Goal: Information Seeking & Learning: Learn about a topic

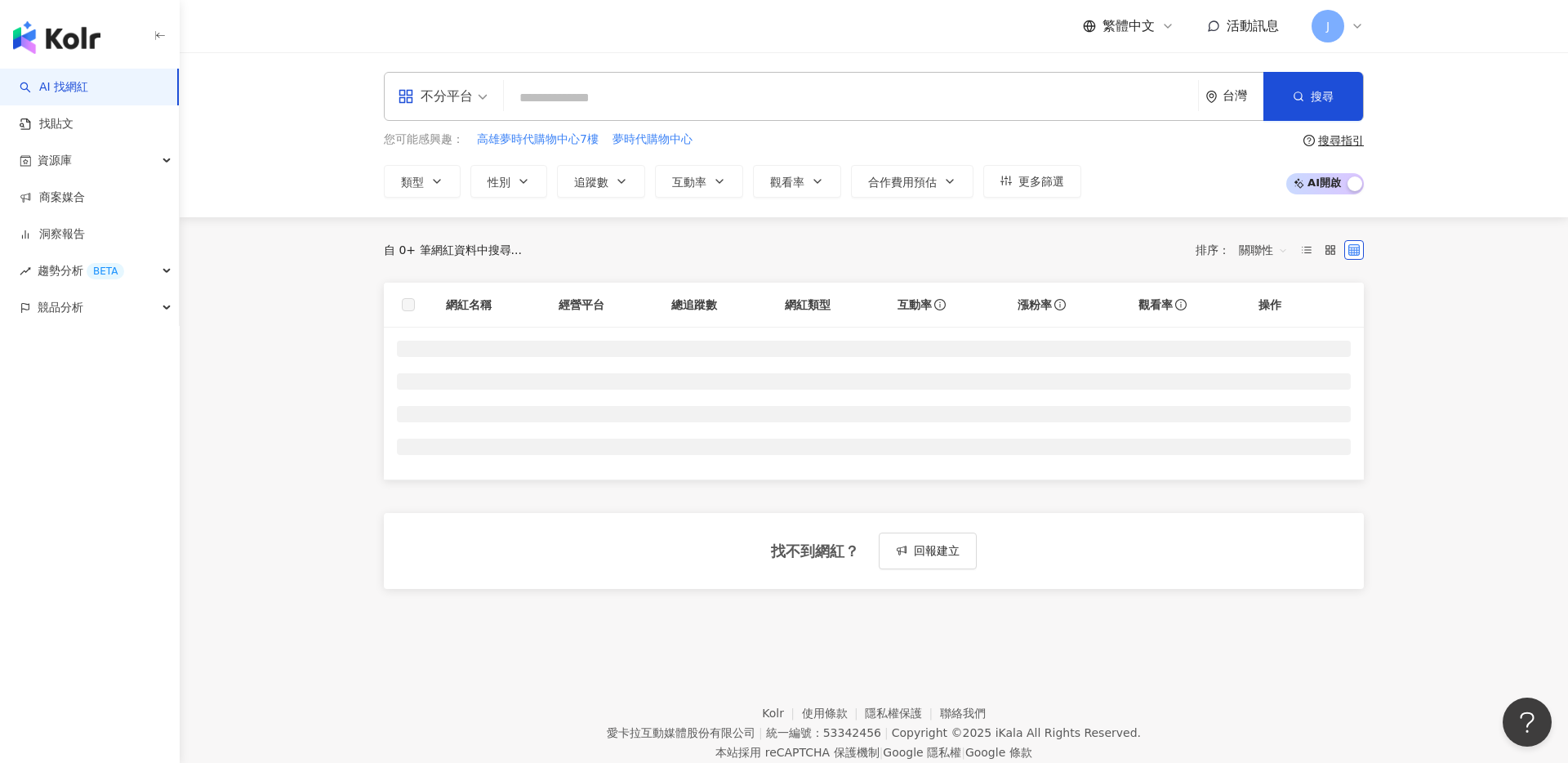
click at [683, 95] on input "search" at bounding box center [851, 98] width 681 height 31
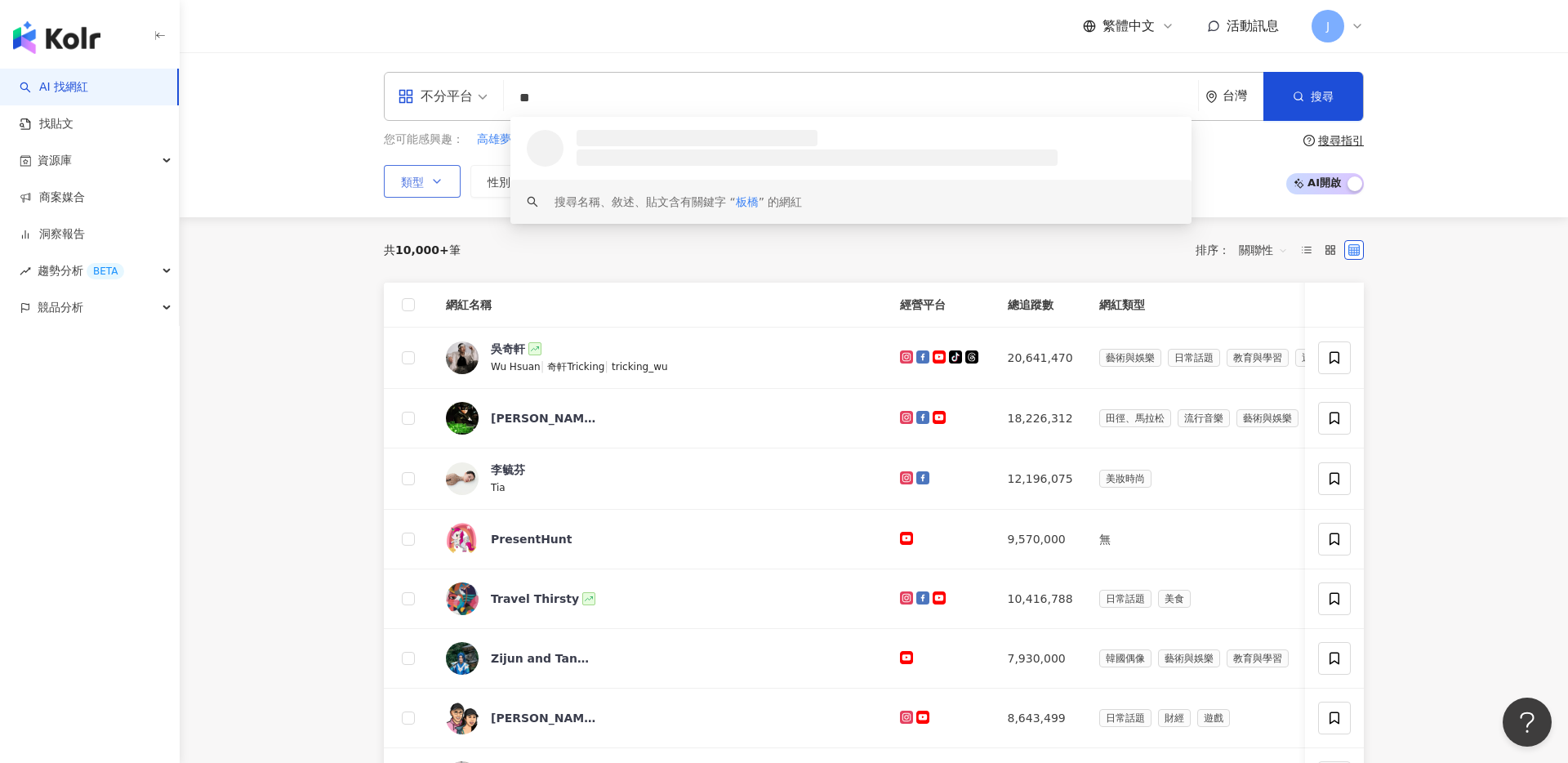
type input "**"
click at [418, 175] on span "類型" at bounding box center [412, 182] width 23 height 13
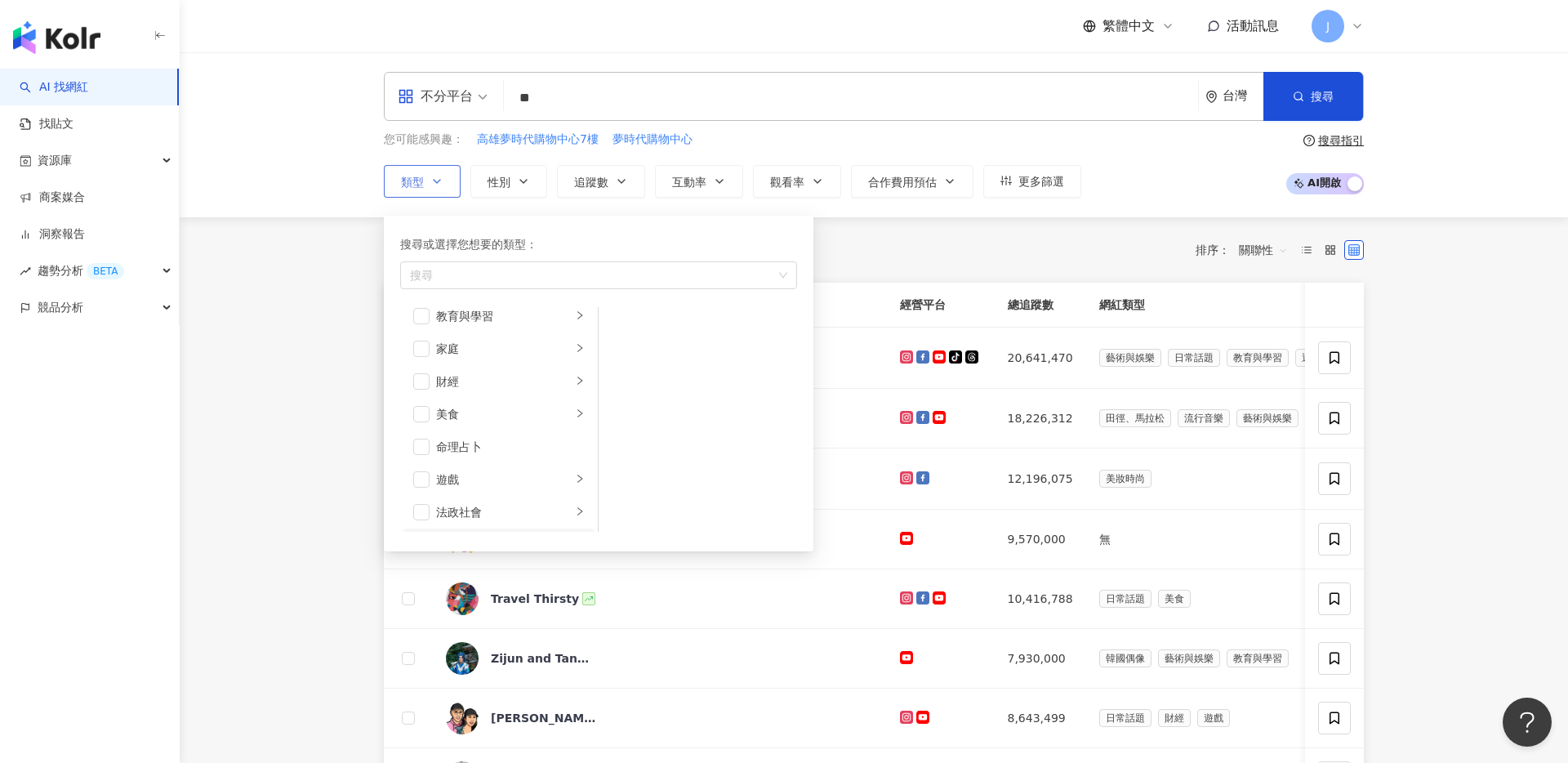
scroll to position [140, 0]
click at [514, 410] on div "美食" at bounding box center [504, 416] width 136 height 18
click at [681, 391] on div "甜點" at bounding box center [709, 392] width 150 height 18
click at [1311, 95] on span "搜尋" at bounding box center [1322, 96] width 23 height 13
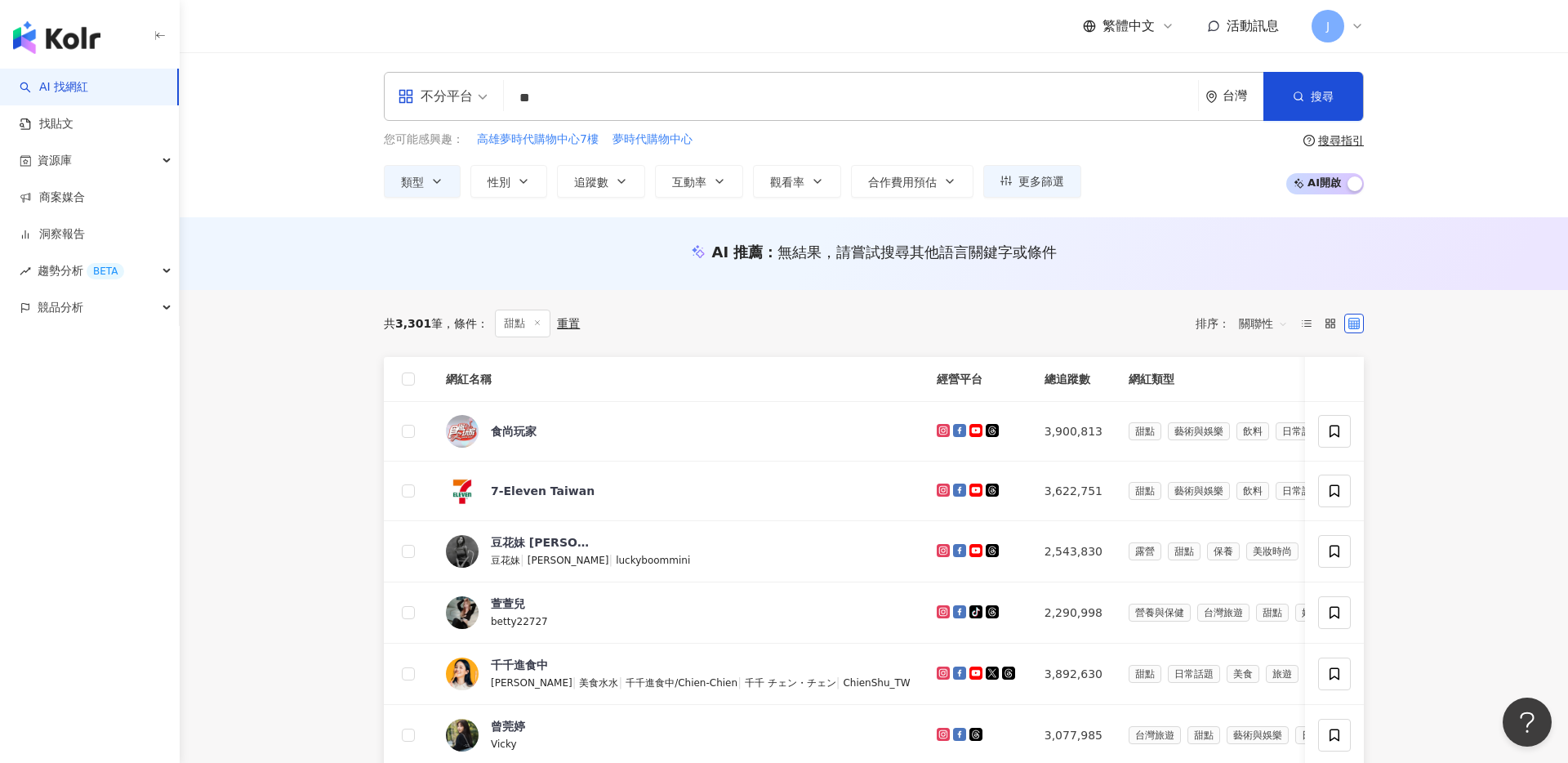
click at [632, 102] on input "**" at bounding box center [851, 98] width 681 height 31
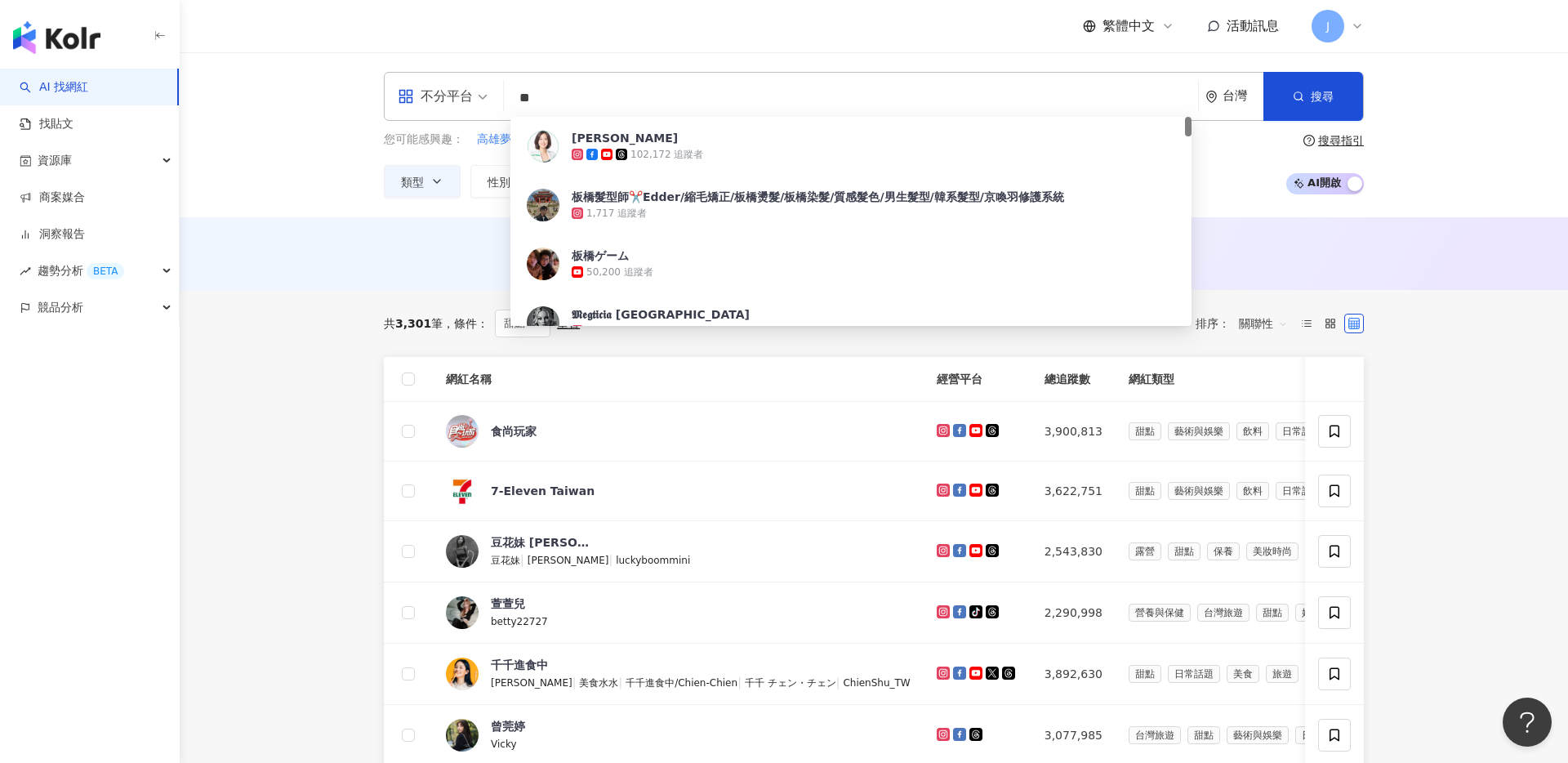
click at [632, 102] on input "**" at bounding box center [851, 98] width 681 height 31
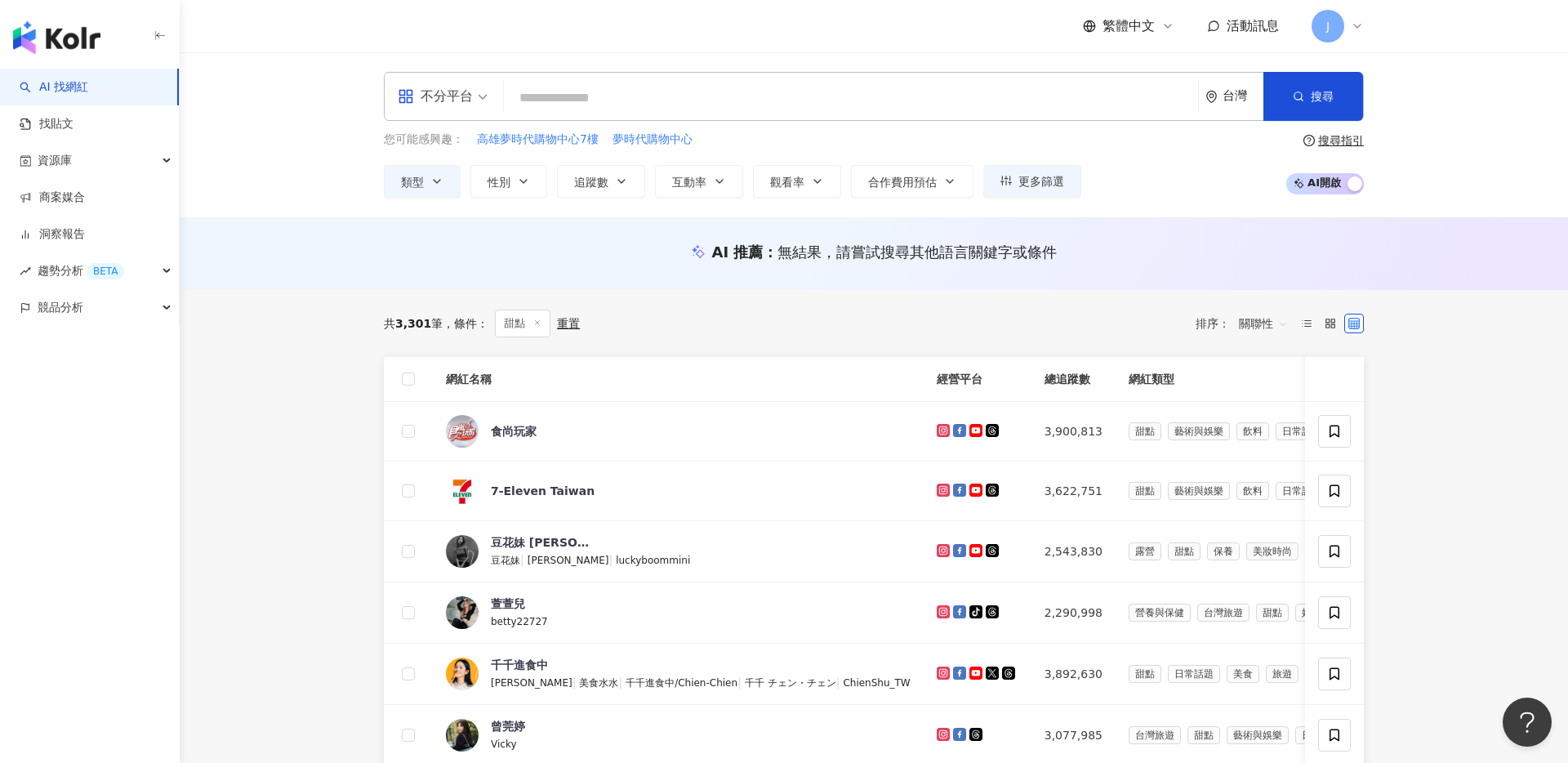
type input "*"
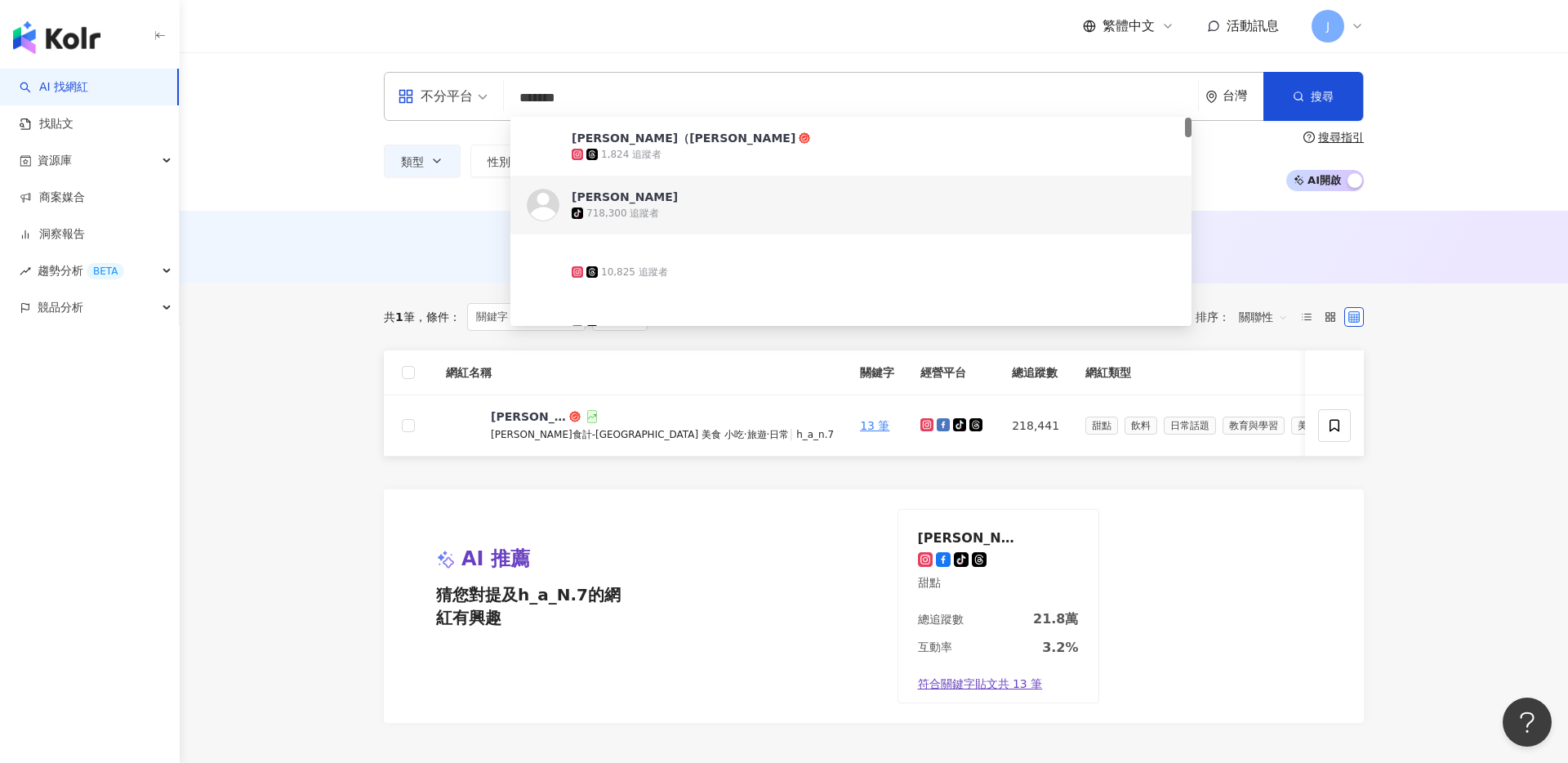
scroll to position [46, 0]
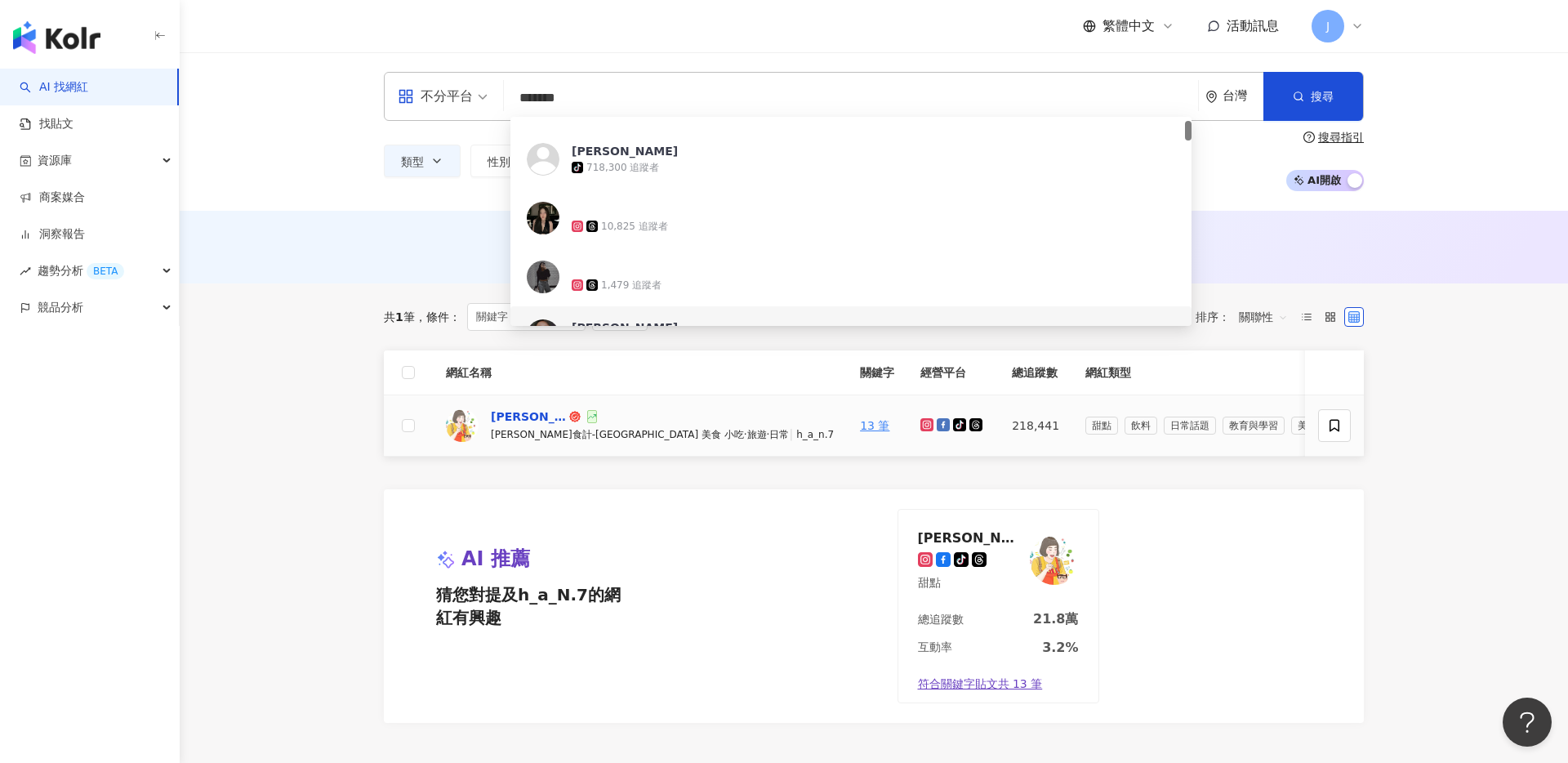
type input "*******"
click at [510, 413] on div "[PERSON_NAME]" at bounding box center [529, 417] width 75 height 17
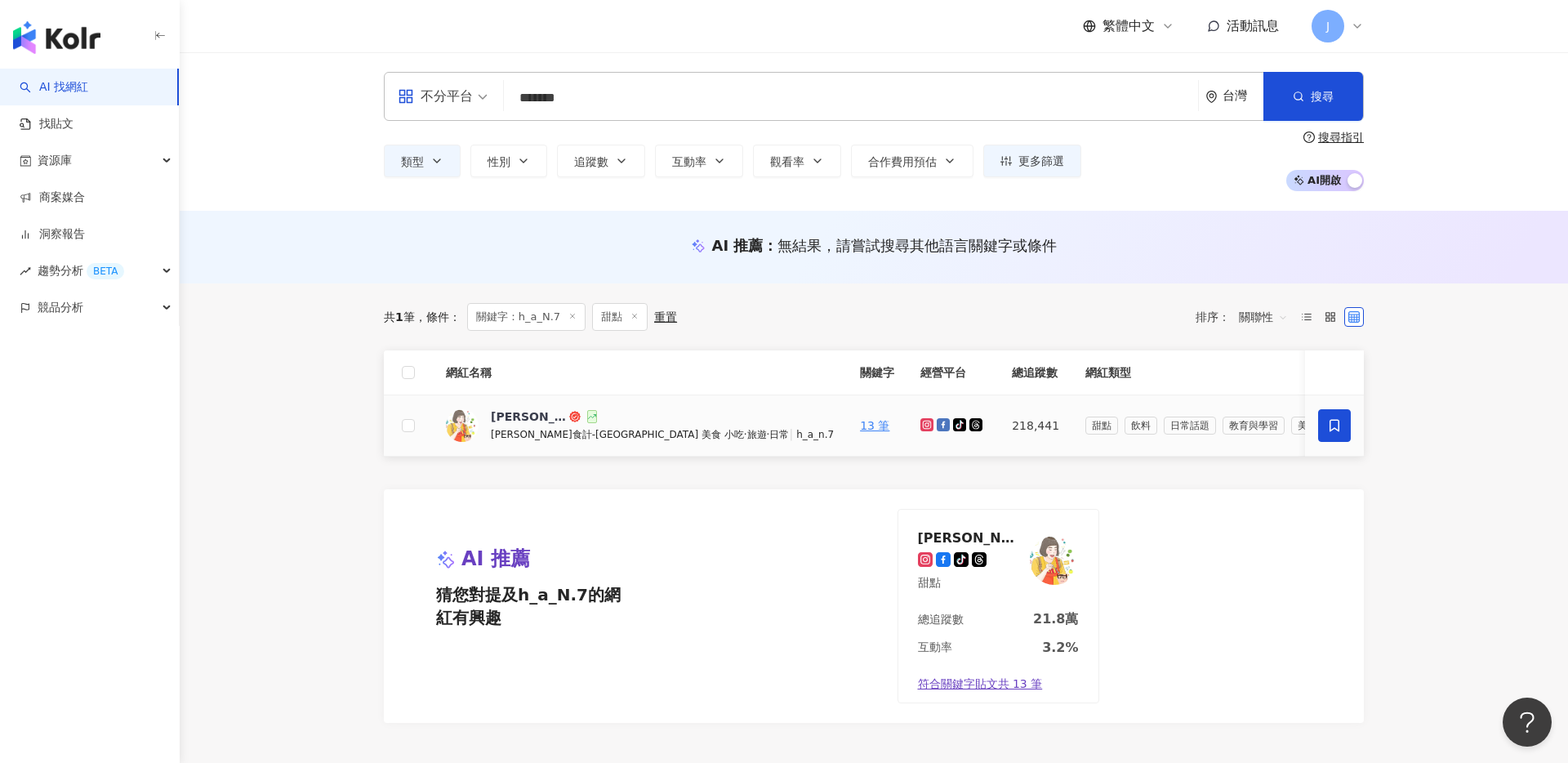
click at [1344, 411] on span at bounding box center [1335, 426] width 33 height 33
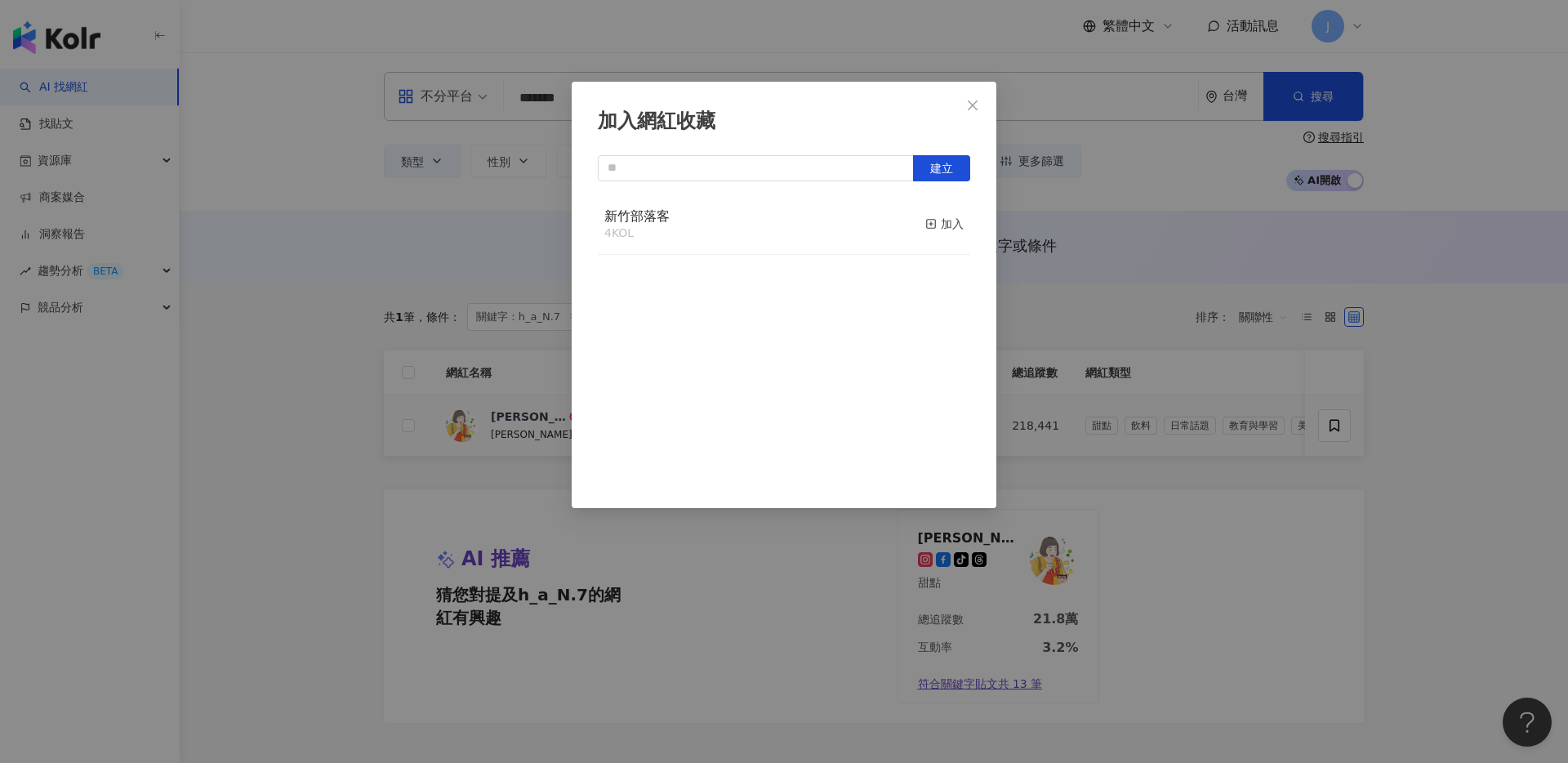
click at [901, 308] on div "新竹部落客 4 KOL 加入" at bounding box center [784, 342] width 373 height 294
click at [930, 174] on button "建立" at bounding box center [942, 168] width 57 height 26
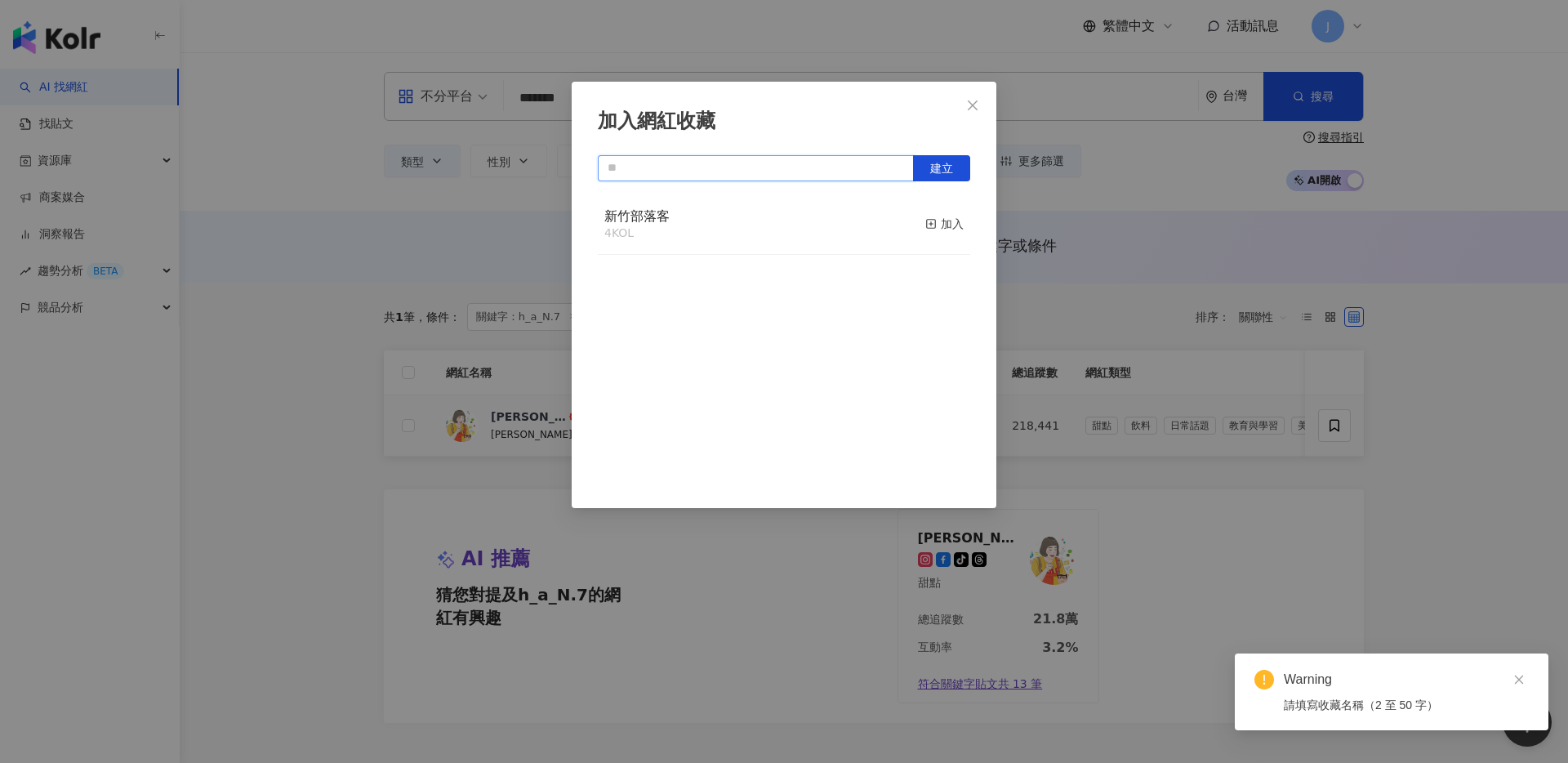
click at [735, 168] on input "text" at bounding box center [756, 168] width 316 height 26
type input "*"
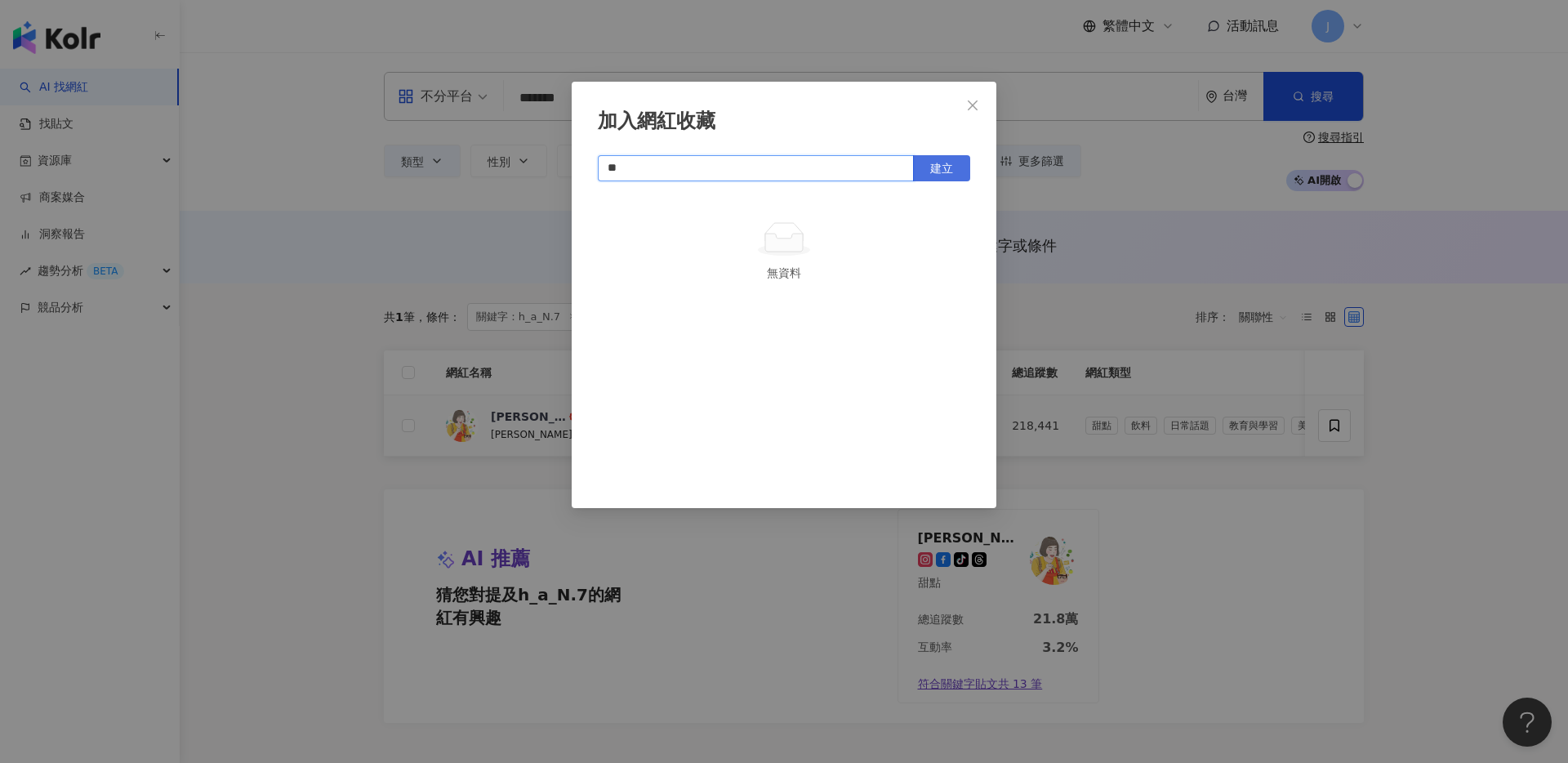
click at [935, 169] on span "建立" at bounding box center [941, 168] width 23 height 13
type input "**"
click at [840, 304] on div "板橋 1 KOL 已加入" at bounding box center [784, 342] width 373 height 294
click at [967, 109] on icon "close" at bounding box center [972, 106] width 13 height 13
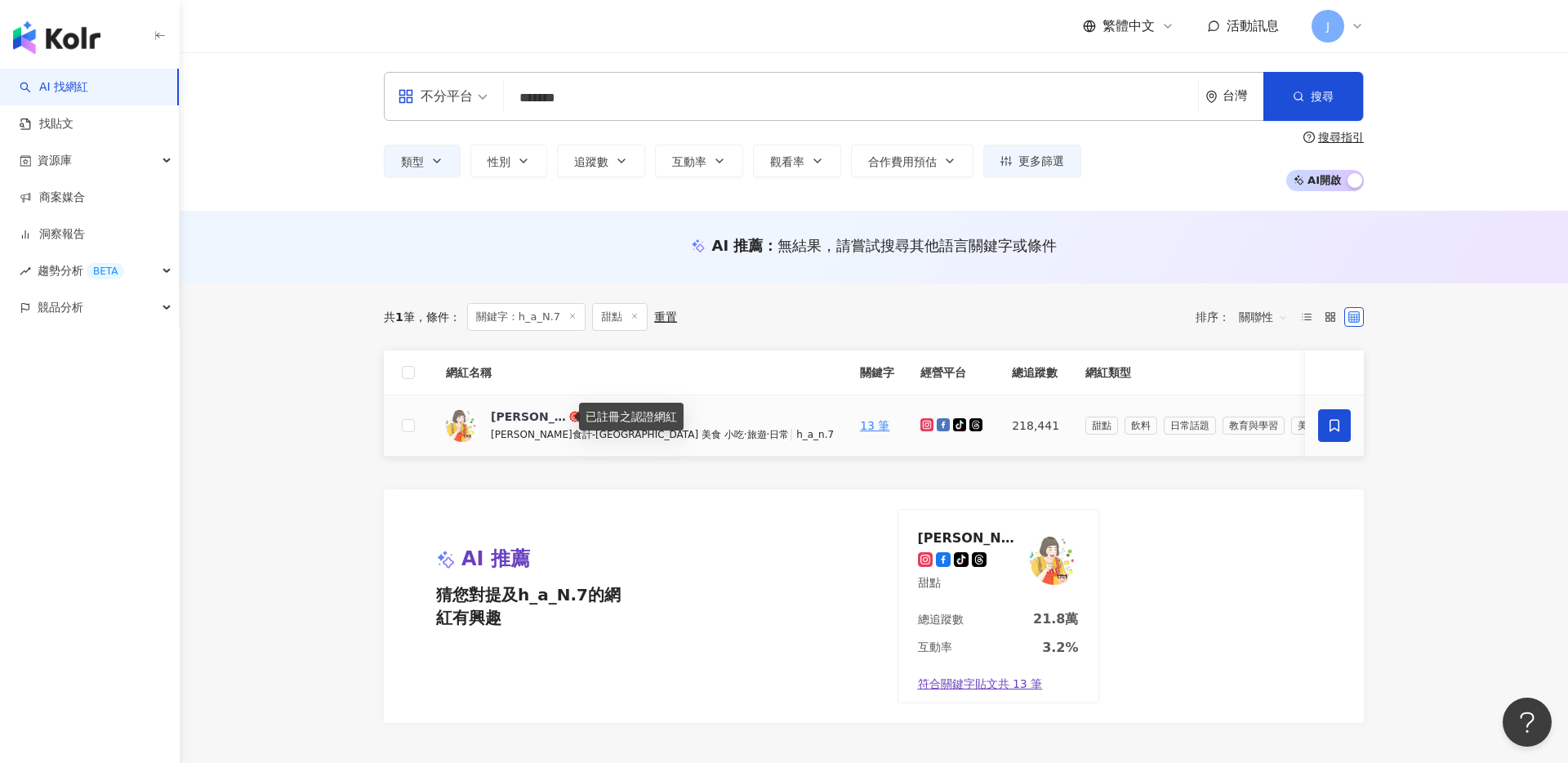
click at [571, 413] on circle at bounding box center [575, 416] width 8 height 8
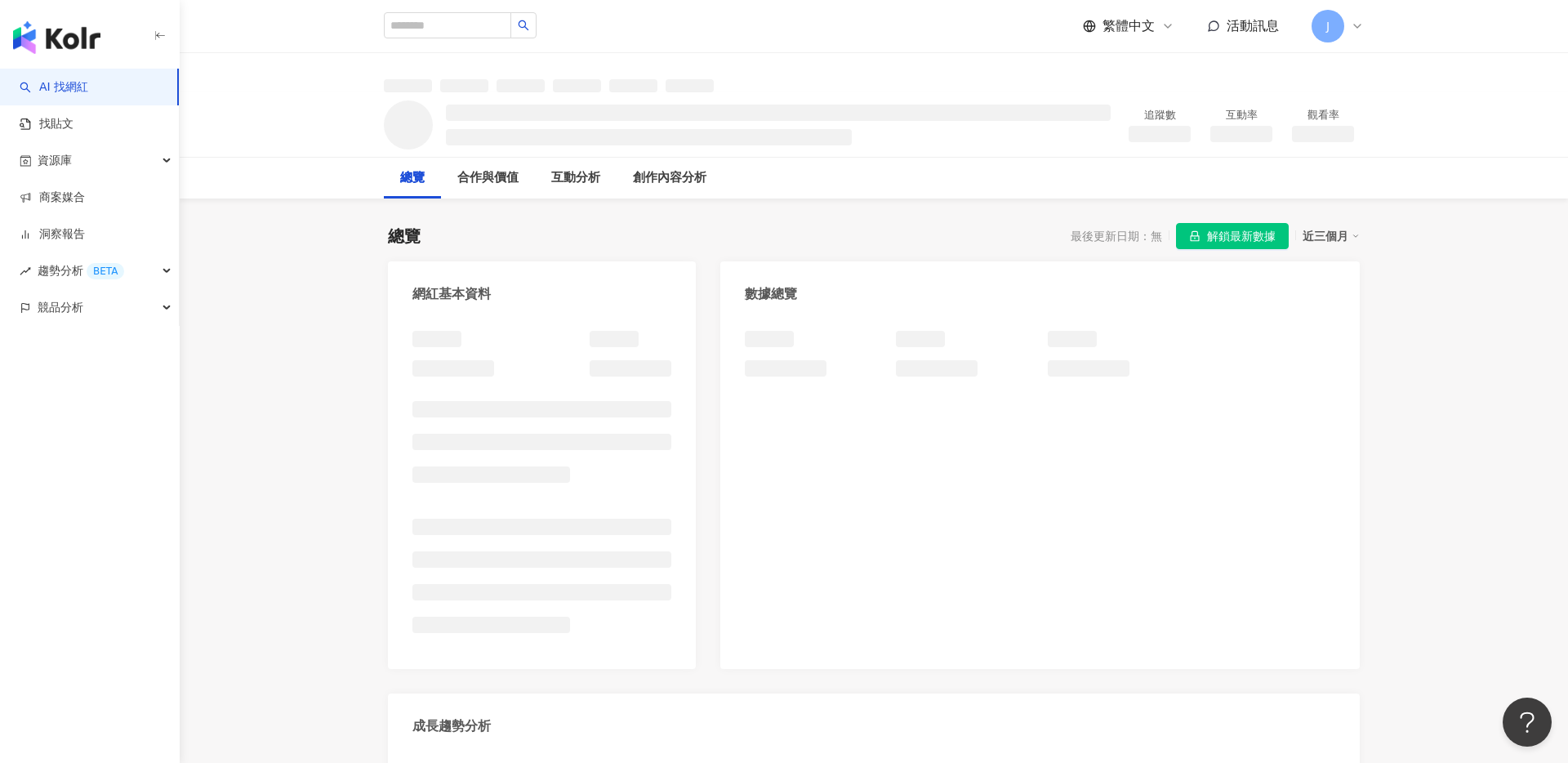
click at [1230, 235] on span "解鎖最新數據" at bounding box center [1241, 237] width 69 height 26
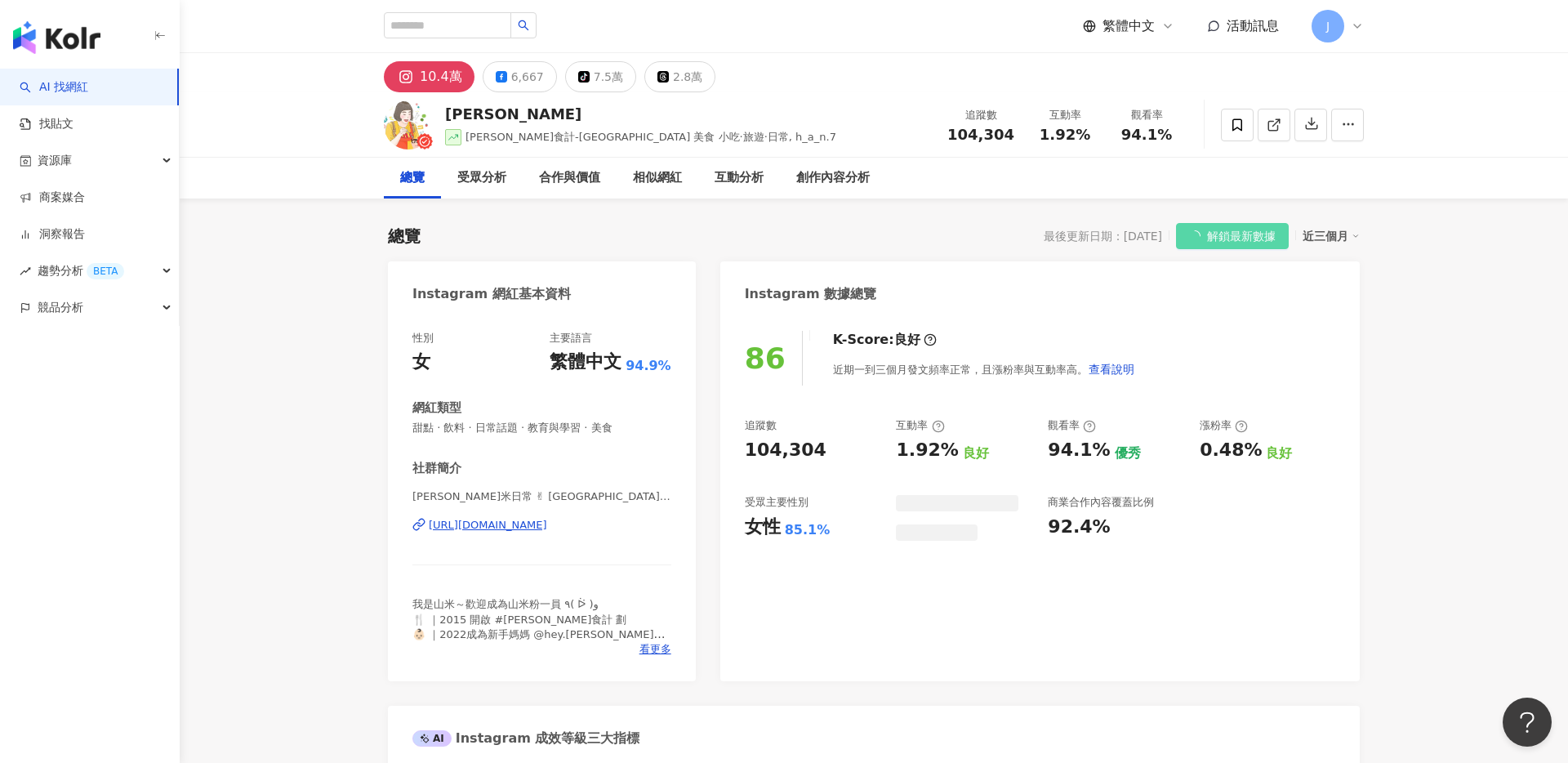
click at [1243, 232] on span "解鎖最新數據" at bounding box center [1241, 237] width 69 height 26
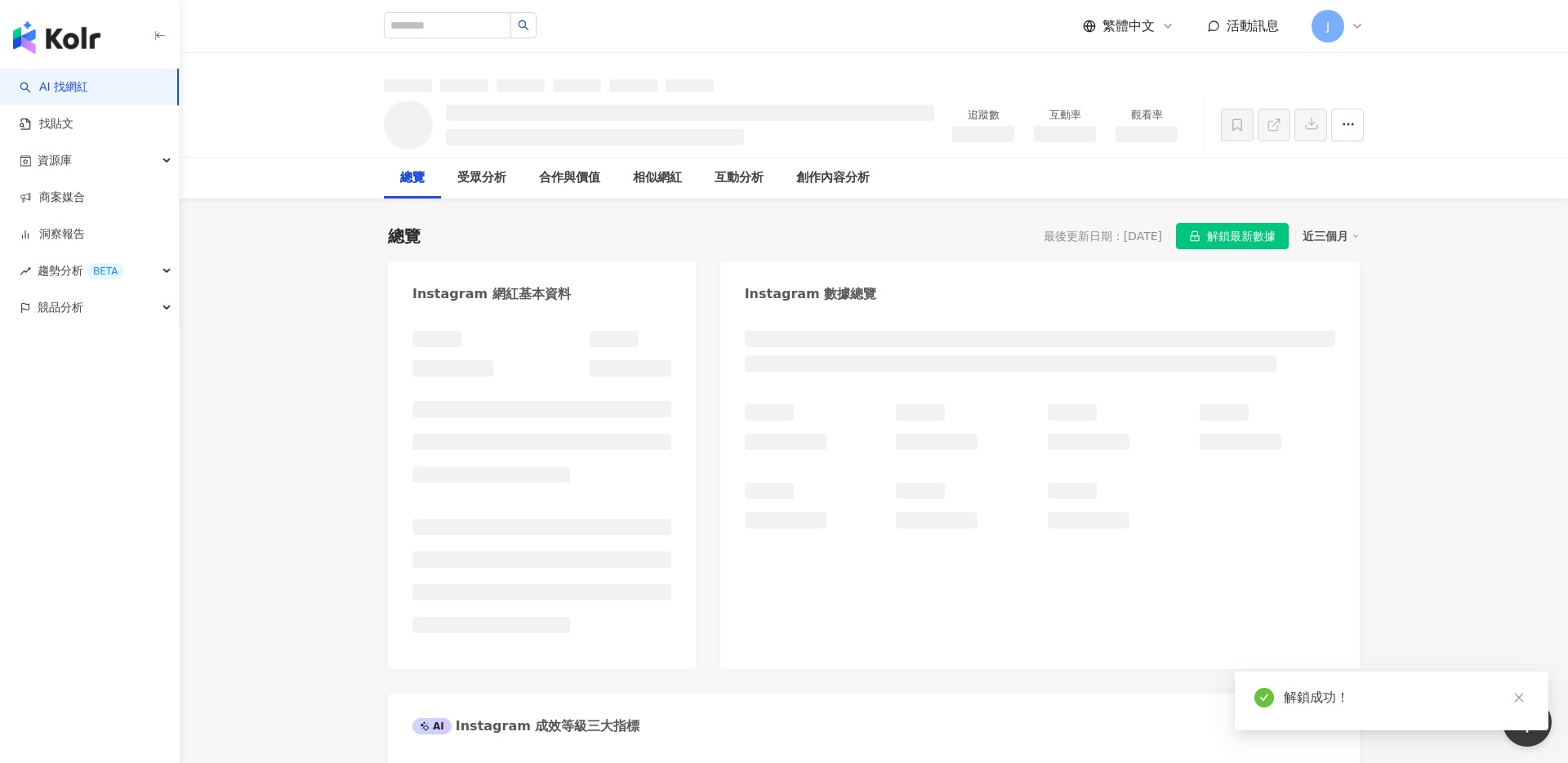
click at [1519, 700] on icon "close" at bounding box center [1519, 698] width 11 height 11
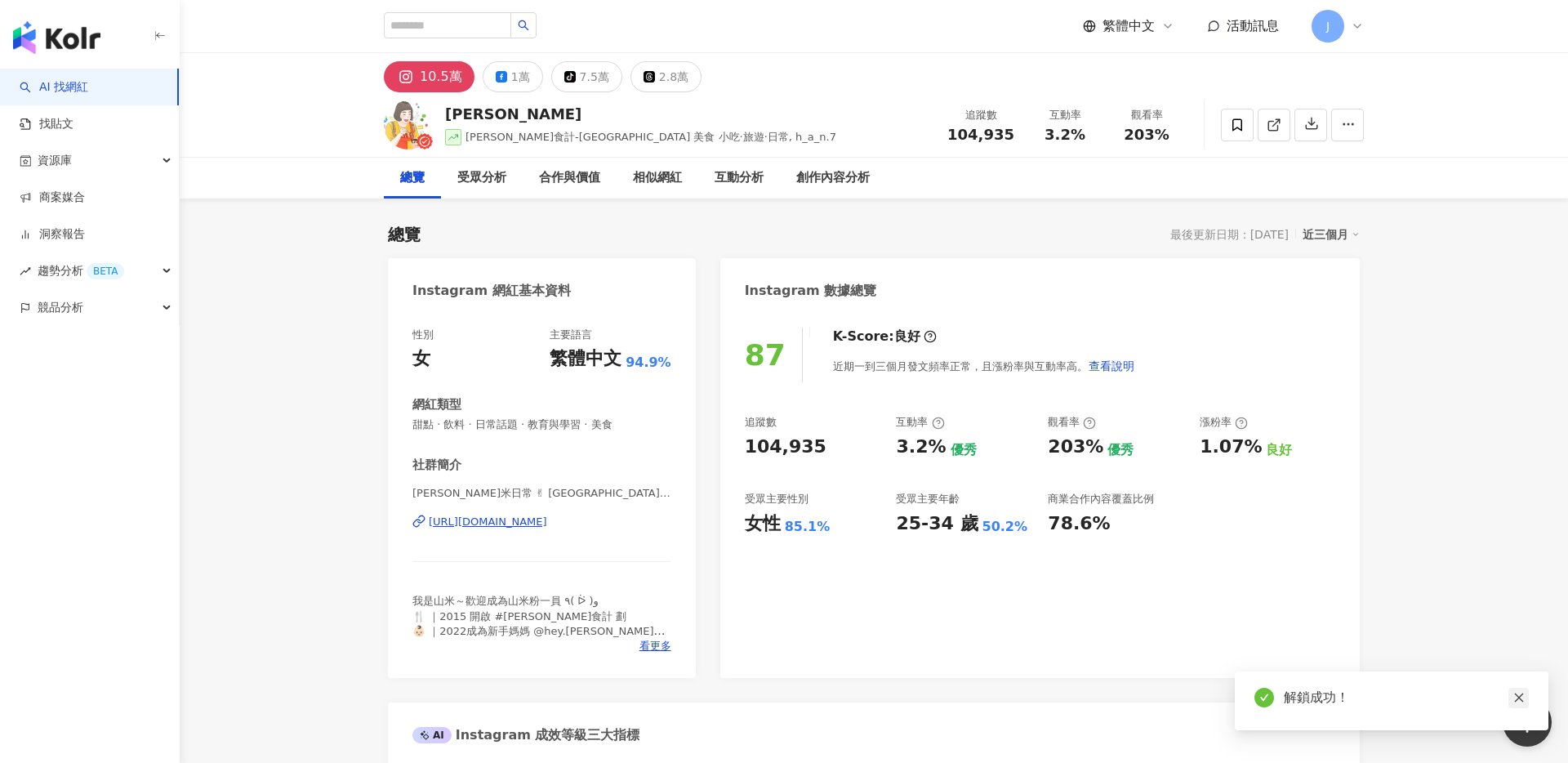
scroll to position [34, 0]
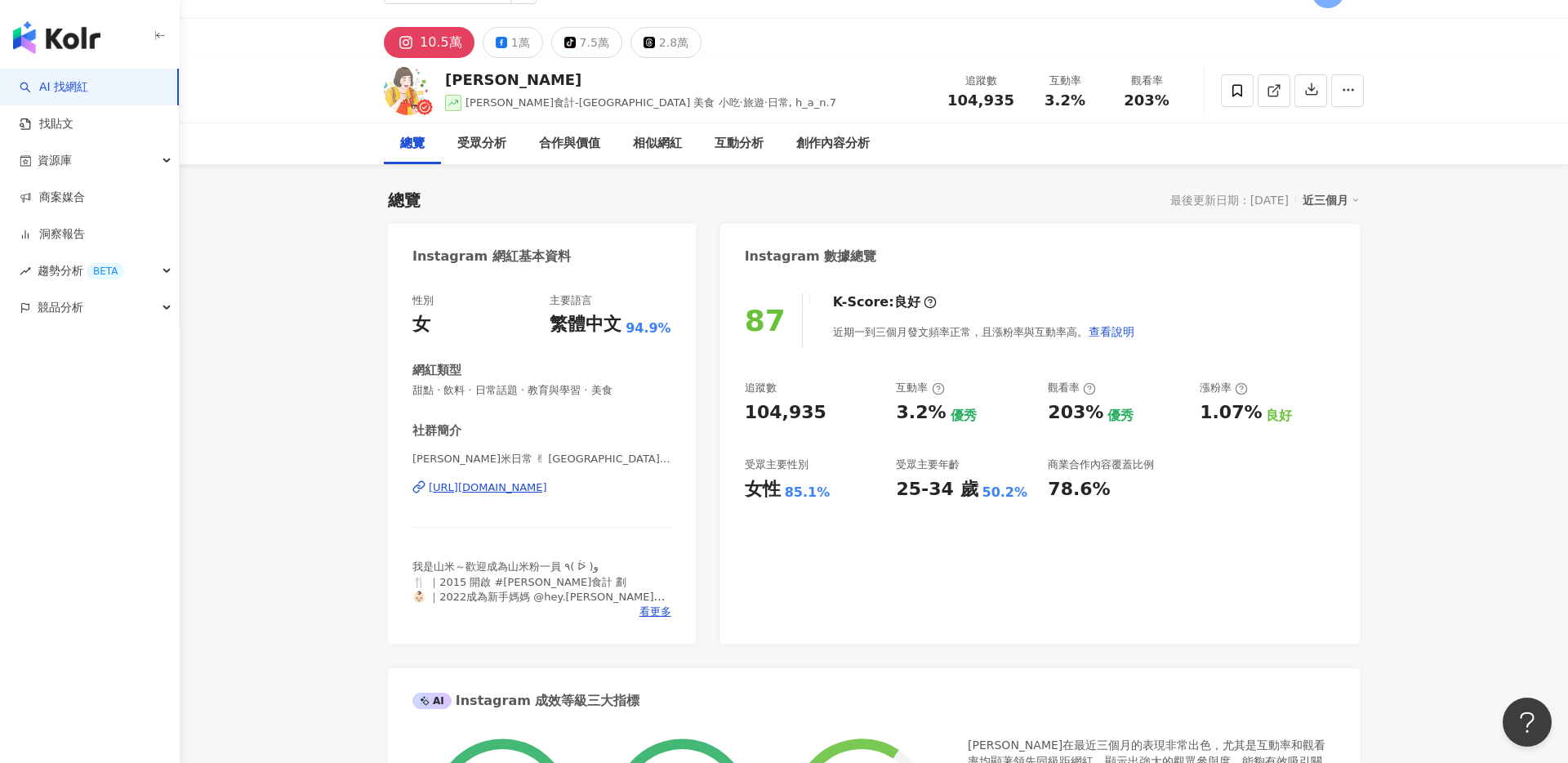
click at [1518, 701] on button "Open Beacon popover" at bounding box center [1527, 722] width 49 height 49
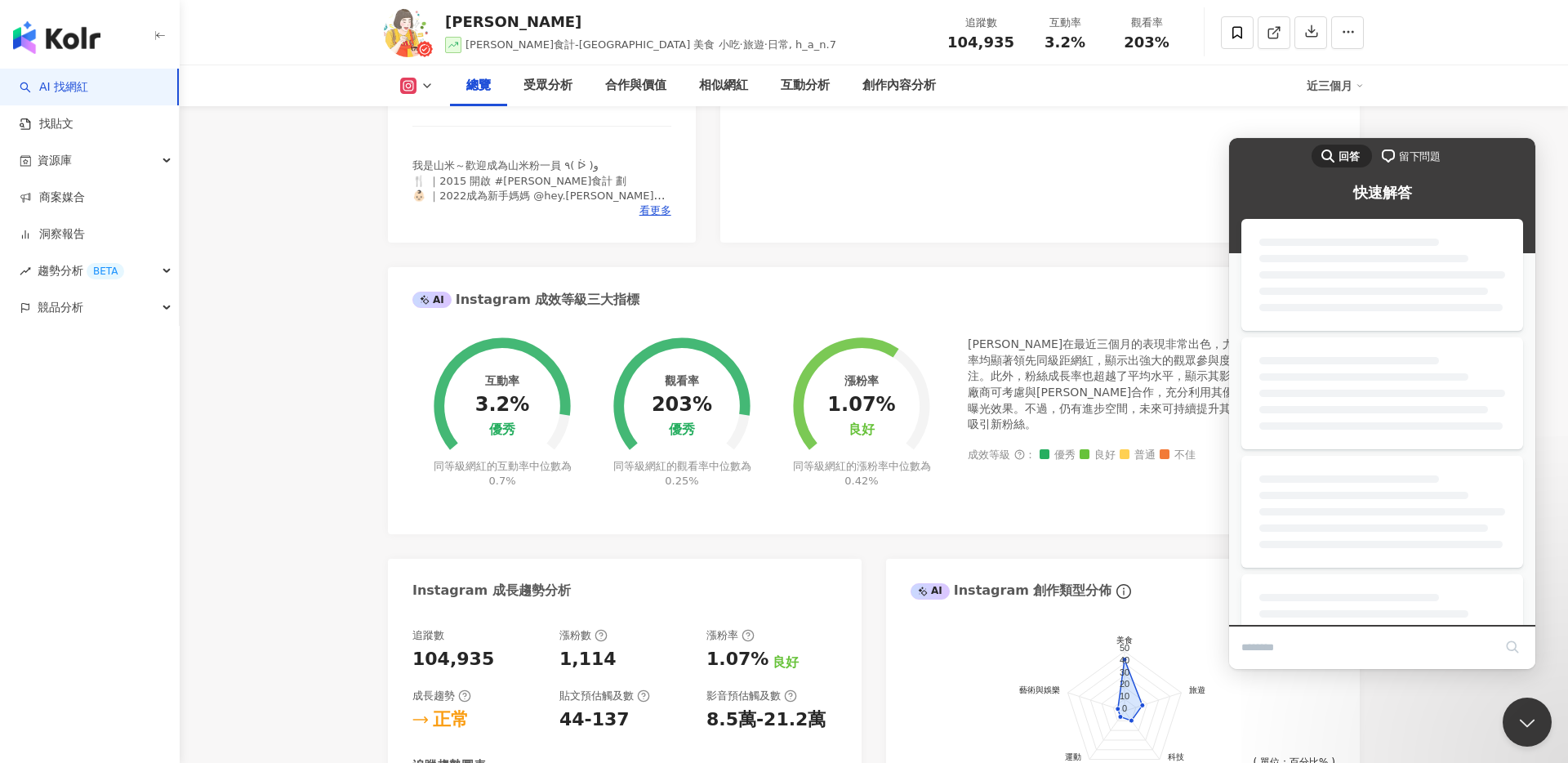
scroll to position [544, 0]
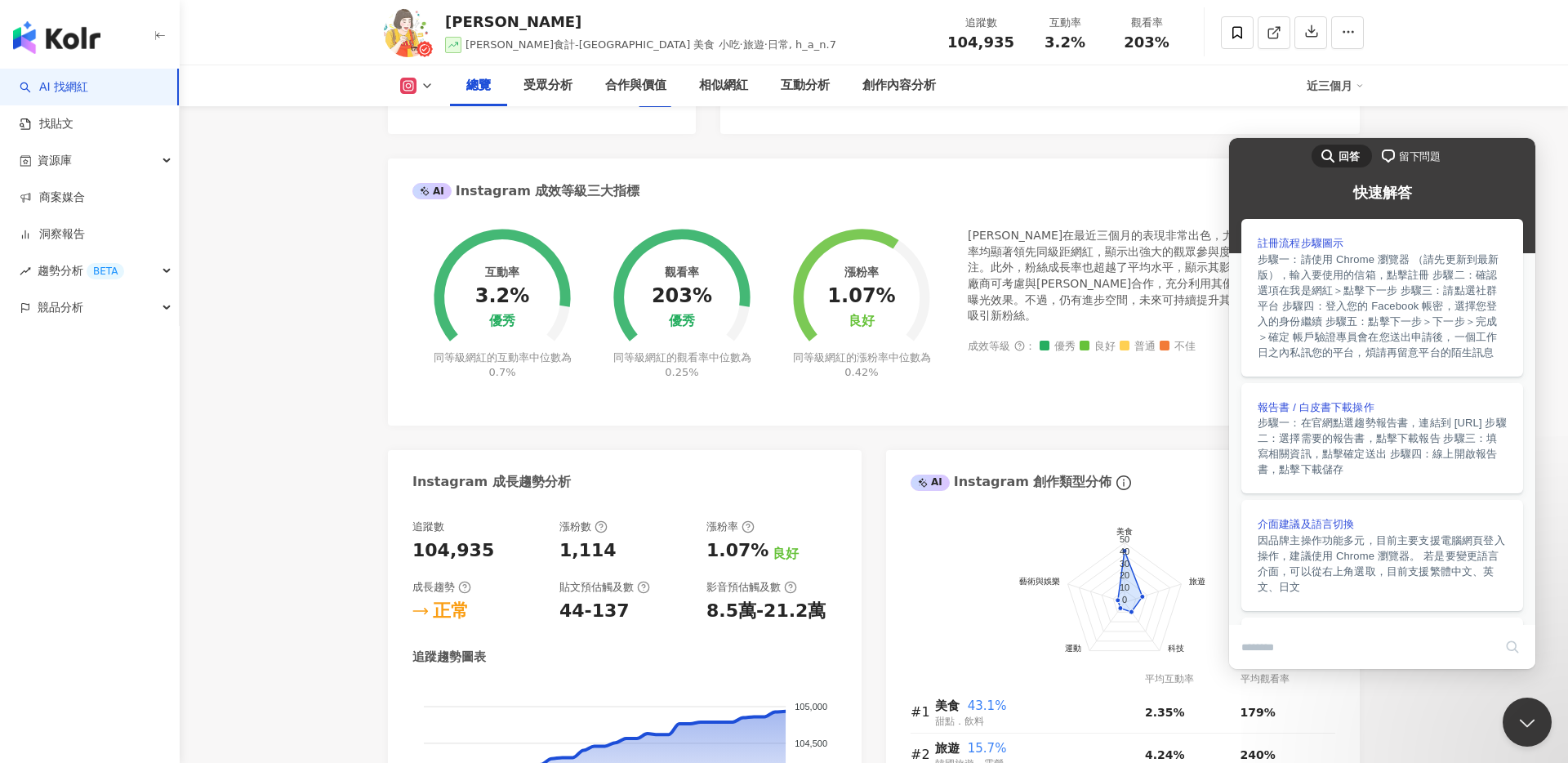
drag, startPoint x: 1511, startPoint y: 85, endPoint x: 286, endPoint y: 302, distance: 1244.1
click at [1511, 85] on div "總覽 受眾分析 合作與價值 相似網紅 互動分析 創作內容分析 近三個月" at bounding box center [874, 85] width 1388 height 40
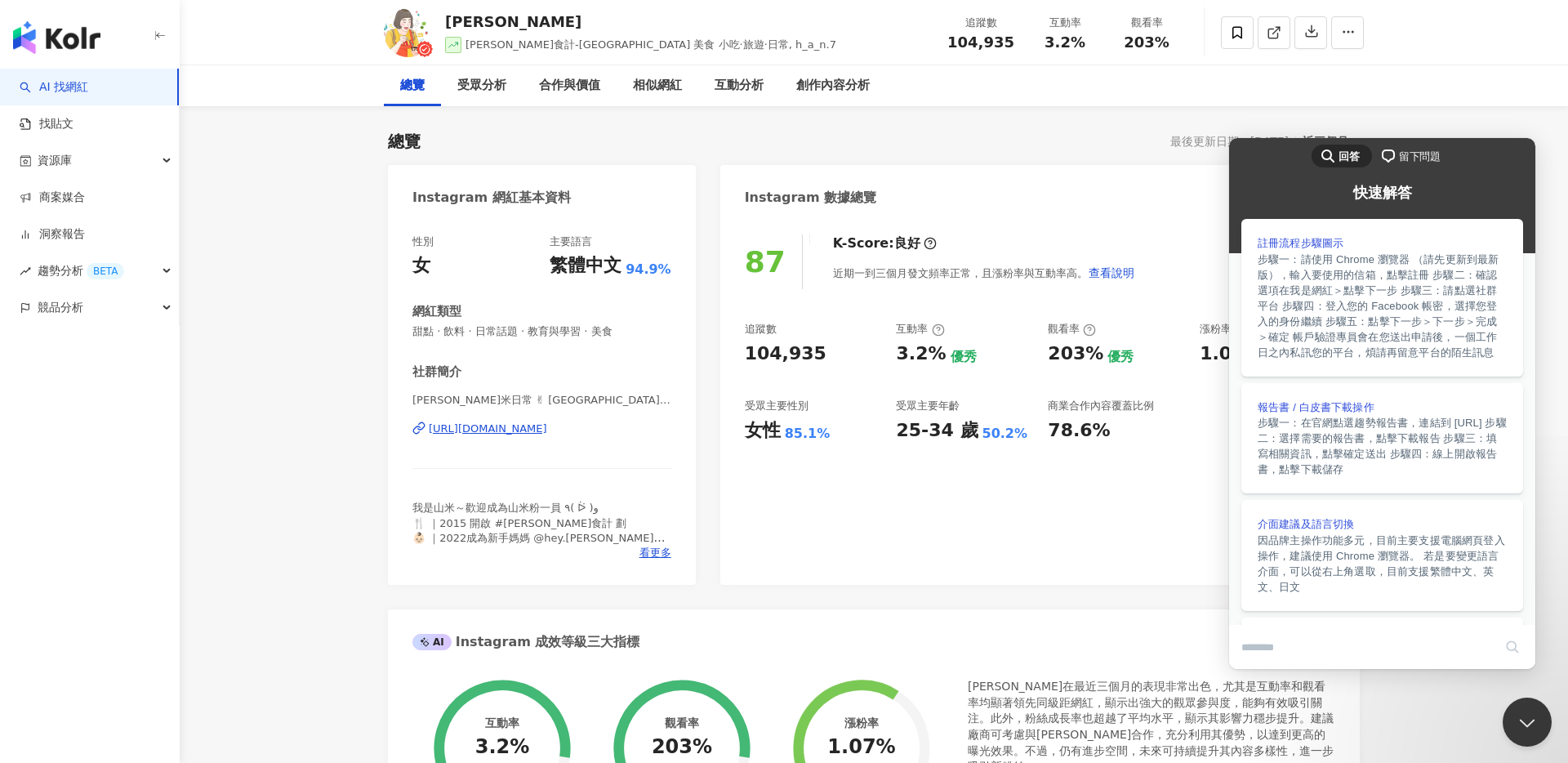
scroll to position [0, 0]
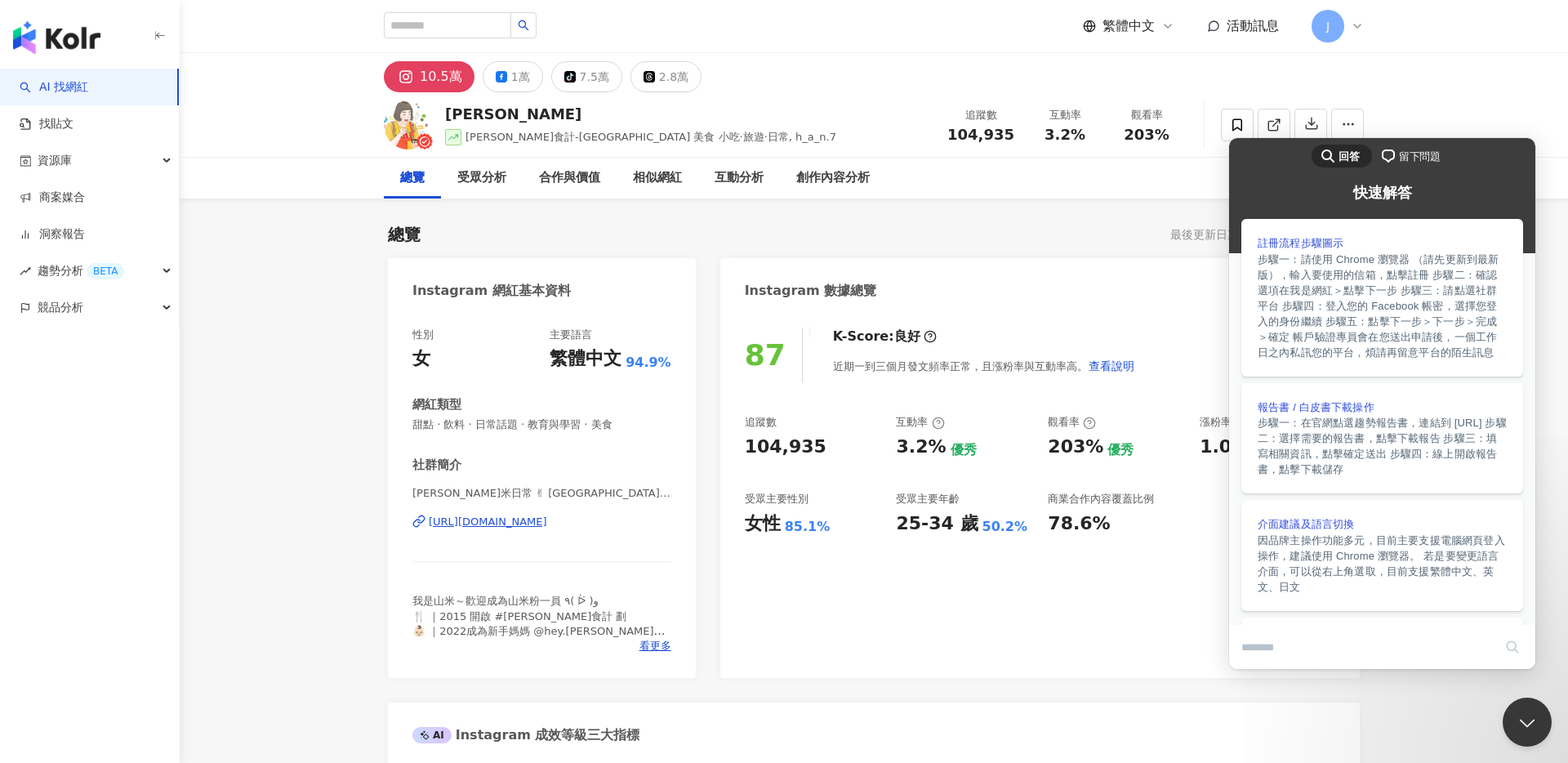
click at [1398, 103] on div "Sammy山米 HAN食計-台北 台中 美食 小吃·旅遊·日常, h_a_n.7 追蹤數 104,935 互動率 3.2% 觀看率 203%" at bounding box center [874, 125] width 1388 height 65
click at [1425, 92] on div "10.5萬 1萬 tiktok-icon 7.5萬 2.8萬" at bounding box center [874, 73] width 1388 height 39
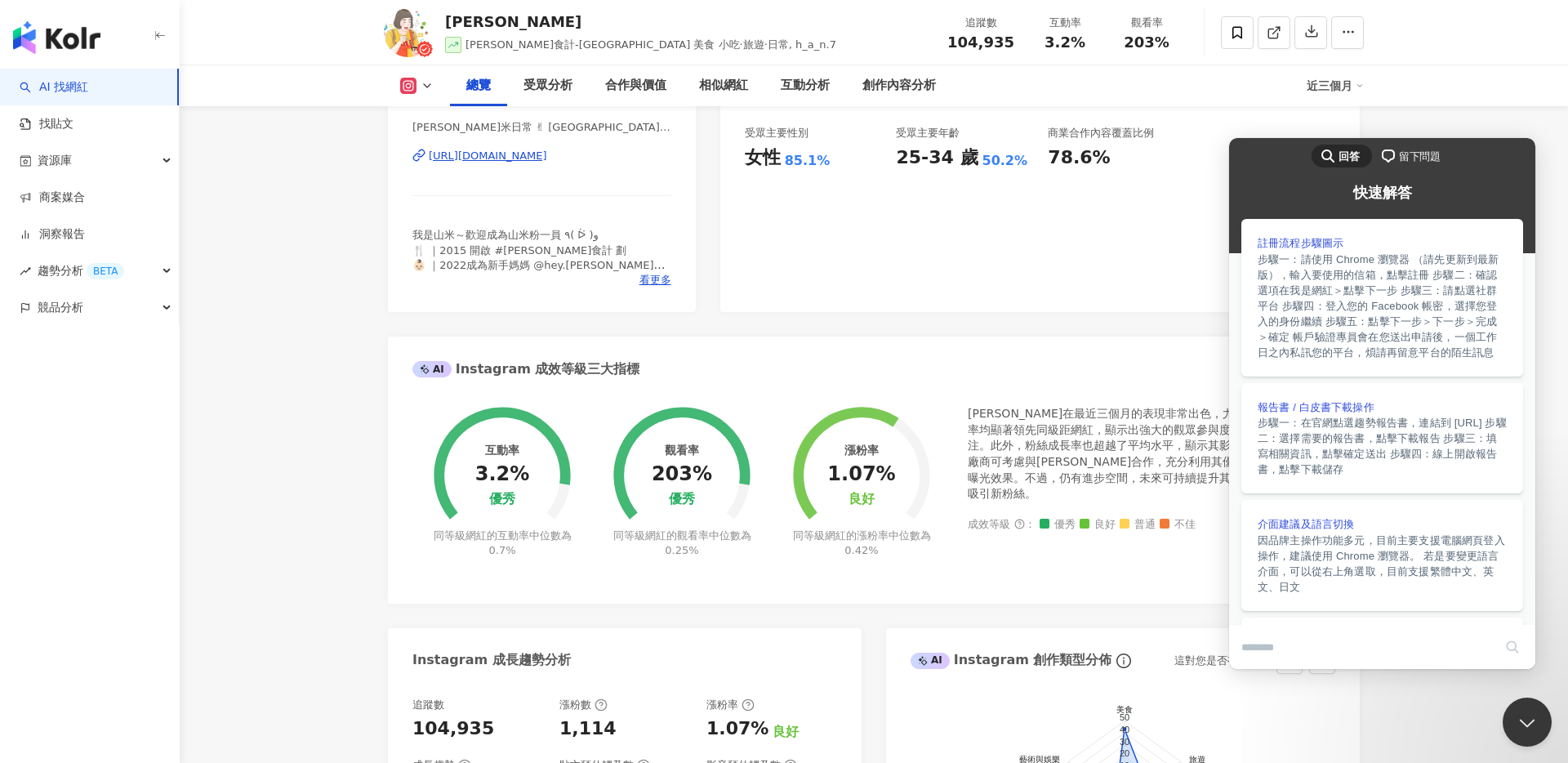
scroll to position [689, 0]
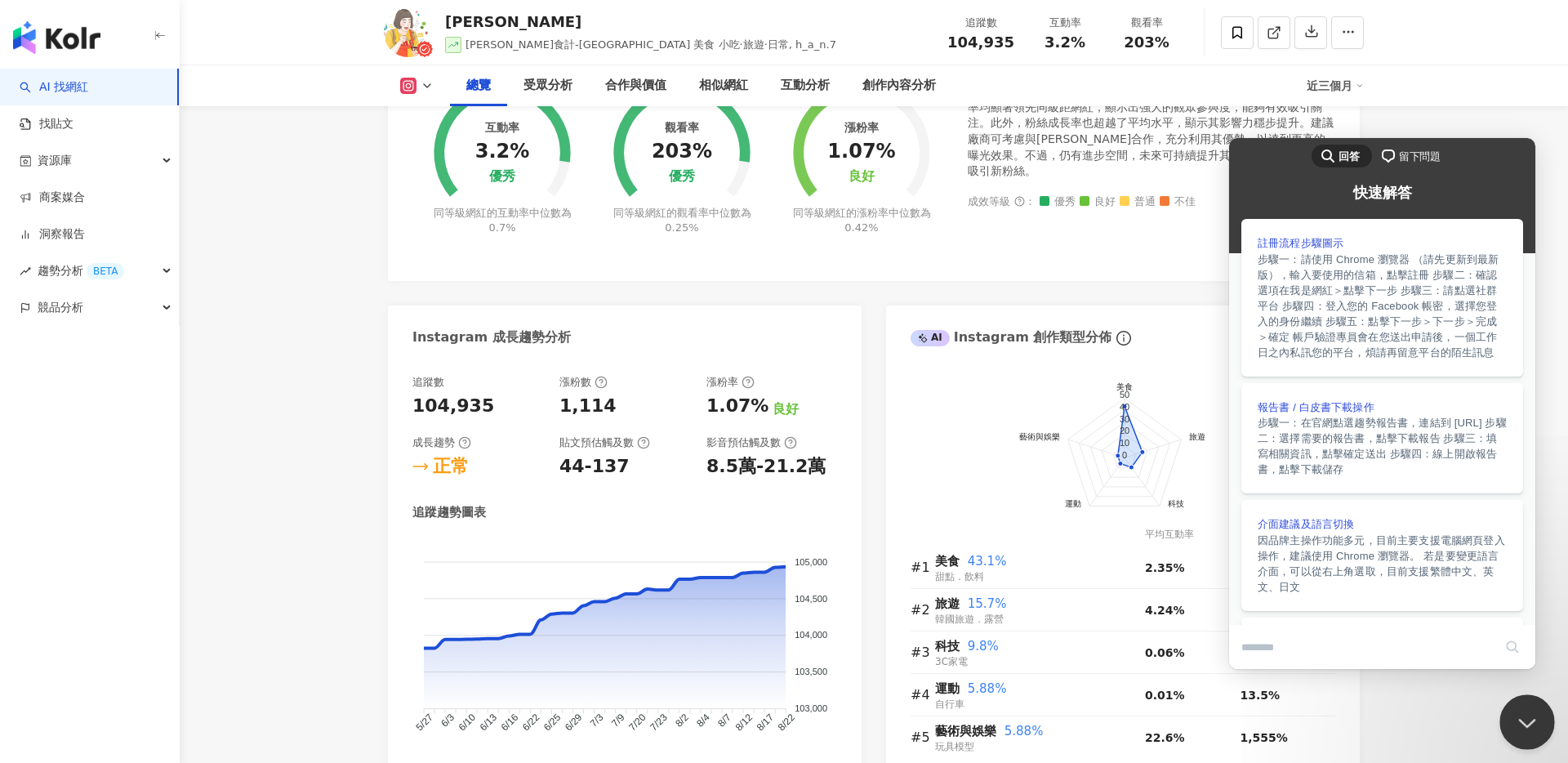
click at [1520, 707] on button "Close Beacon popover" at bounding box center [1523, 718] width 49 height 49
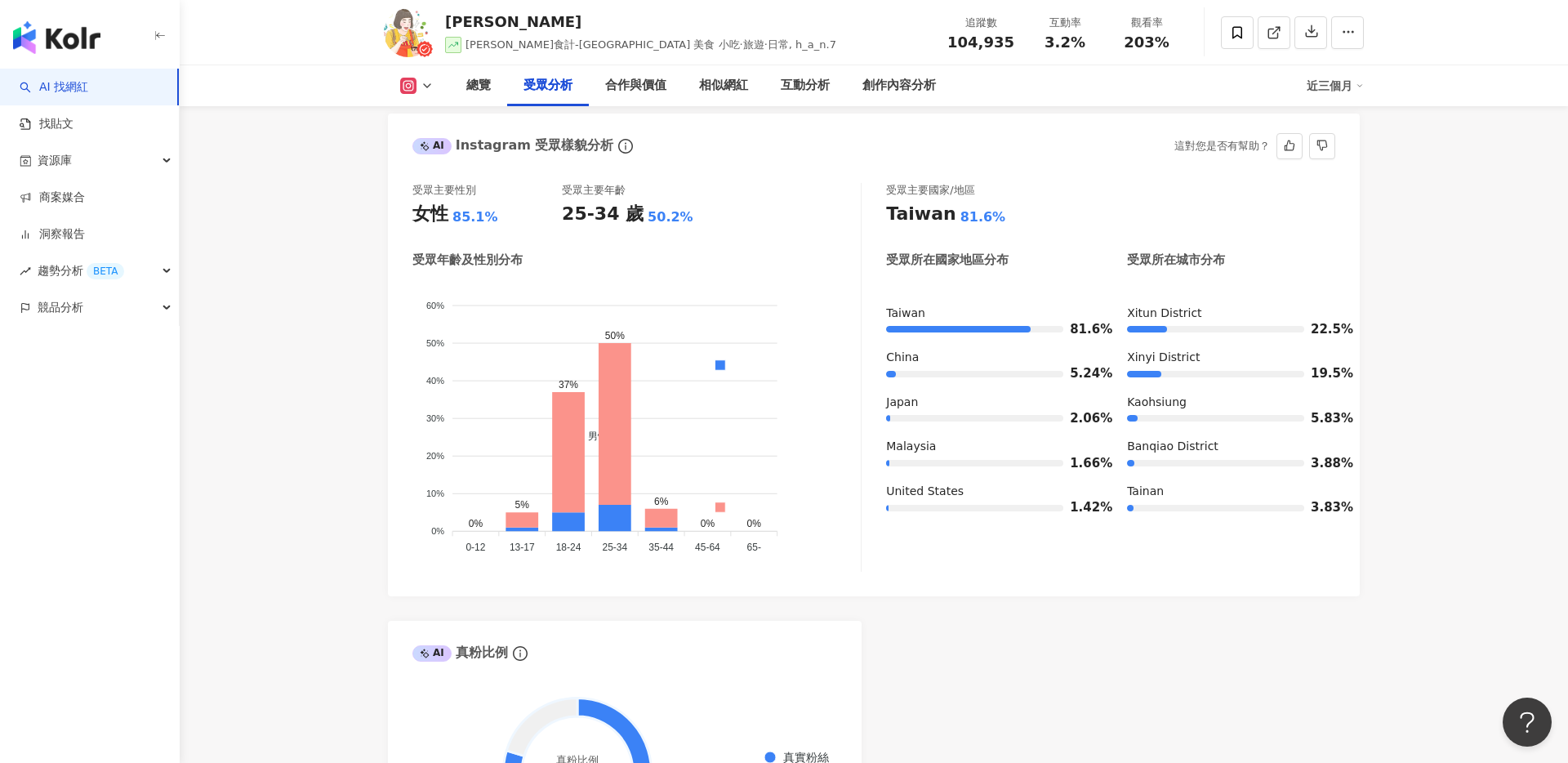
scroll to position [1471, 0]
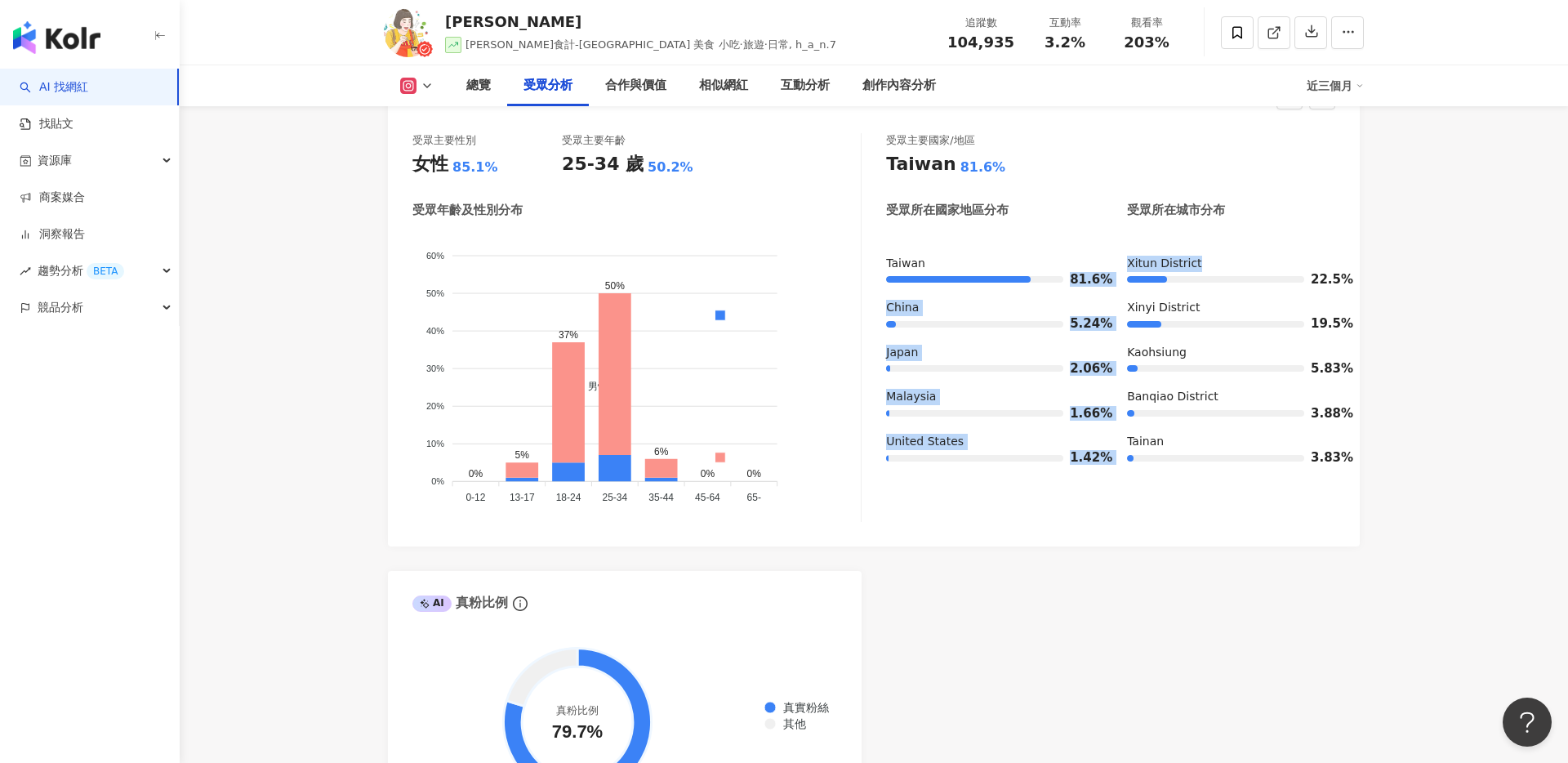
drag, startPoint x: 1203, startPoint y: 262, endPoint x: 1109, endPoint y: 266, distance: 94.1
click at [1109, 266] on div "Taiwan 81.6% China 5.24% Japan 2.06% Malaysia 1.66% United States 1.42% Xitun D…" at bounding box center [1110, 366] width 449 height 223
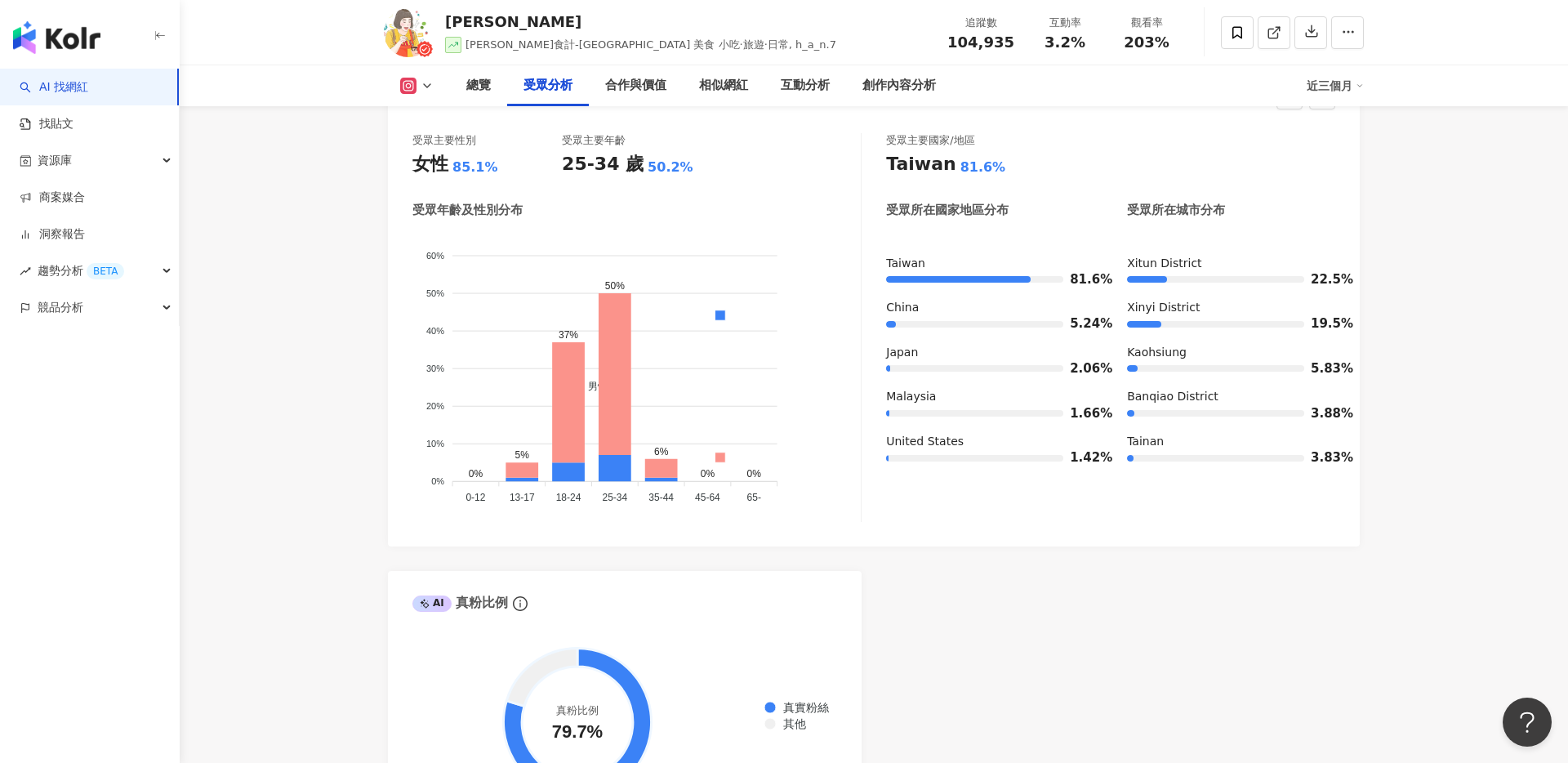
click at [1156, 373] on div "5.83%" at bounding box center [1231, 368] width 208 height 17
drag, startPoint x: 1126, startPoint y: 256, endPoint x: 1204, endPoint y: 256, distance: 78.0
click at [1204, 256] on div "Taiwan 81.6% China 5.24% Japan 2.06% Malaysia 1.66% United States 1.42% Xitun D…" at bounding box center [1110, 366] width 449 height 223
copy div "Xitun District"
click at [1210, 315] on div "Xinyi District" at bounding box center [1231, 309] width 208 height 17
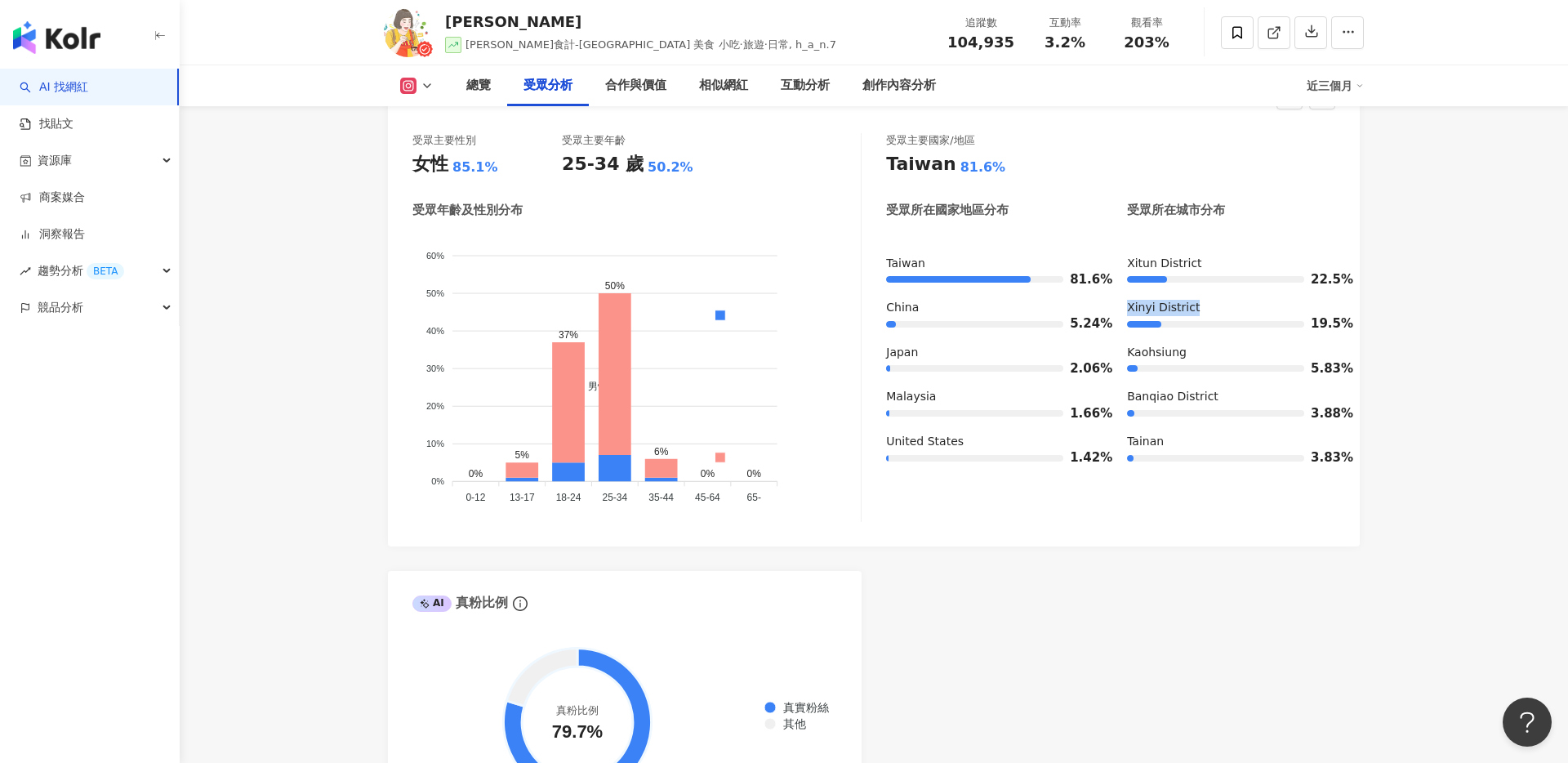
drag, startPoint x: 1211, startPoint y: 309, endPoint x: 1126, endPoint y: 309, distance: 85.0
click at [1126, 309] on div "Taiwan 81.6% China 5.24% Japan 2.06% Malaysia 1.66% United States 1.42% Xitun D…" at bounding box center [1110, 366] width 449 height 223
copy div "Xinyi District"
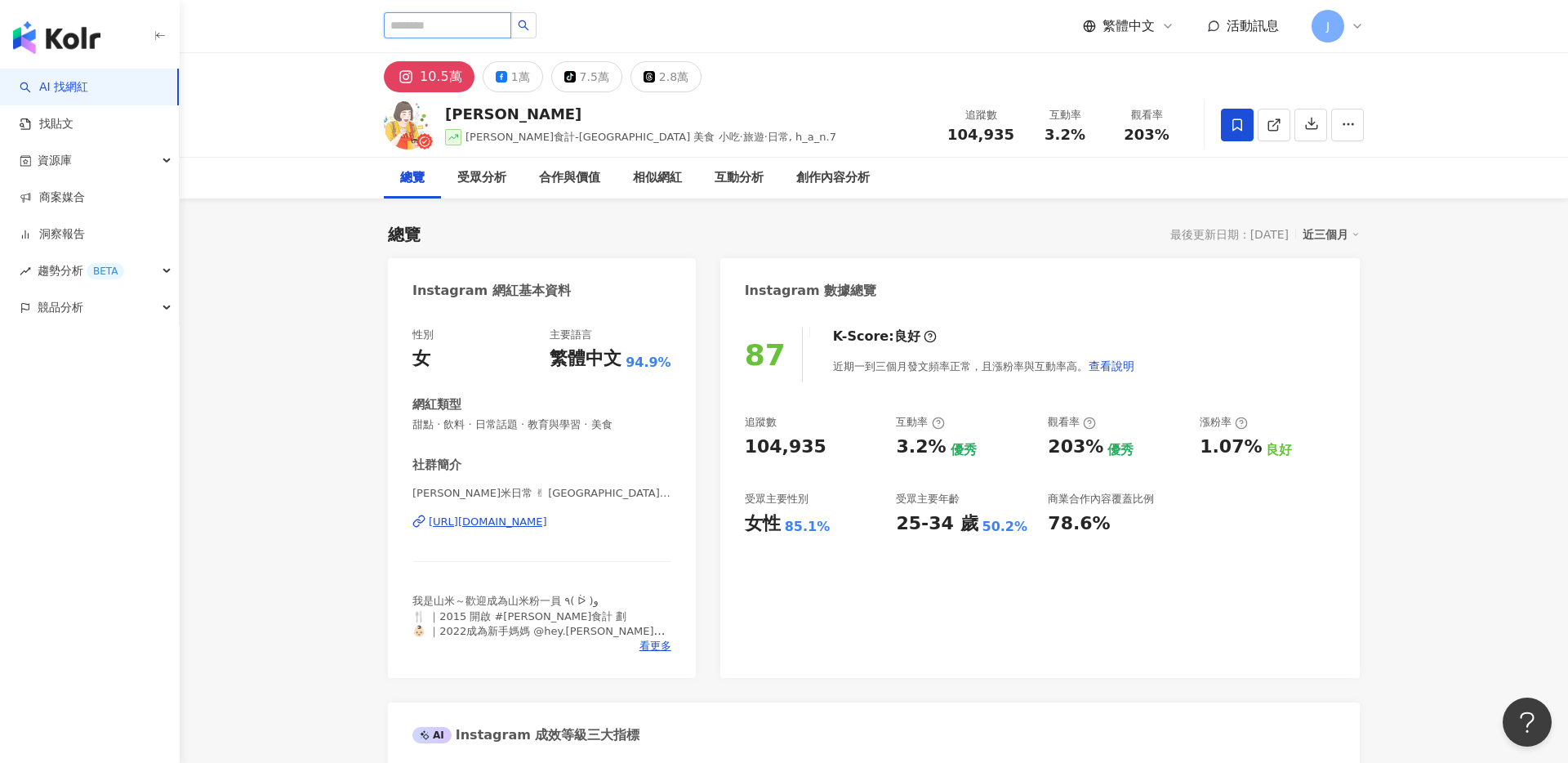
click at [477, 18] on input "search" at bounding box center [447, 25] width 128 height 26
type input "*"
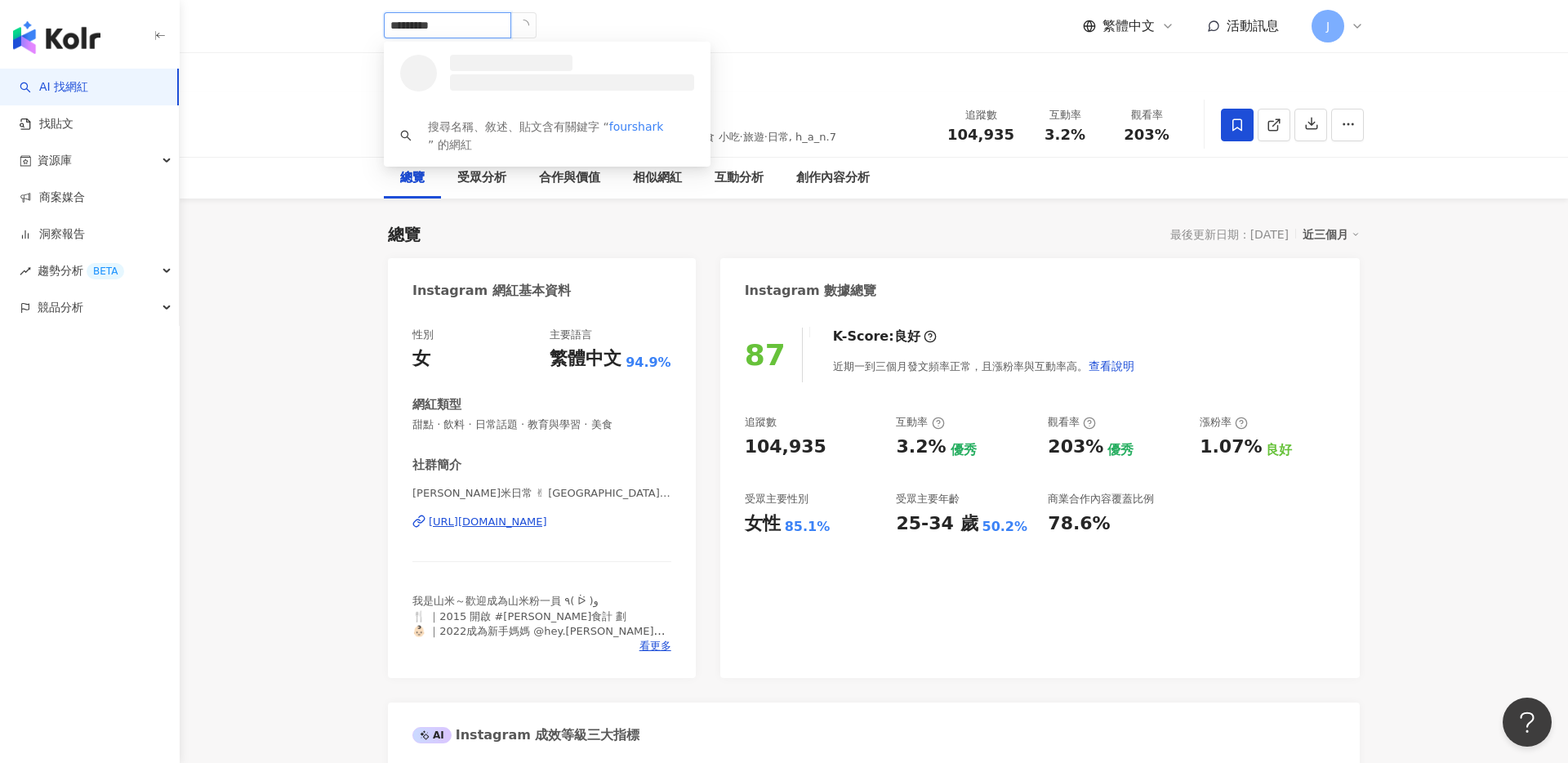
type input "**********"
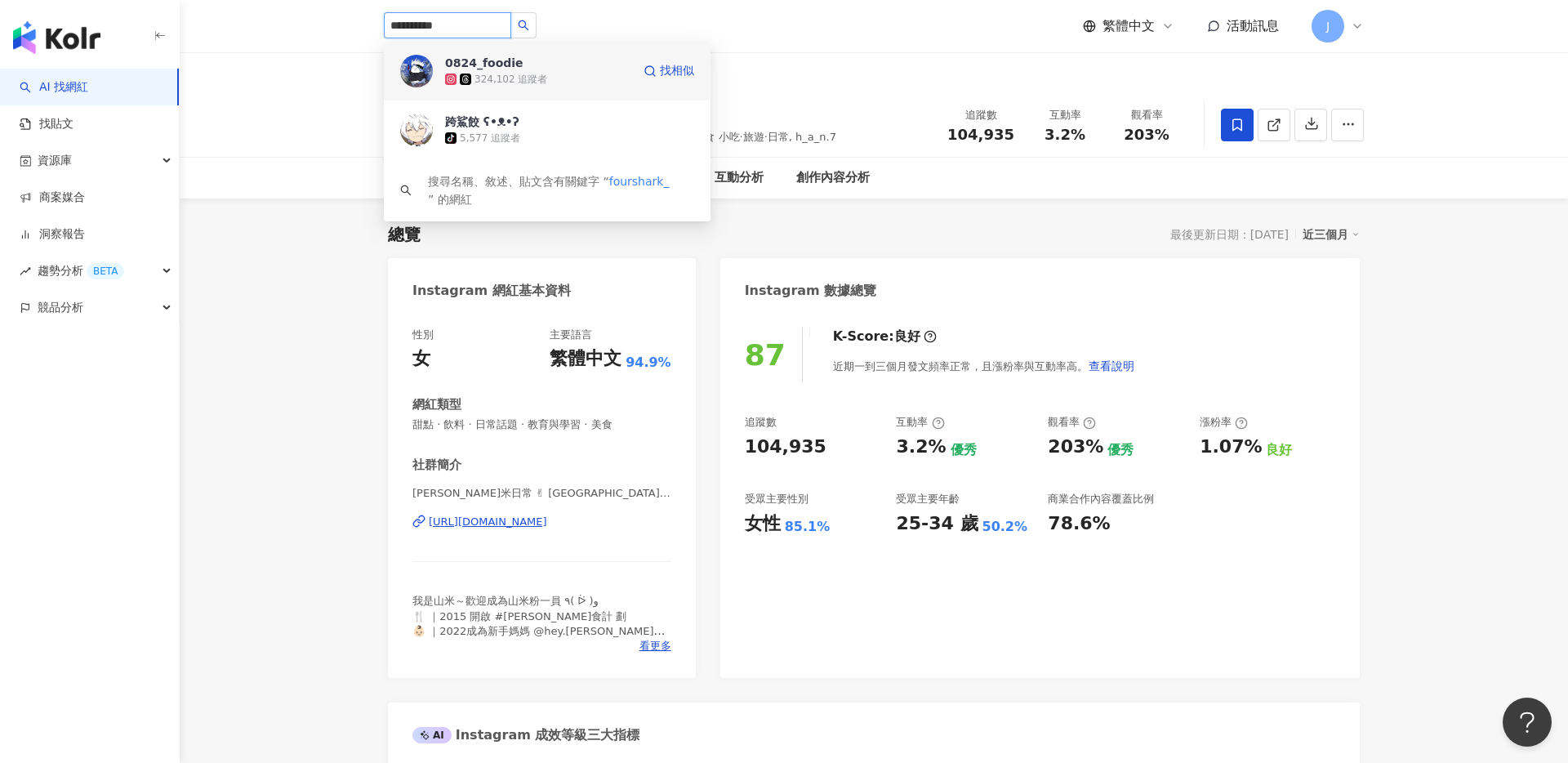
click at [513, 71] on div "324,102 追蹤者" at bounding box center [538, 79] width 186 height 17
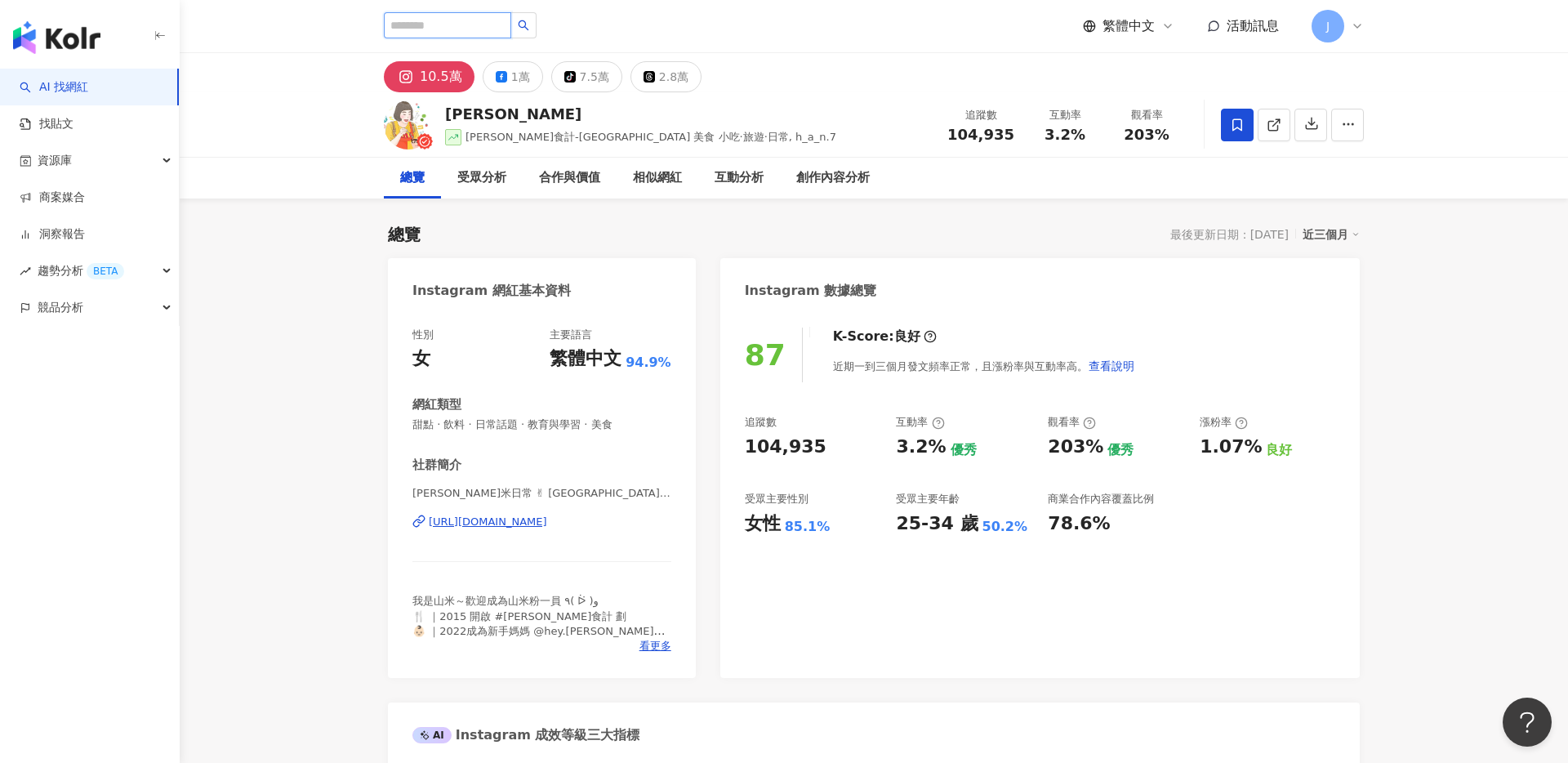
click at [458, 29] on input "search" at bounding box center [447, 25] width 128 height 26
click at [517, 26] on button "button" at bounding box center [523, 25] width 26 height 26
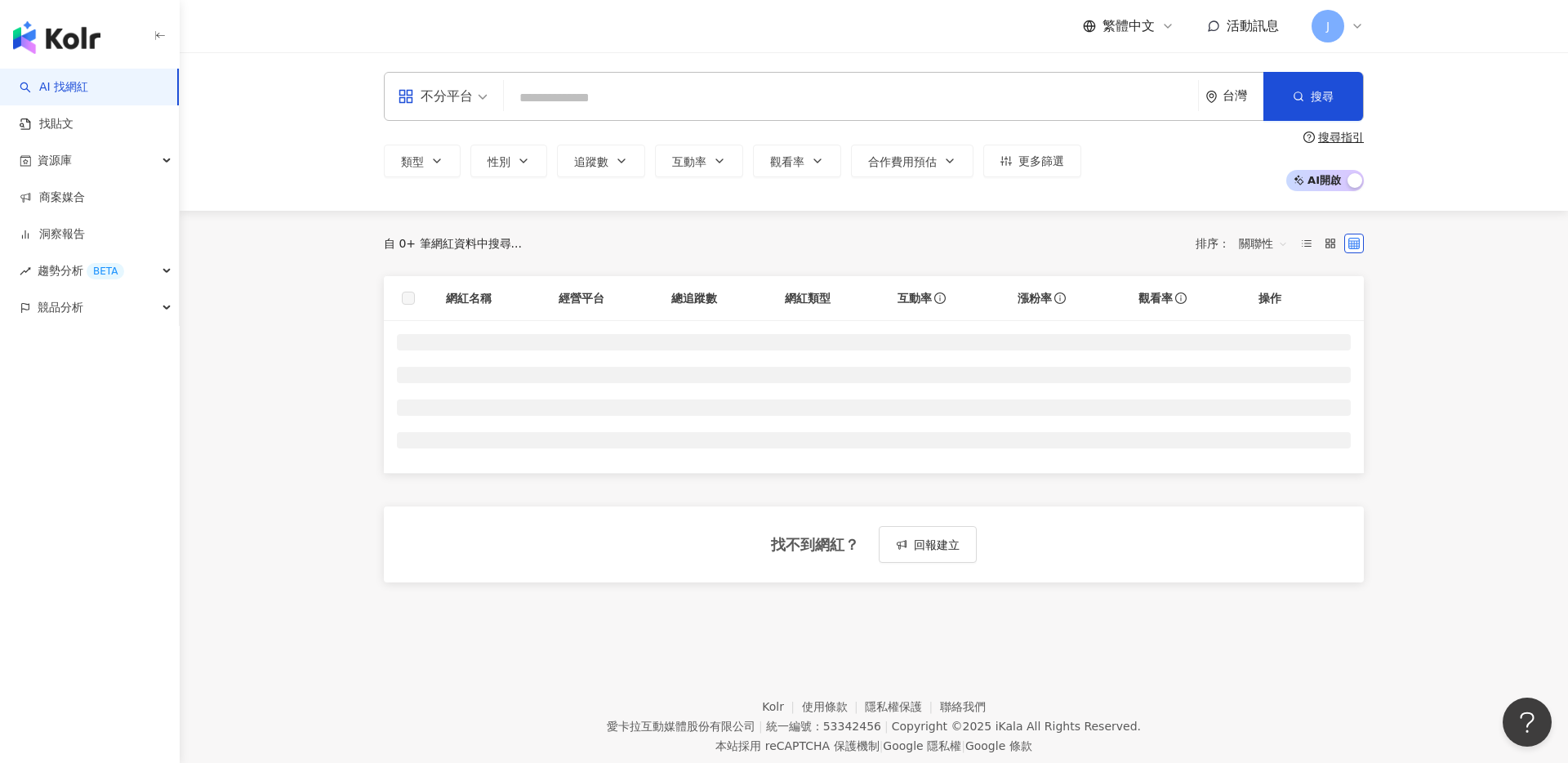
click at [617, 95] on input "search" at bounding box center [851, 98] width 681 height 31
type input "*"
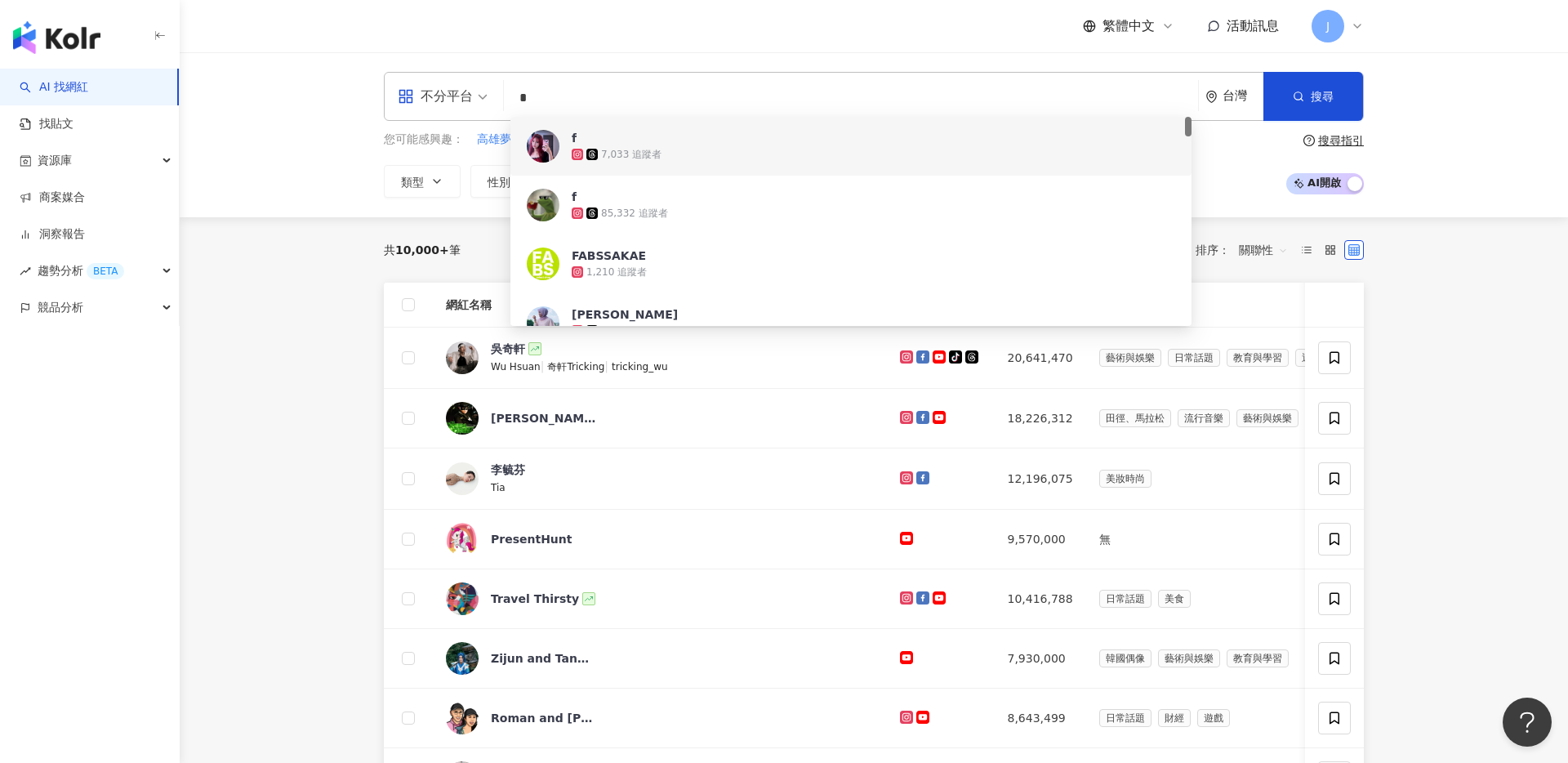
drag, startPoint x: 648, startPoint y: 94, endPoint x: 419, endPoint y: 92, distance: 229.0
click at [419, 92] on div "不分平台 * 台灣 搜尋 8f98be73-1fbc-4825-a23b-72b87f8a7444 1bb6b3ca-7fec-42a3-bd8b-cf36f…" at bounding box center [874, 95] width 980 height 49
paste input "**********"
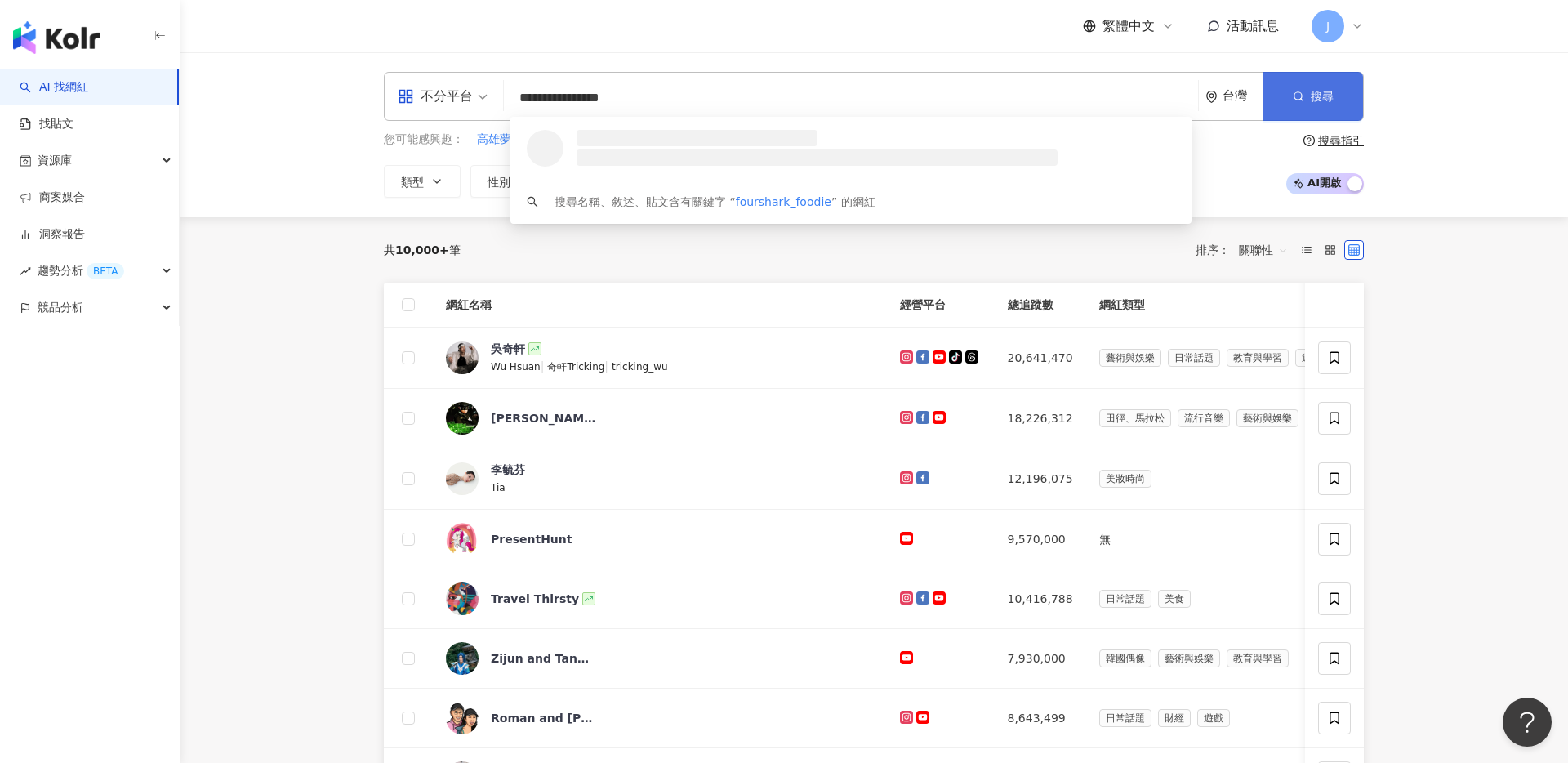
click at [1314, 92] on span "搜尋" at bounding box center [1322, 96] width 23 height 13
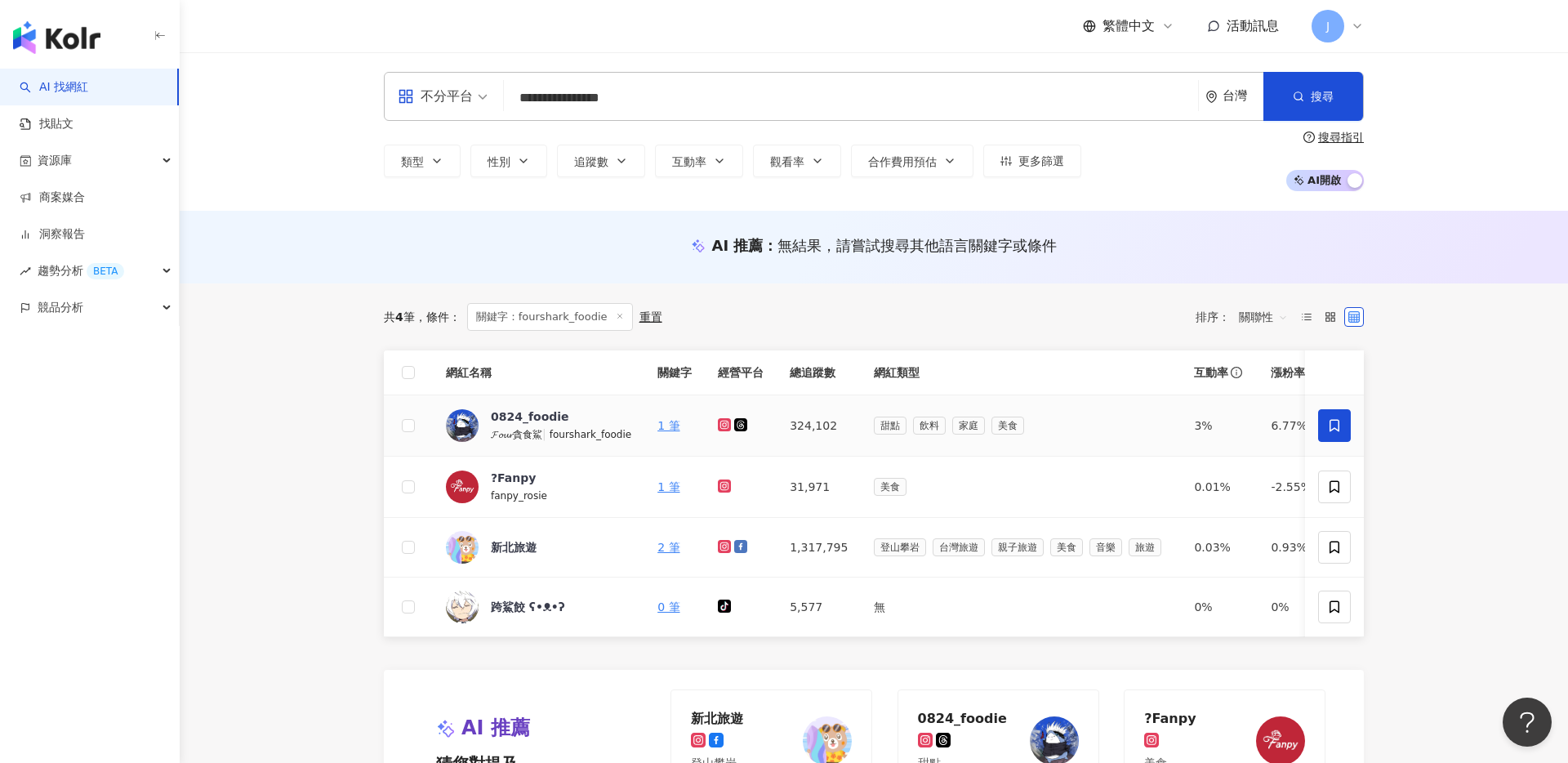
click at [1335, 425] on icon at bounding box center [1335, 426] width 15 height 15
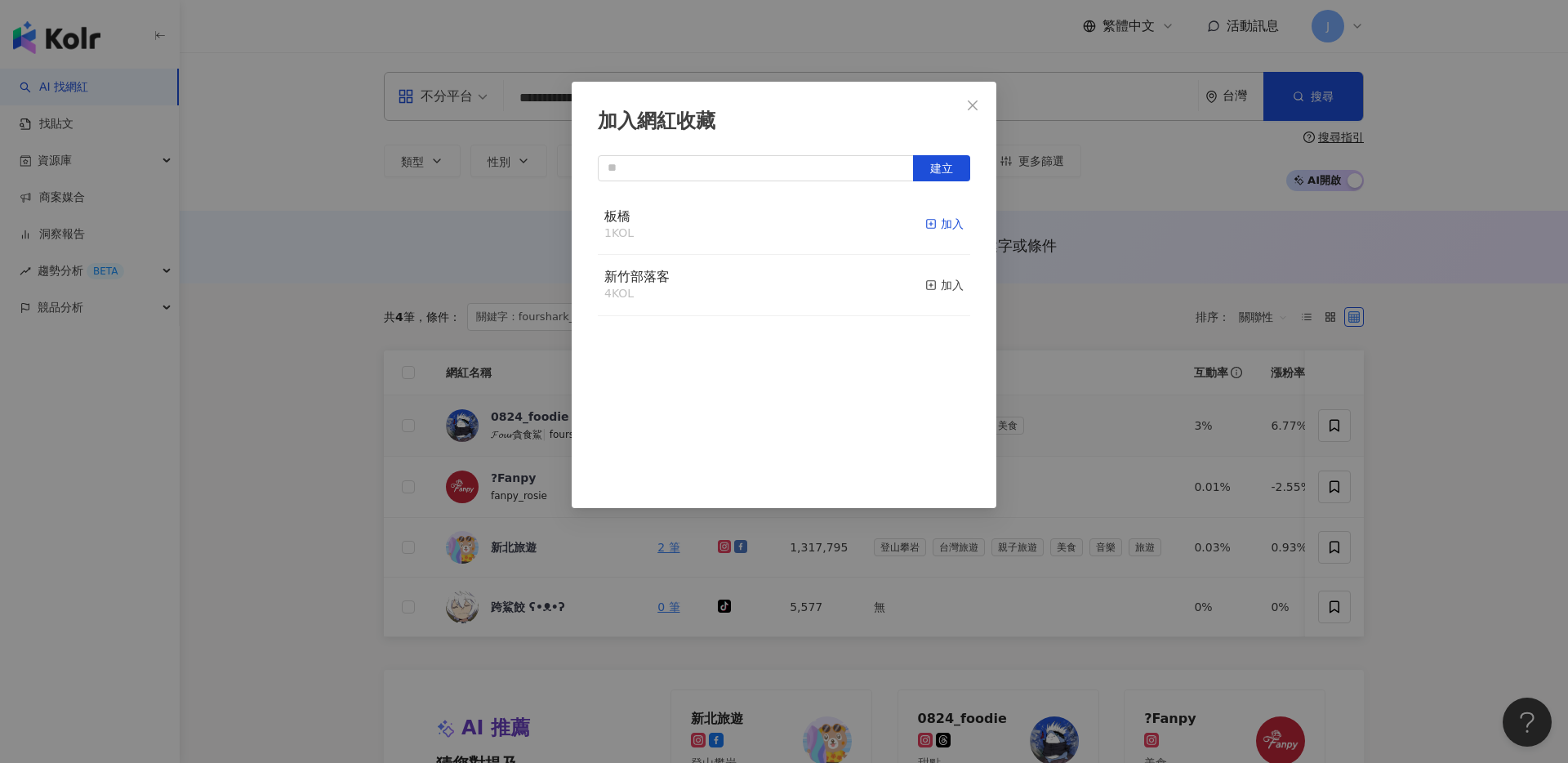
click at [935, 227] on icon "button" at bounding box center [931, 224] width 11 height 11
click at [973, 107] on icon "close" at bounding box center [972, 106] width 13 height 13
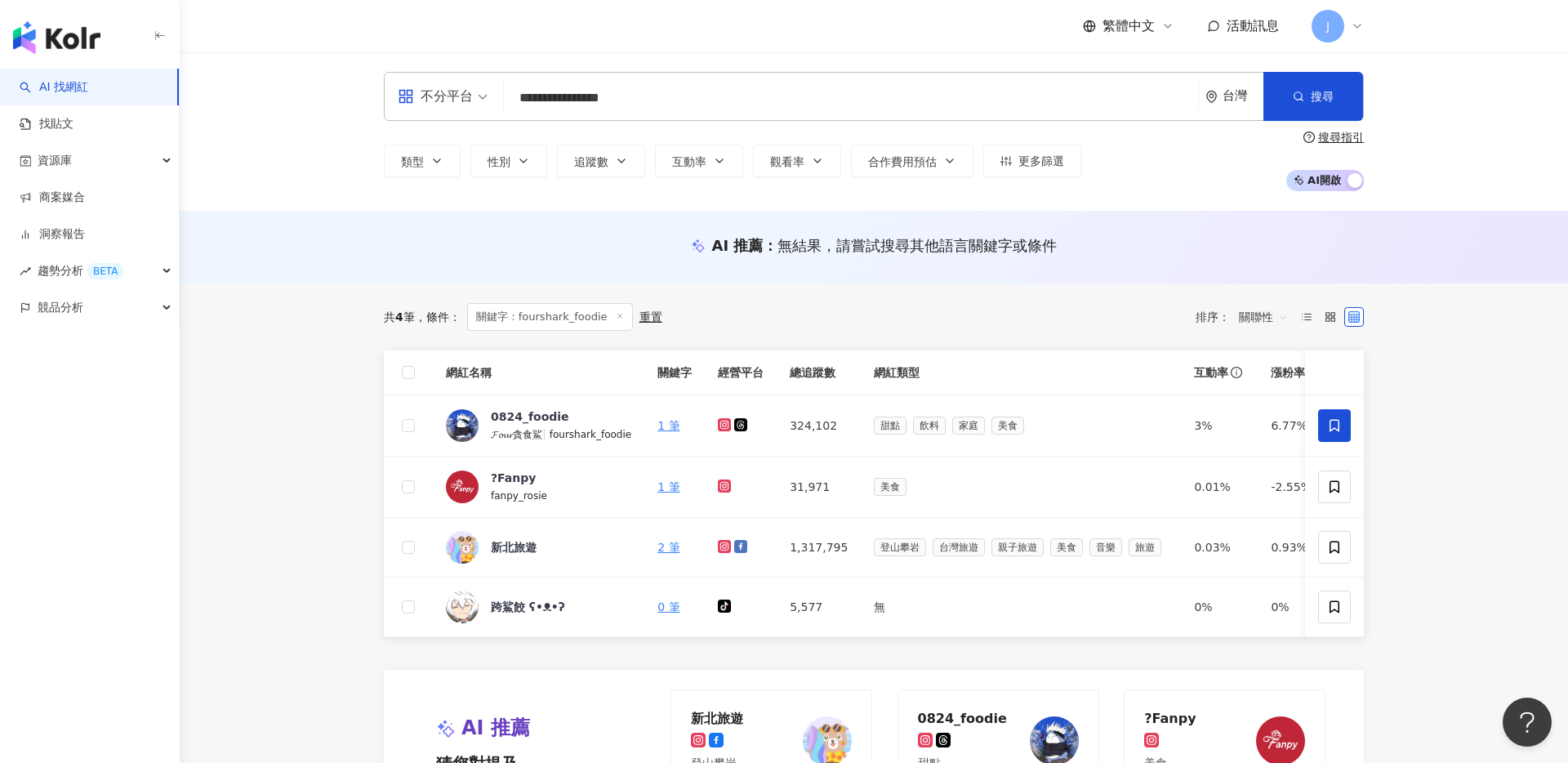
click at [699, 93] on input "**********" at bounding box center [851, 98] width 681 height 31
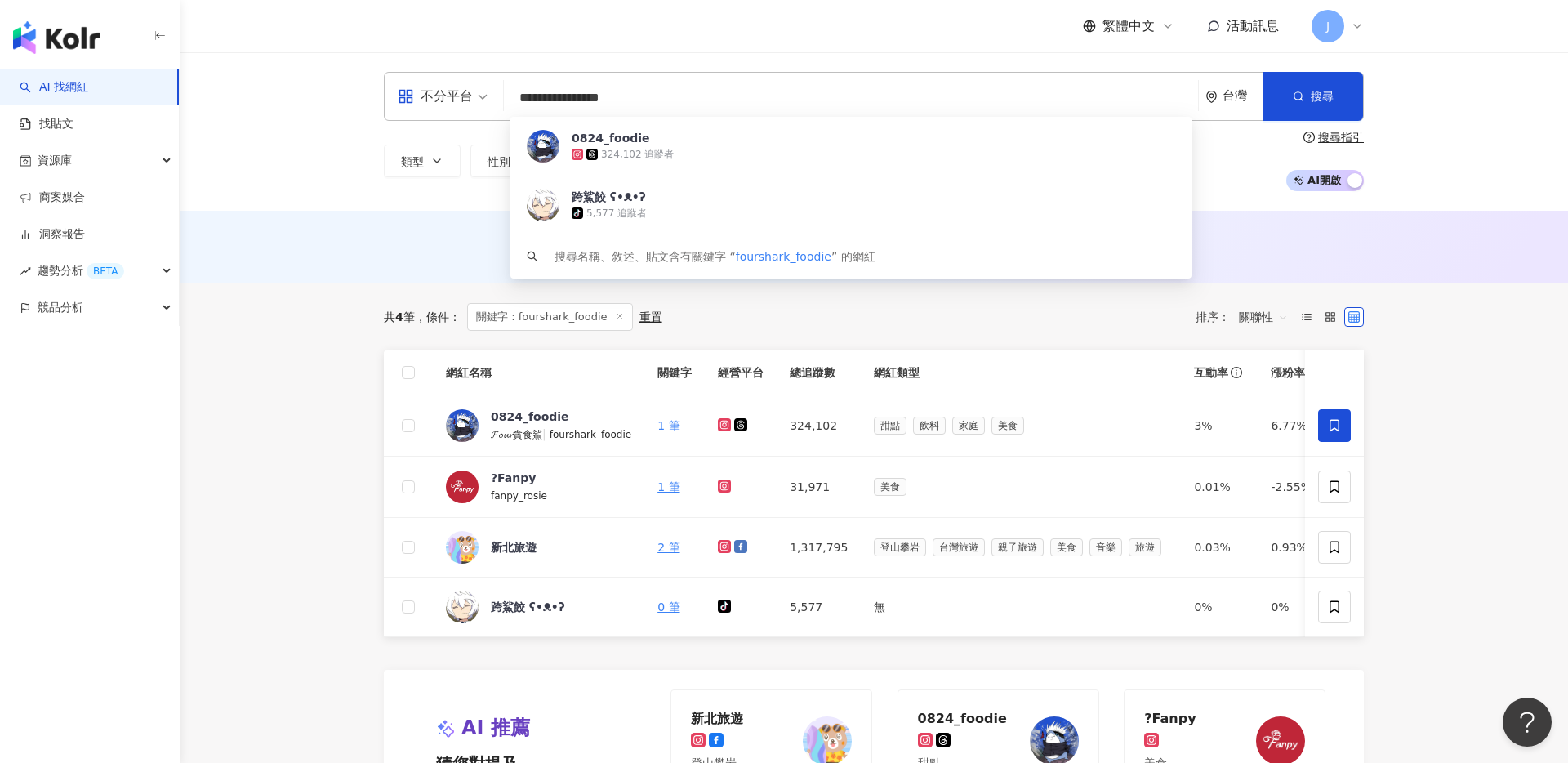
click at [699, 93] on input "**********" at bounding box center [851, 98] width 681 height 31
type input "*"
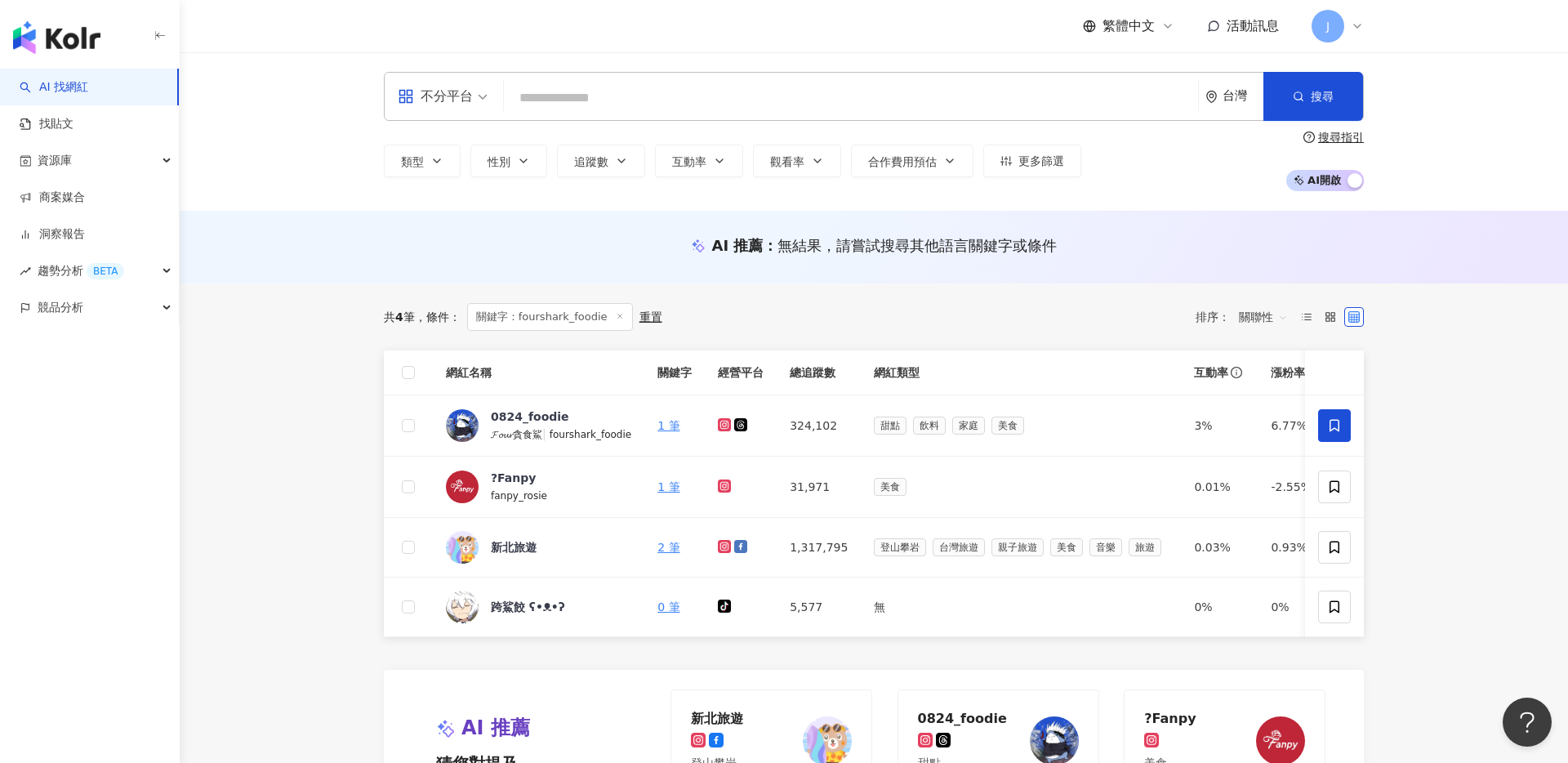
type input "*"
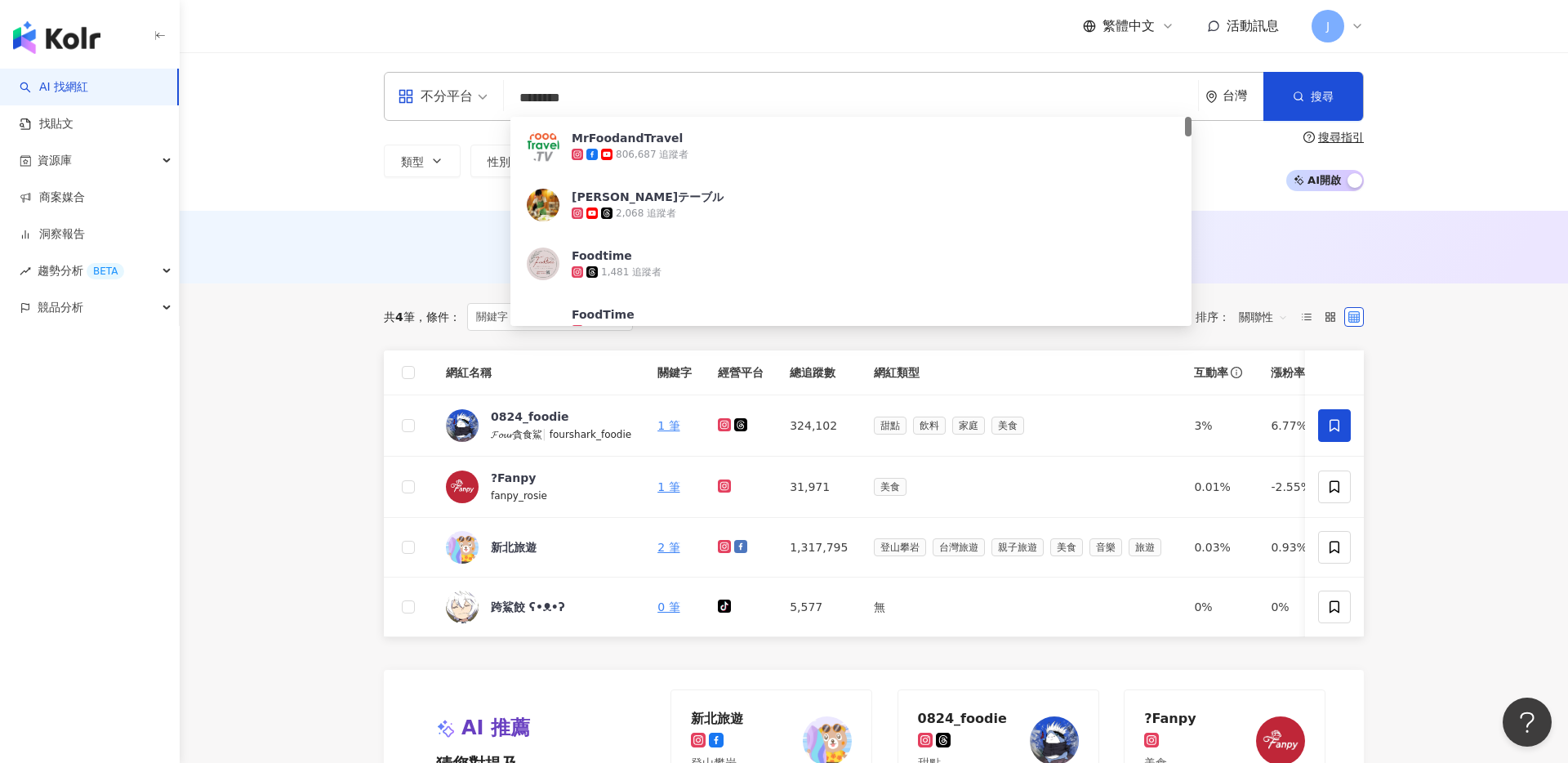
type input "*********"
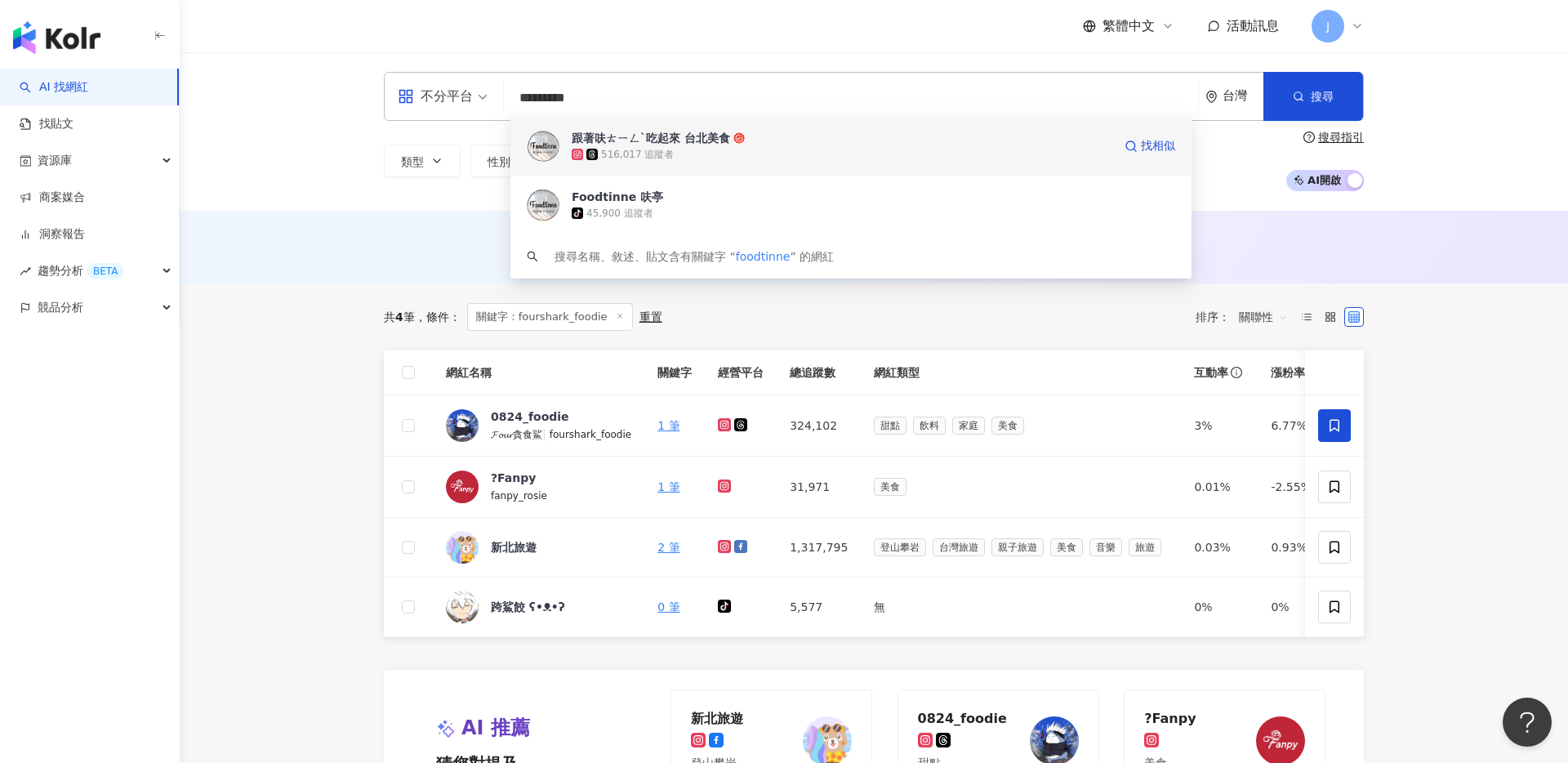
click at [799, 154] on div "516,017 追蹤者" at bounding box center [842, 154] width 541 height 17
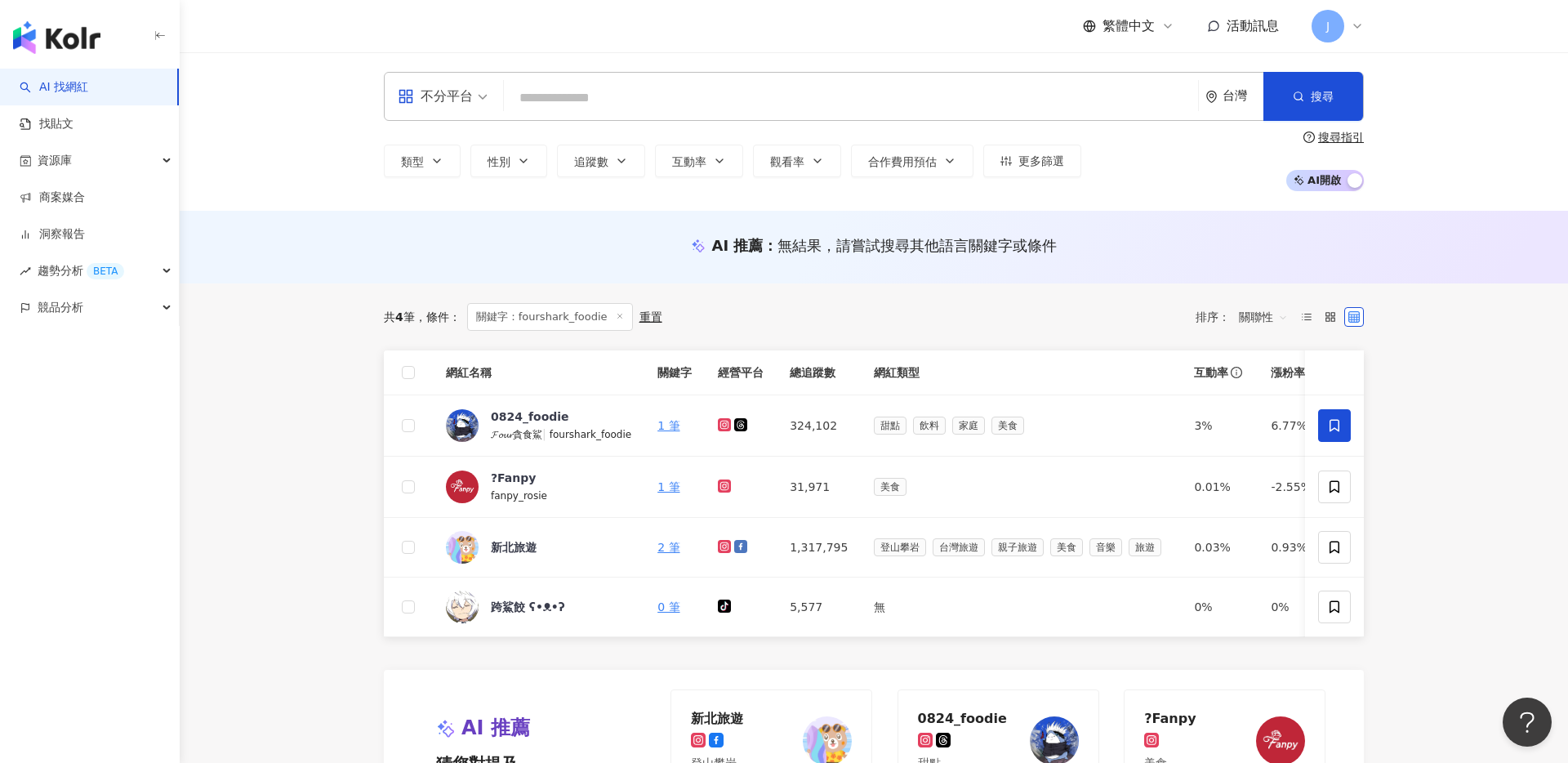
type input "*"
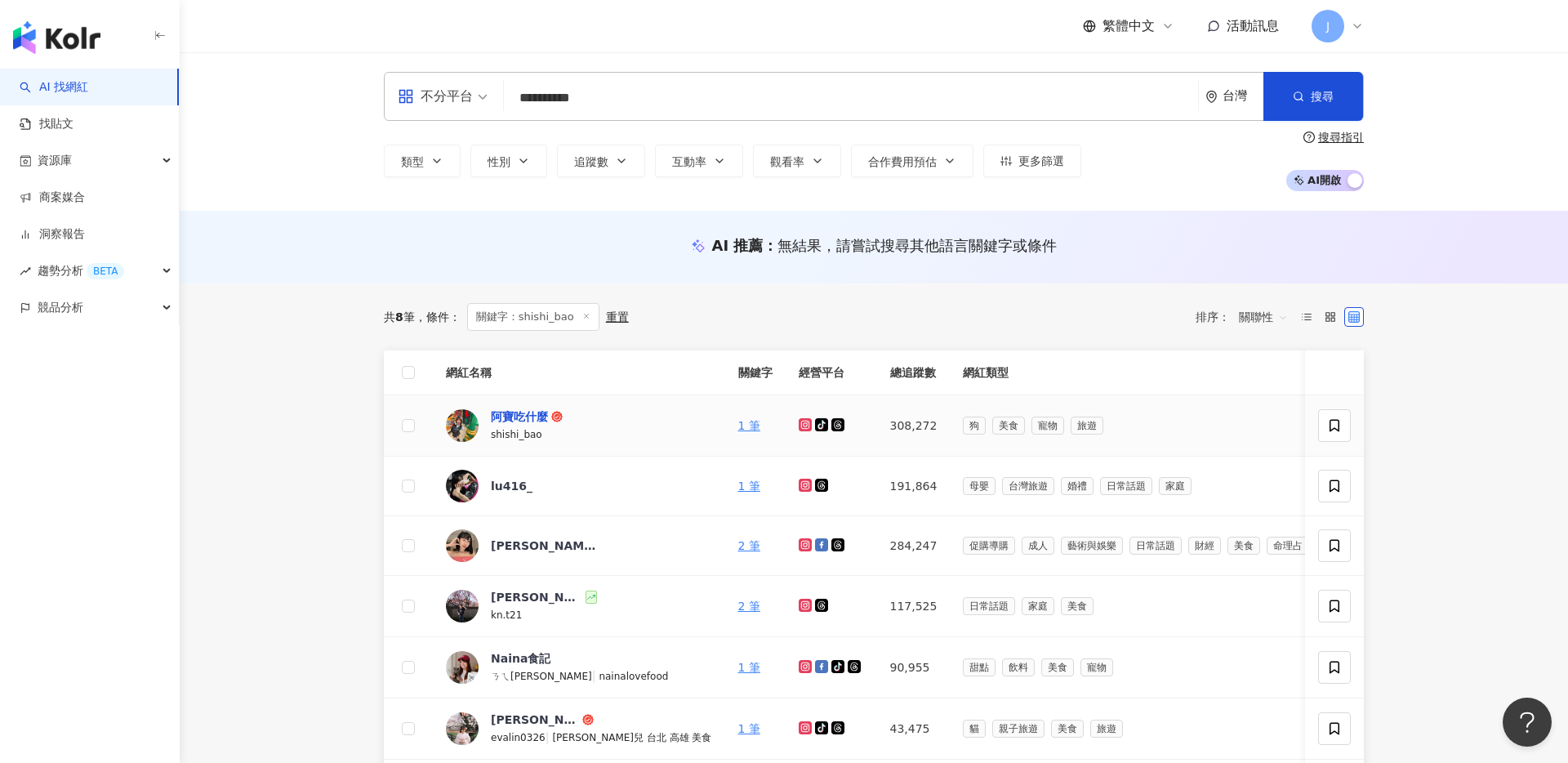
click at [520, 419] on div "阿寶吃什麼" at bounding box center [520, 417] width 57 height 17
click at [643, 91] on input "**********" at bounding box center [851, 98] width 681 height 31
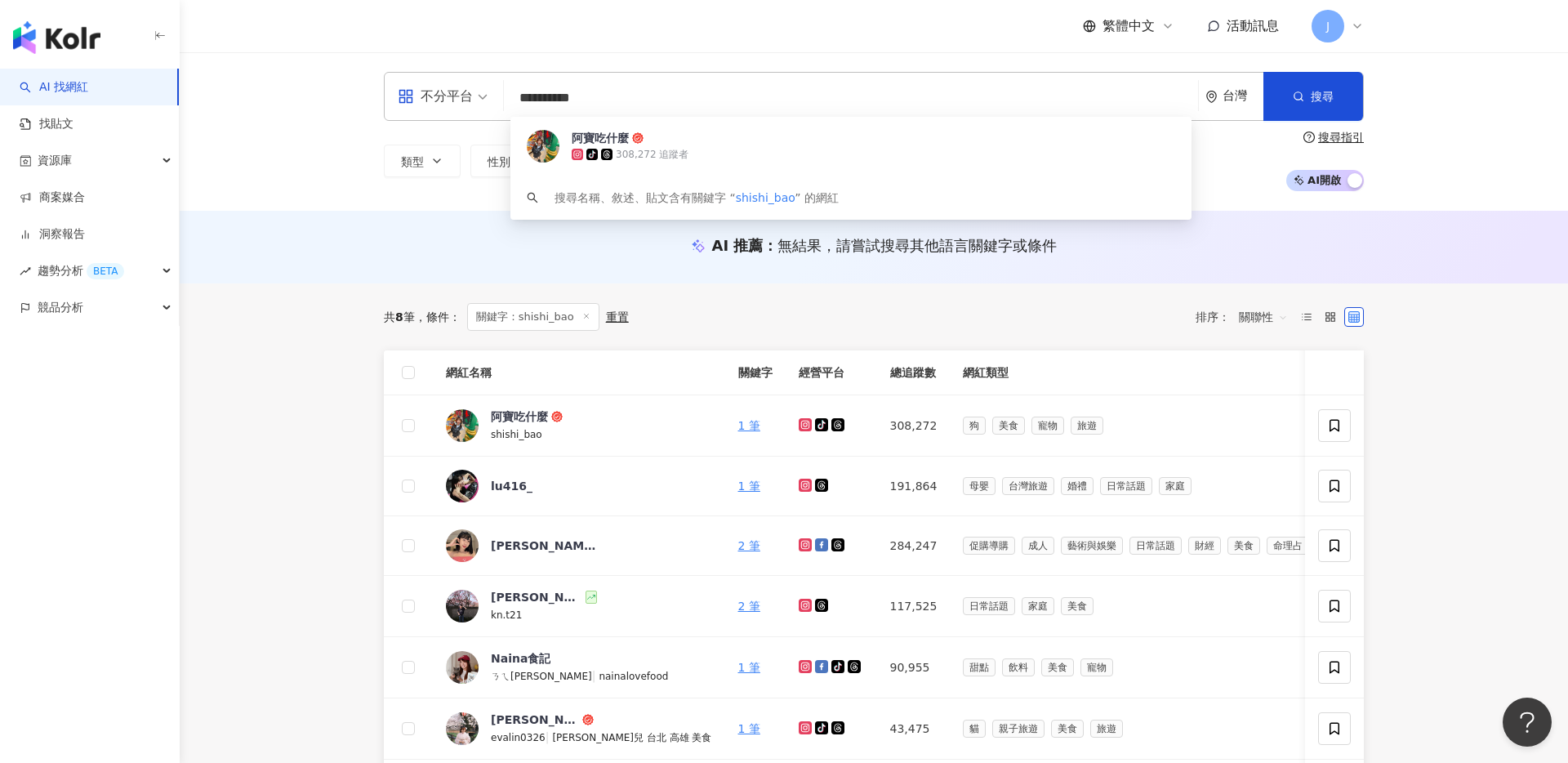
click at [643, 91] on input "**********" at bounding box center [851, 98] width 681 height 31
type input "*"
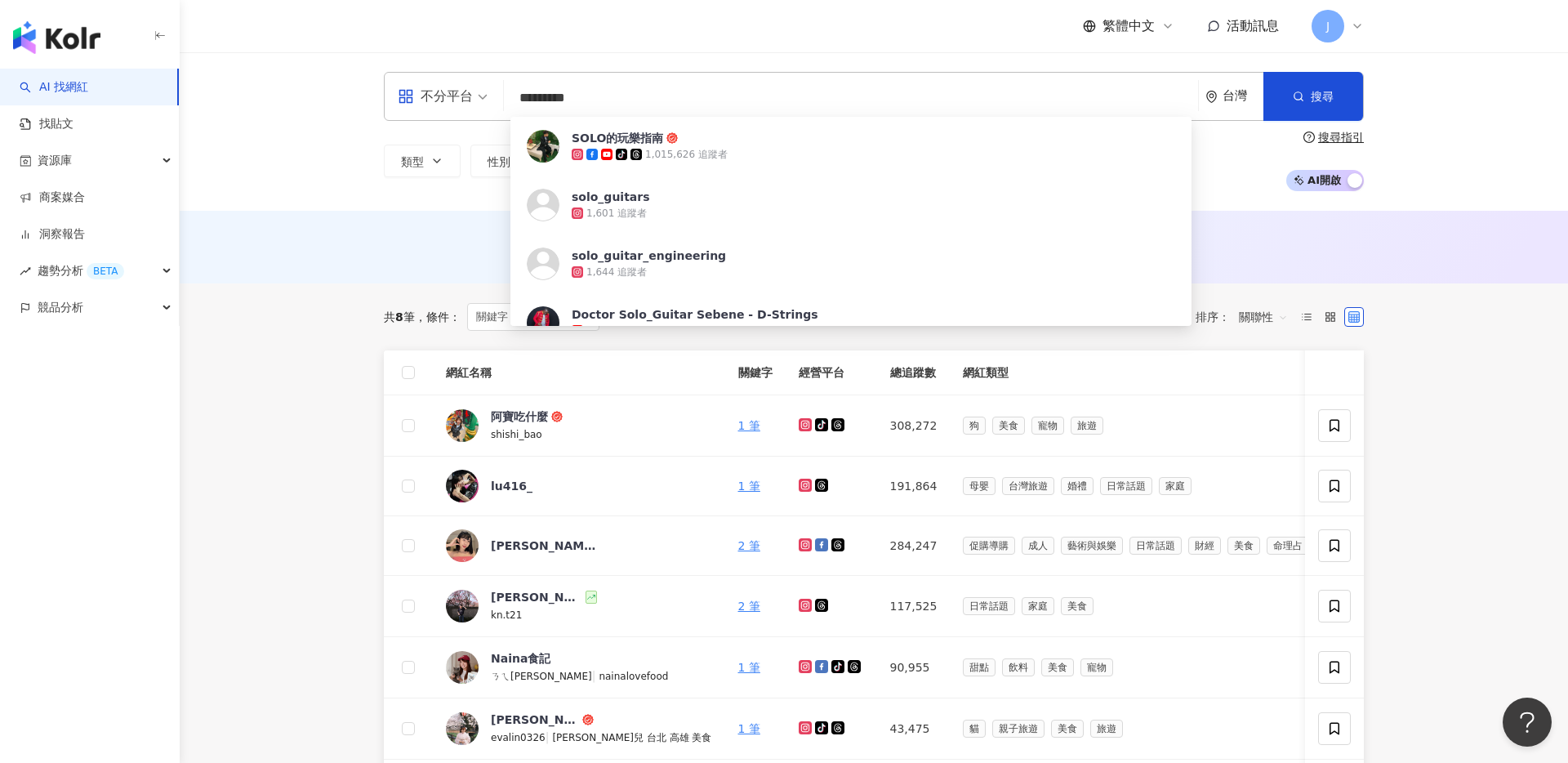
type input "**********"
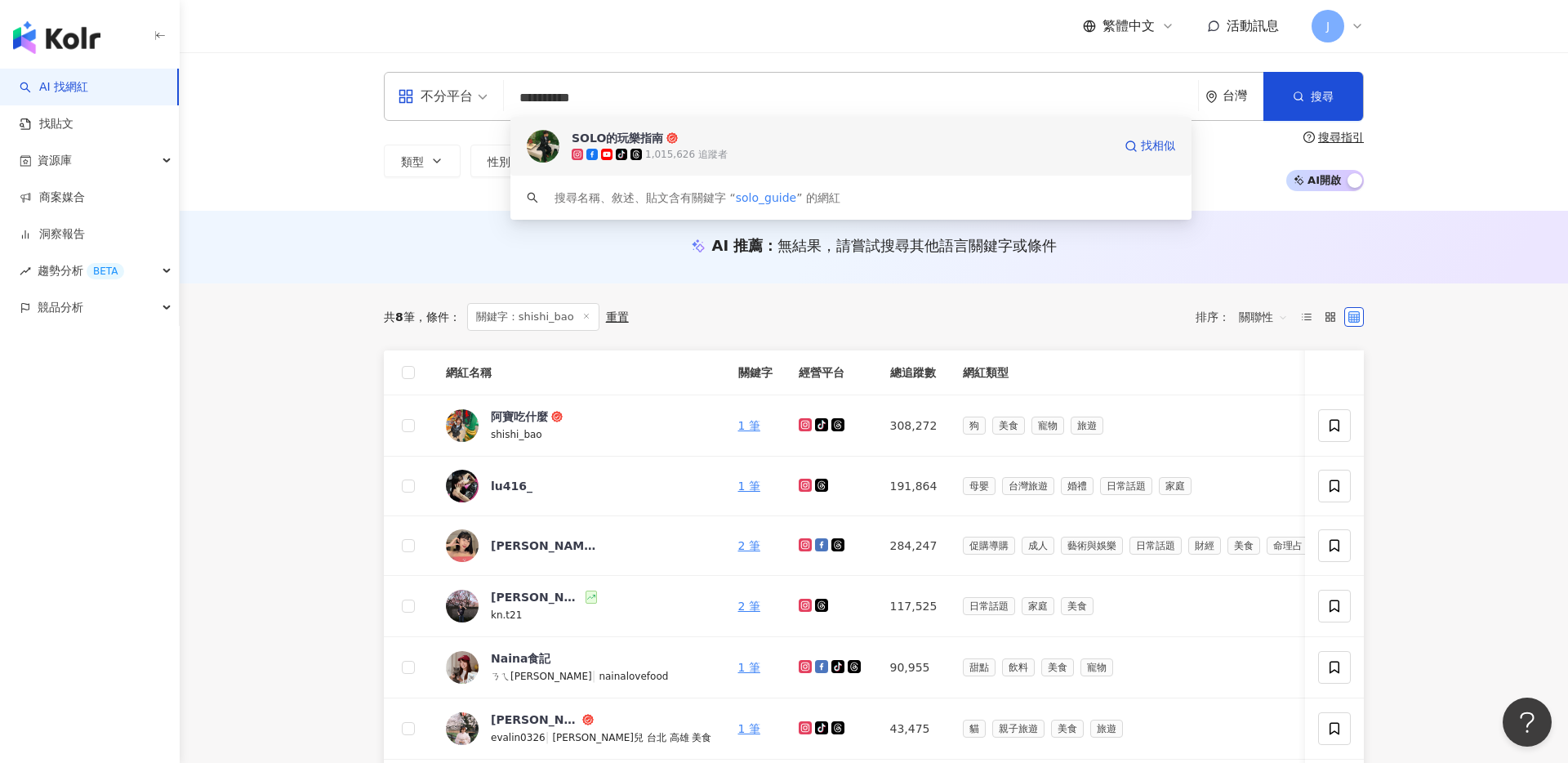
click at [758, 142] on span "SOLO的玩樂指南" at bounding box center [842, 138] width 541 height 17
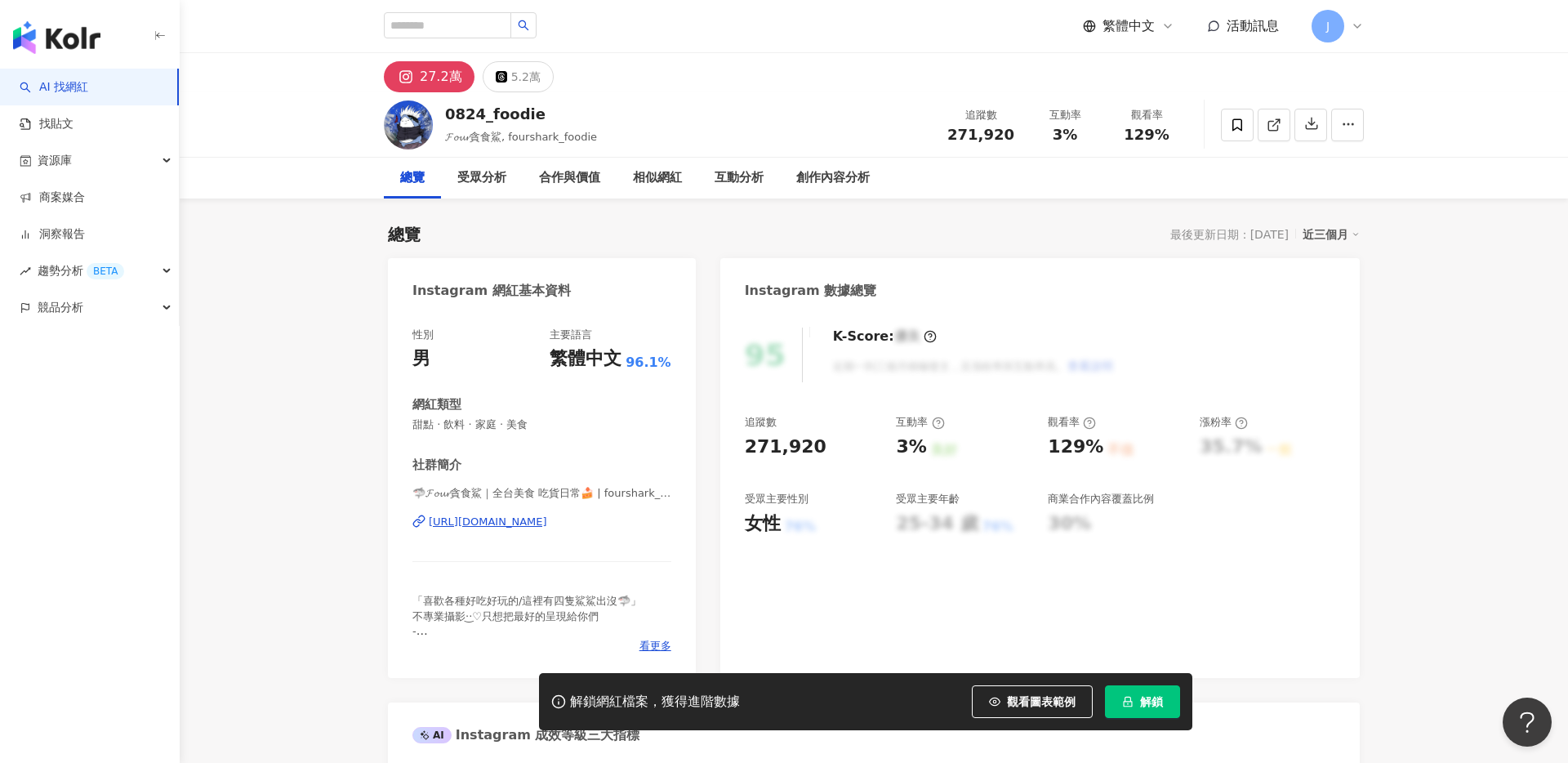
click at [1140, 711] on button "解鎖" at bounding box center [1143, 701] width 75 height 33
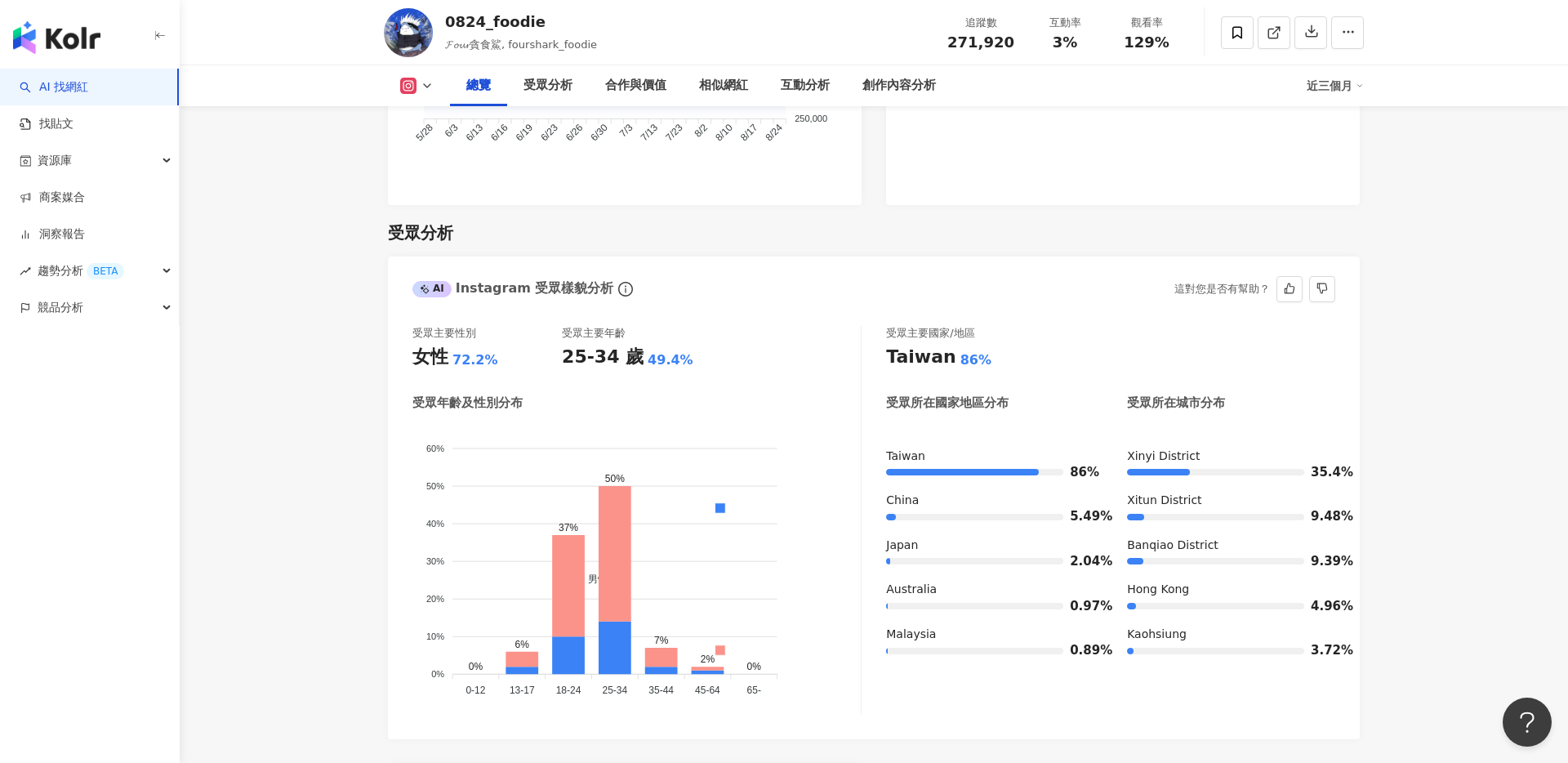
scroll to position [1298, 0]
click at [1237, 460] on div "Xinyi District" at bounding box center [1231, 455] width 208 height 17
click at [1231, 491] on div "Xitun District" at bounding box center [1231, 499] width 208 height 17
drag, startPoint x: 1227, startPoint y: 537, endPoint x: 1114, endPoint y: 541, distance: 113.1
click at [1114, 541] on div "Taiwan 86% China 5.49% Japan 2.04% Australia 0.97% Malaysia 0.89% Xinyi Distric…" at bounding box center [1110, 558] width 449 height 223
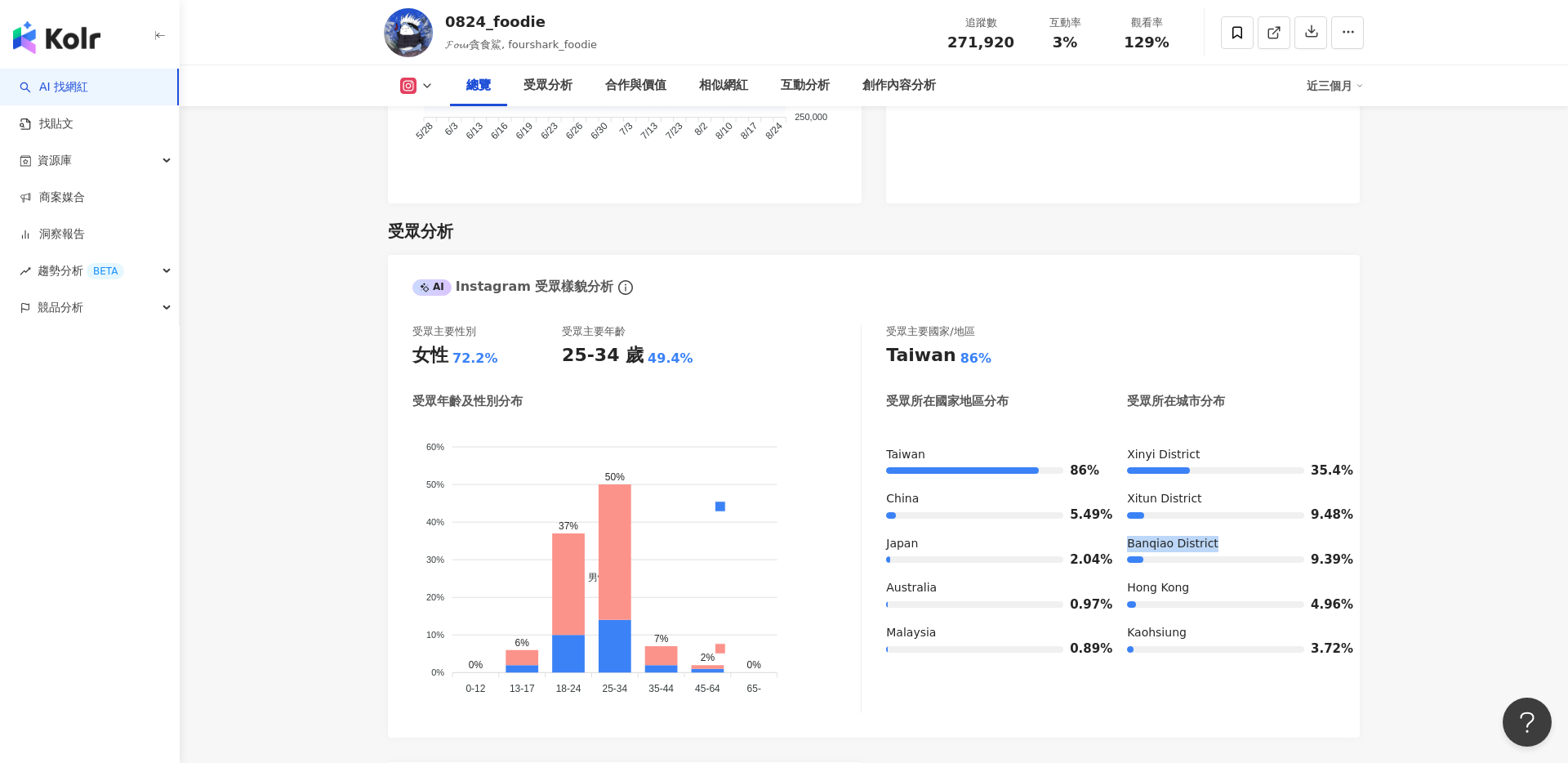
copy div "Banqiao District"
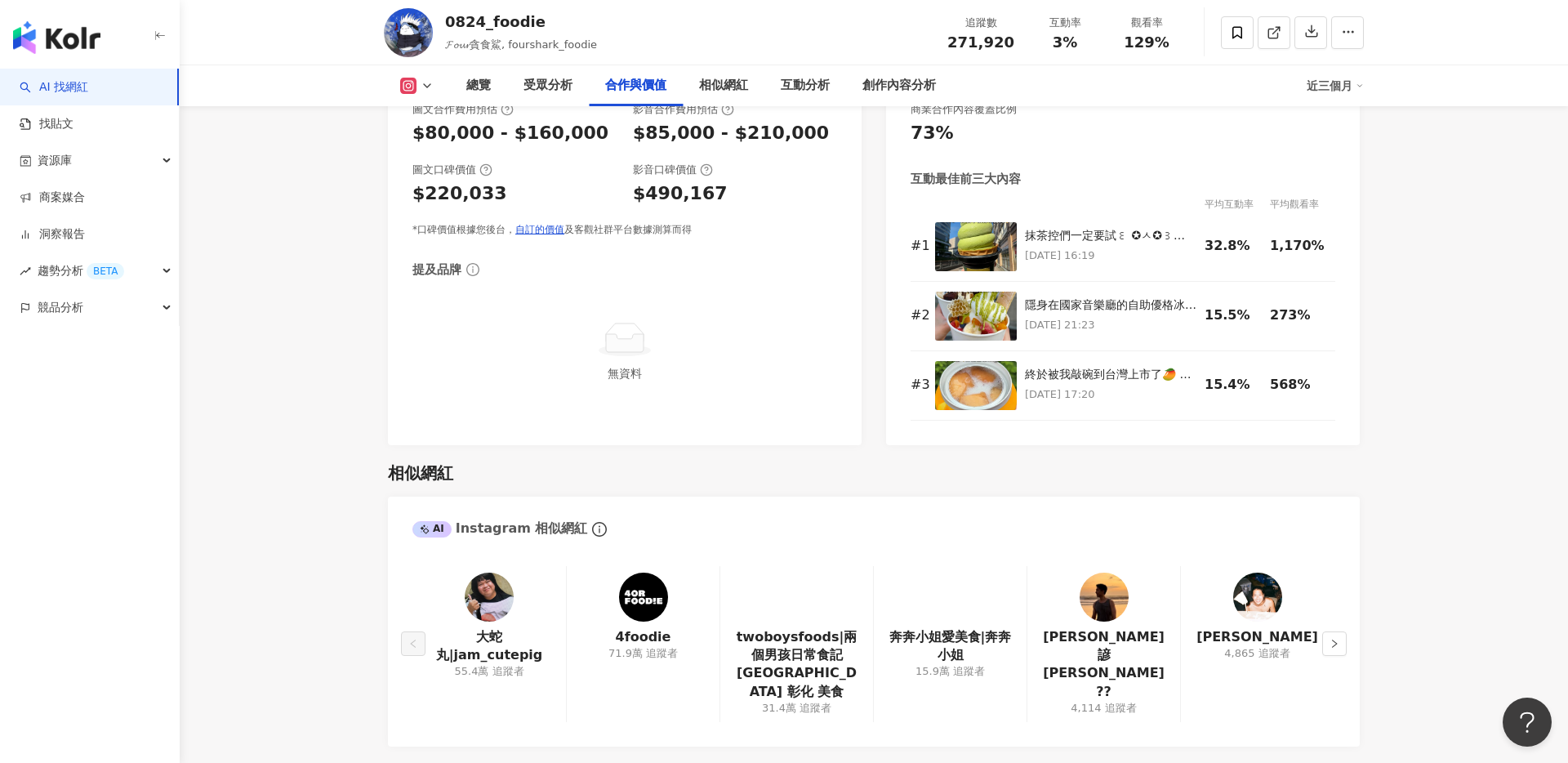
scroll to position [2309, 0]
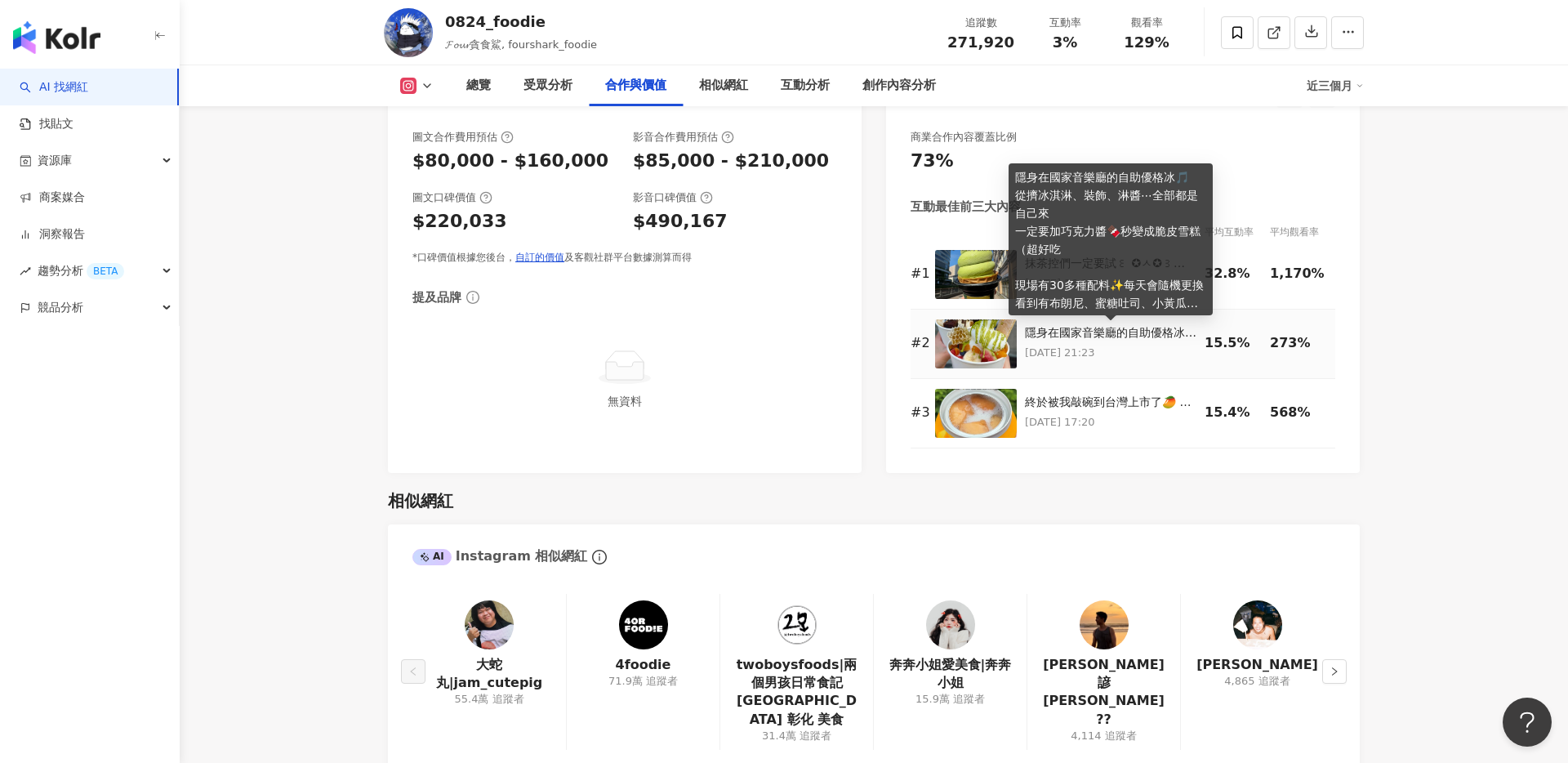
click at [1094, 279] on div "隱身在國家音樂廳的自助優格冰🎵 從擠冰淇淋、裝飾、淋醬⋯全部都是自己來 一定要加巧克力醬🍫秒變成脆皮雪糕（超好吃 現場有30多種配料✨每天會隨機更換 看到有布…" at bounding box center [1111, 239] width 204 height 151
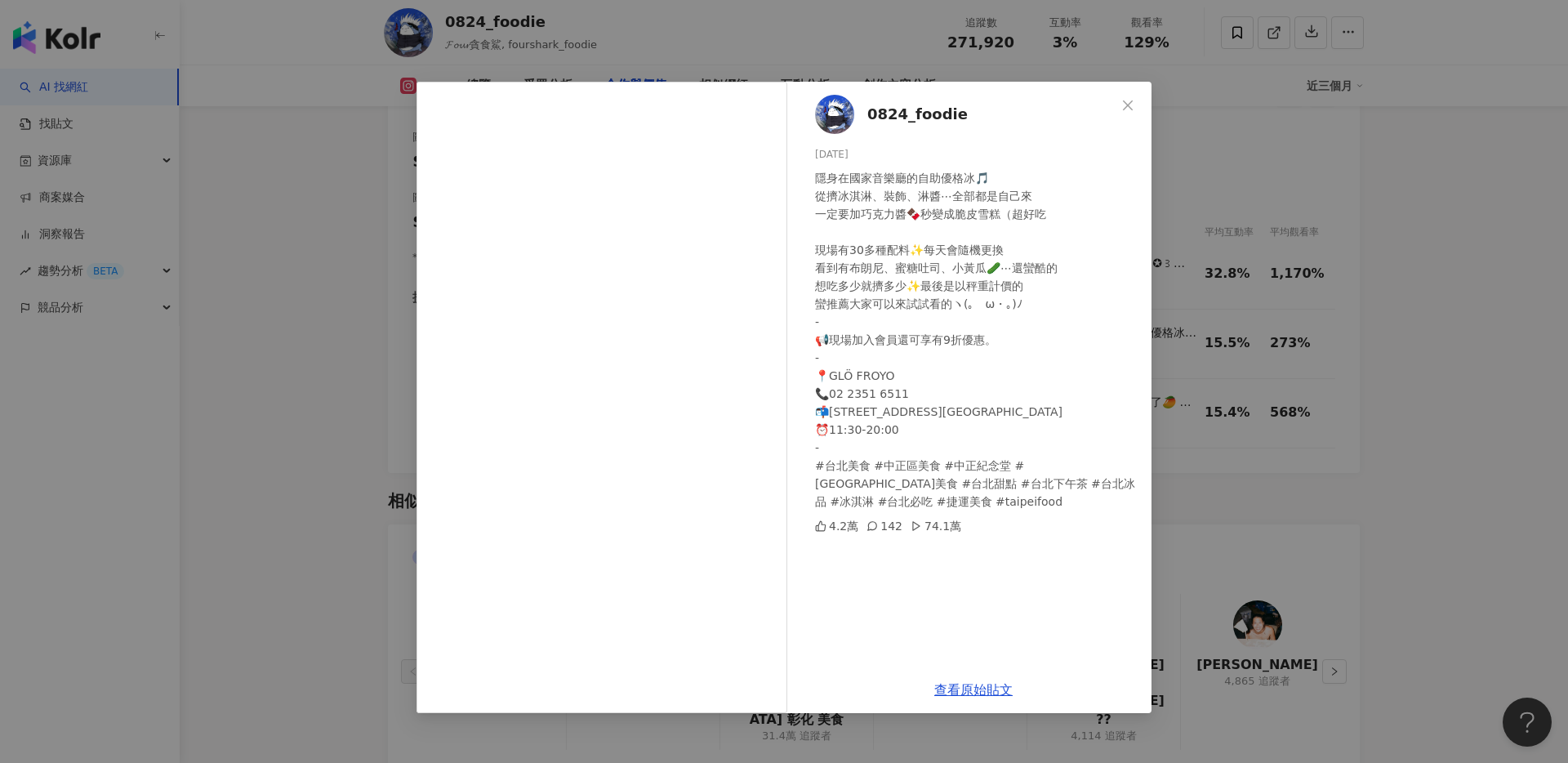
drag, startPoint x: 993, startPoint y: 331, endPoint x: 999, endPoint y: 338, distance: 9.2
click at [993, 331] on div "隱身在國家音樂廳的自助優格冰🎵 從擠冰淇淋、裝飾、淋醬⋯全部都是自己來 一定要加巧克力醬🍫秒變成脆皮雪糕（超好吃 現場有30多種配料✨每天會隨機更換 看到有布…" at bounding box center [977, 340] width 323 height 342
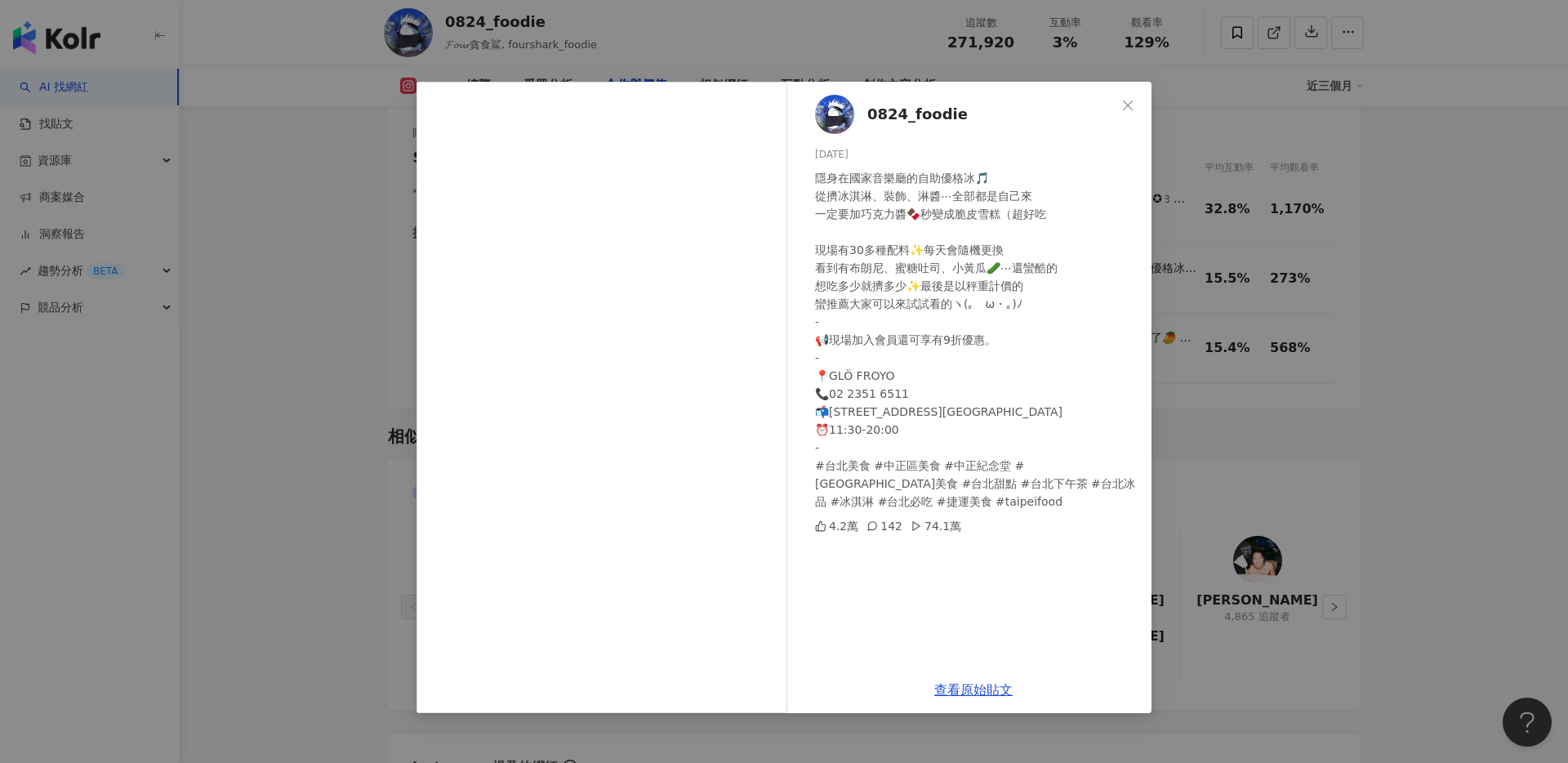
scroll to position [2325, 0]
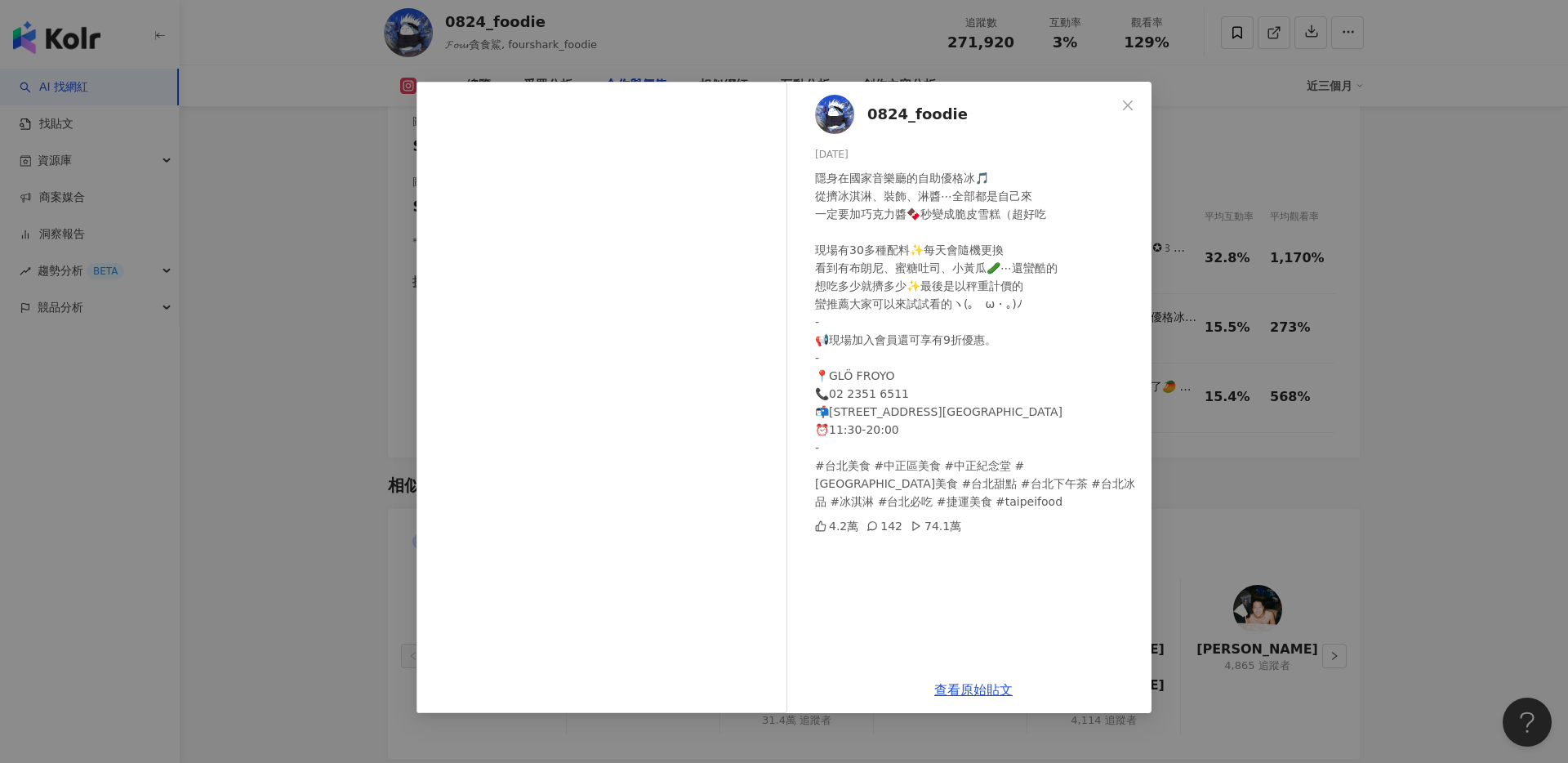
drag, startPoint x: 1120, startPoint y: 109, endPoint x: 1117, endPoint y: 196, distance: 87.1
click at [1119, 109] on span "Close" at bounding box center [1128, 106] width 33 height 13
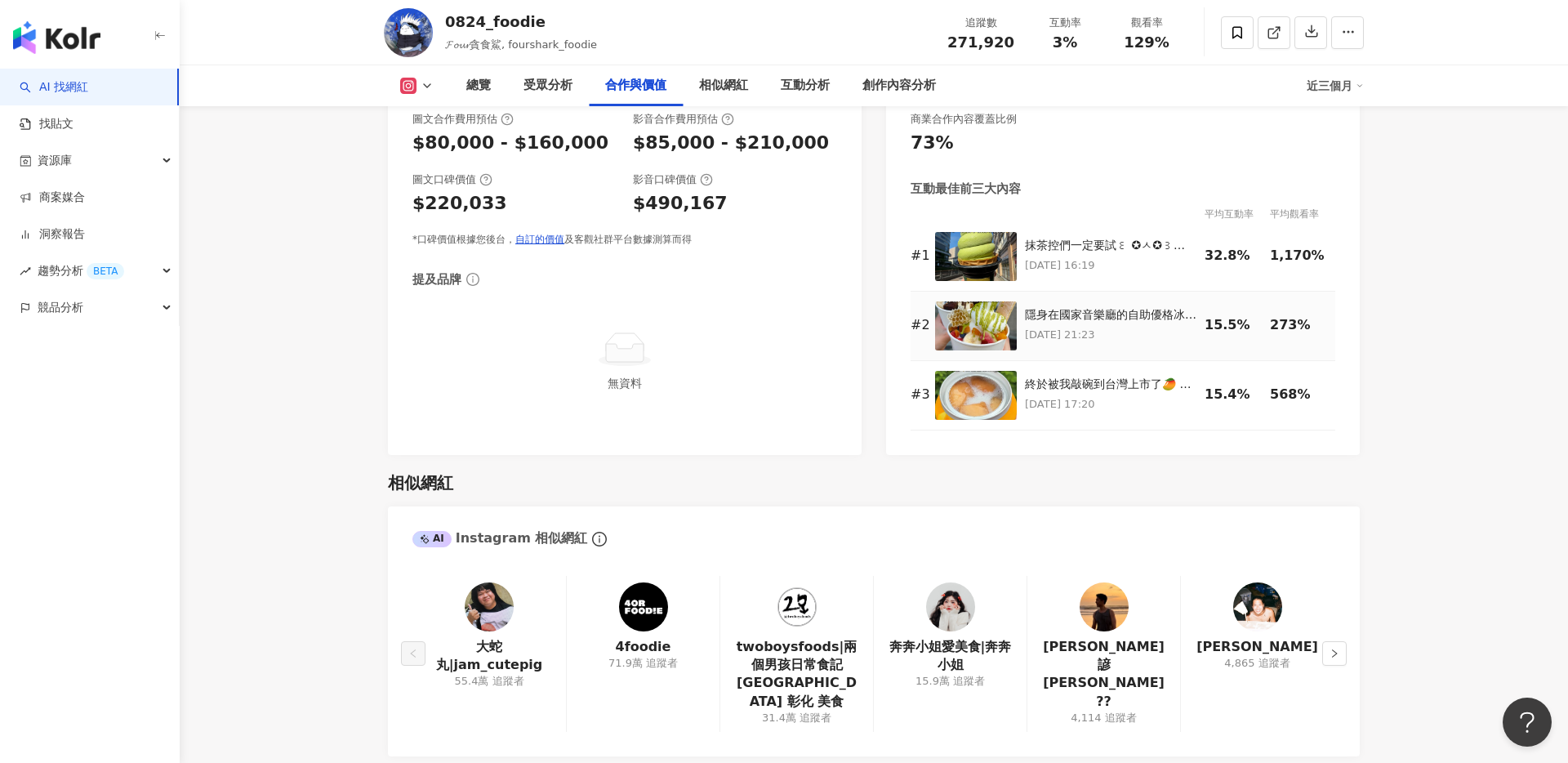
scroll to position [2327, 0]
click at [1096, 320] on div "隱身在國家音樂廳的自助優格冰🎵 從擠冰淇淋、裝飾、淋醬⋯全部都是自己來 一定要加巧克力醬🍫秒變成脆皮雪糕（超好吃 現場有30多種配料✨每天會隨機更換 看到有布…" at bounding box center [1111, 316] width 172 height 17
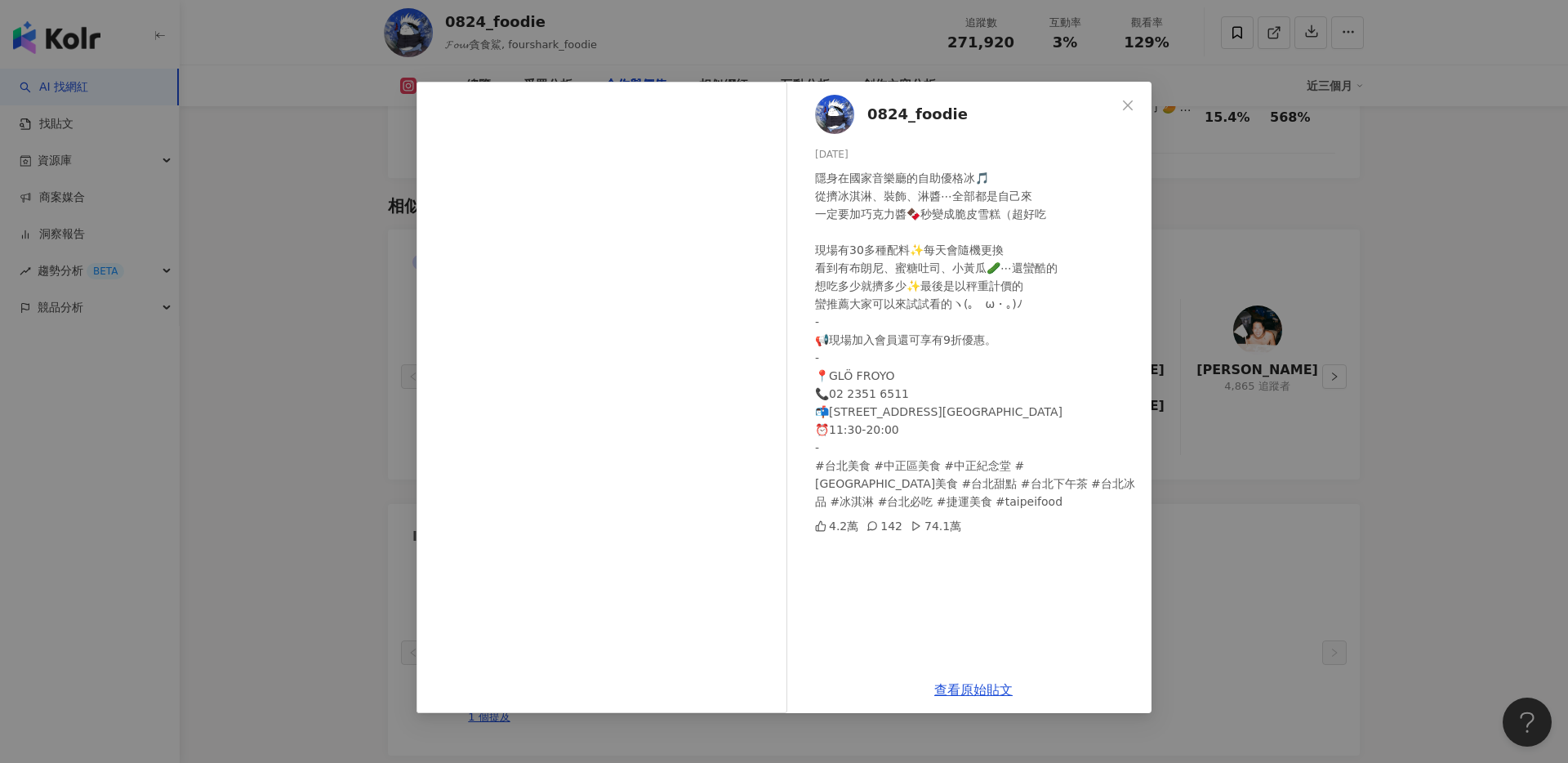
drag, startPoint x: 1433, startPoint y: 353, endPoint x: 1275, endPoint y: 349, distance: 158.1
click at [1430, 353] on div "0824_foodie 2025/7/24 隱身在國家音樂廳的自助優格冰🎵 從擠冰淇淋、裝飾、淋醬⋯全部都是自己來 一定要加巧克力醬🍫秒變成脆皮雪糕（超好吃 …" at bounding box center [784, 381] width 1568 height 763
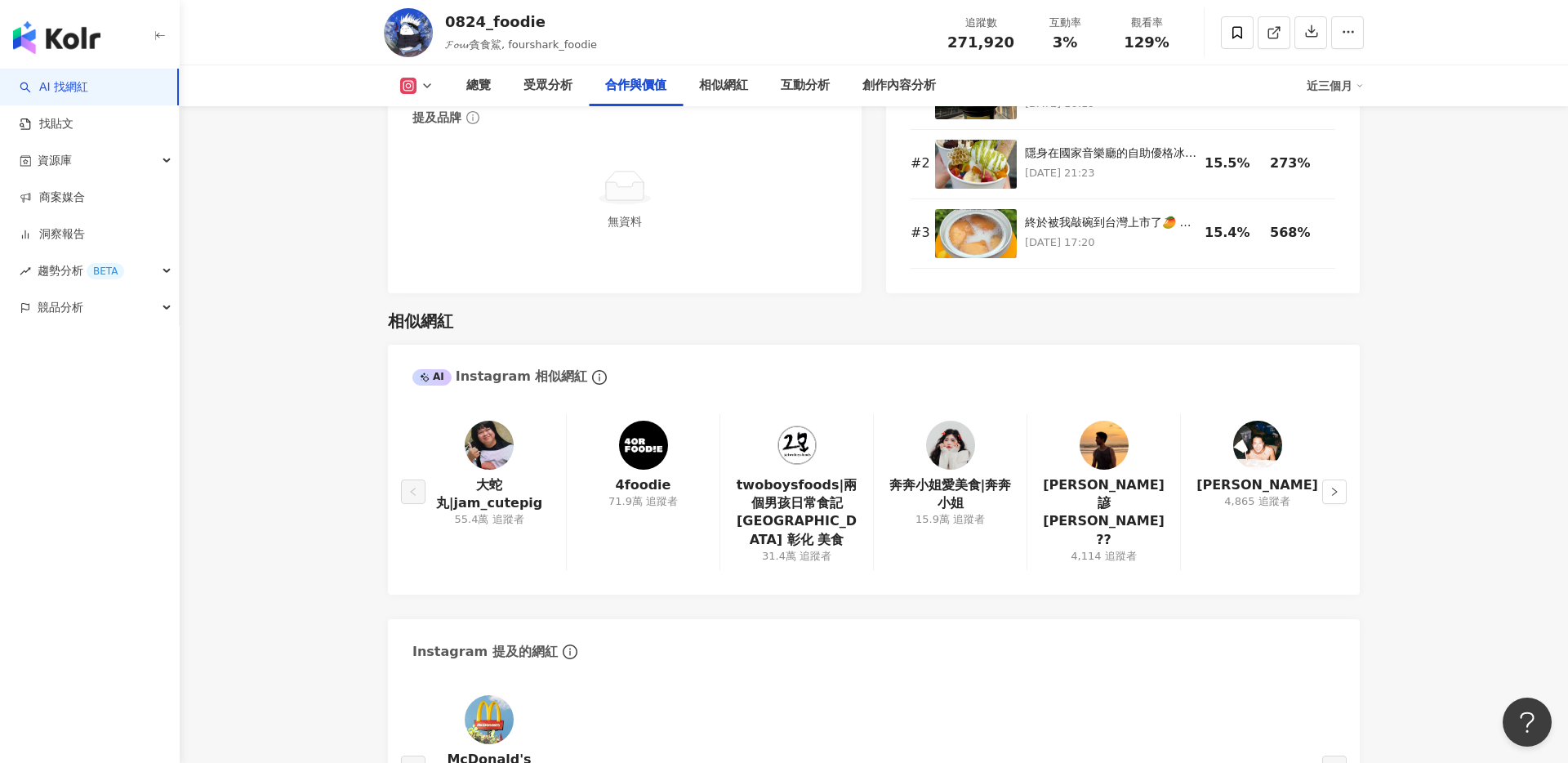
scroll to position [2472, 0]
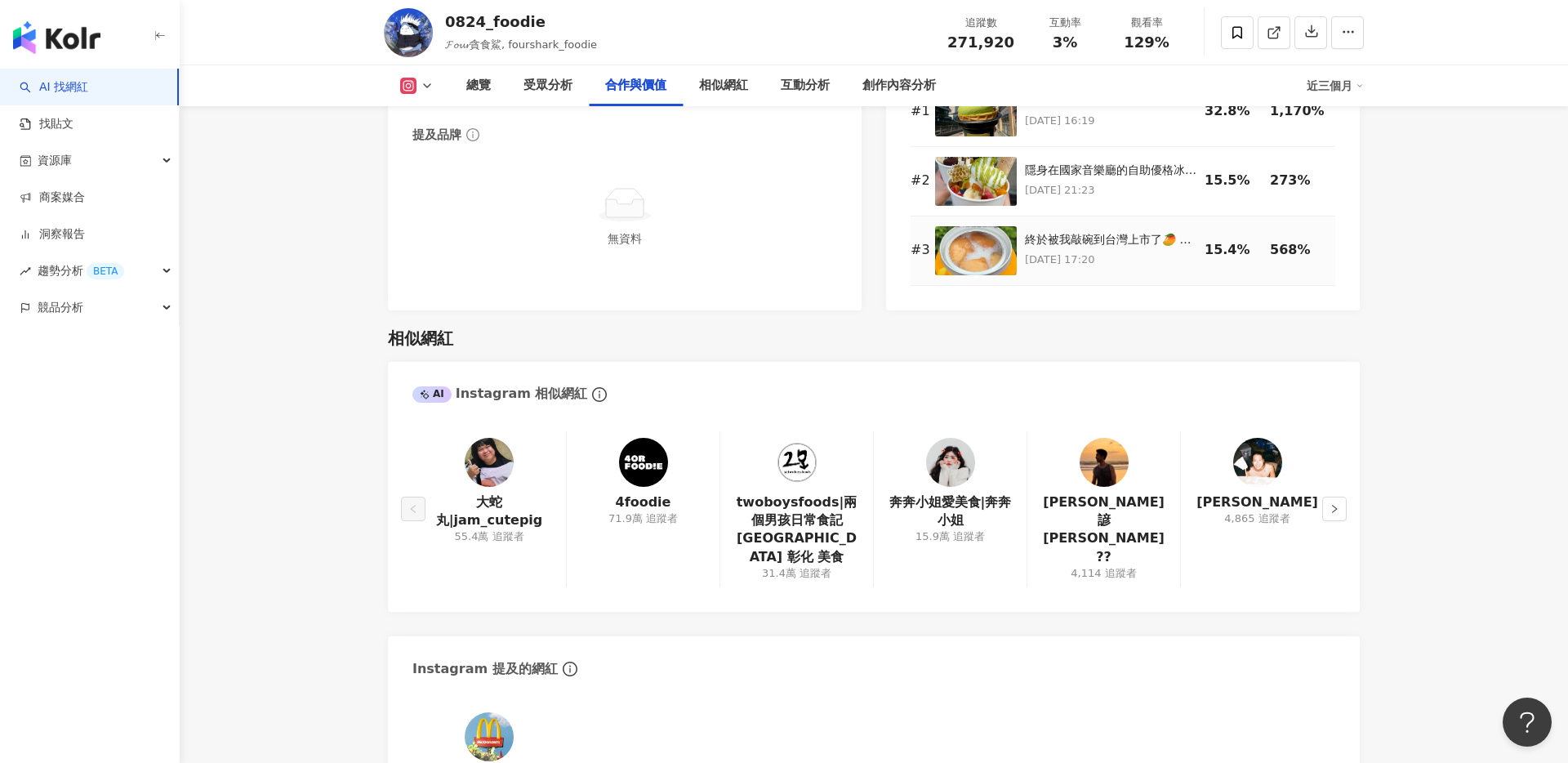
click at [1077, 252] on p "2025/7/22 17:20" at bounding box center [1111, 260] width 172 height 18
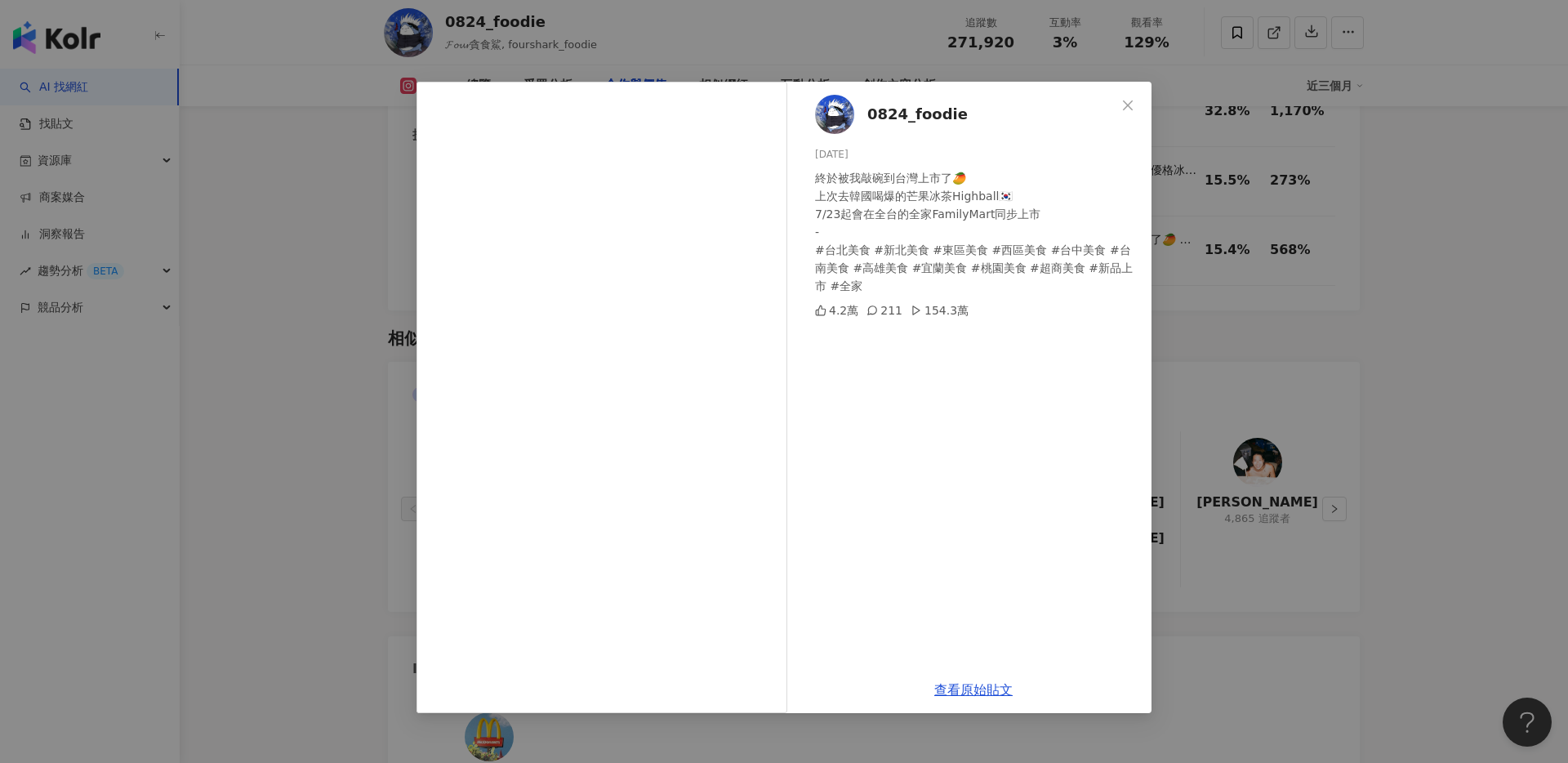
scroll to position [2482, 0]
drag, startPoint x: 1381, startPoint y: 387, endPoint x: 1345, endPoint y: 391, distance: 36.2
click at [1381, 387] on div "0824_foodie 2025/7/22 終於被我敲碗到台灣上市了🥭 上次去韓國喝爆的芒果冰茶Highball🇰🇷 7/23起會在全台的全家FamilyMa…" at bounding box center [784, 381] width 1568 height 763
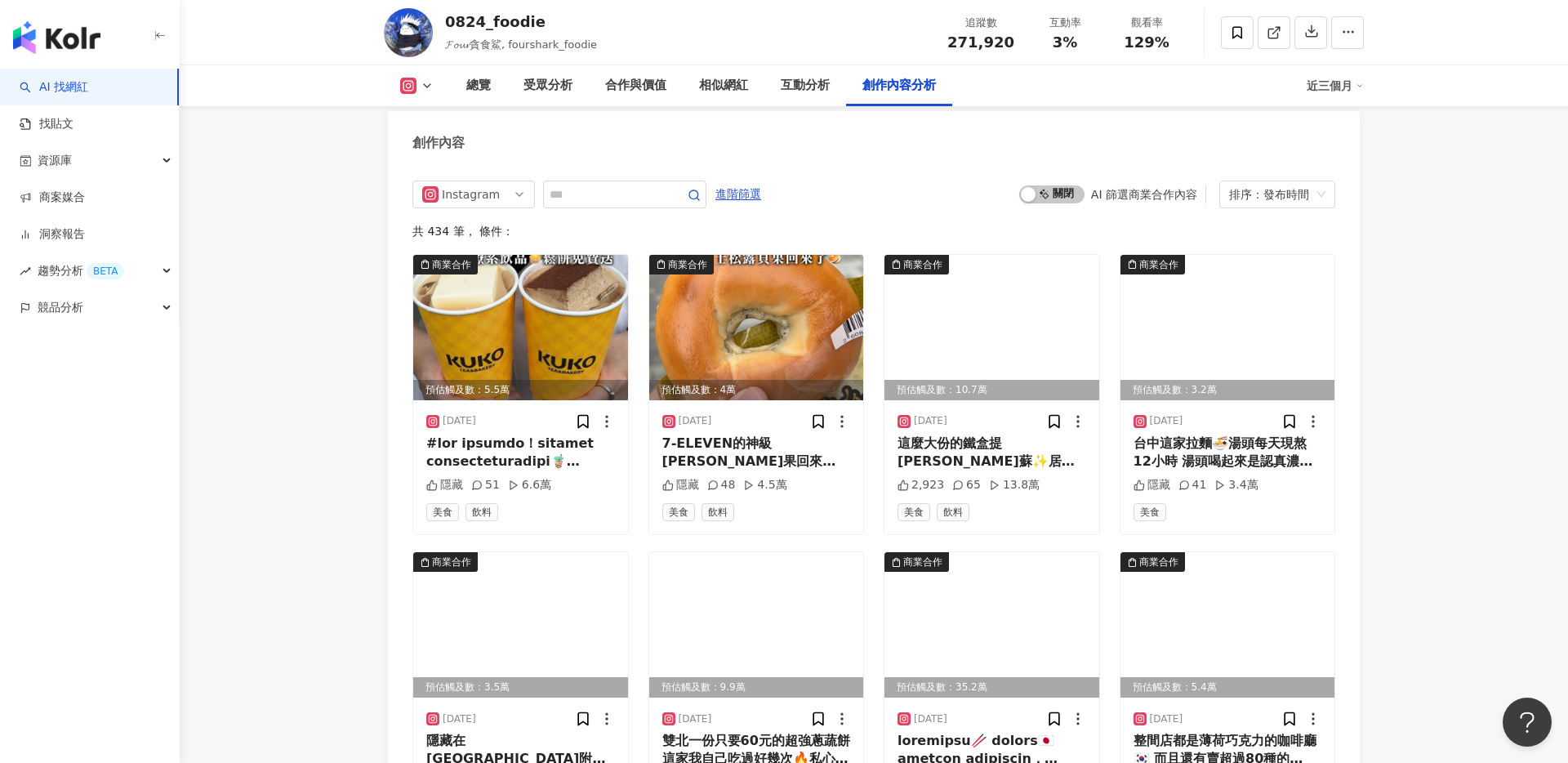
scroll to position [4986, 0]
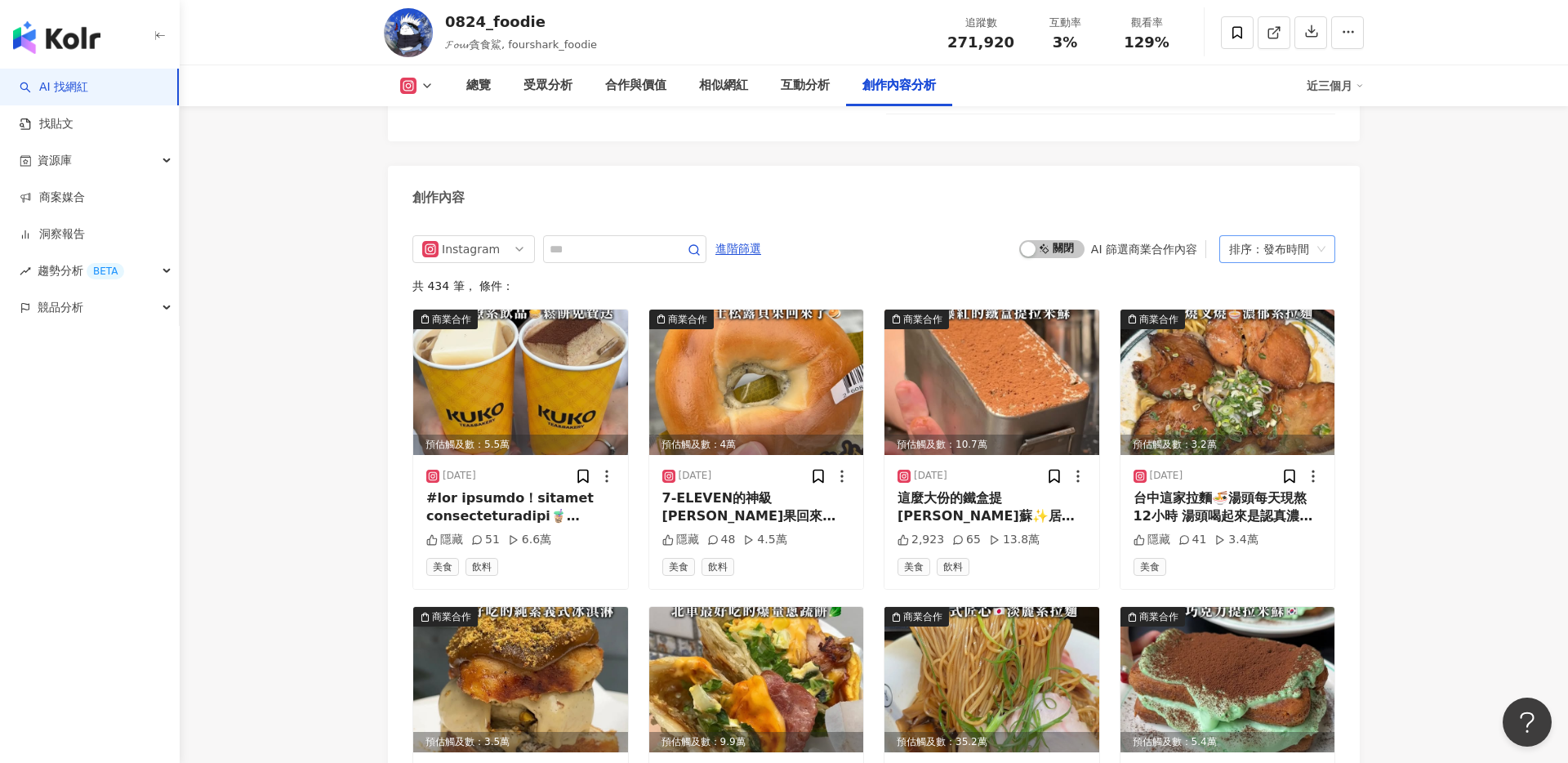
click at [1276, 236] on div "排序：發布時間" at bounding box center [1270, 249] width 82 height 26
click at [1277, 307] on div "觀看數" at bounding box center [1278, 302] width 90 height 18
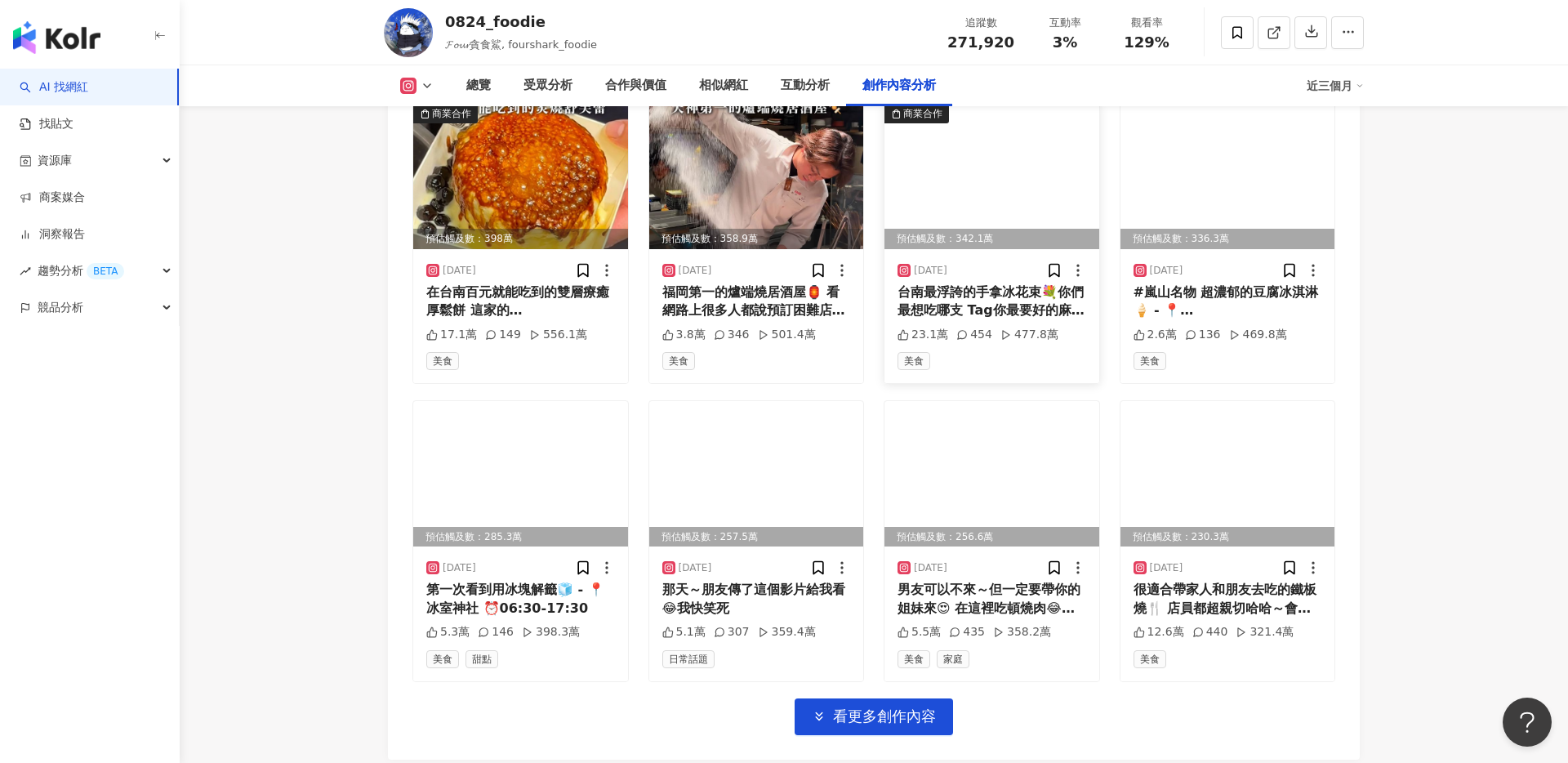
scroll to position [5498, 0]
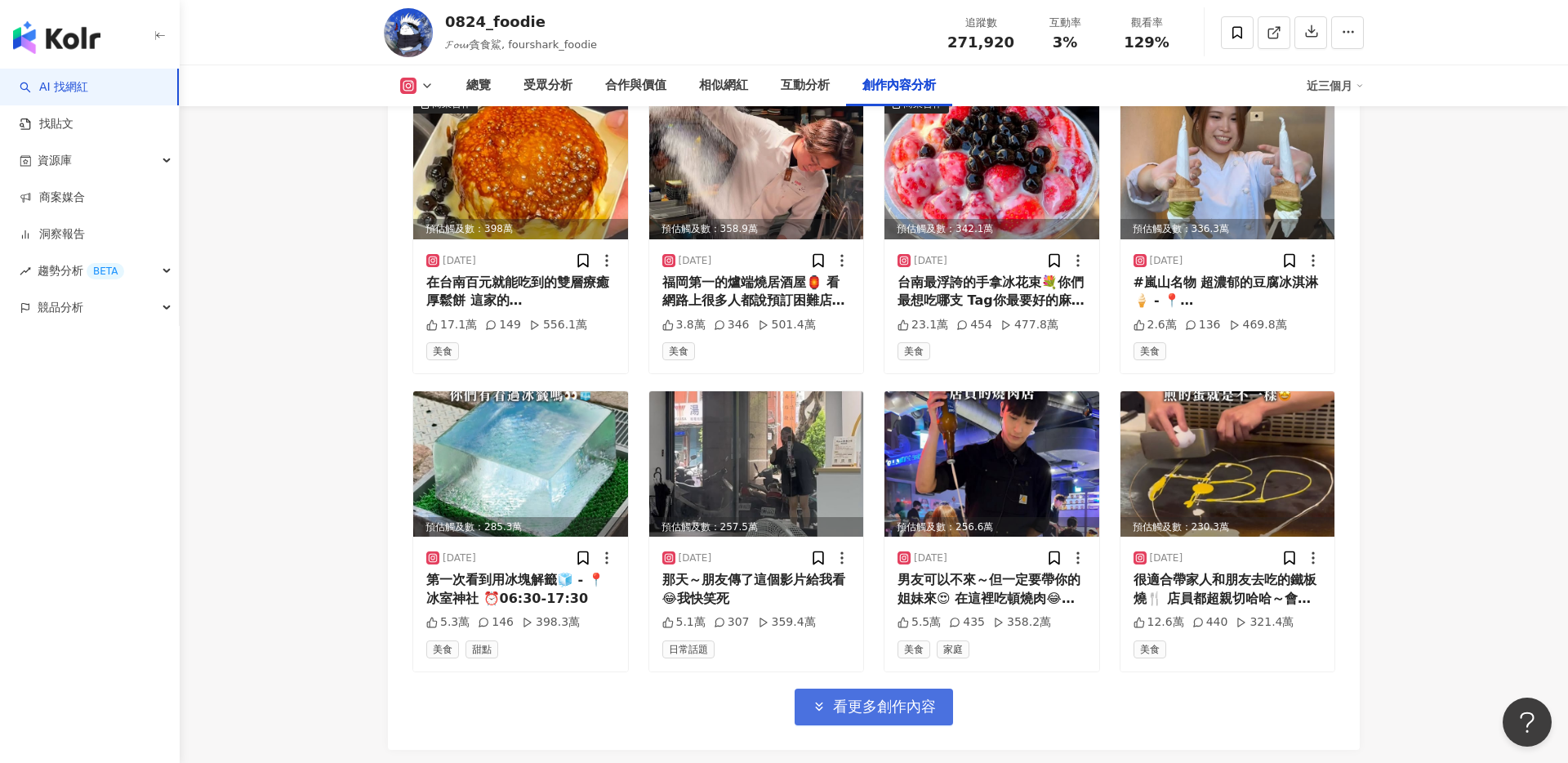
click at [914, 698] on span "看更多創作內容" at bounding box center [884, 707] width 103 height 18
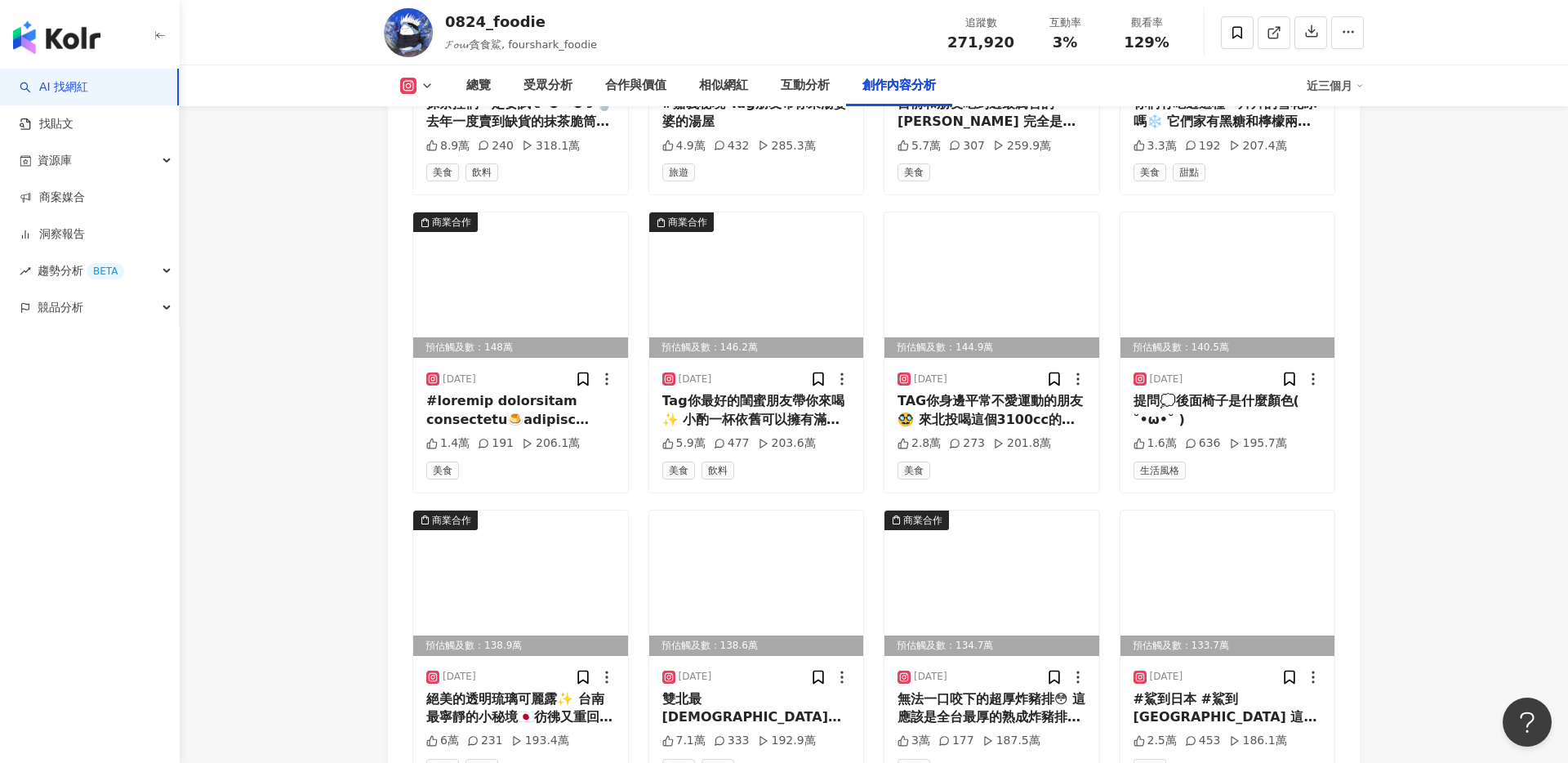
scroll to position [6493, 0]
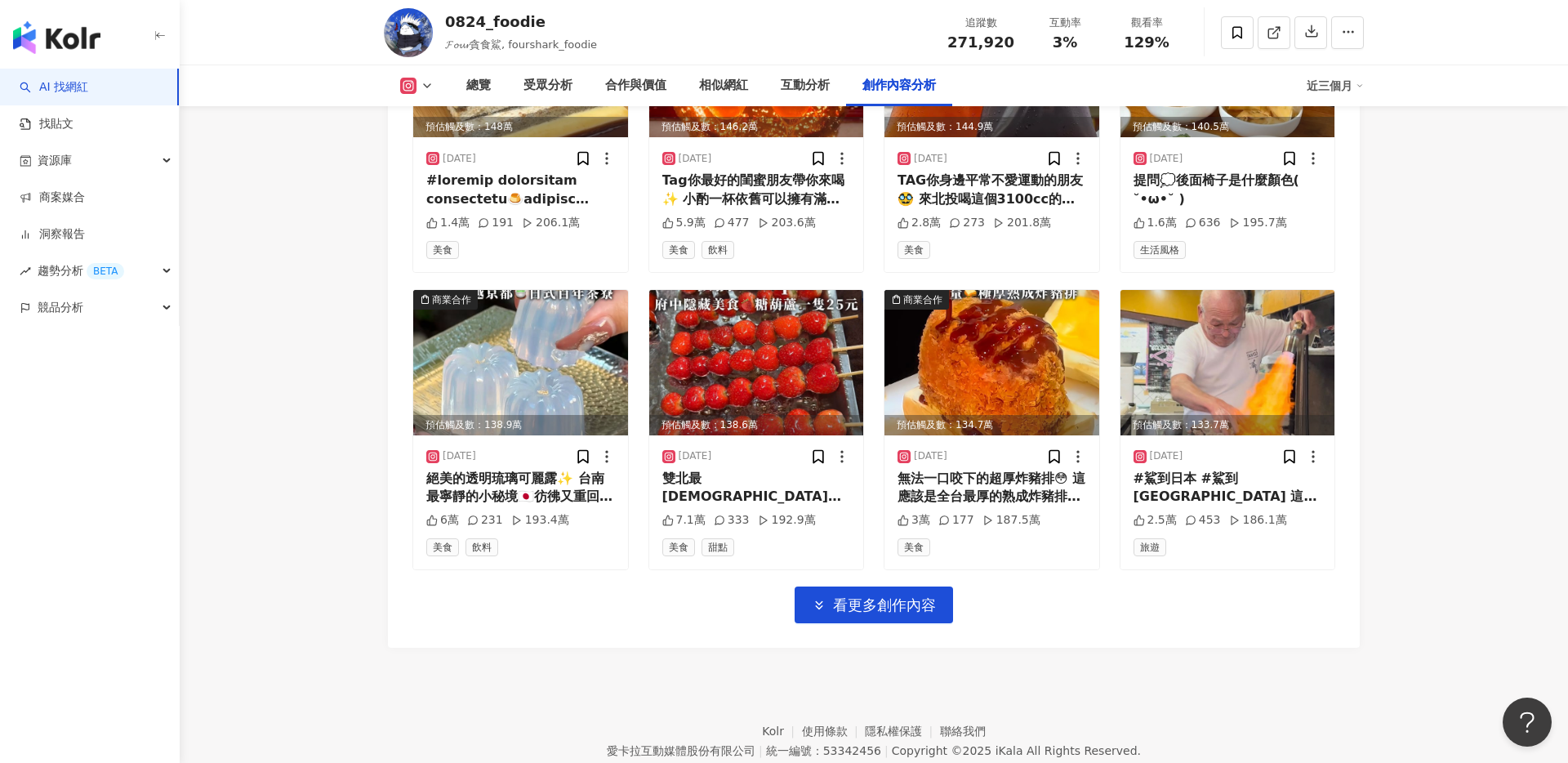
click at [926, 587] on button "看更多創作內容" at bounding box center [874, 605] width 159 height 37
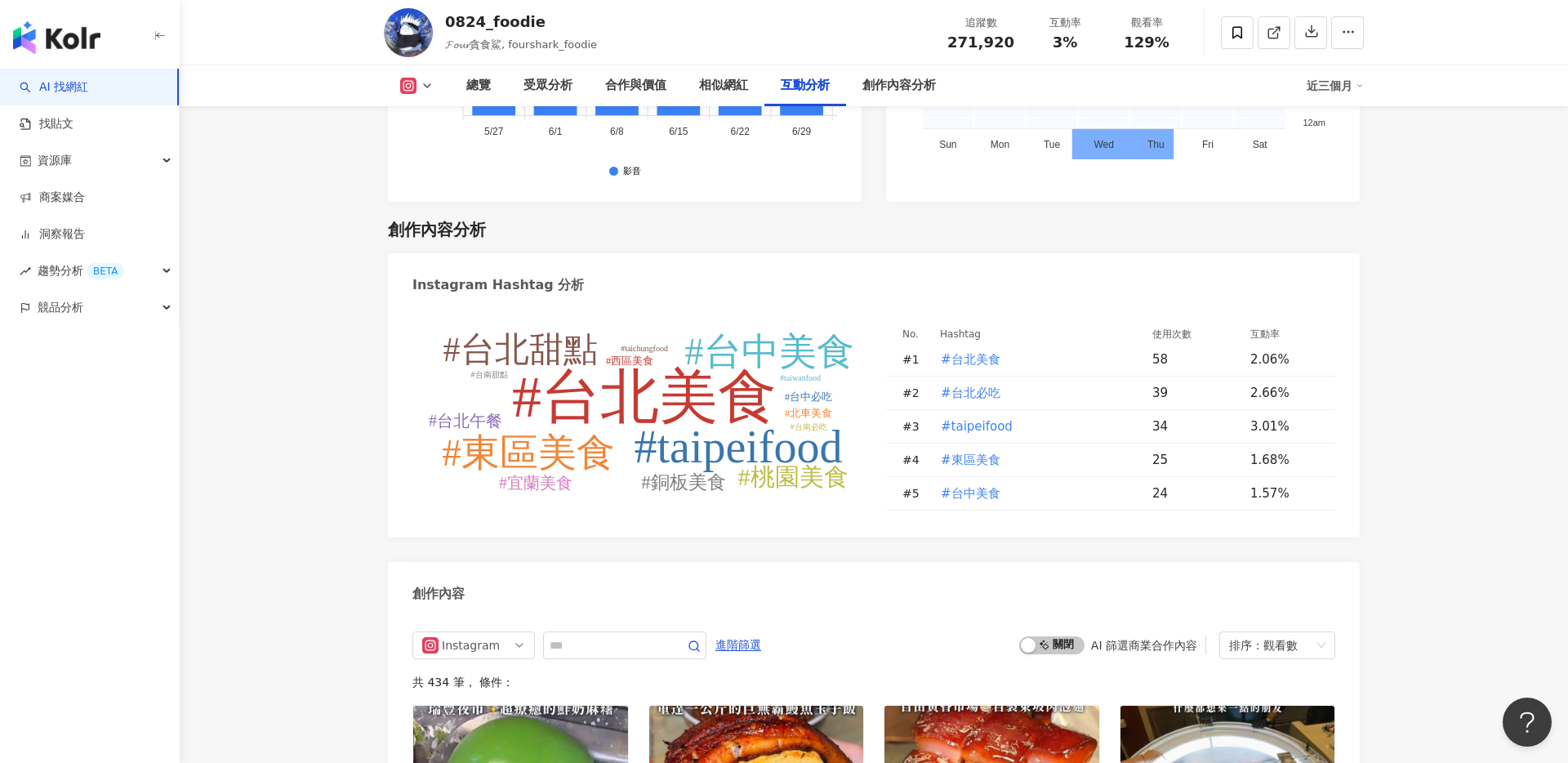
scroll to position [4596, 0]
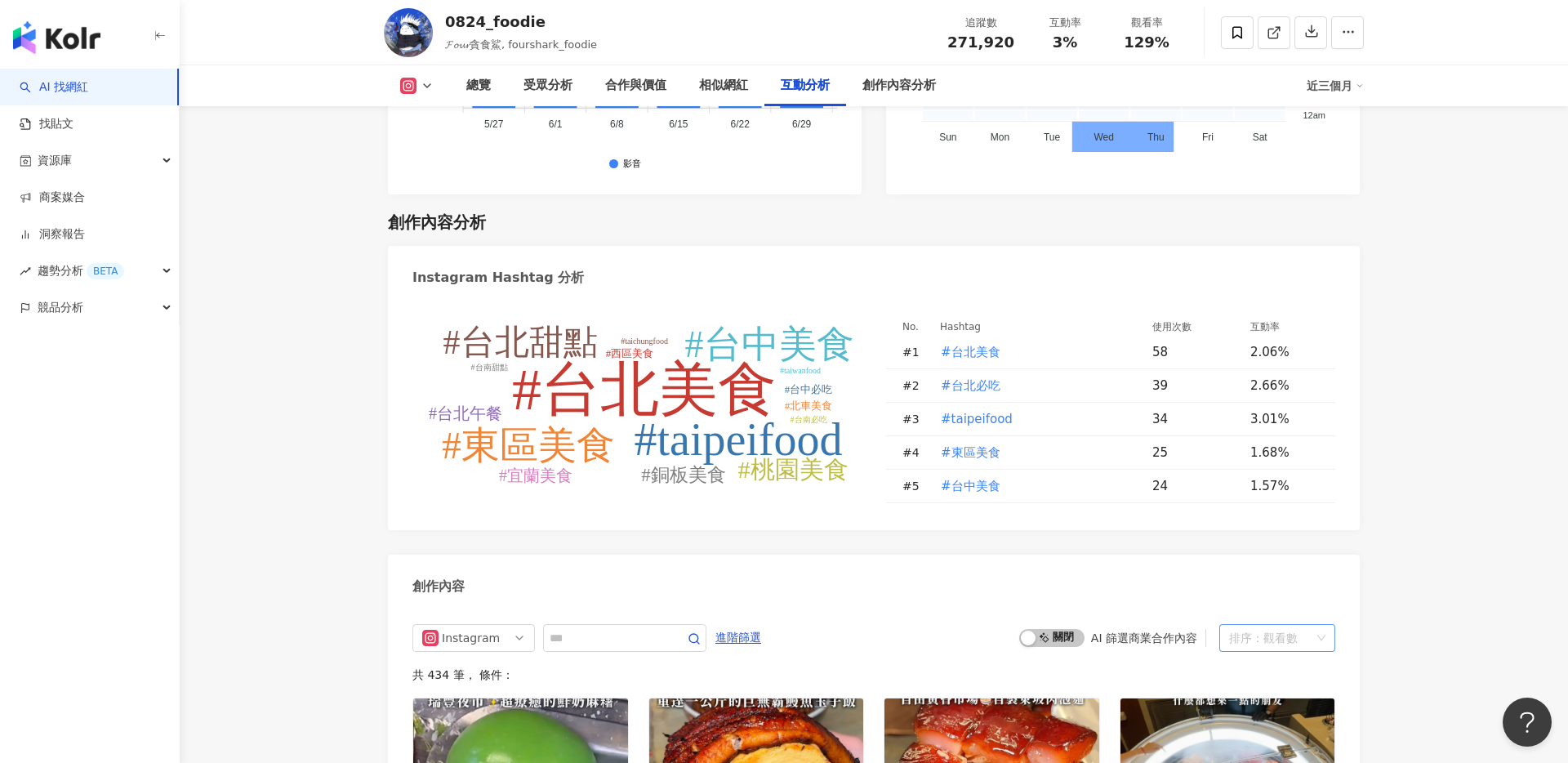
click at [1292, 625] on div "觀看數" at bounding box center [1280, 638] width 34 height 26
click at [1070, 565] on div "創作內容" at bounding box center [874, 581] width 972 height 53
click at [1070, 629] on span "啟動 關閉" at bounding box center [1051, 638] width 65 height 18
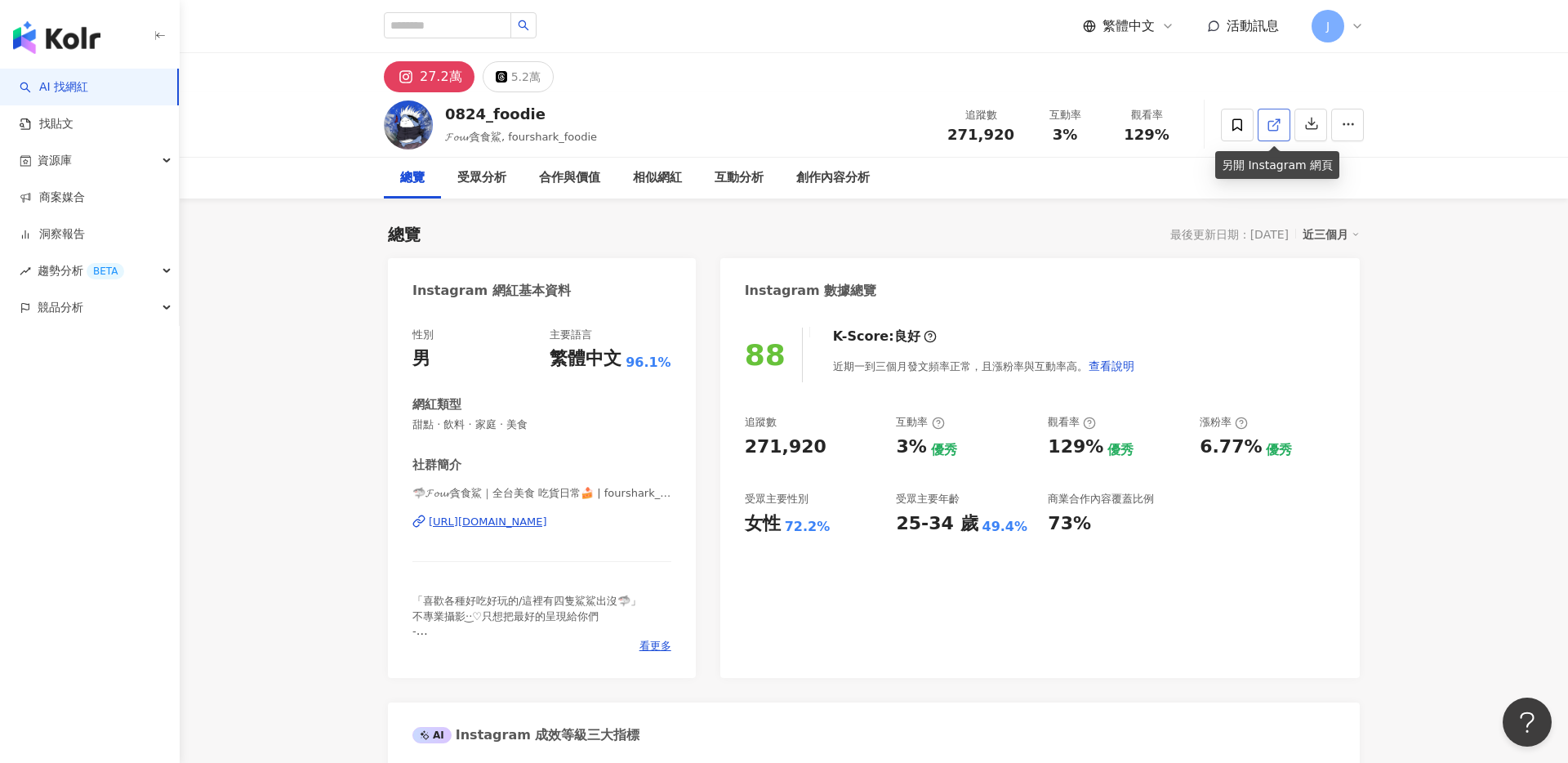
click at [1276, 122] on line at bounding box center [1276, 122] width 6 height 6
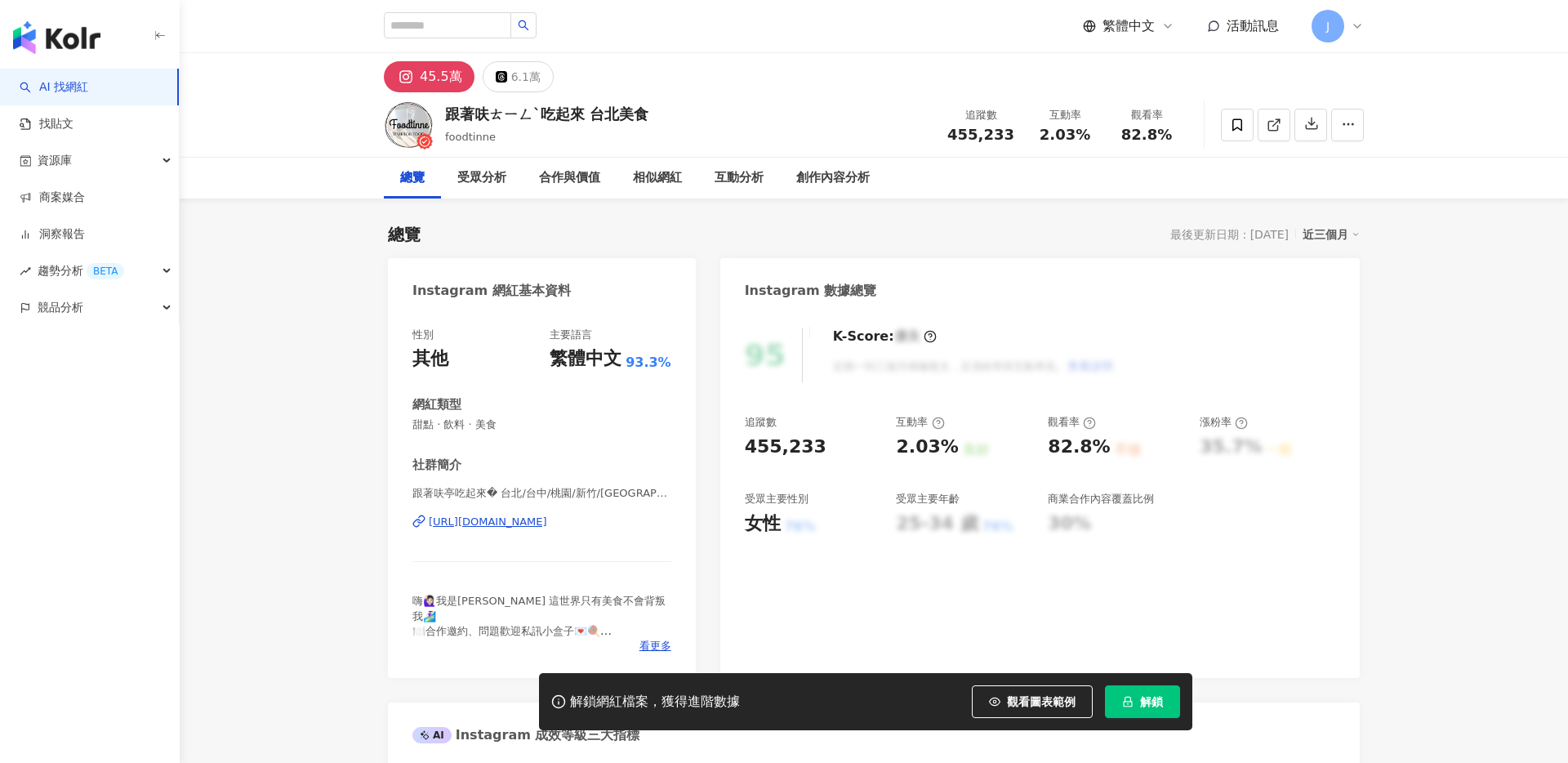
click at [1154, 711] on button "解鎖" at bounding box center [1143, 701] width 75 height 33
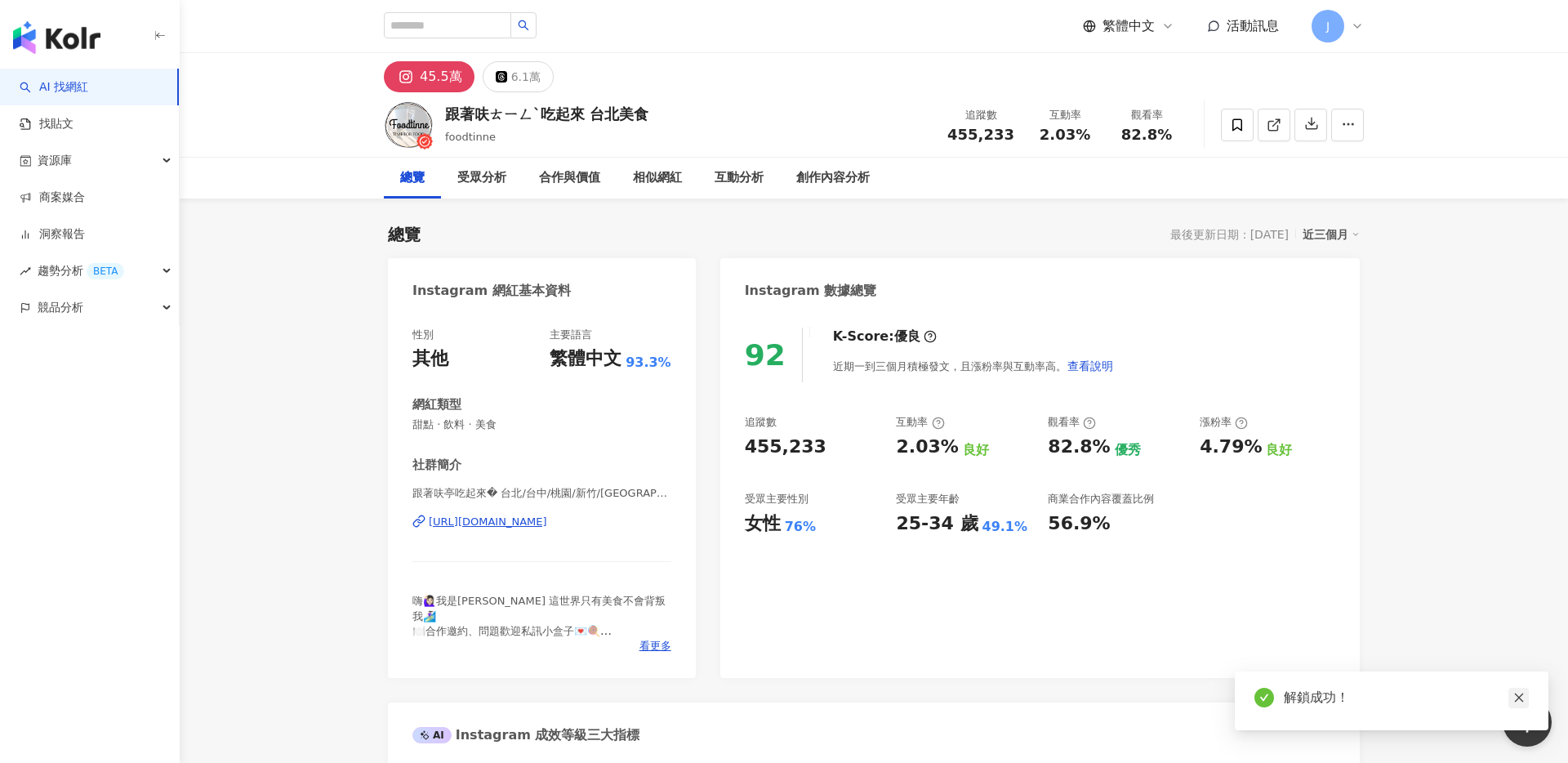
click at [1518, 701] on icon "close" at bounding box center [1519, 698] width 11 height 11
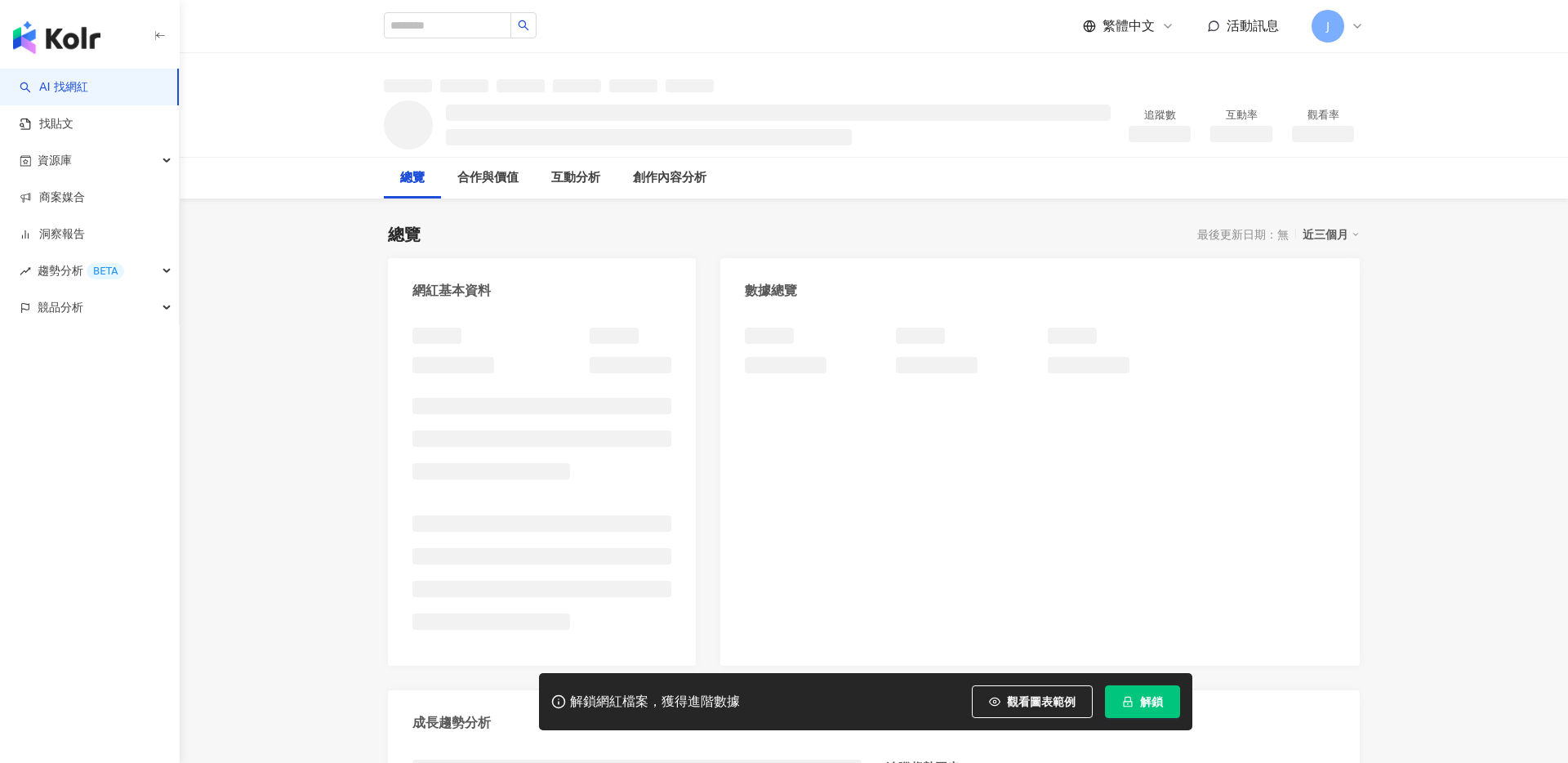
click at [1154, 710] on button "解鎖" at bounding box center [1143, 701] width 75 height 33
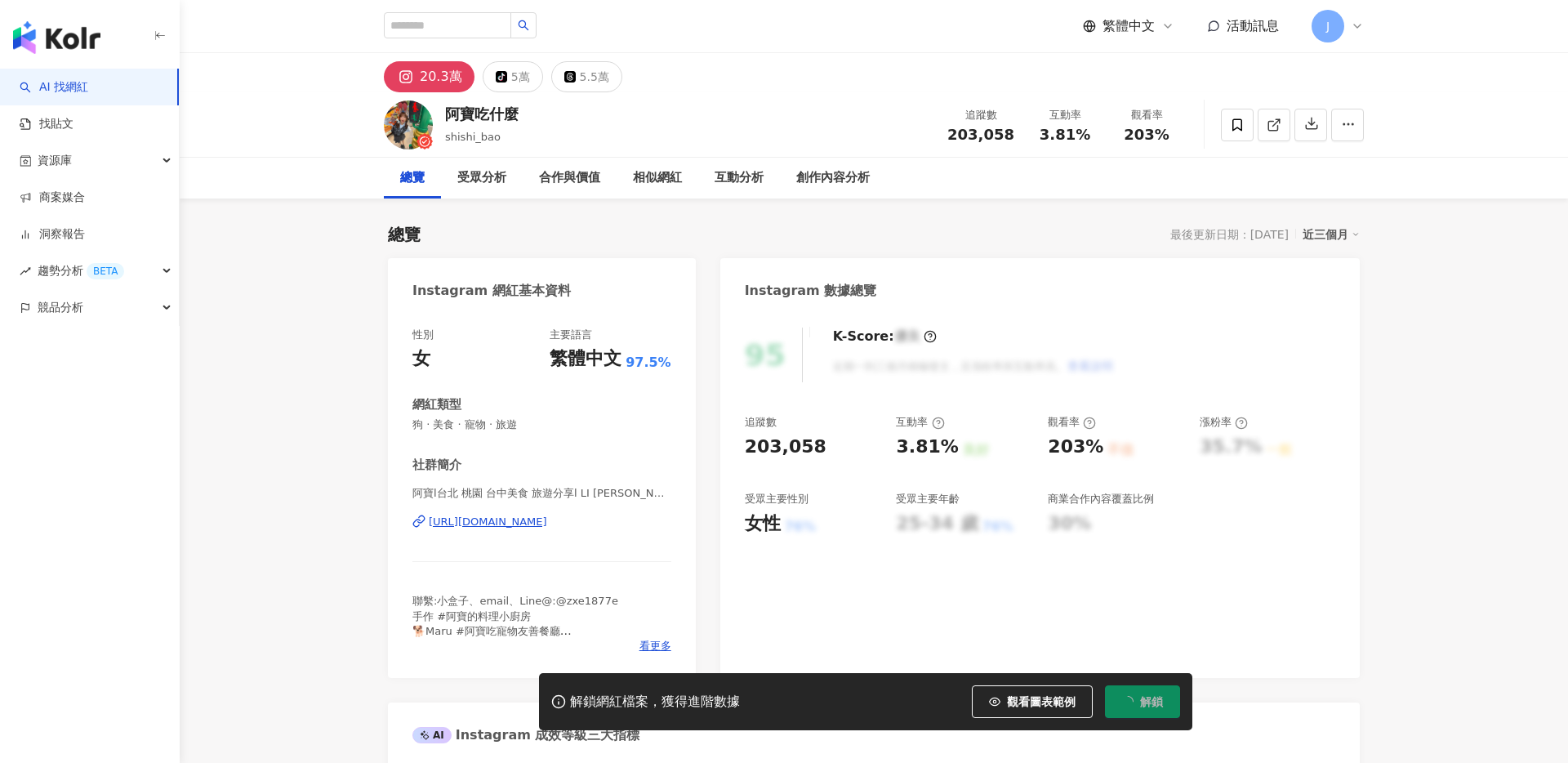
click at [1148, 690] on button "解鎖" at bounding box center [1143, 701] width 75 height 33
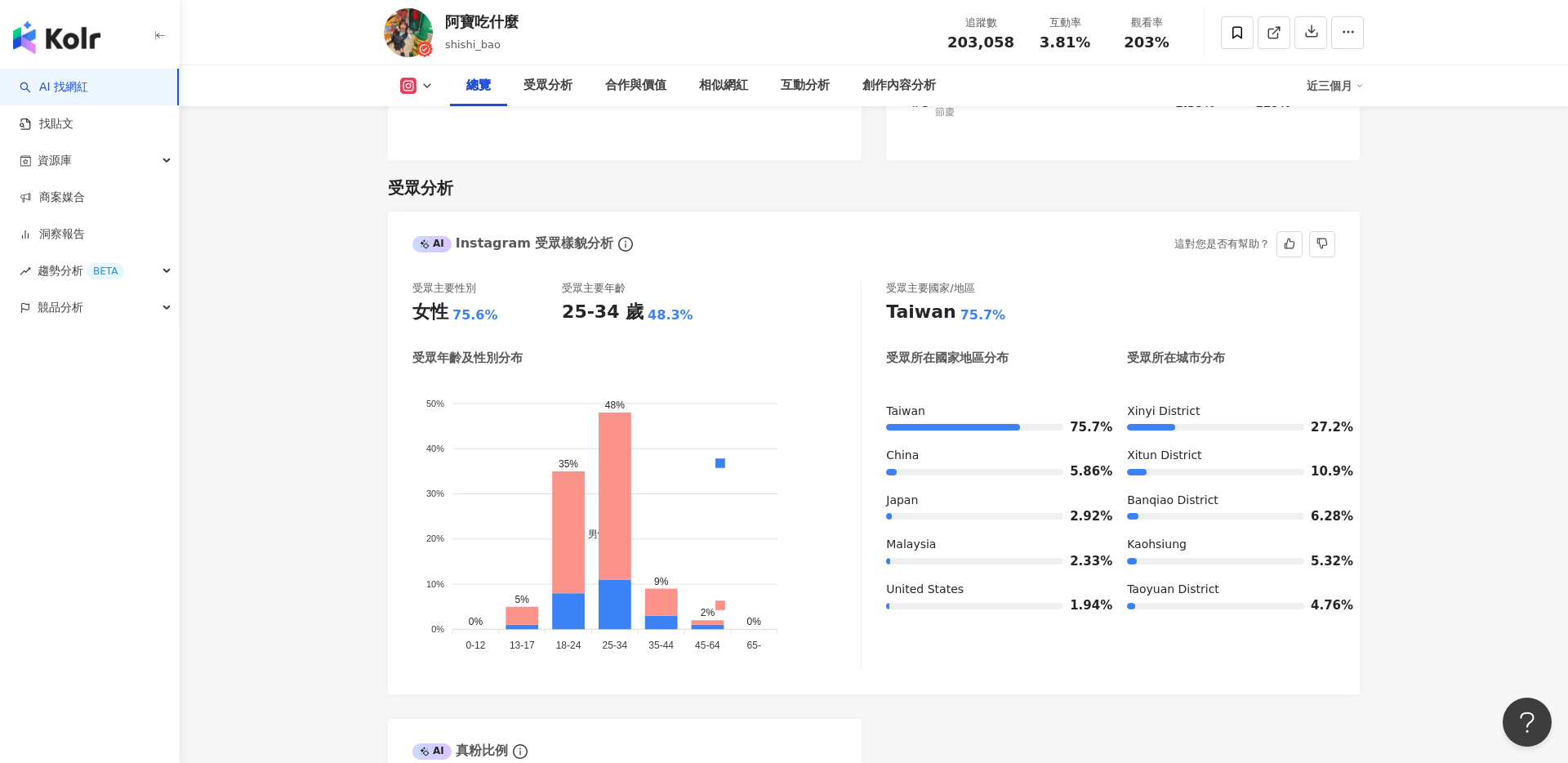
scroll to position [1339, 0]
drag, startPoint x: 1220, startPoint y: 503, endPoint x: 1142, endPoint y: 499, distance: 78.1
click at [1149, 499] on div "Banqiao District" at bounding box center [1231, 503] width 208 height 17
click at [1174, 514] on div "6.28%" at bounding box center [1231, 519] width 208 height 17
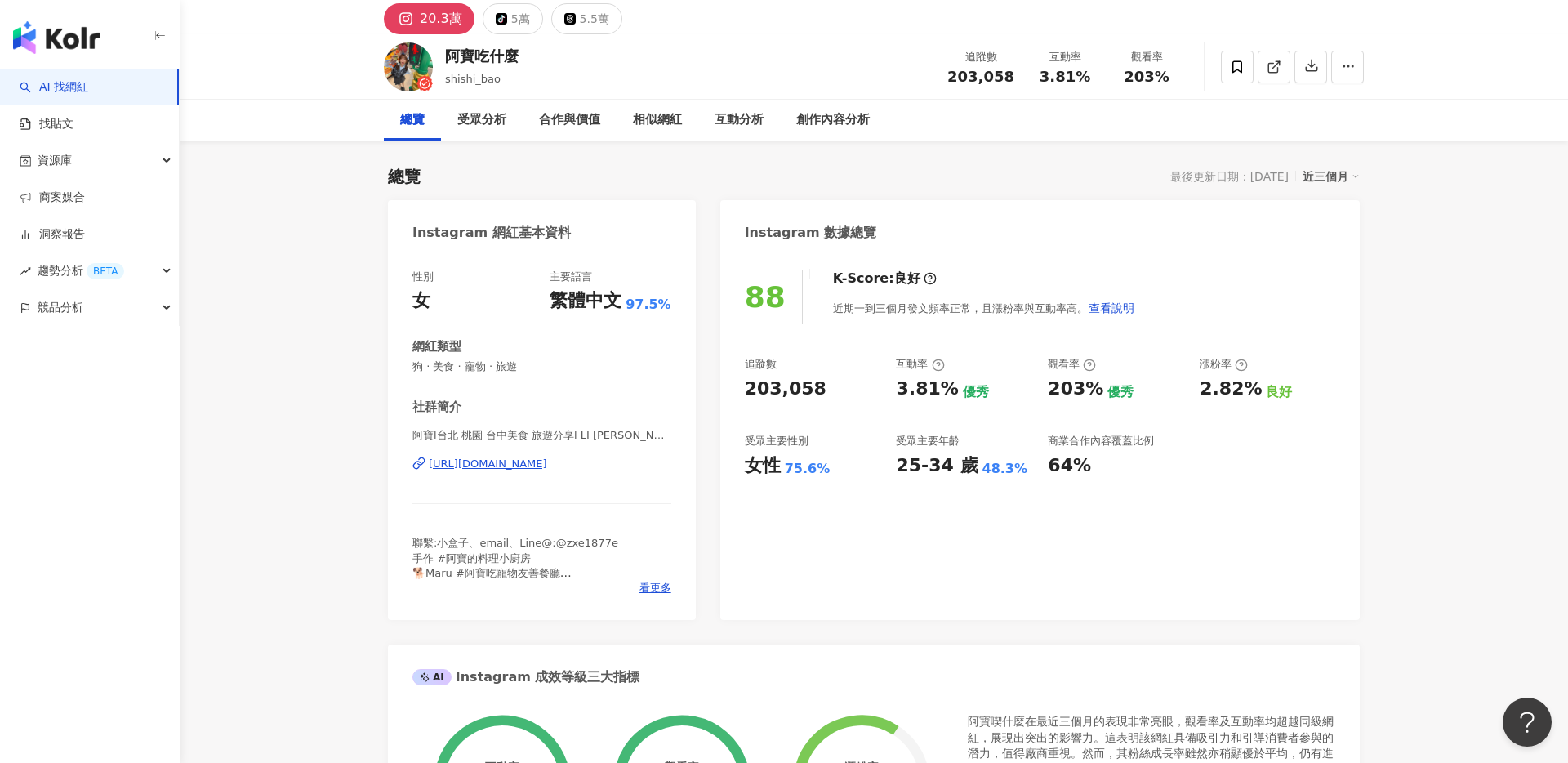
scroll to position [0, 0]
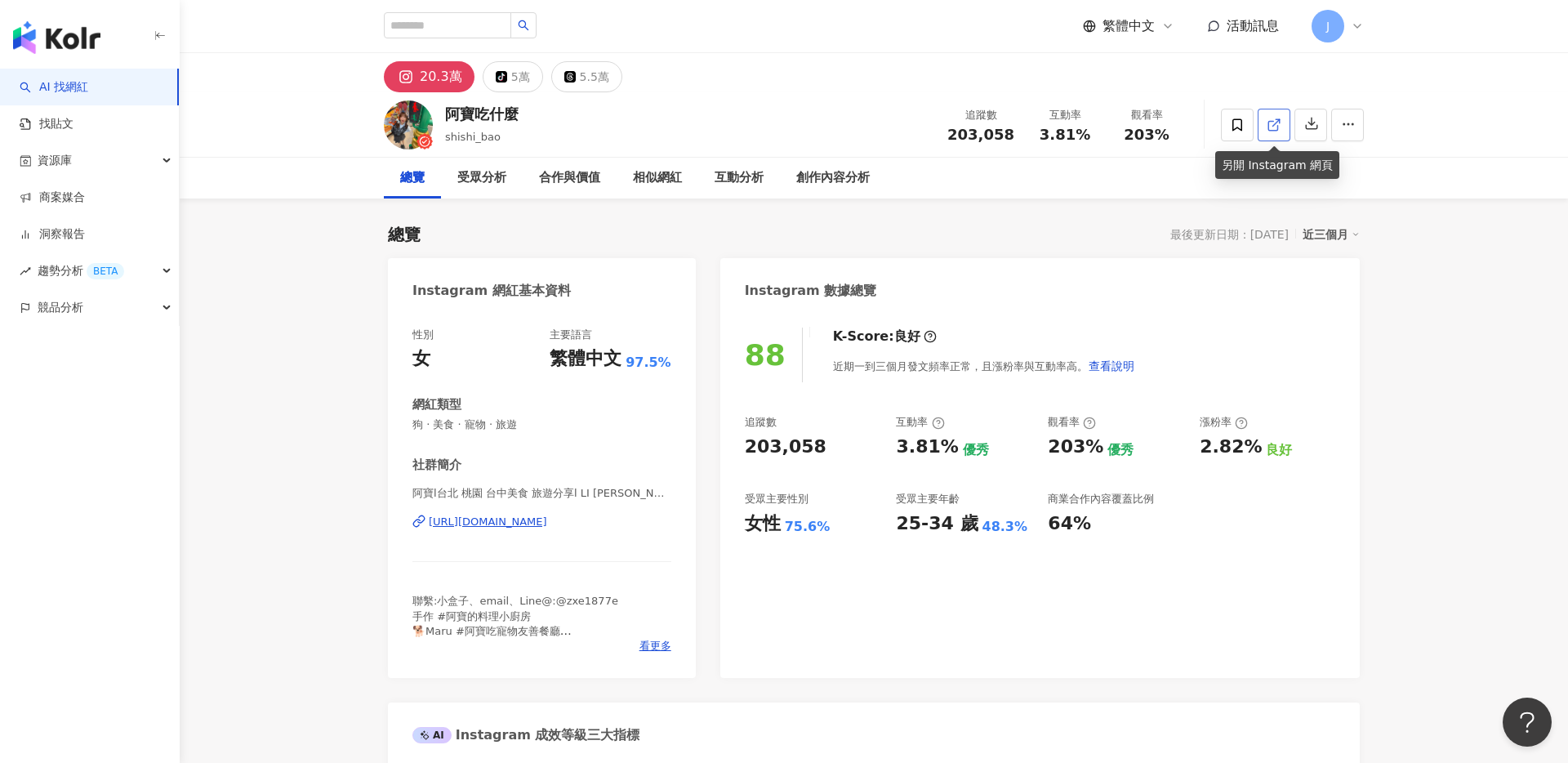
click at [1265, 122] on link at bounding box center [1274, 125] width 33 height 33
click at [1240, 126] on icon at bounding box center [1238, 124] width 10 height 12
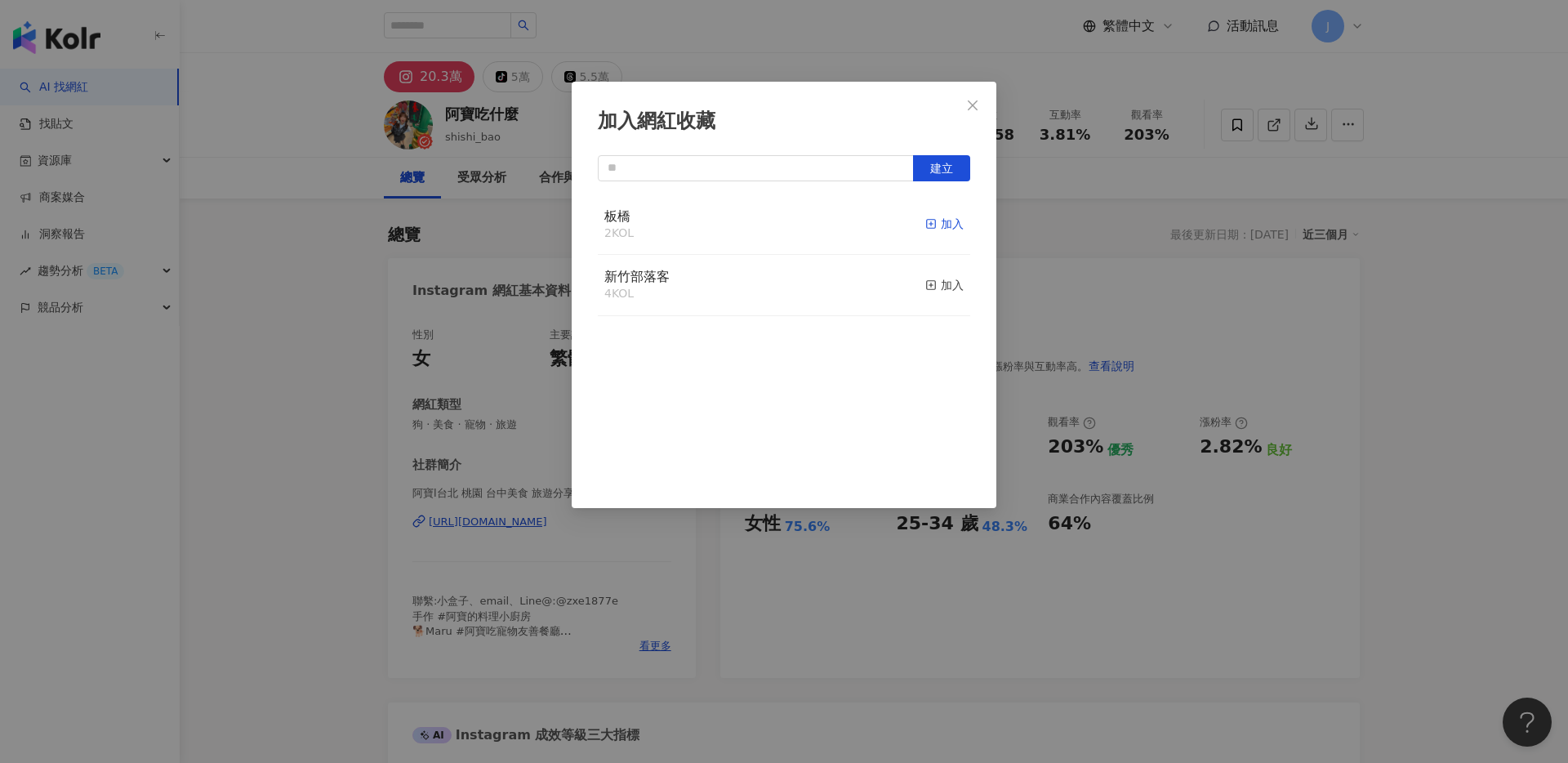
click at [945, 226] on div "加入" at bounding box center [945, 224] width 39 height 18
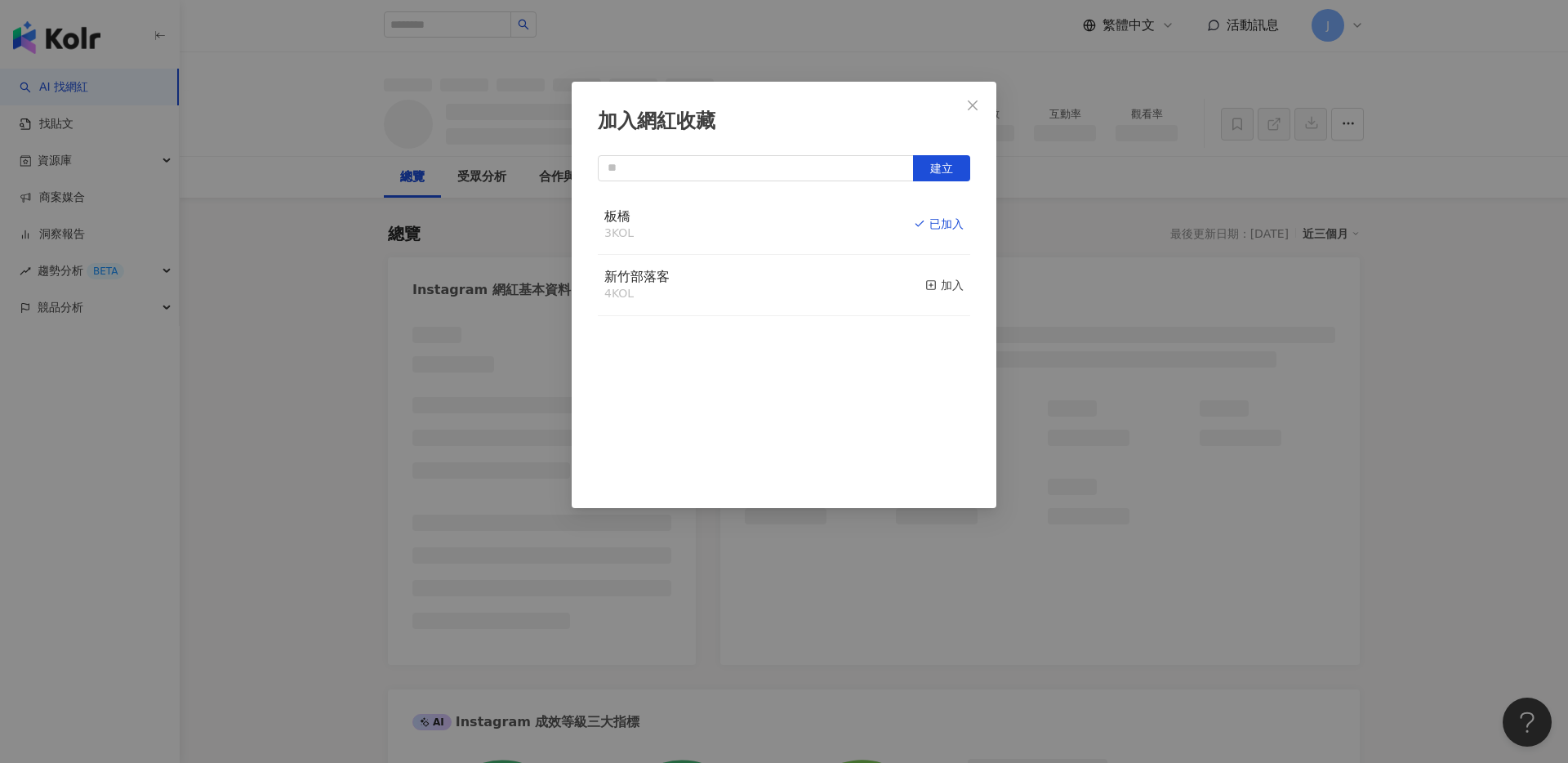
click at [974, 107] on icon "close" at bounding box center [972, 106] width 13 height 13
click at [967, 107] on div "加入網紅收藏 建立 板橋 3 KOL 已加入 新竹部落客 4 KOL 加入" at bounding box center [784, 381] width 1568 height 763
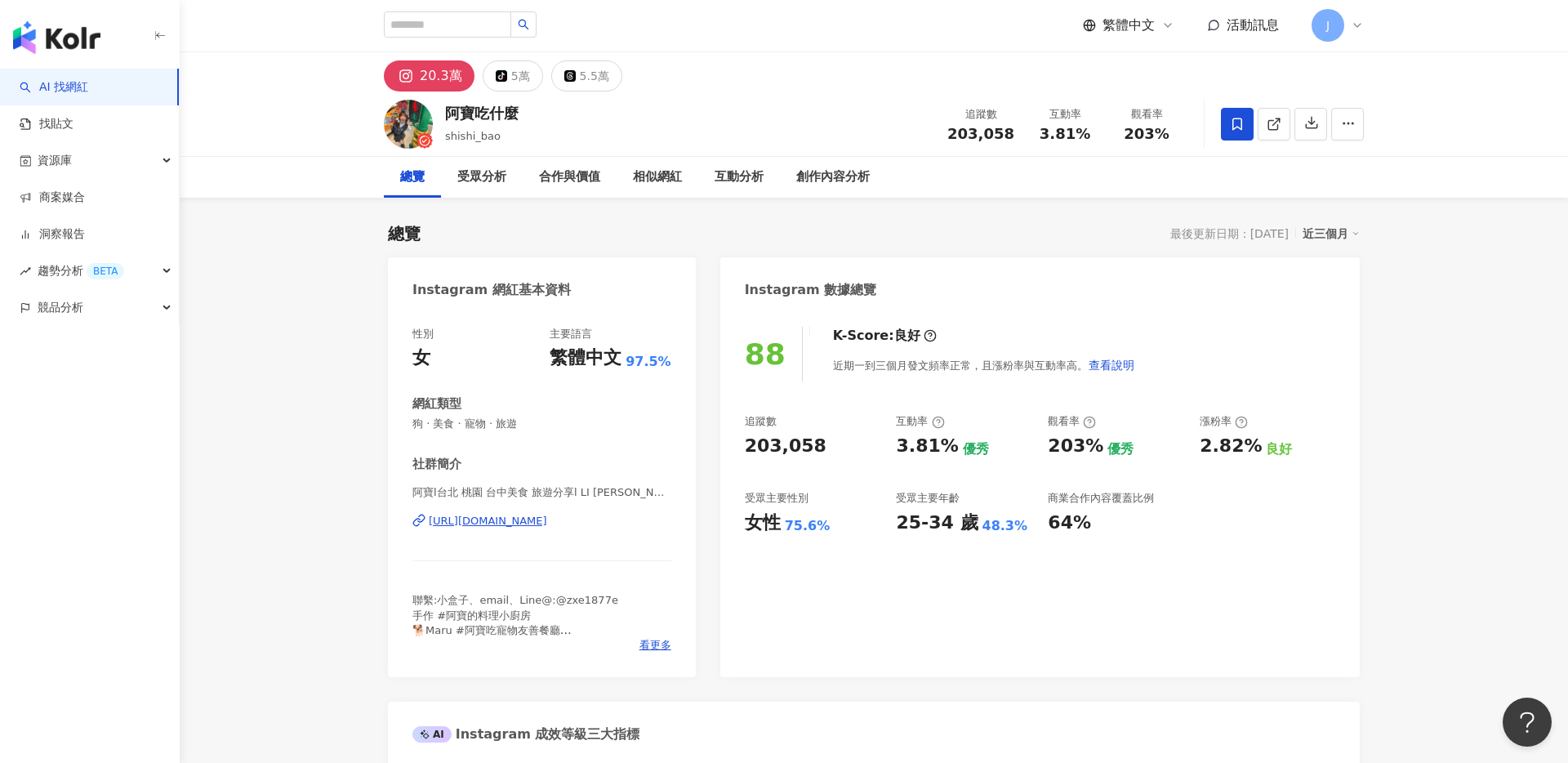
click at [973, 107] on div "加入網紅收藏 建立 板橋 3 KOL 已加入 新竹部落客 4 KOL 加入" at bounding box center [784, 381] width 1568 height 763
click at [476, 26] on input "search" at bounding box center [447, 24] width 128 height 26
type input "*"
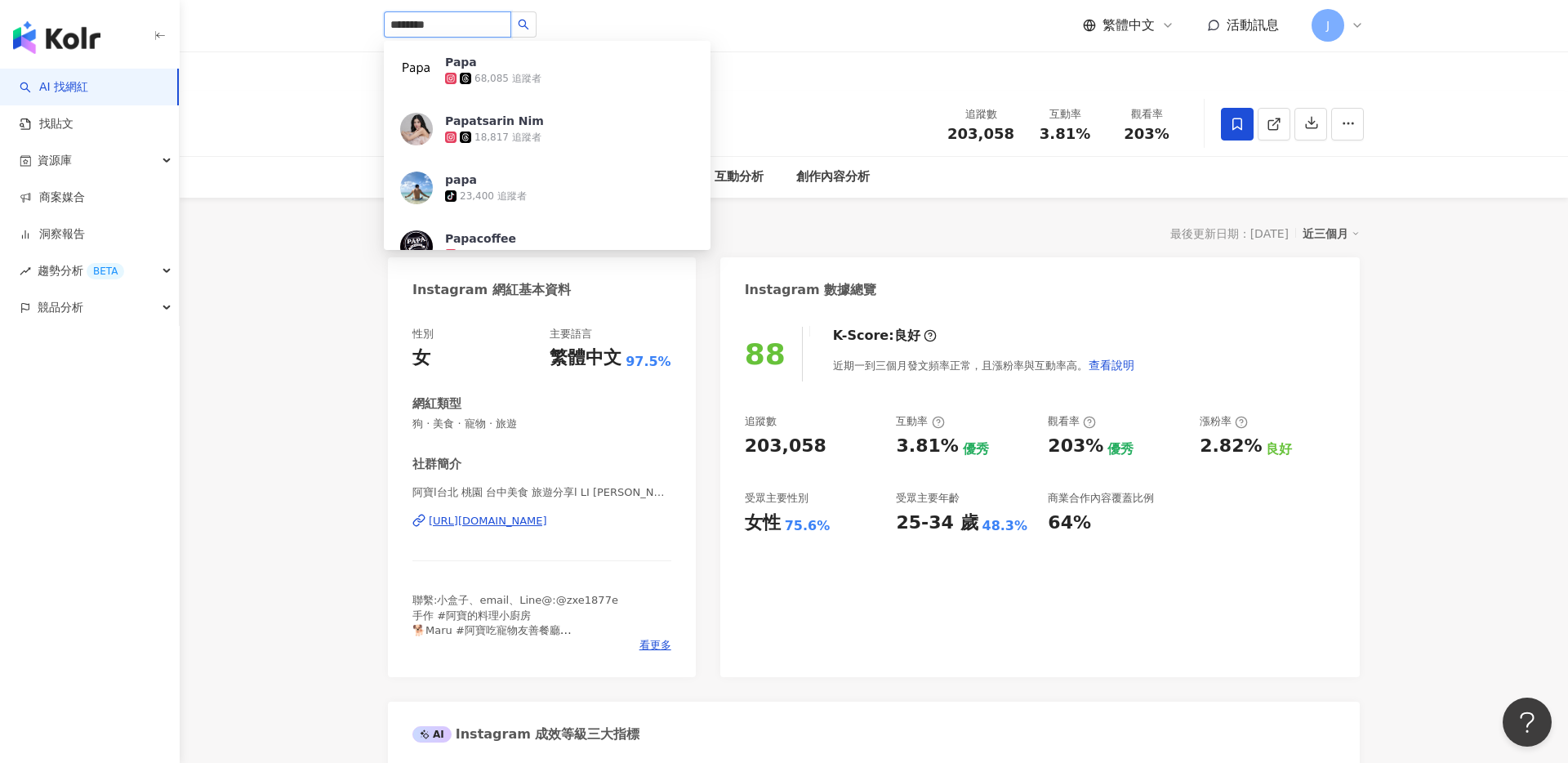
type input "*********"
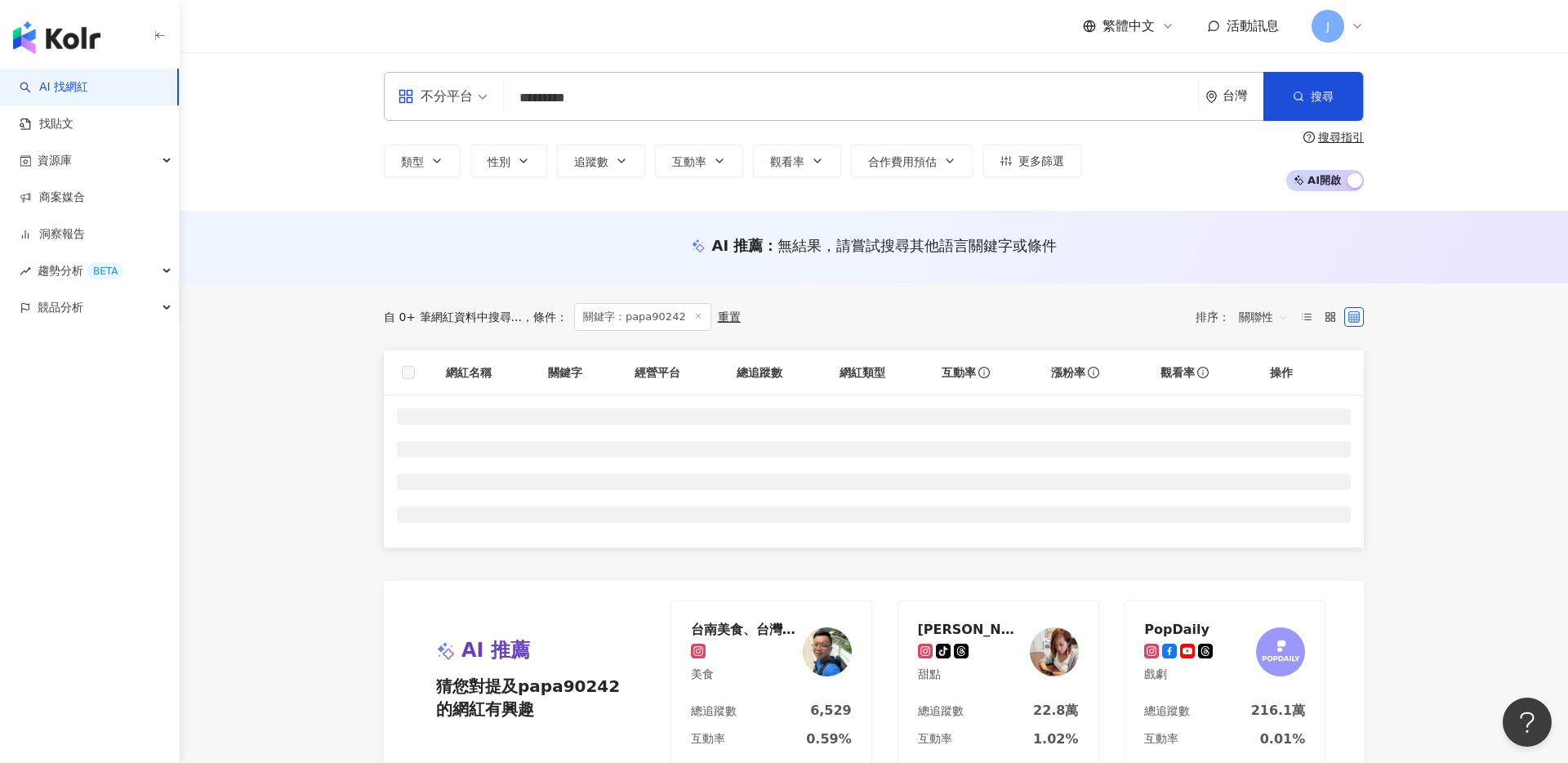
click at [625, 101] on input "*********" at bounding box center [851, 98] width 681 height 31
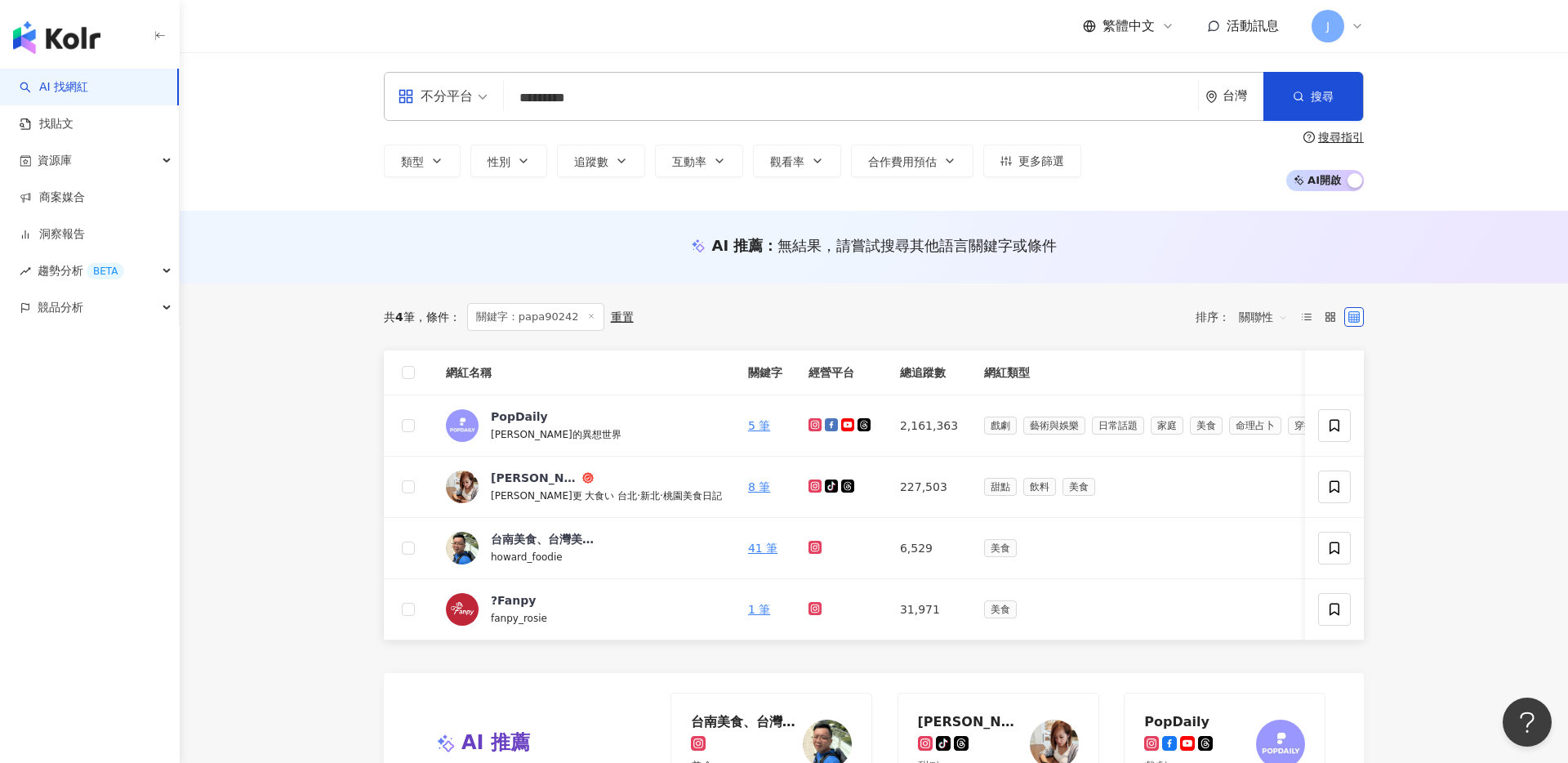
click at [625, 94] on input "*********" at bounding box center [851, 98] width 681 height 31
click at [628, 101] on input "*********" at bounding box center [851, 98] width 681 height 31
click at [603, 478] on div "鄭大更 鄭大更 大食い 台北·新北·桃園美食日記" at bounding box center [607, 487] width 231 height 34
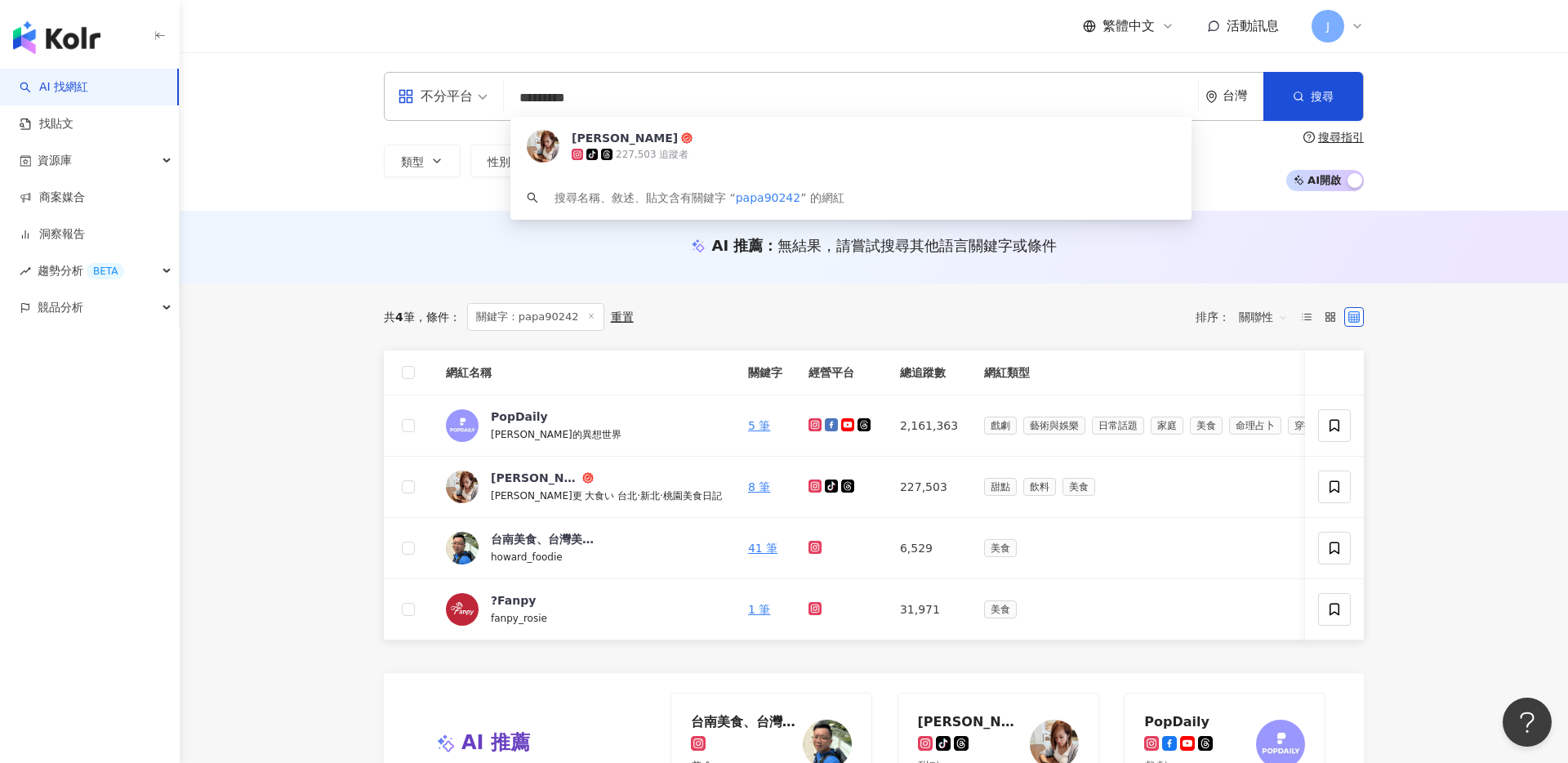
click at [674, 91] on input "*********" at bounding box center [851, 98] width 681 height 31
type input "*"
type input "********"
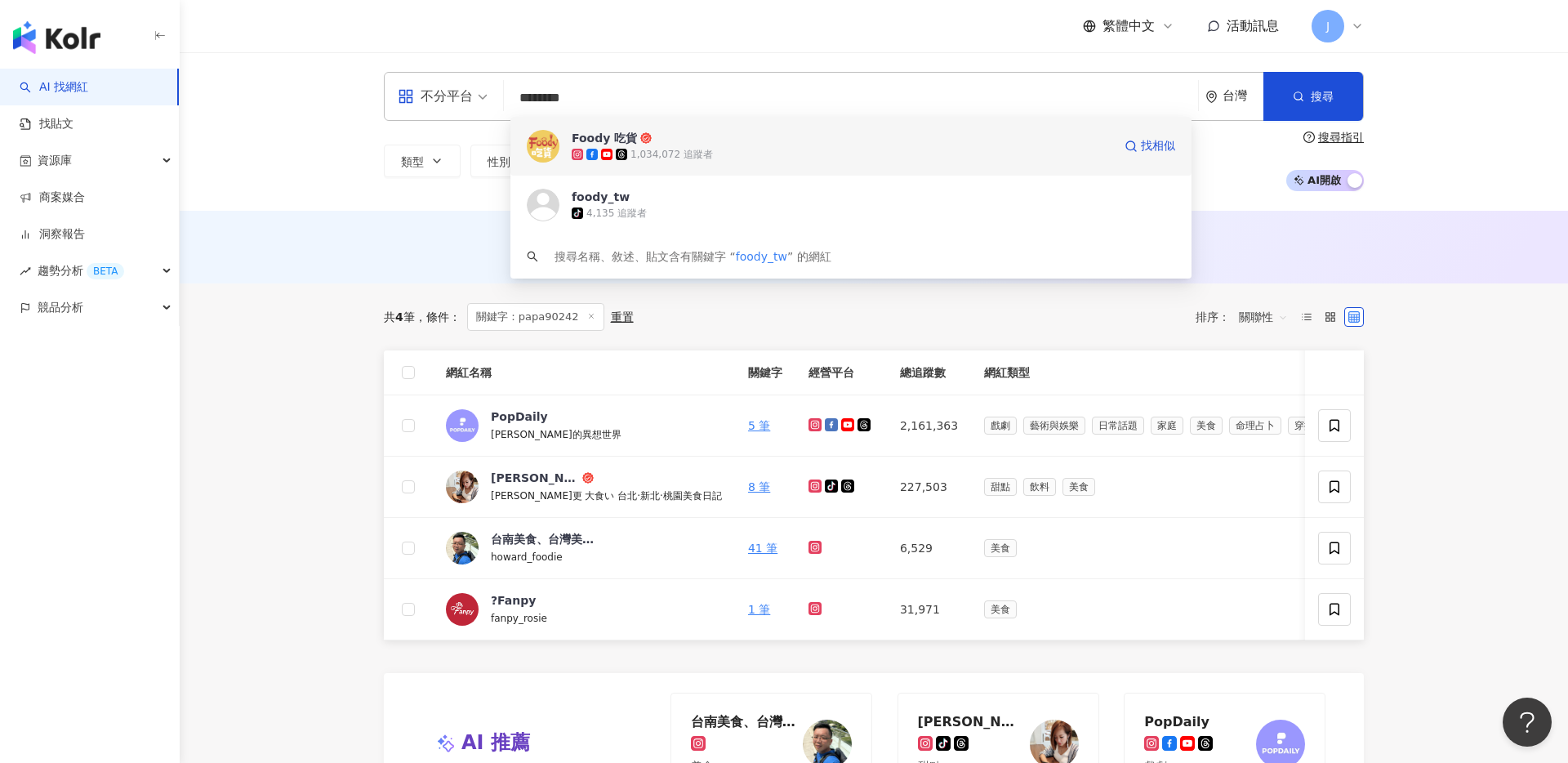
click at [940, 132] on span "Foody 吃貨" at bounding box center [842, 138] width 541 height 17
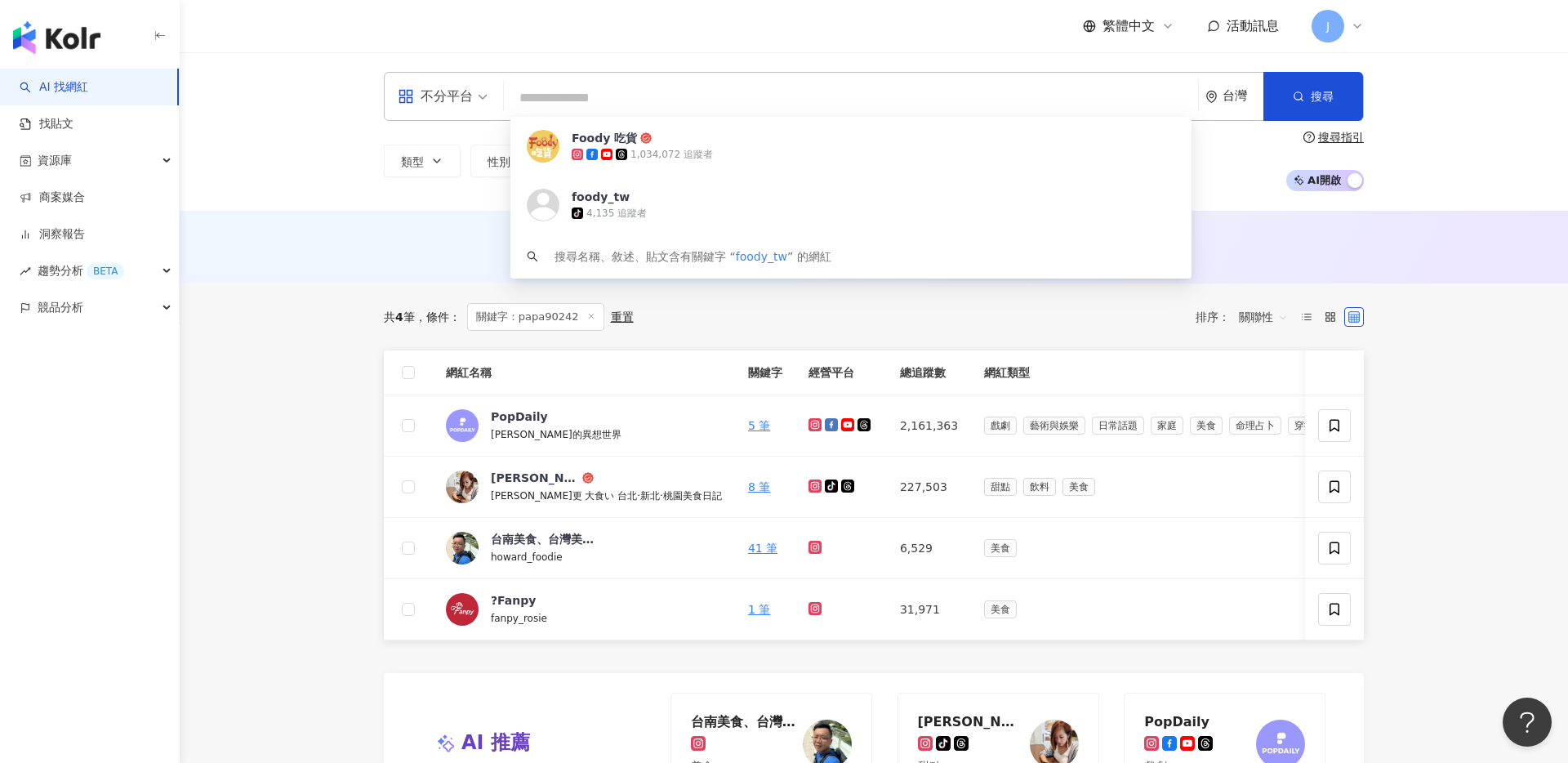
scroll to position [5, 0]
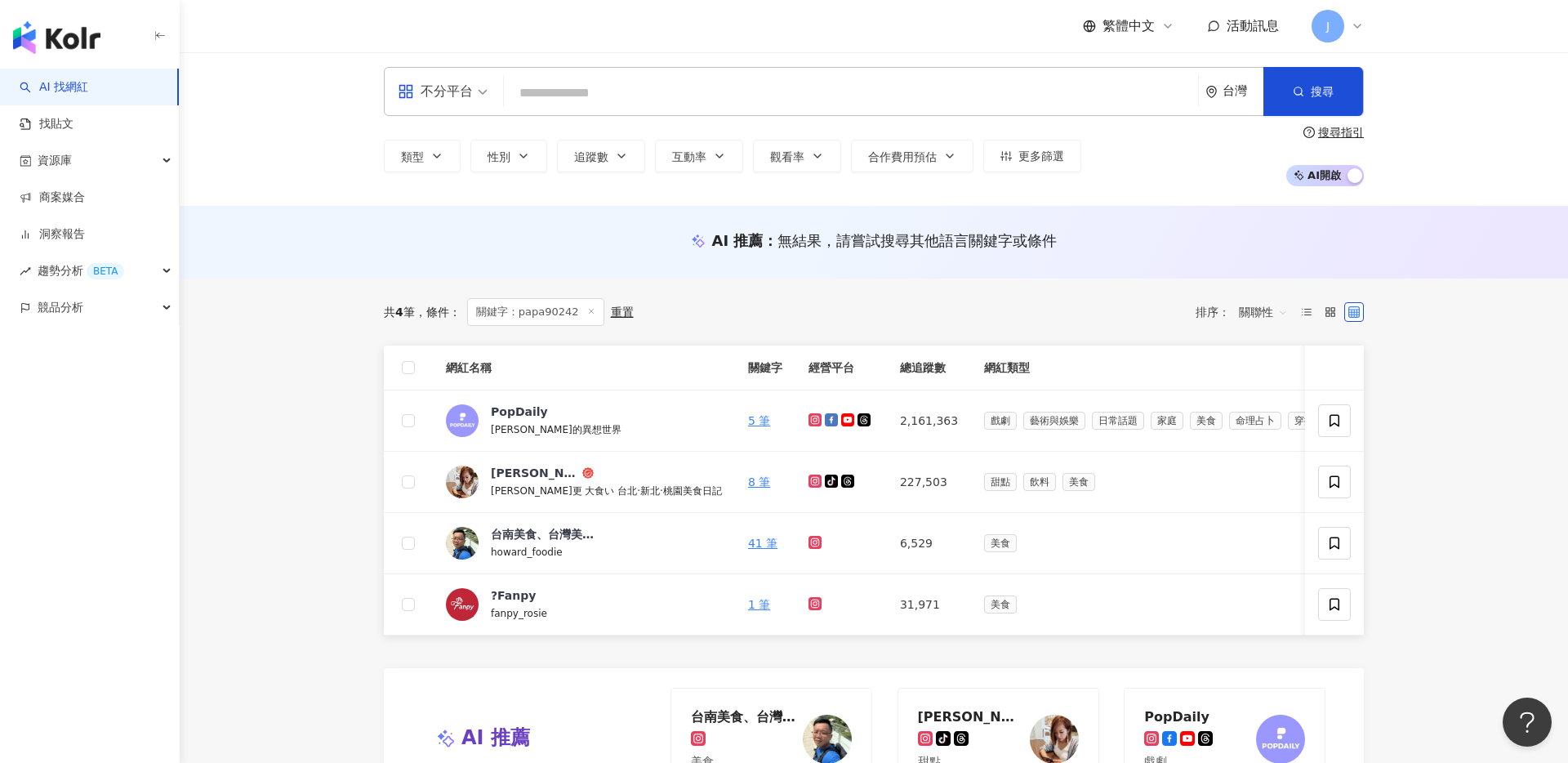
click at [719, 93] on input "search" at bounding box center [851, 94] width 681 height 31
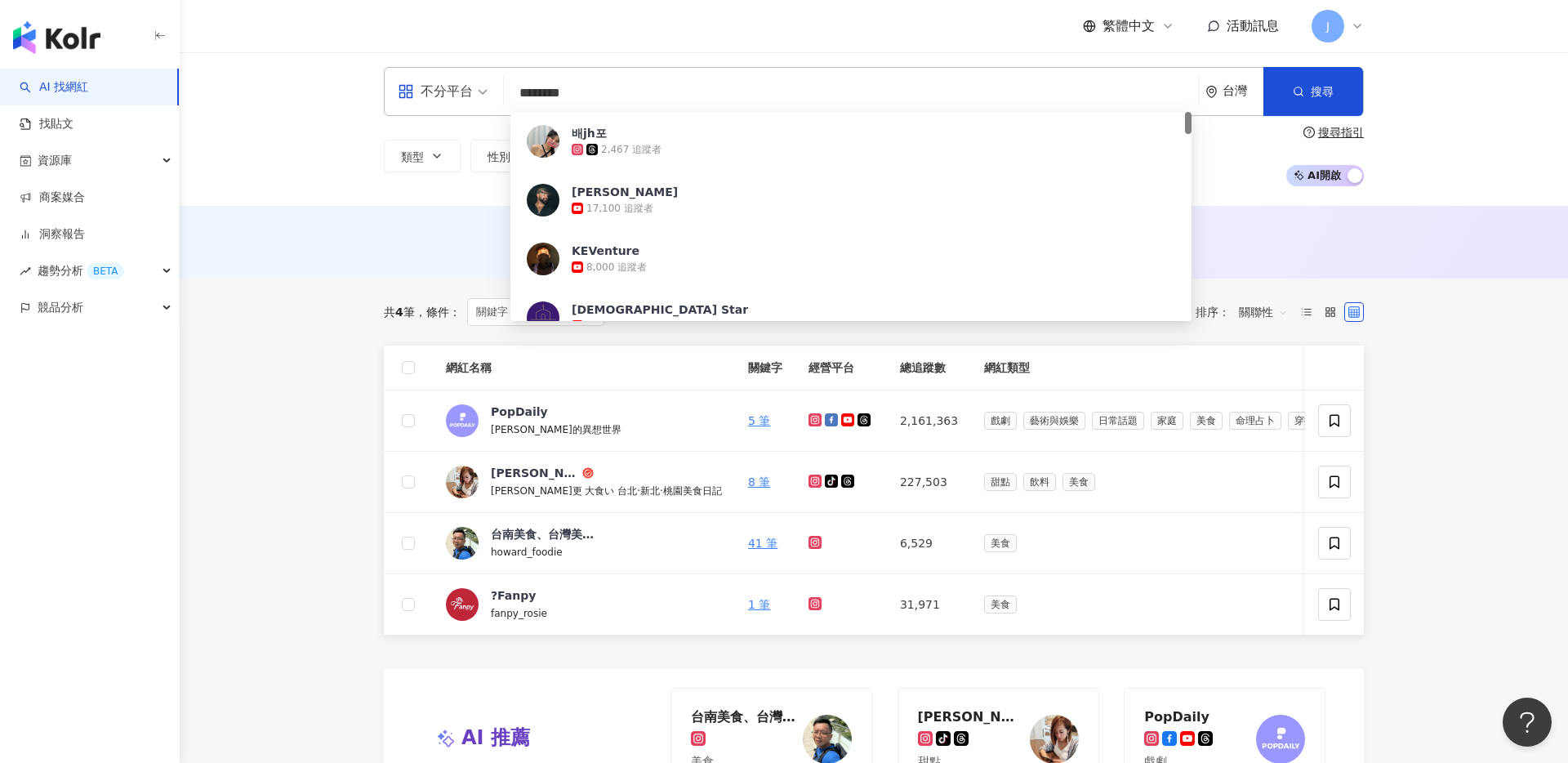
type input "*********"
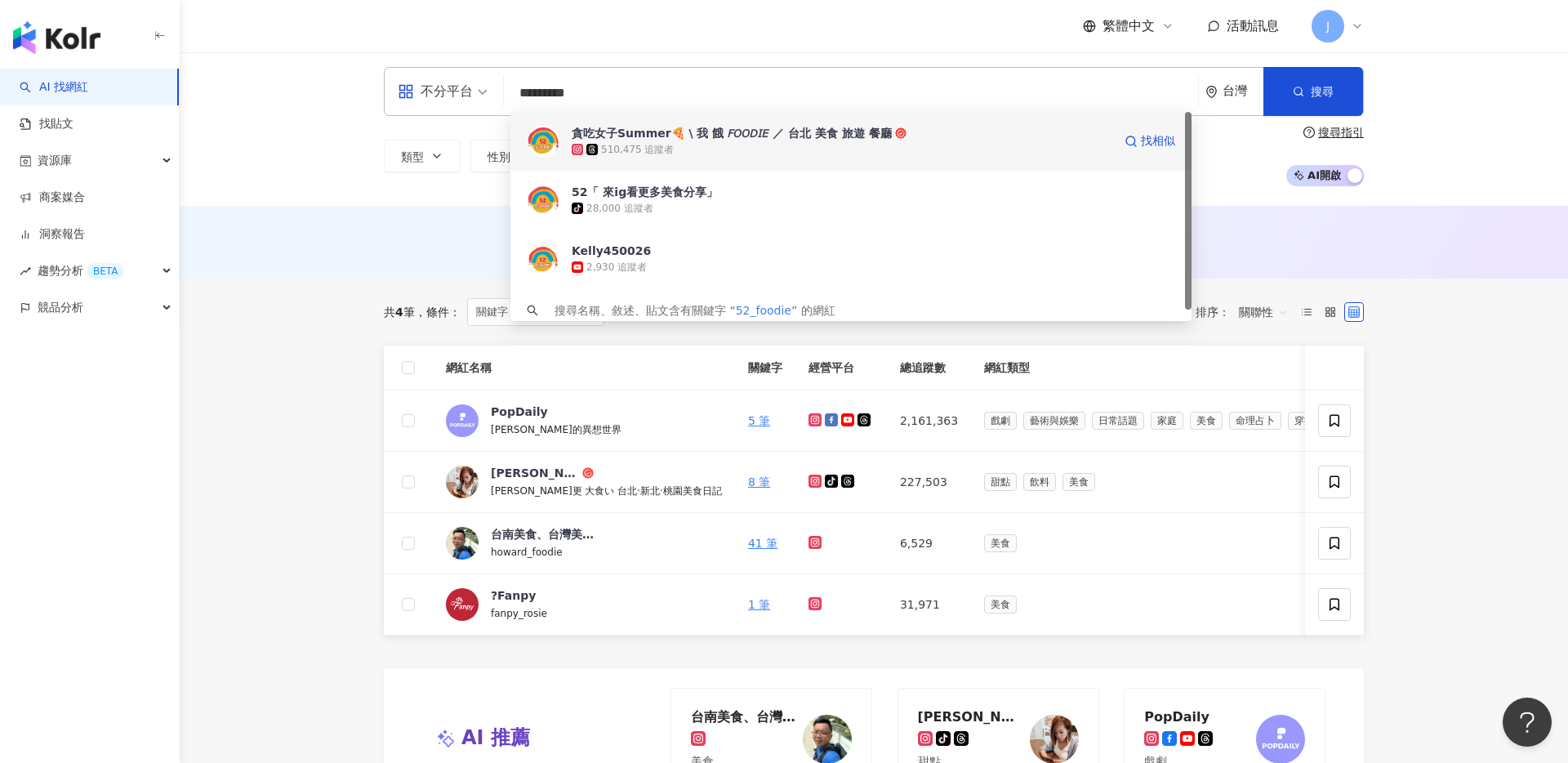
click at [825, 138] on div "貪吃女子Summer🍕 \ 我 餓 𝘍𝘖𝘖𝘋𝘐𝘌 ／ 台北 美食 旅遊 餐廳" at bounding box center [732, 133] width 320 height 17
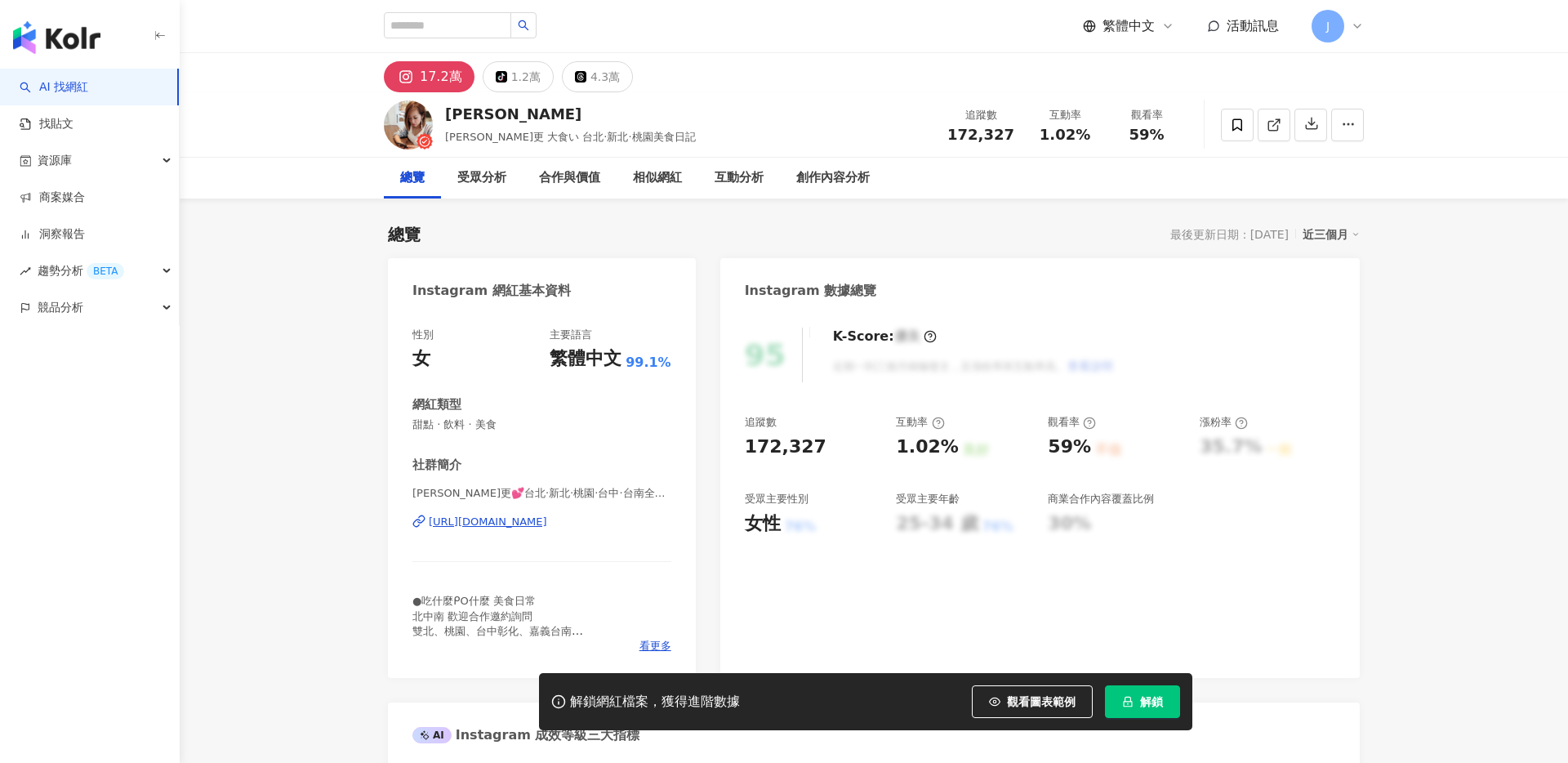
click at [1157, 703] on span "解鎖" at bounding box center [1151, 701] width 23 height 13
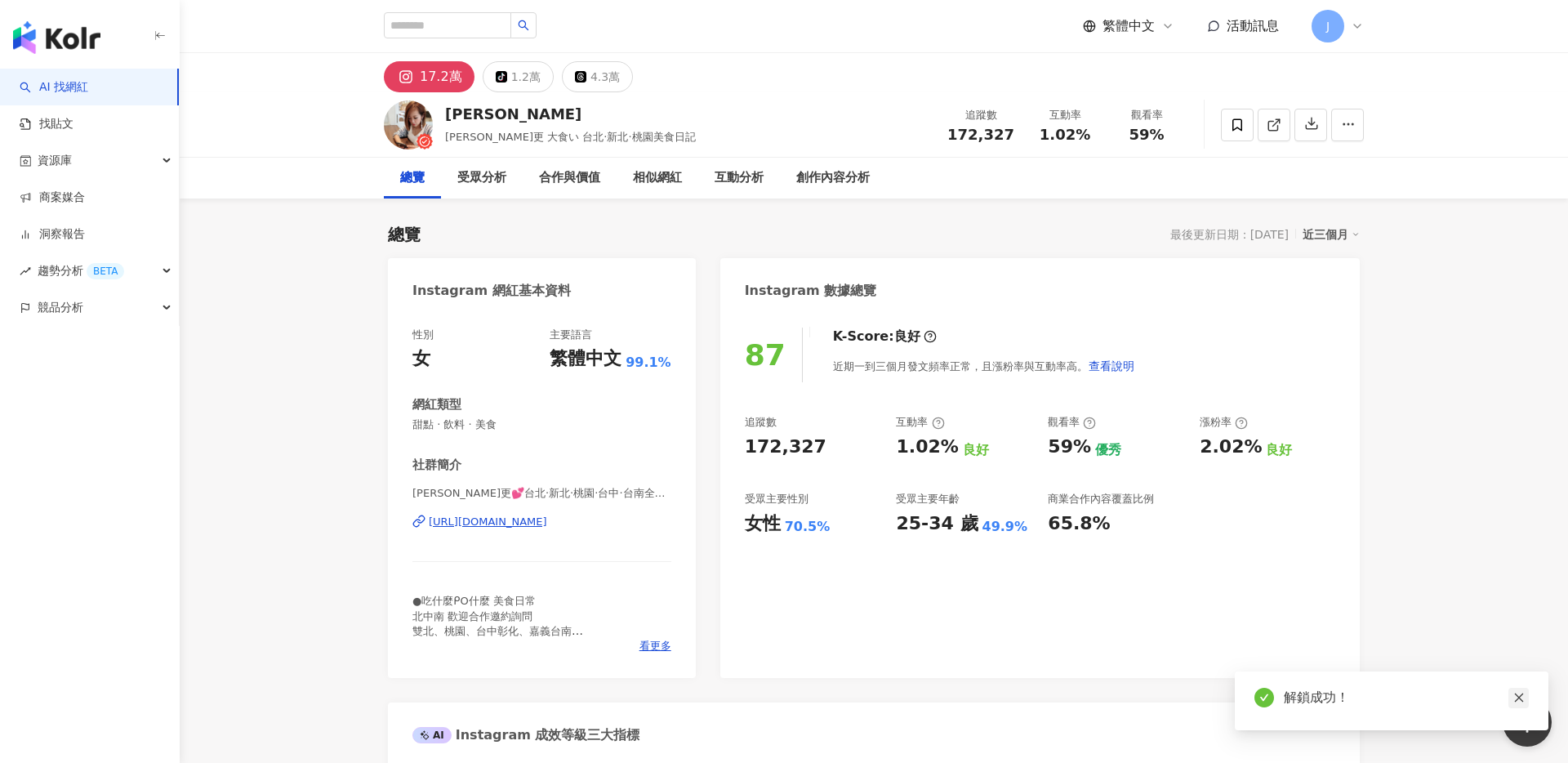
click at [1519, 700] on icon "close" at bounding box center [1519, 698] width 11 height 11
click at [465, 28] on input "search" at bounding box center [447, 25] width 128 height 26
type input "*"
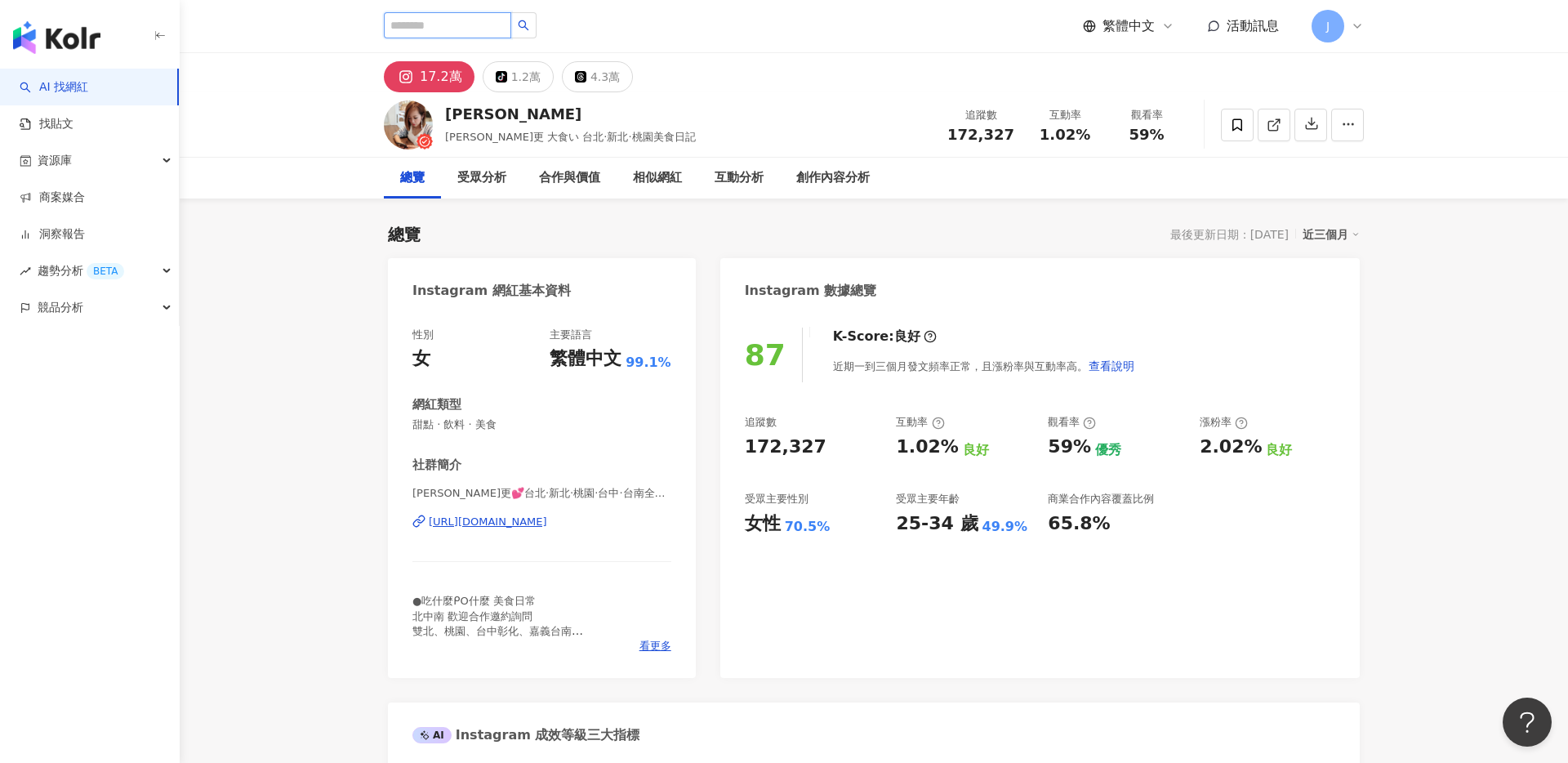
type input "*"
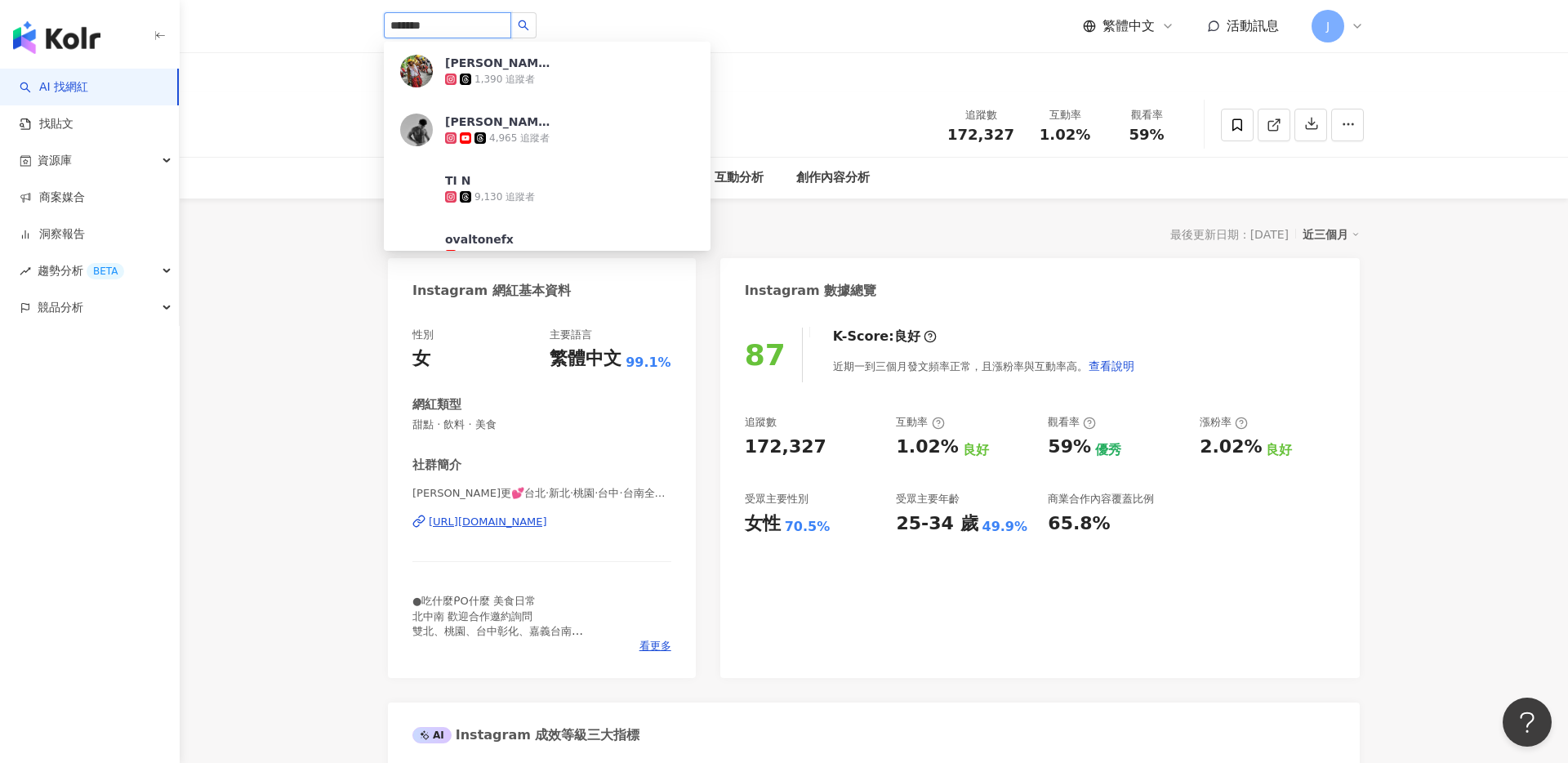
type input "********"
click at [550, 186] on span "阿華田的美食日記" at bounding box center [498, 181] width 106 height 17
click at [827, 81] on div "17.2萬 tiktok-icon 1.2萬 4.3萬" at bounding box center [874, 73] width 1046 height 39
click at [952, 365] on div "近期一到三個月發文頻率正常，且漲粉率與互動率高。 查看說明" at bounding box center [983, 366] width 302 height 33
click at [463, 31] on input "search" at bounding box center [447, 25] width 128 height 26
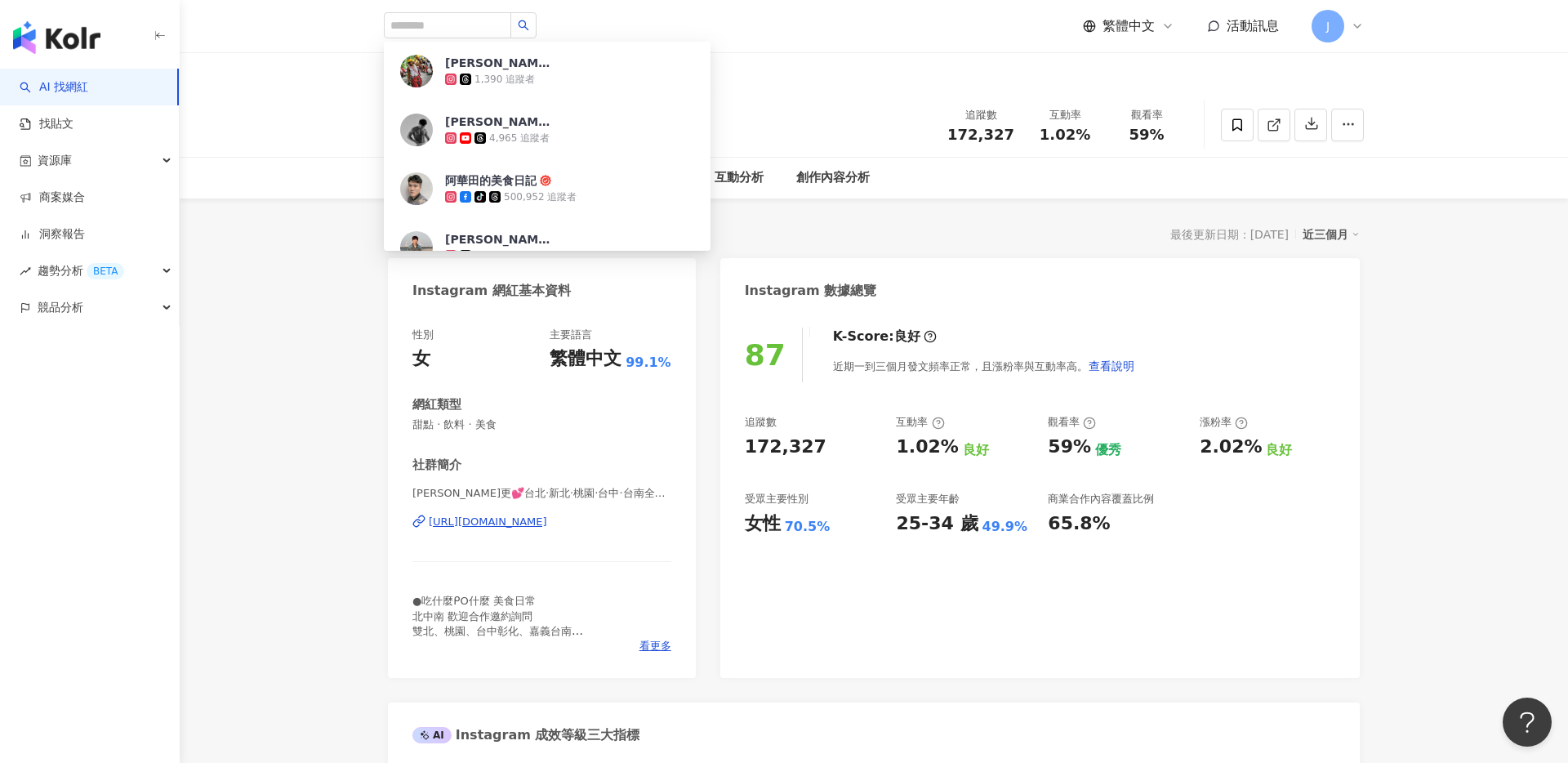
click at [275, 84] on div "17.2萬 tiktok-icon 1.2萬 4.3萬" at bounding box center [874, 73] width 1388 height 39
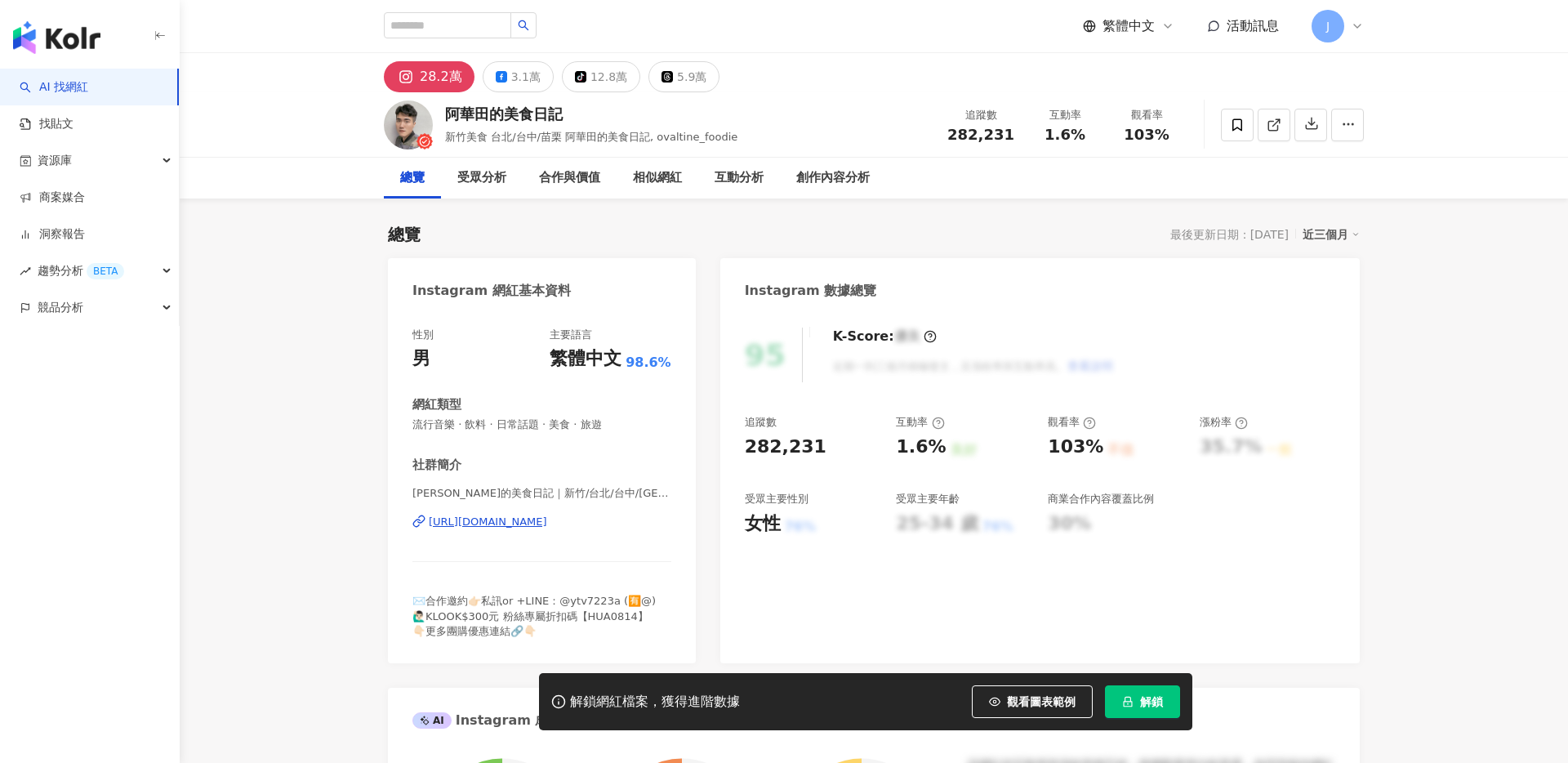
click at [1161, 707] on span "解鎖" at bounding box center [1151, 701] width 23 height 13
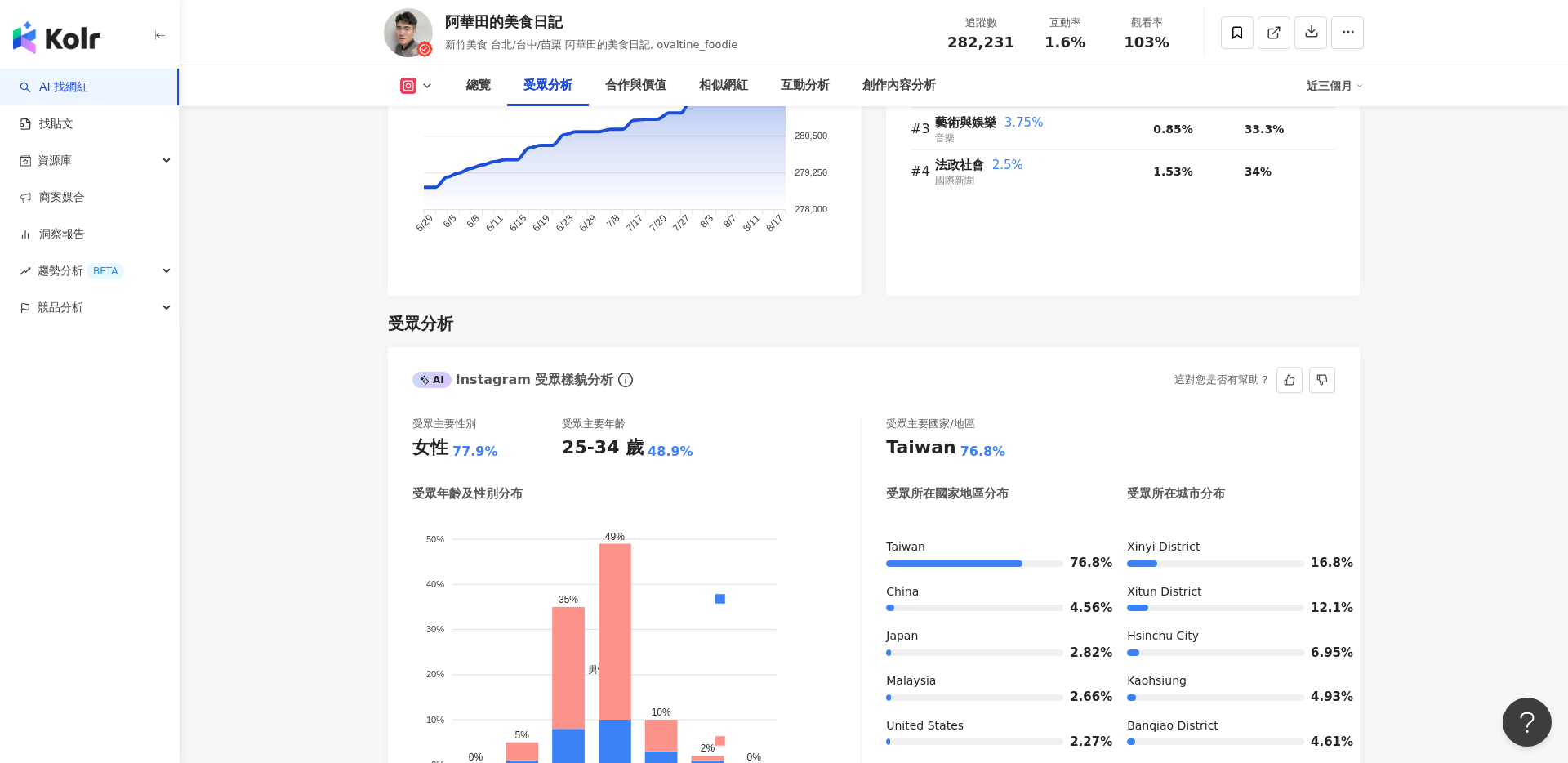
scroll to position [1417, 0]
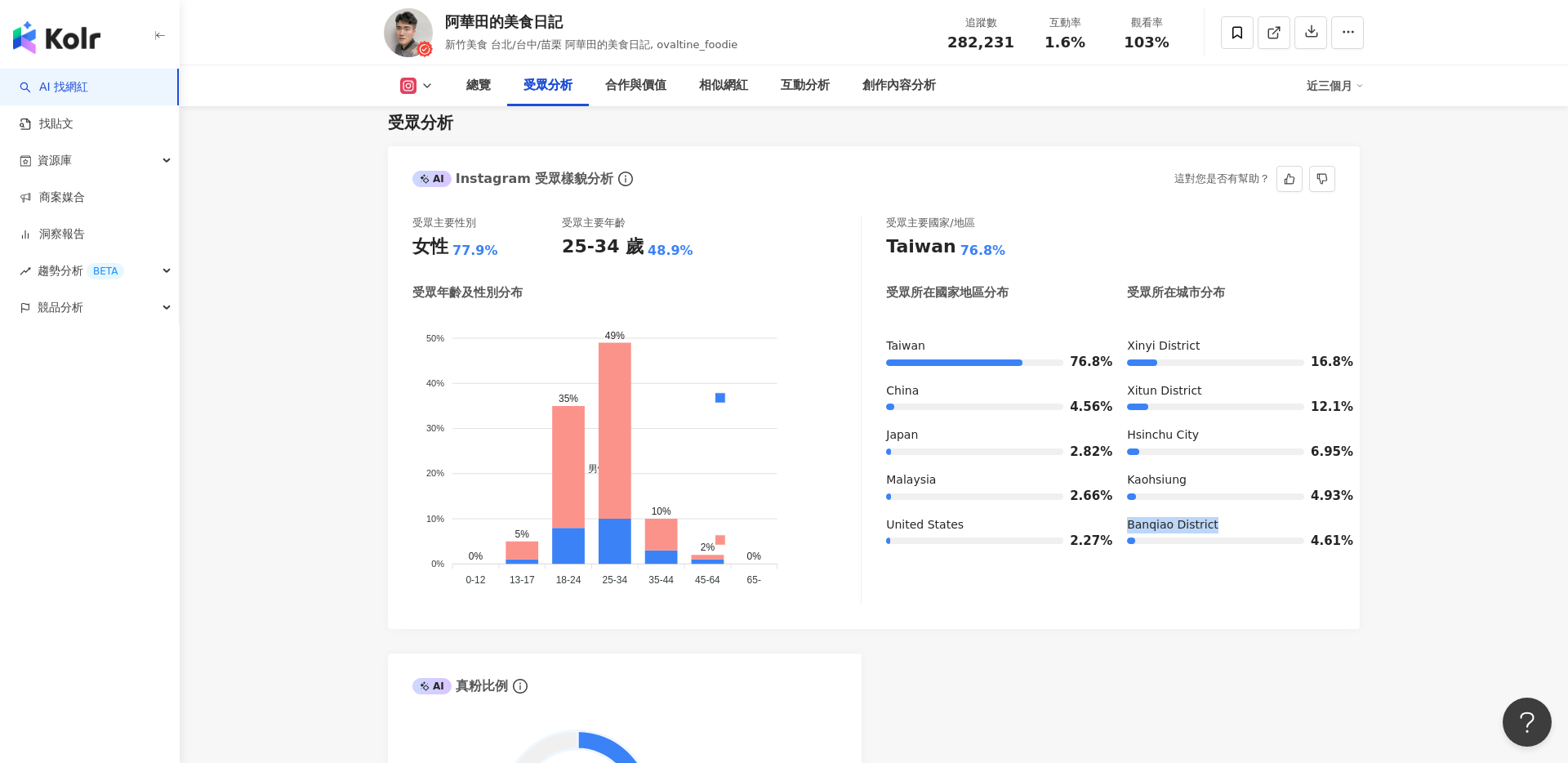
drag, startPoint x: 1218, startPoint y: 491, endPoint x: 1106, endPoint y: 503, distance: 112.6
click at [1129, 517] on div "Banqiao District" at bounding box center [1231, 525] width 208 height 17
click at [1107, 552] on div "受眾主要國家/地區 Taiwan 76.8% 受眾所在國家地區分布 受眾所在城市分布 Taiwan 76.8% China 4.56% Japan 2.82%…" at bounding box center [1110, 410] width 449 height 388
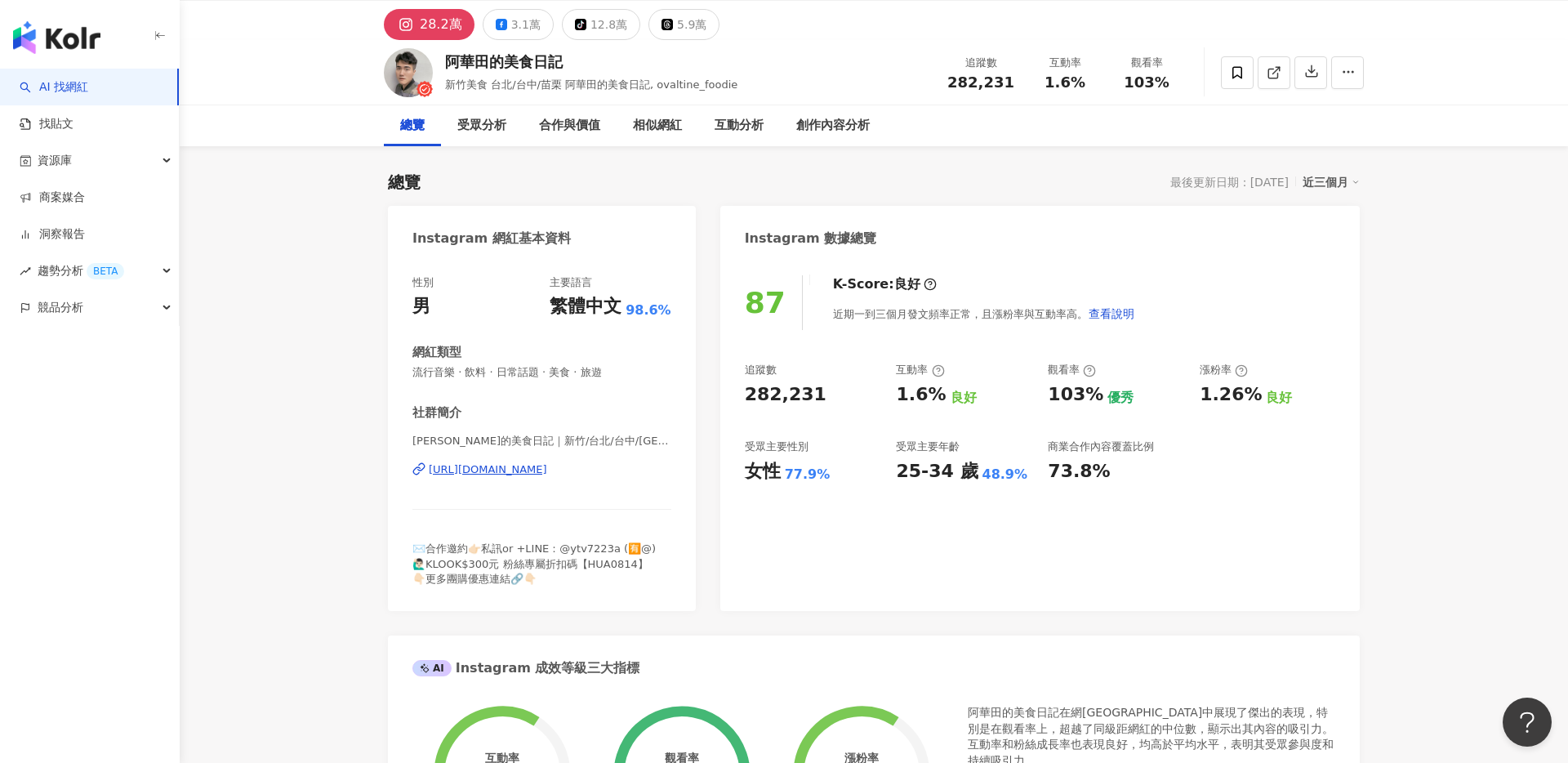
scroll to position [0, 0]
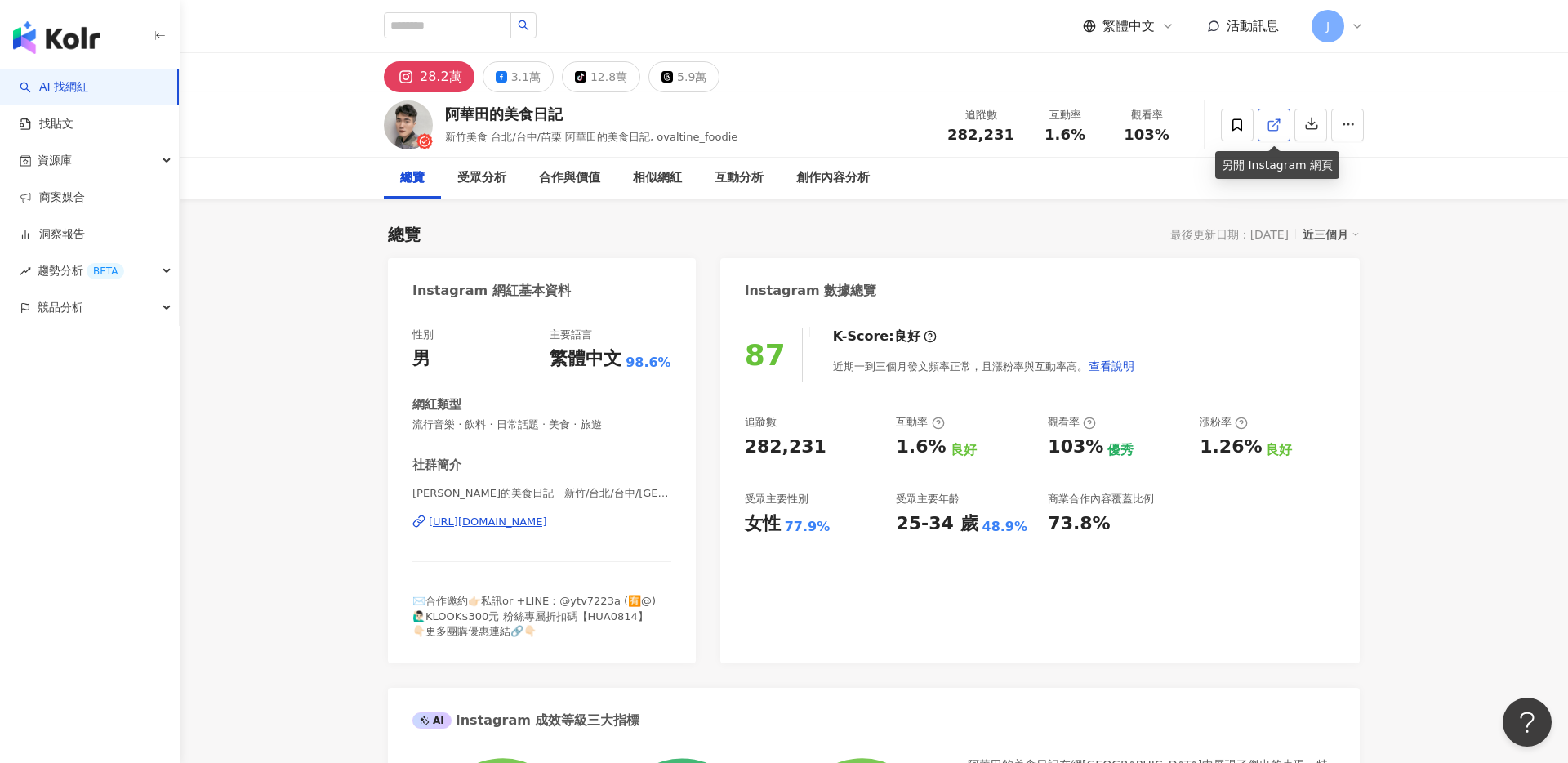
click at [1269, 124] on icon at bounding box center [1273, 126] width 9 height 9
click at [1349, 122] on icon "button" at bounding box center [1349, 124] width 15 height 15
click at [1222, 119] on span at bounding box center [1238, 125] width 33 height 33
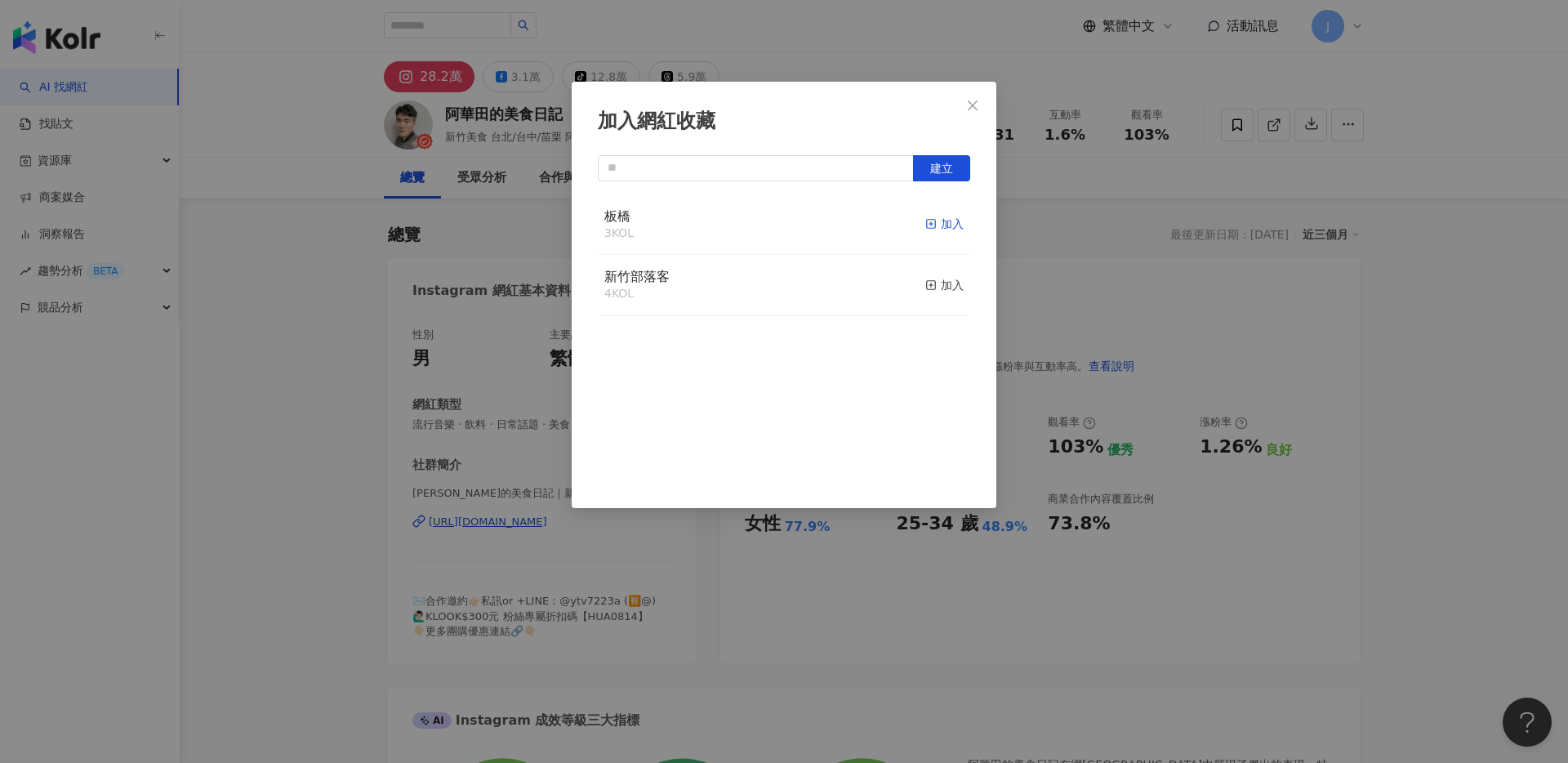
click at [954, 219] on div "加入" at bounding box center [945, 224] width 39 height 18
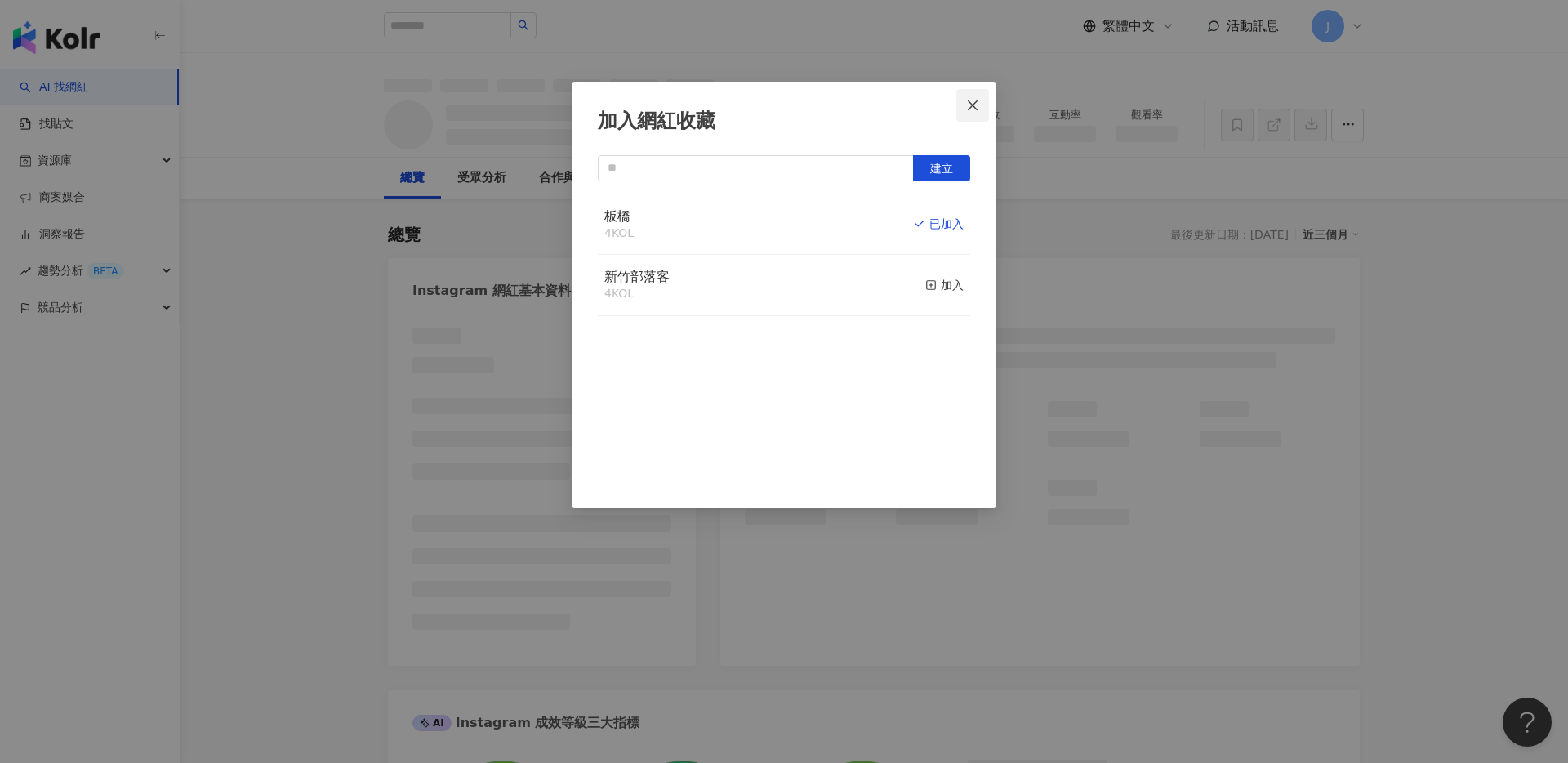
click at [980, 102] on span "Close" at bounding box center [973, 106] width 33 height 13
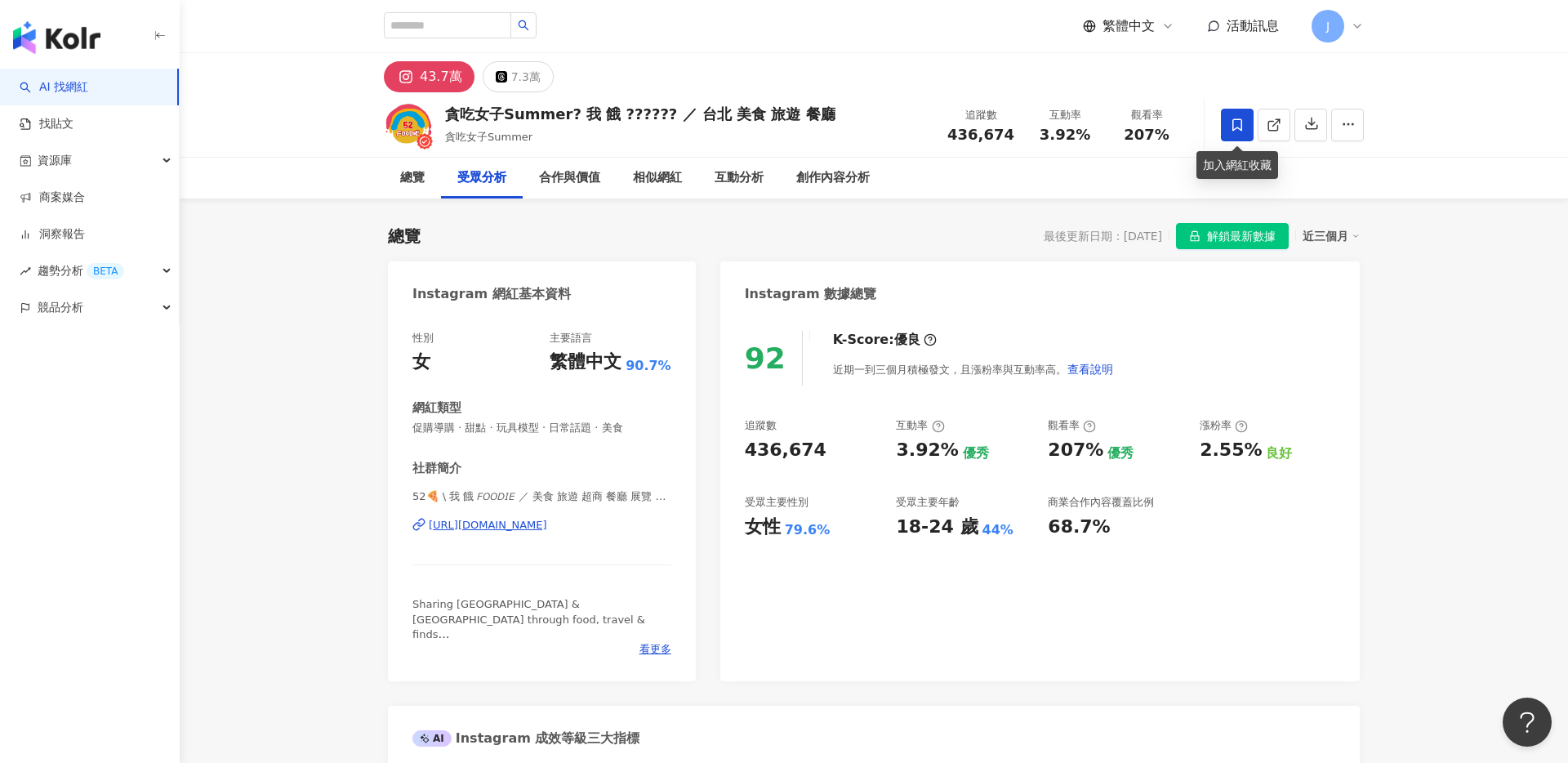
click at [1247, 128] on span at bounding box center [1238, 125] width 33 height 33
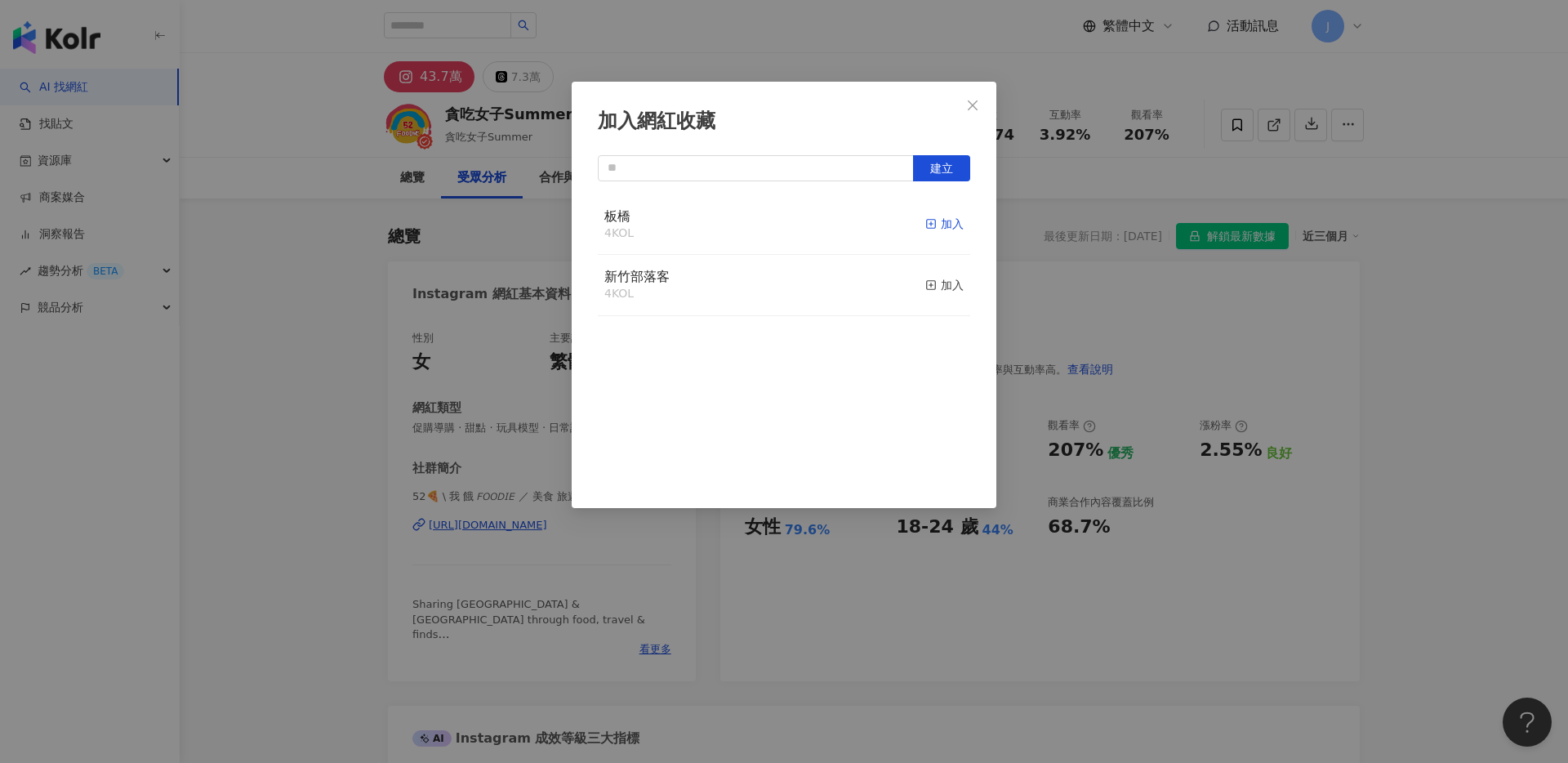
click at [953, 225] on div "加入" at bounding box center [945, 224] width 39 height 18
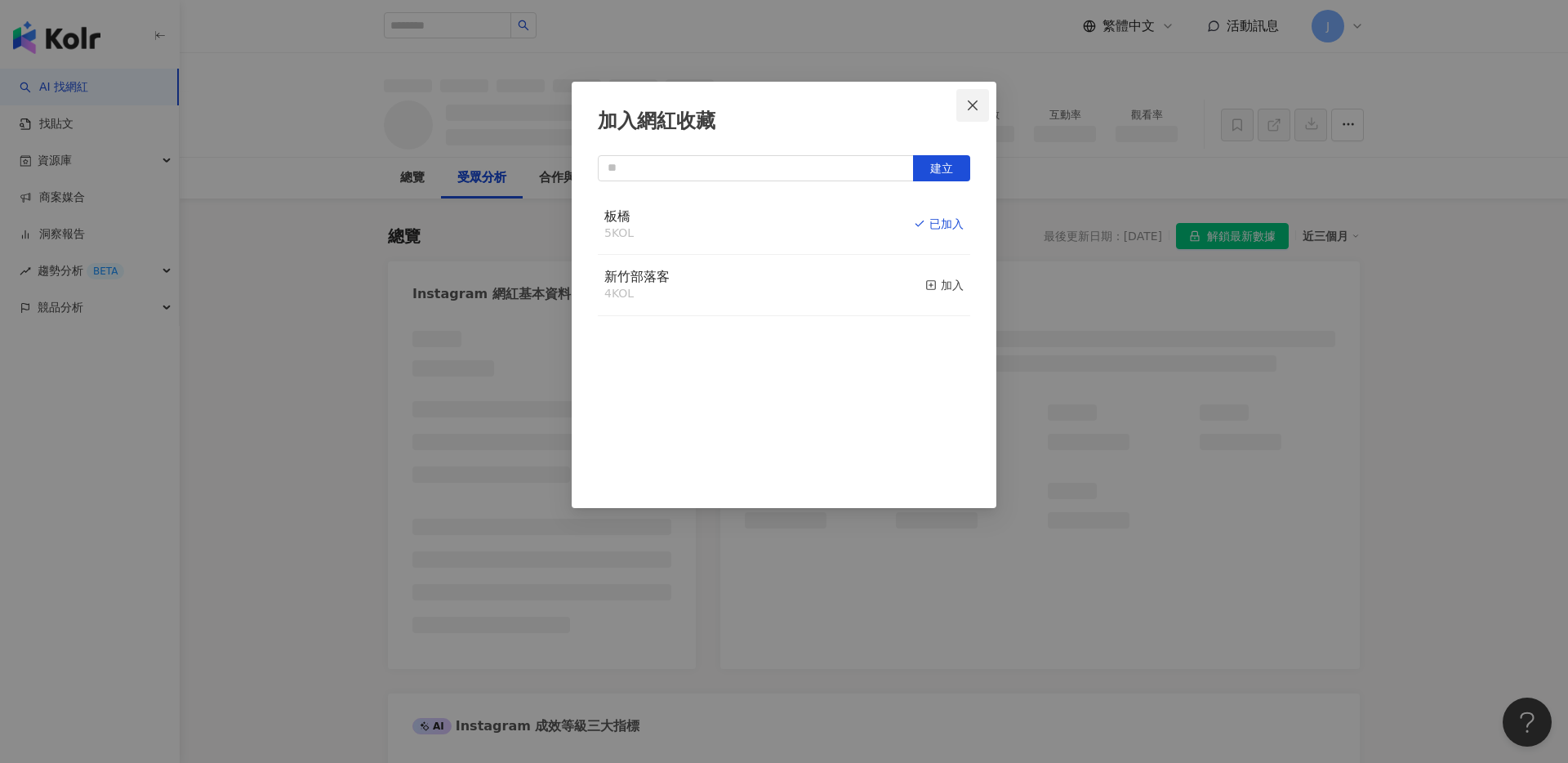
click at [978, 105] on icon "close" at bounding box center [972, 106] width 13 height 13
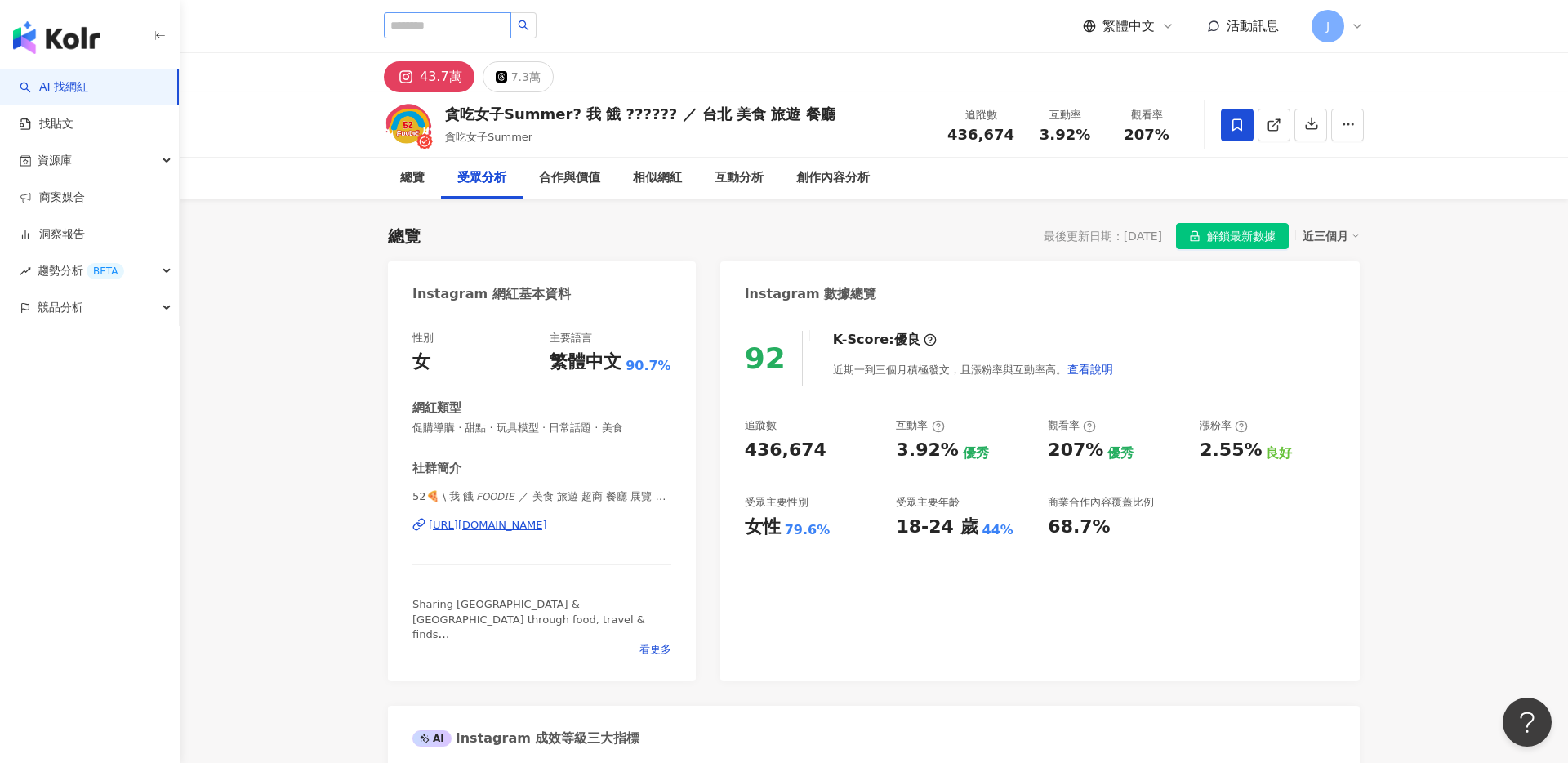
click at [413, 42] on div "繁體中文 活動訊息 J" at bounding box center [874, 26] width 980 height 52
click at [422, 33] on input "search" at bounding box center [447, 25] width 128 height 26
type input "*"
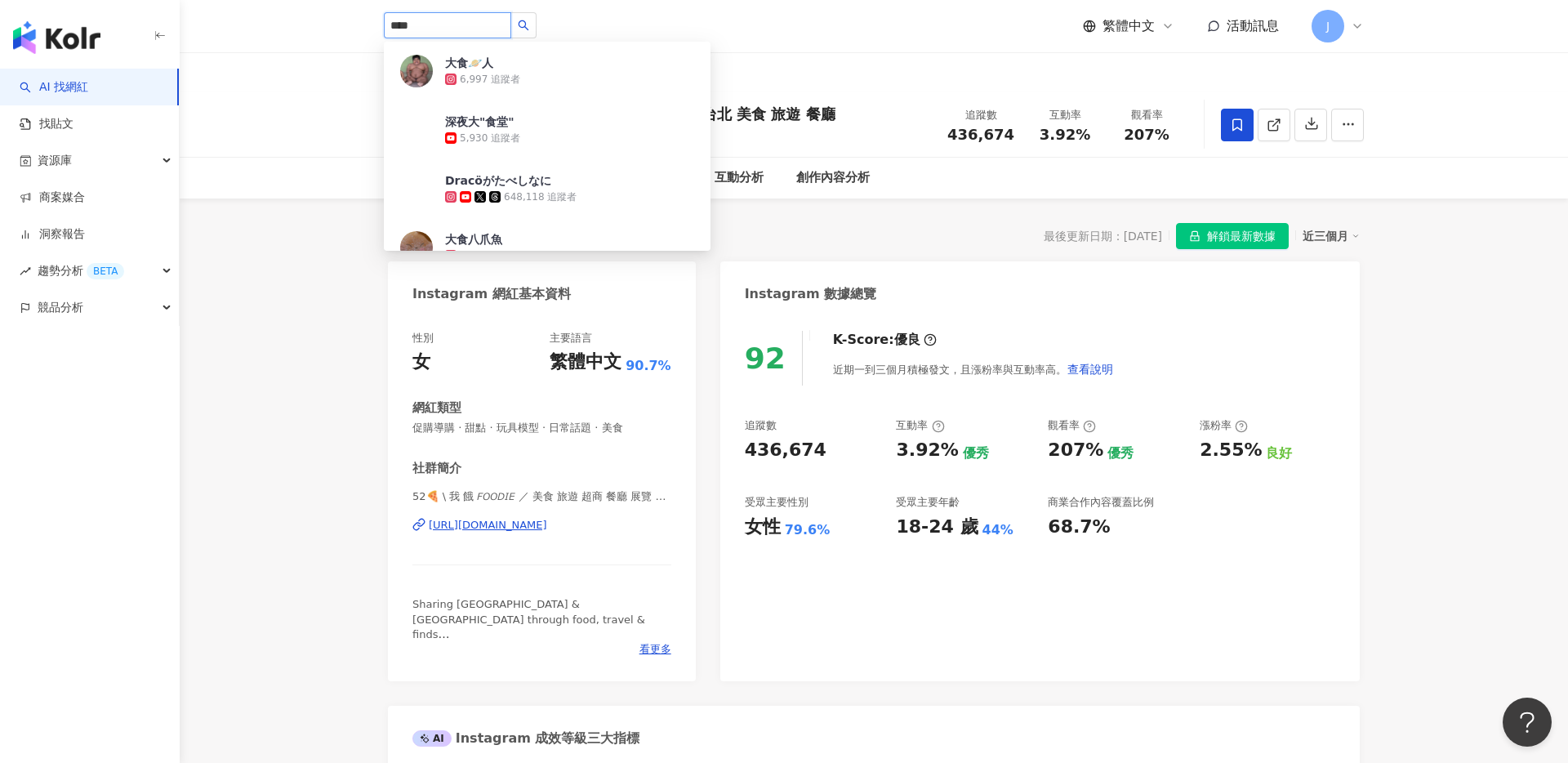
type input "***"
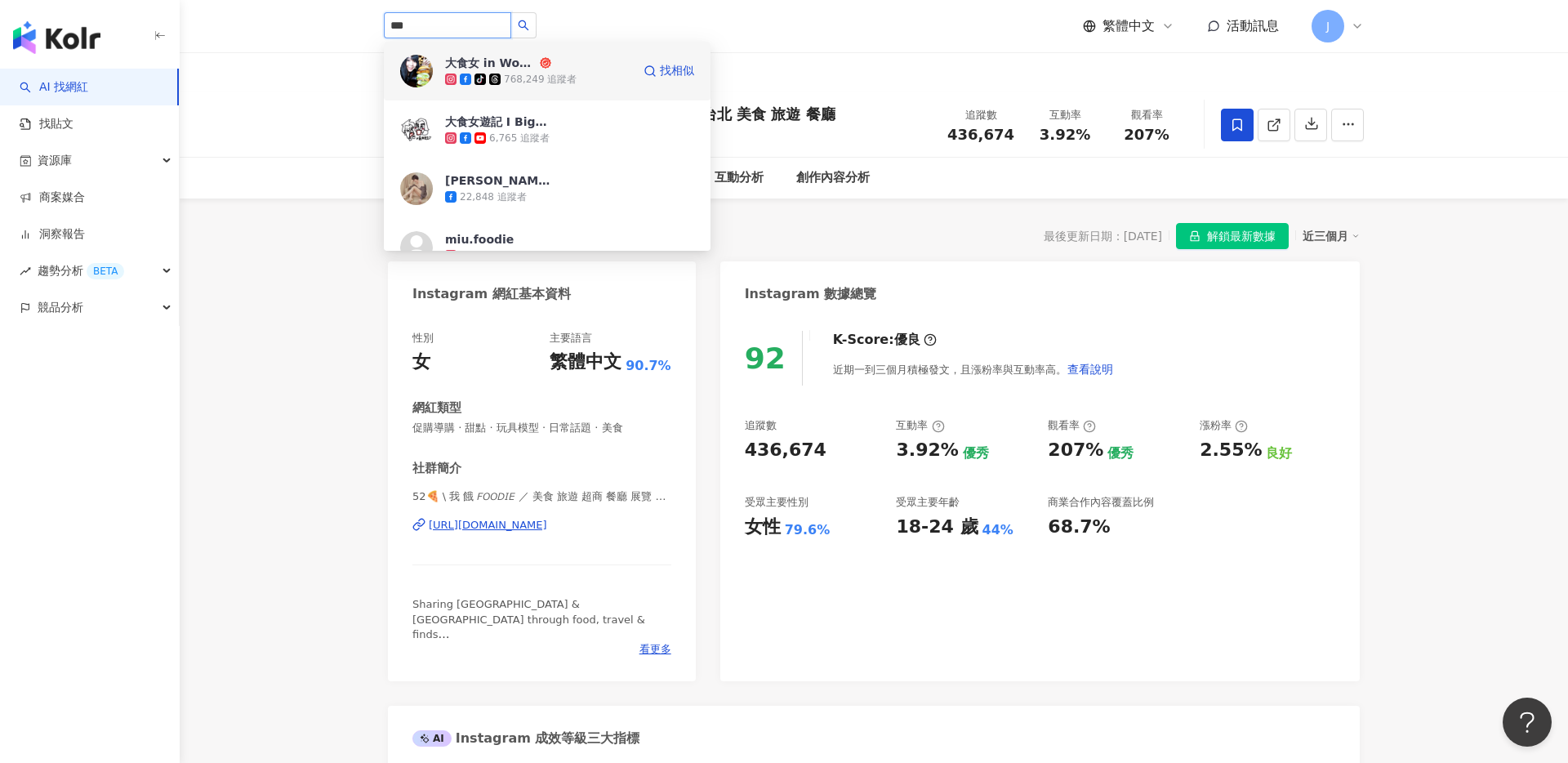
click at [549, 66] on icon at bounding box center [545, 62] width 11 height 11
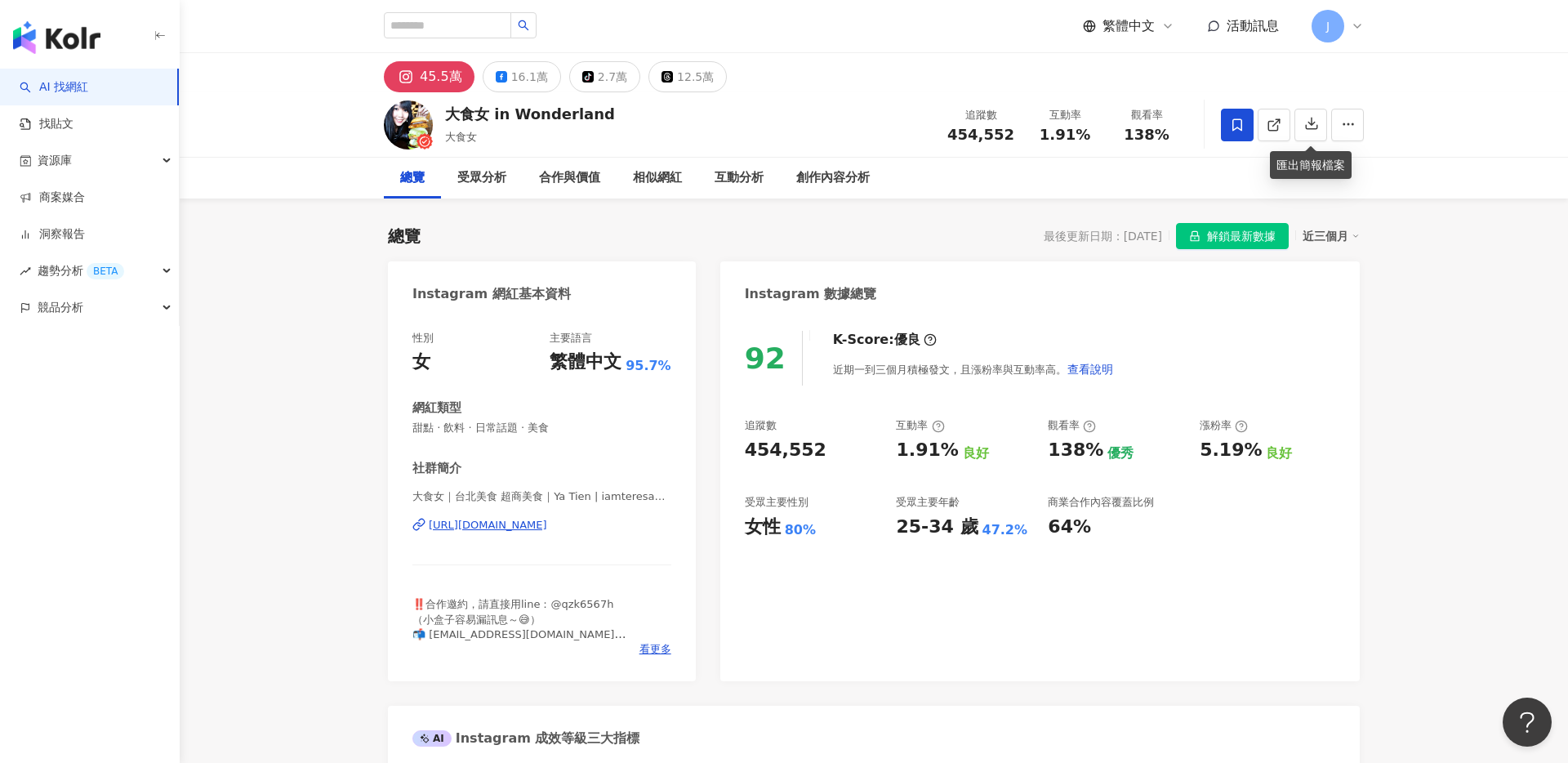
click at [1240, 128] on icon at bounding box center [1238, 125] width 15 height 15
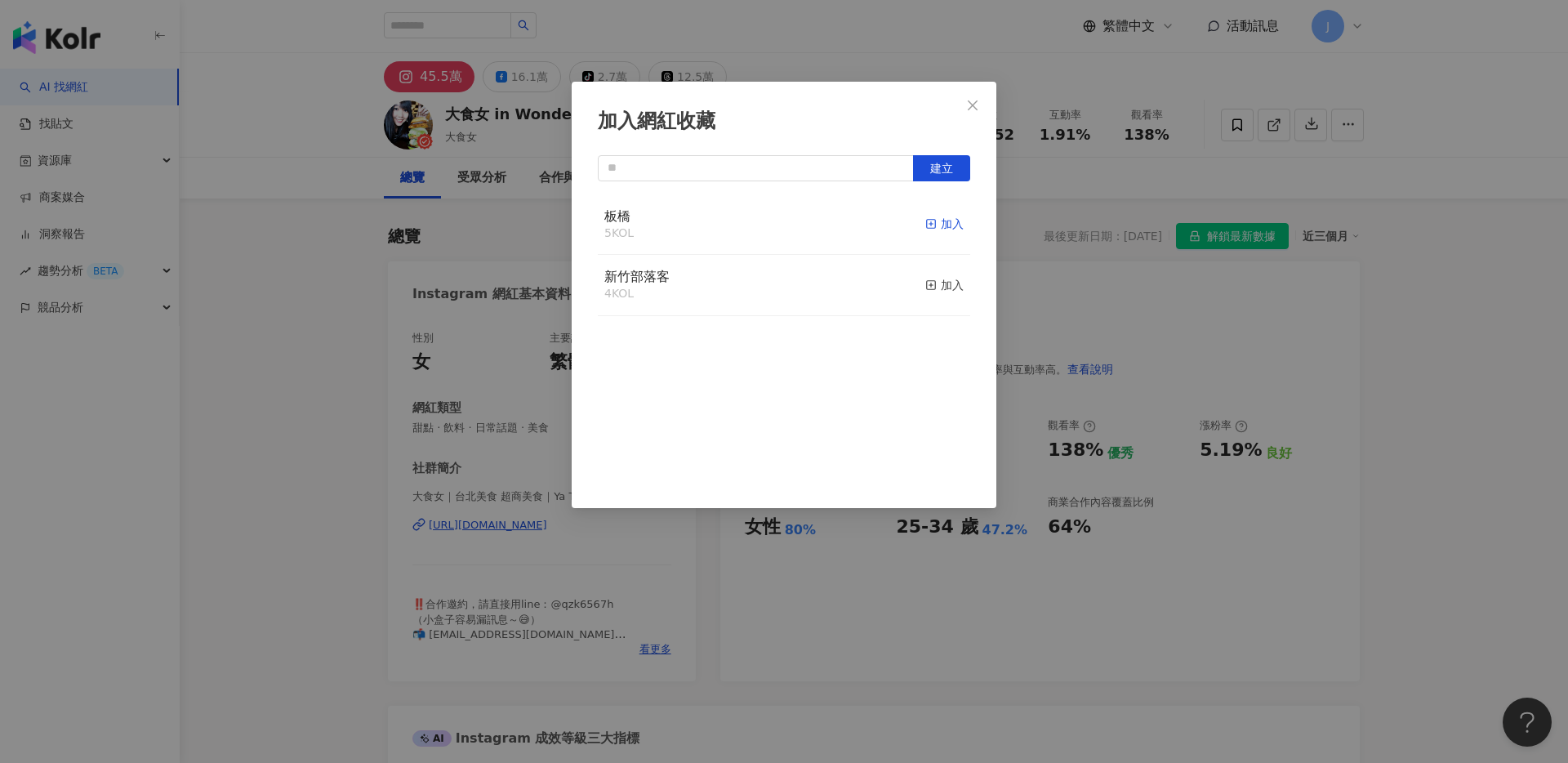
click at [938, 225] on div "加入" at bounding box center [945, 224] width 39 height 18
click at [979, 115] on button "Close" at bounding box center [973, 106] width 33 height 33
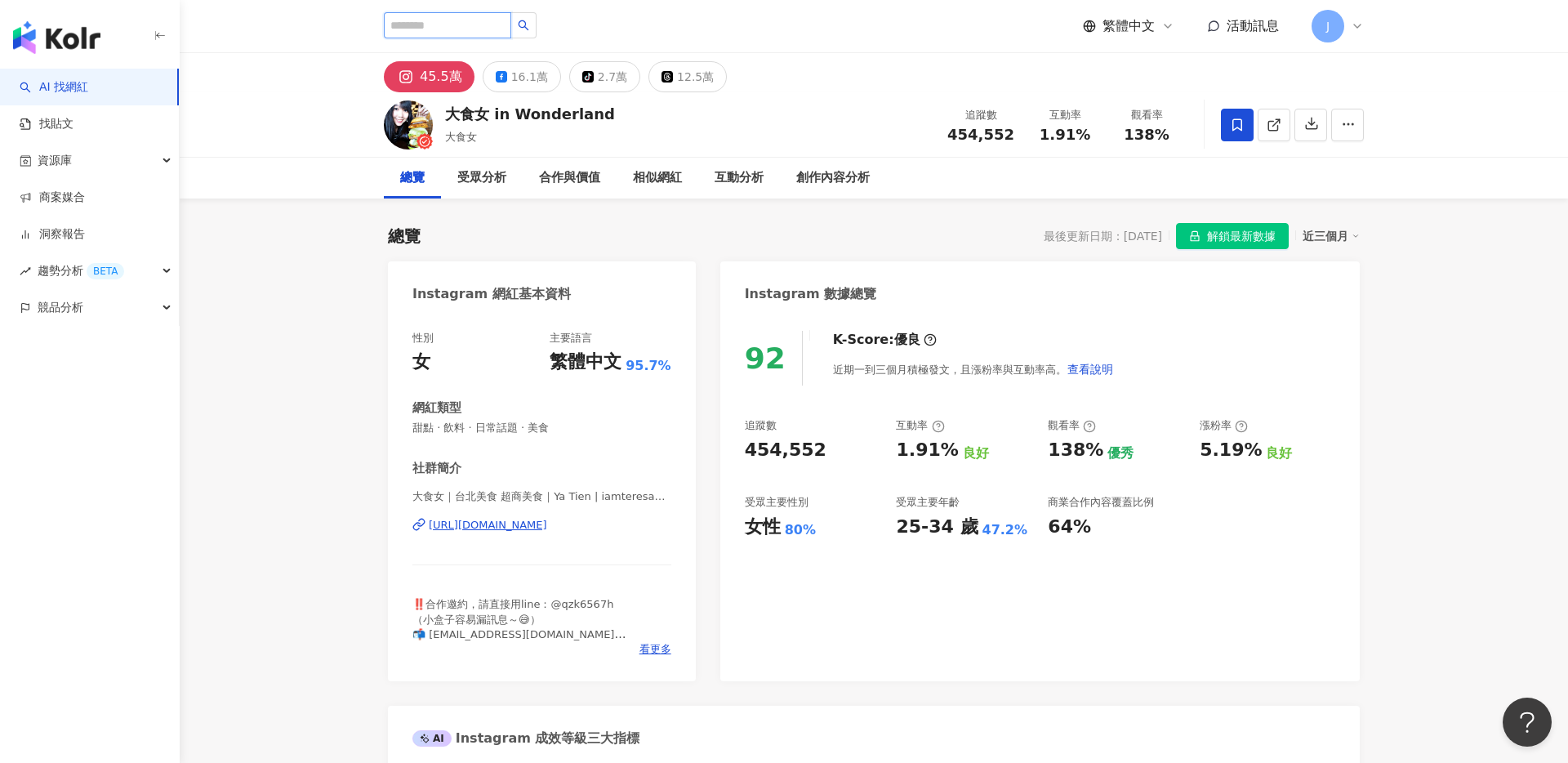
click at [451, 26] on input "search" at bounding box center [447, 25] width 128 height 26
type input "*"
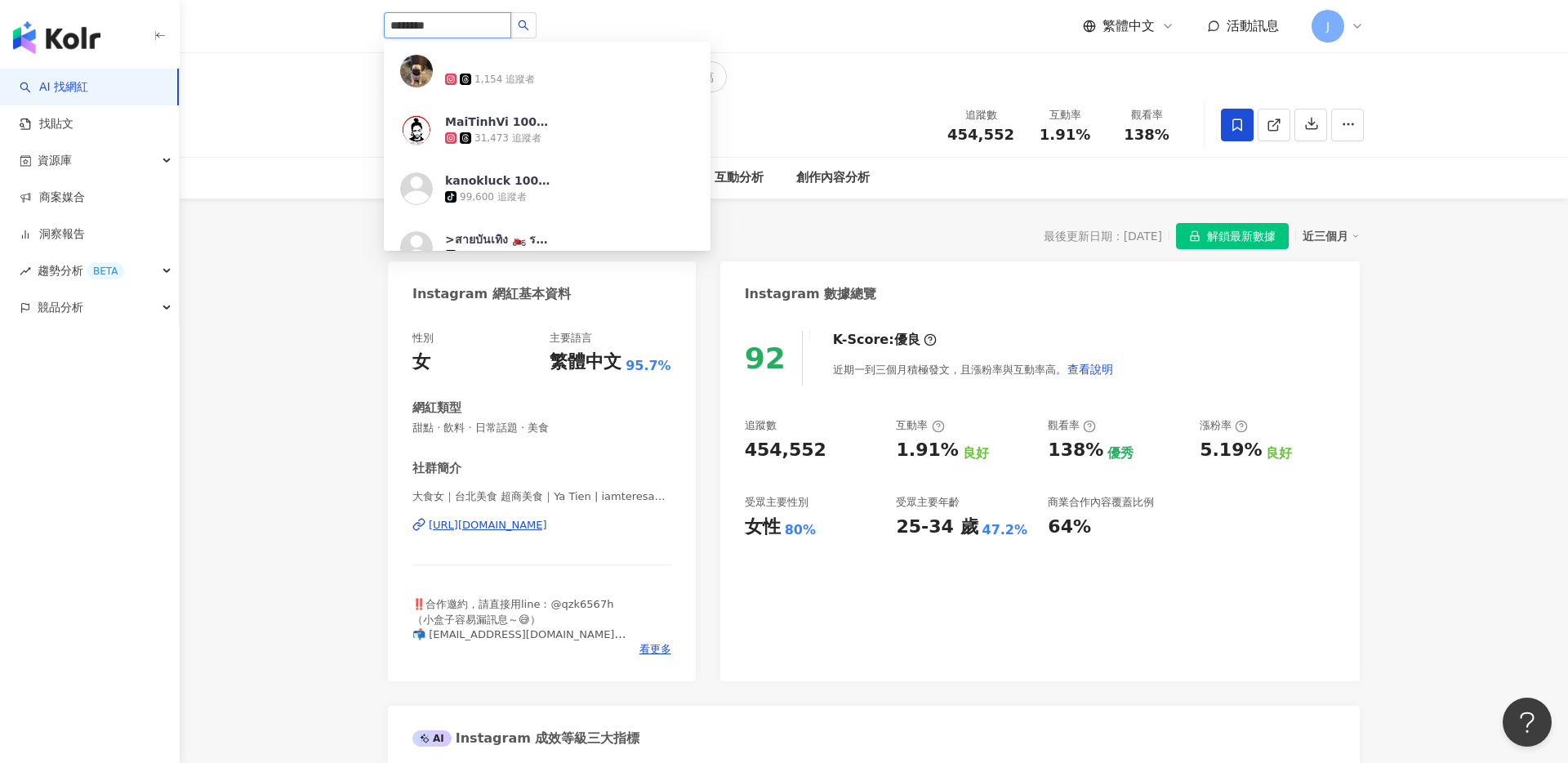
type input "*********"
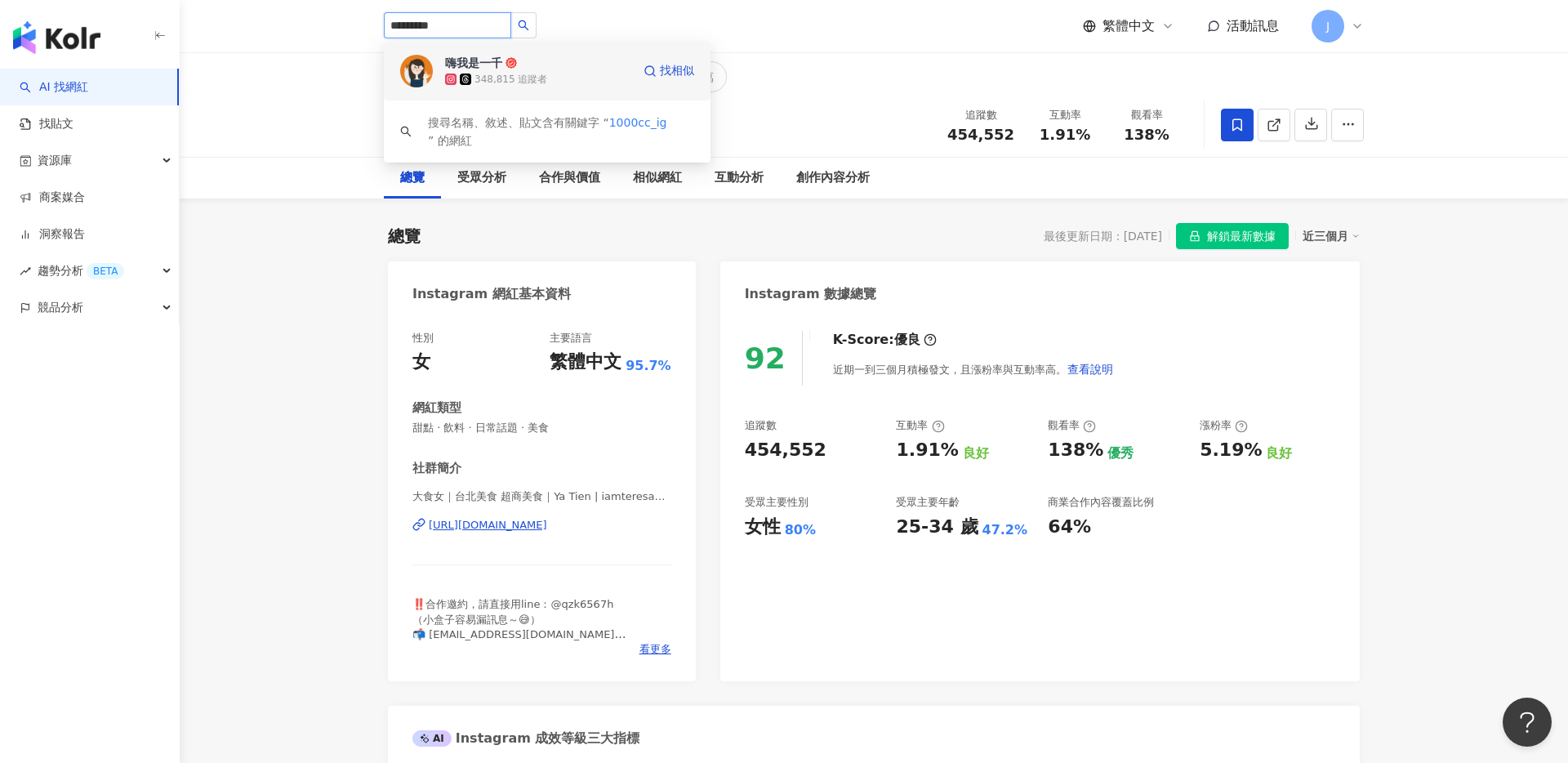
click at [524, 71] on div "348,815 追蹤者" at bounding box center [538, 79] width 186 height 17
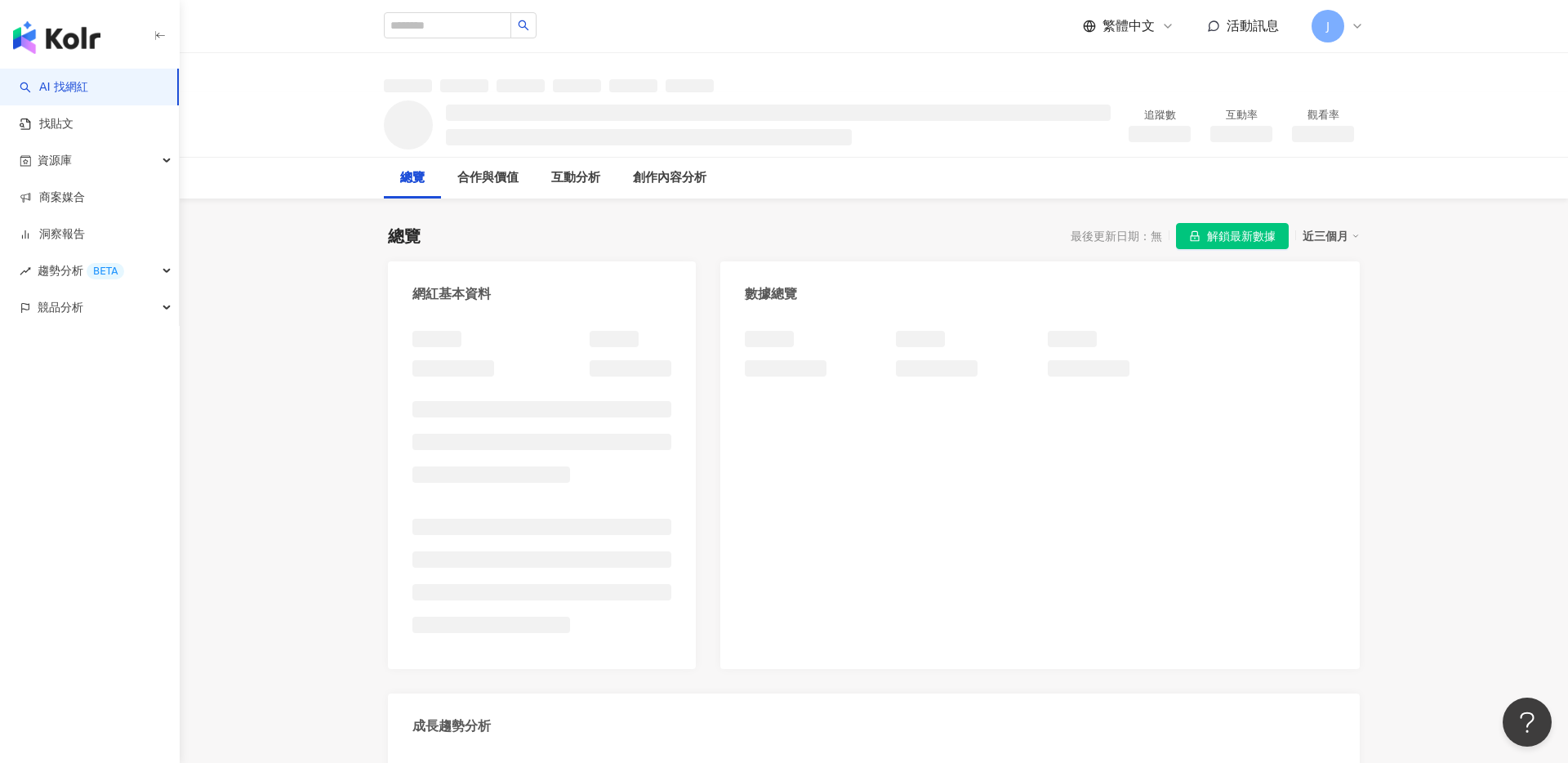
click at [1230, 235] on span "解鎖最新數據" at bounding box center [1241, 237] width 69 height 26
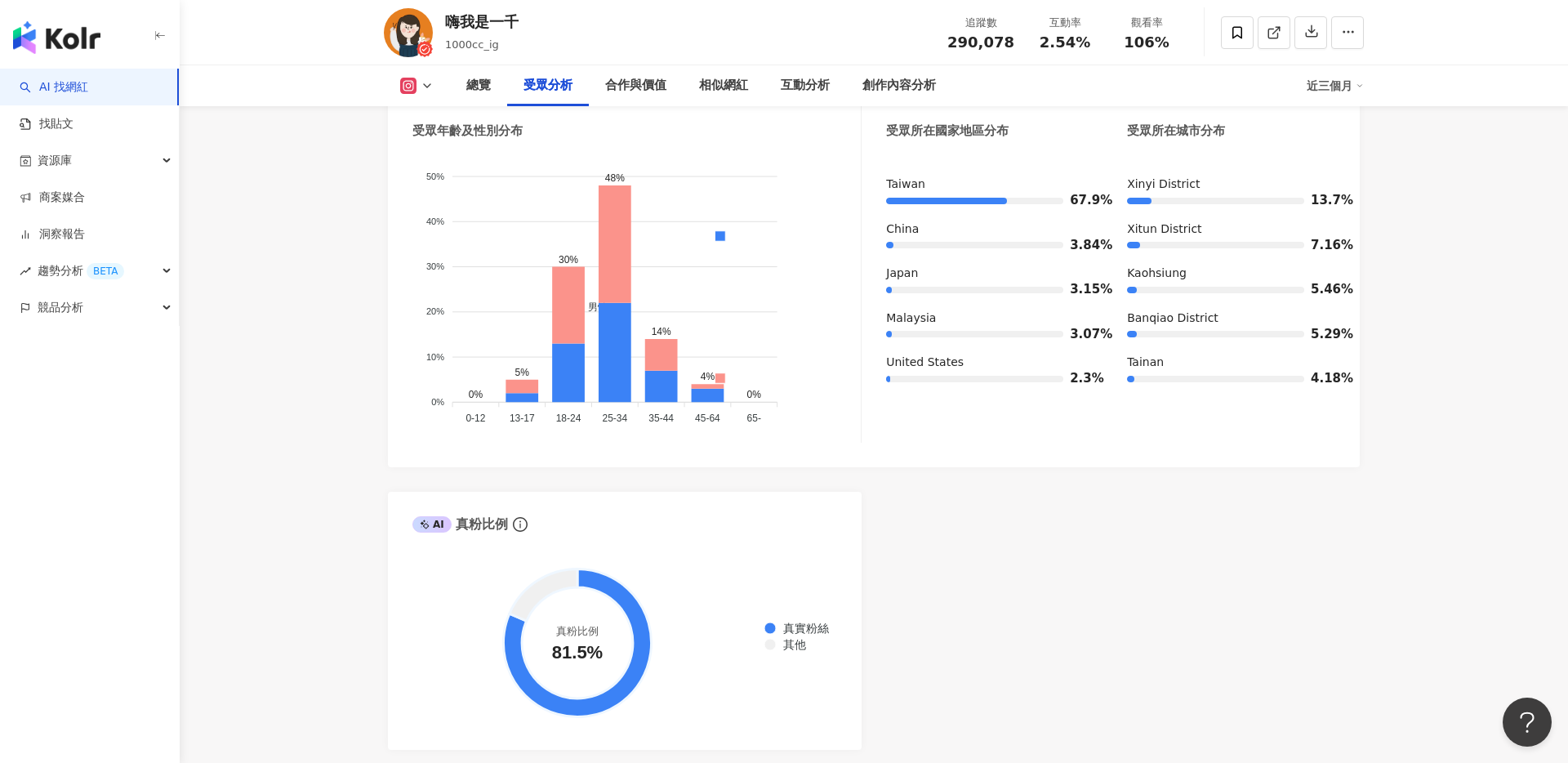
scroll to position [1537, 0]
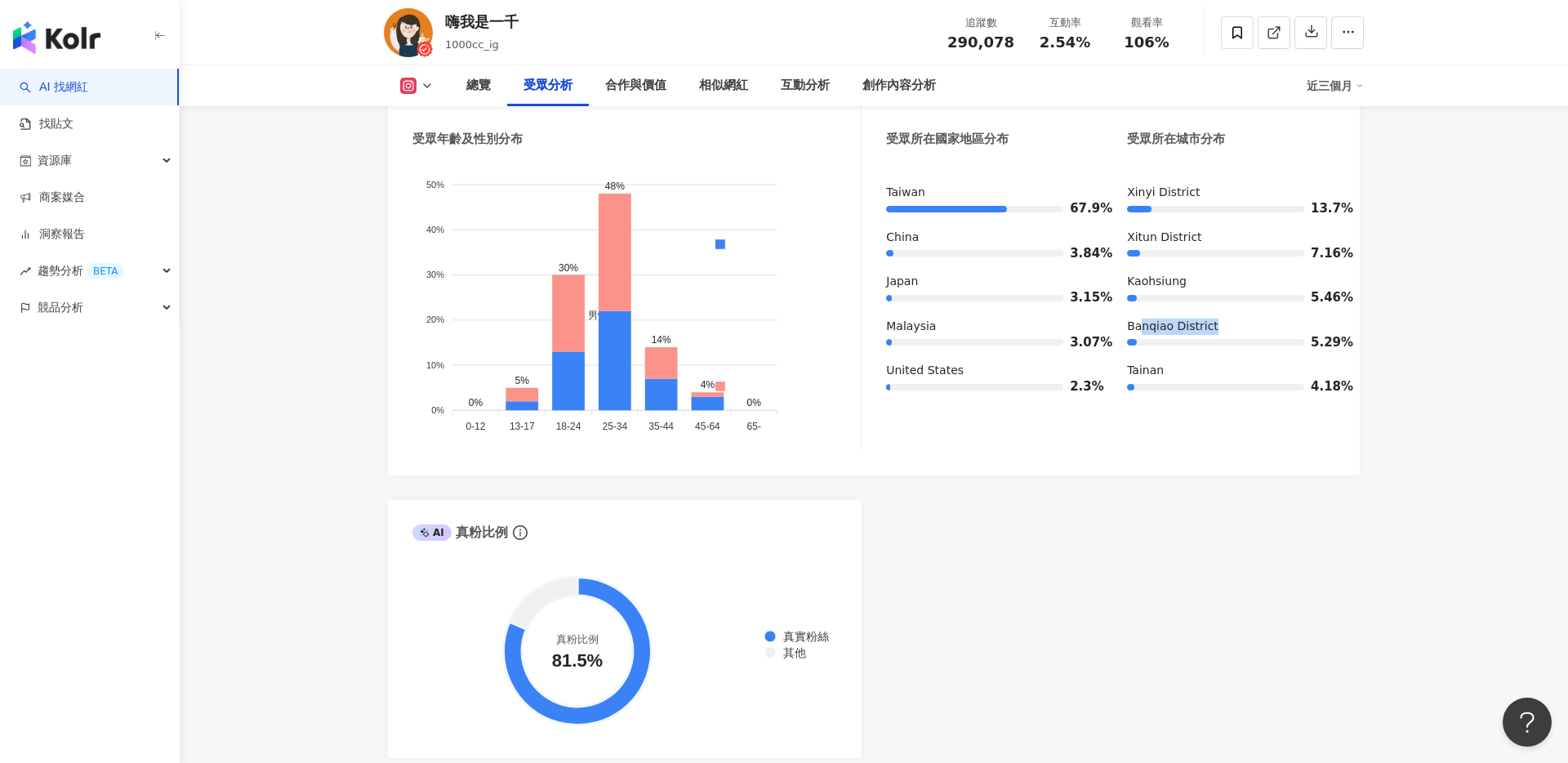
drag, startPoint x: 1232, startPoint y: 308, endPoint x: 1097, endPoint y: 299, distance: 135.3
click at [1122, 300] on div "[GEOGRAPHIC_DATA] 67.9% [GEOGRAPHIC_DATA] 3.84% [GEOGRAPHIC_DATA] 3.15% [GEOGRA…" at bounding box center [1110, 296] width 449 height 223
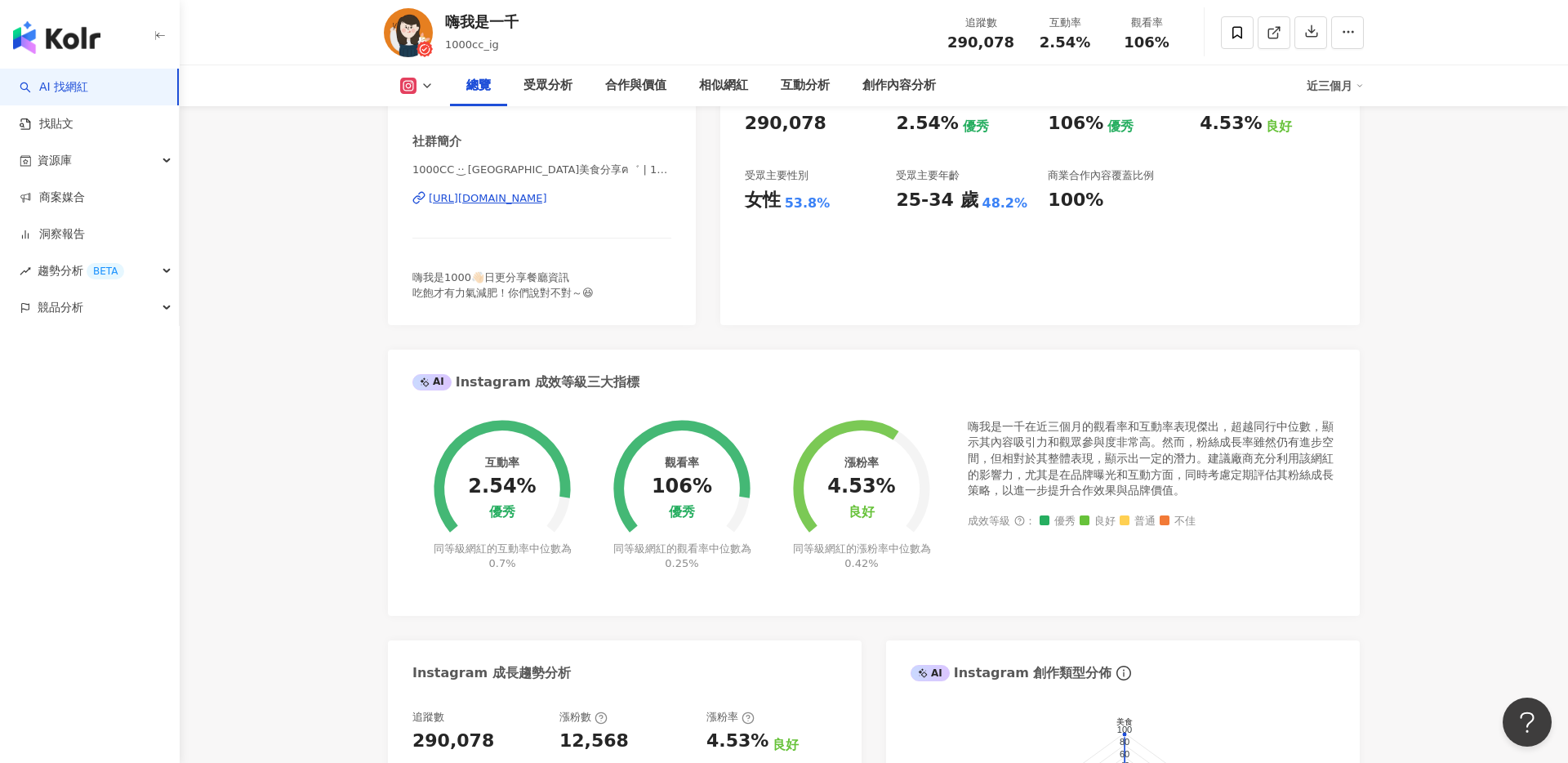
scroll to position [0, 0]
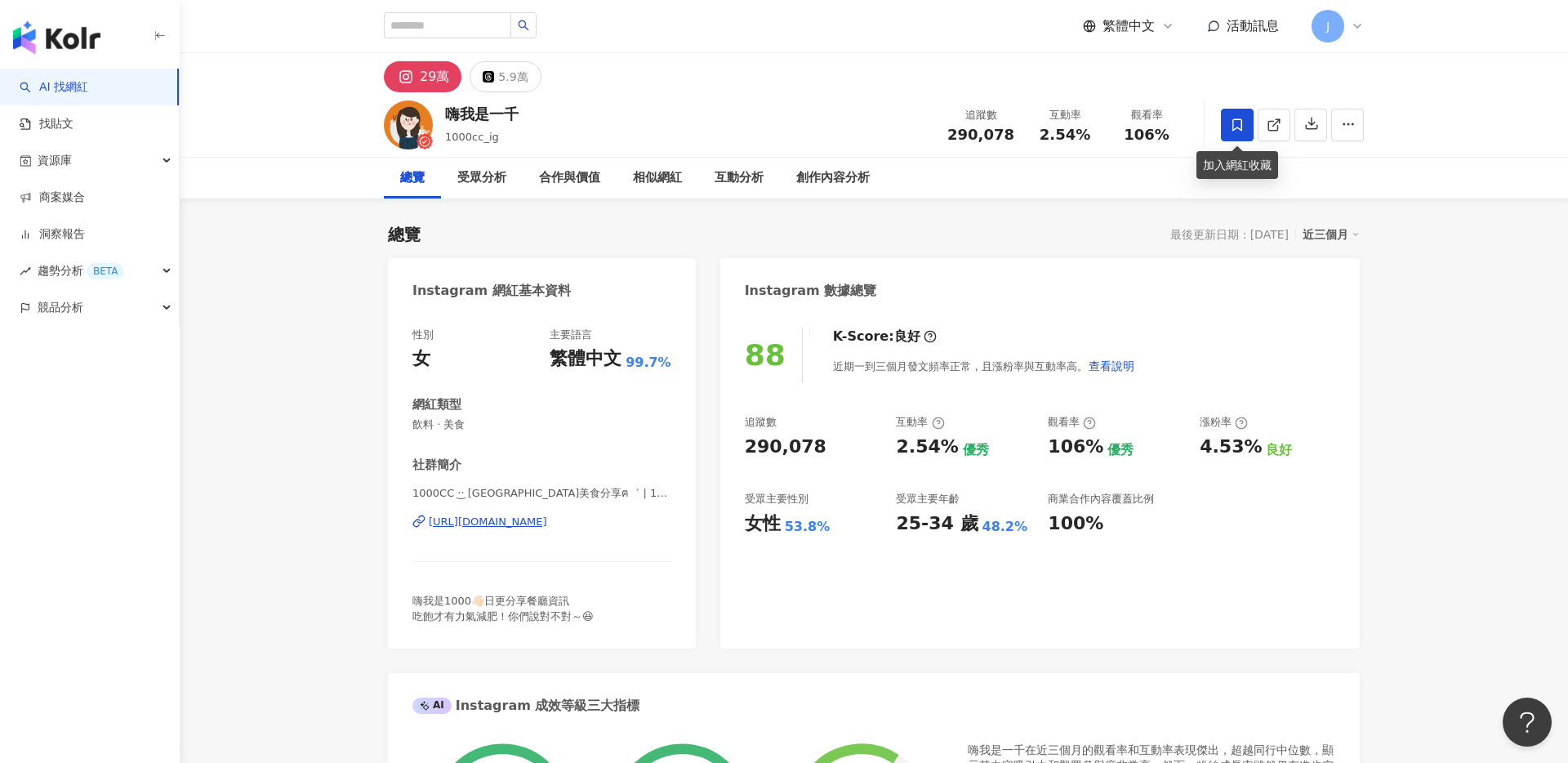
click at [1232, 123] on icon at bounding box center [1238, 125] width 15 height 15
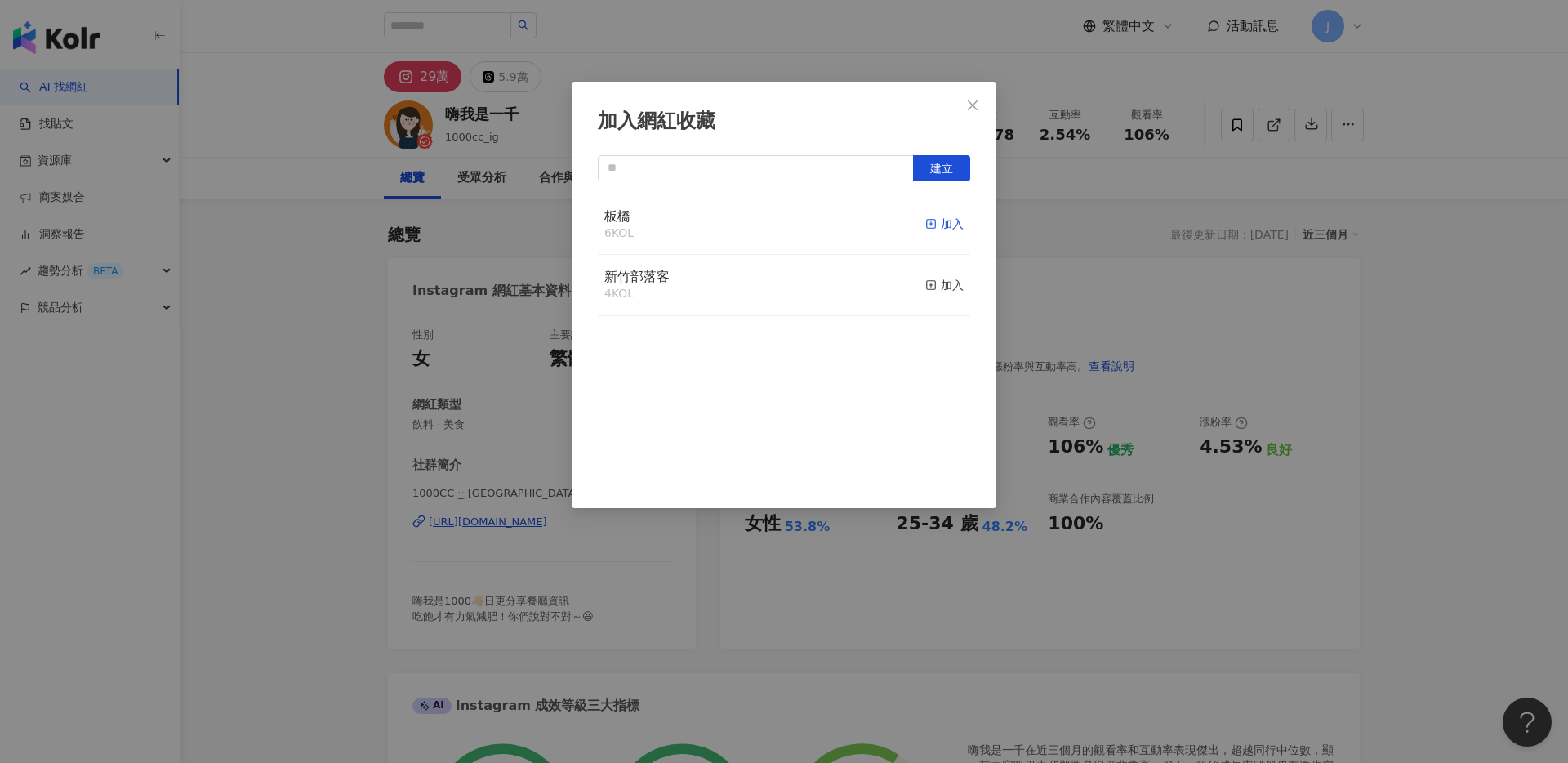
click at [960, 219] on div "加入" at bounding box center [945, 224] width 39 height 18
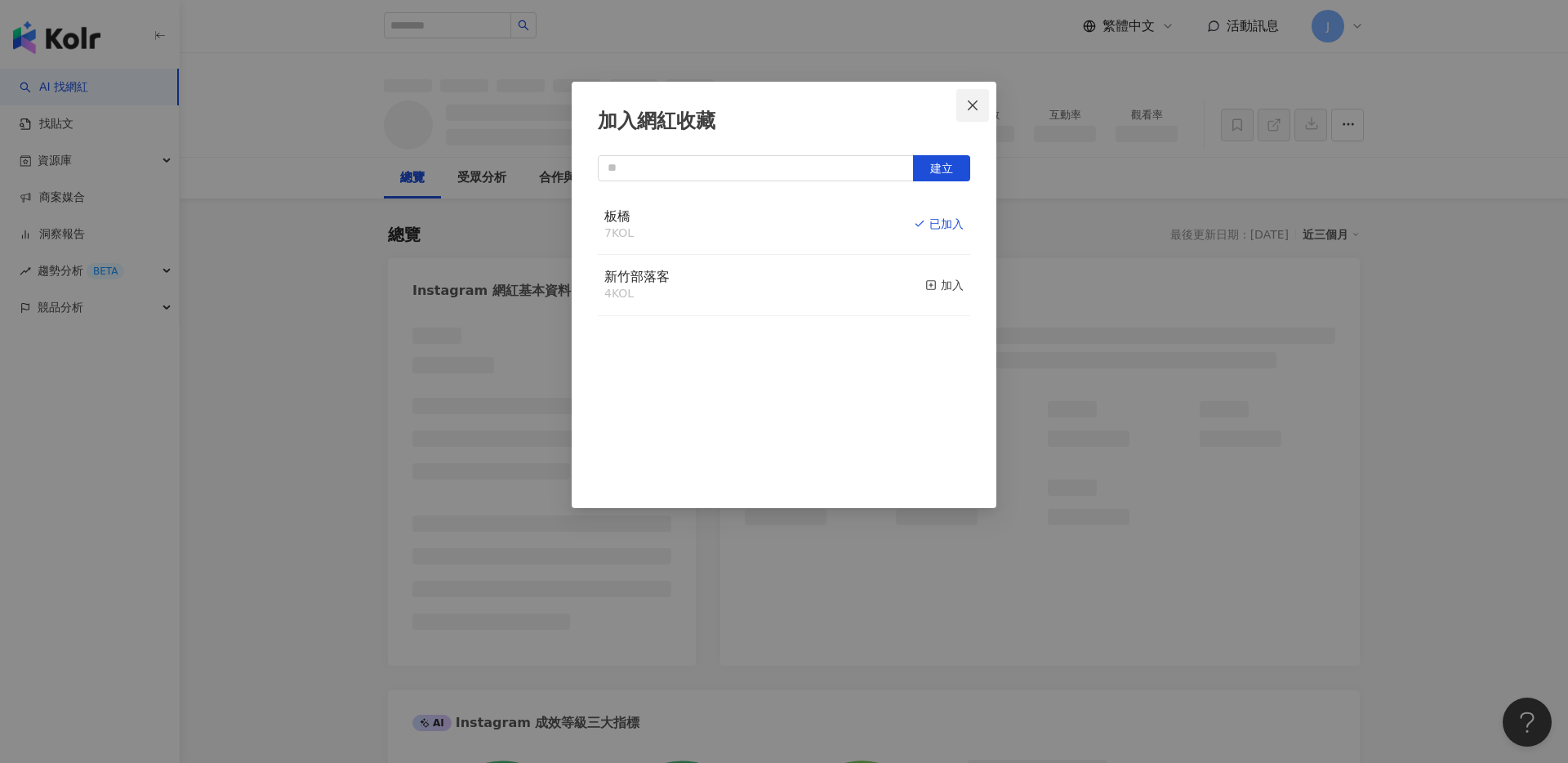
click at [980, 115] on button "Close" at bounding box center [973, 106] width 33 height 33
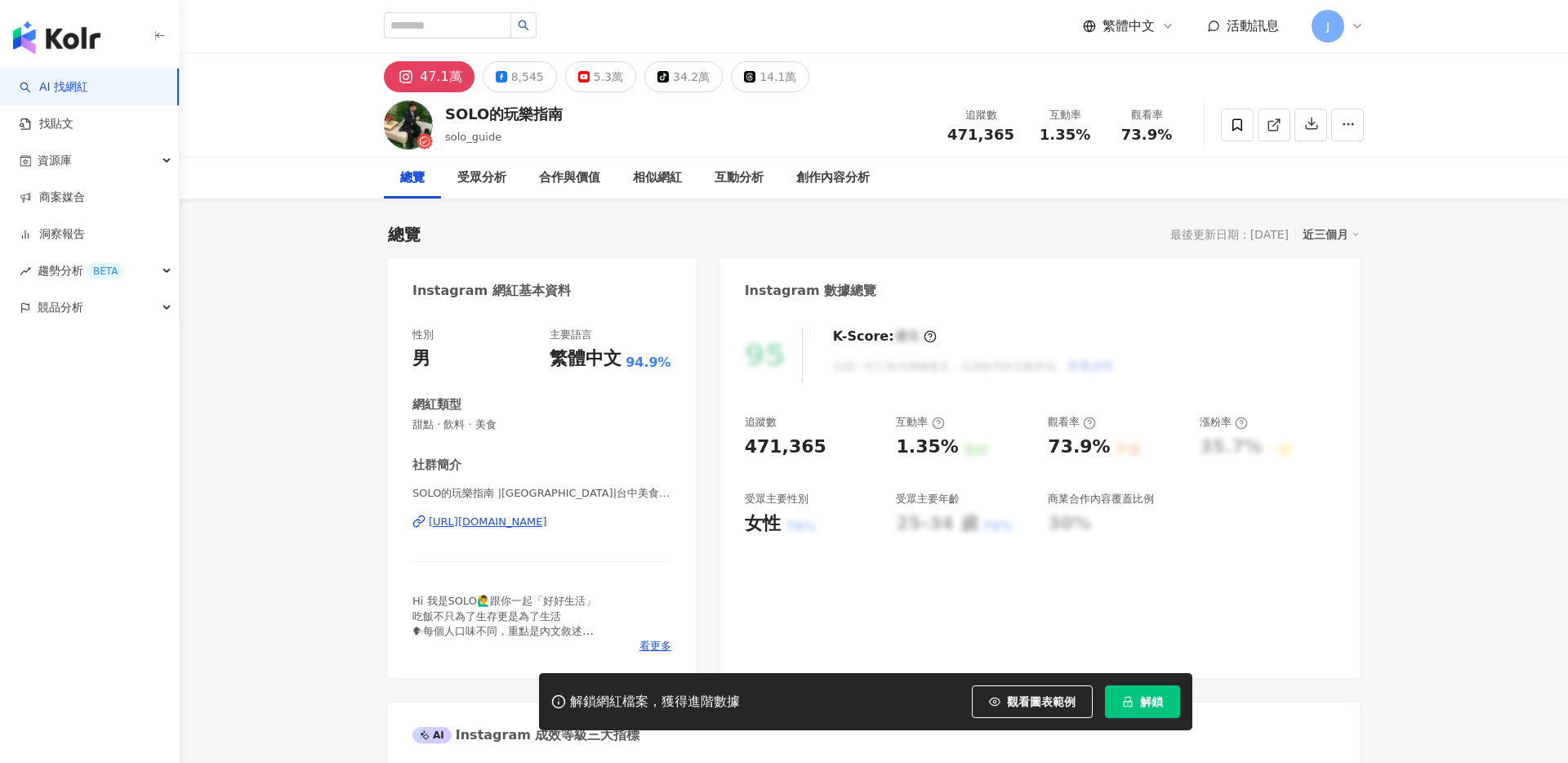
click at [1146, 702] on span "解鎖" at bounding box center [1151, 701] width 23 height 13
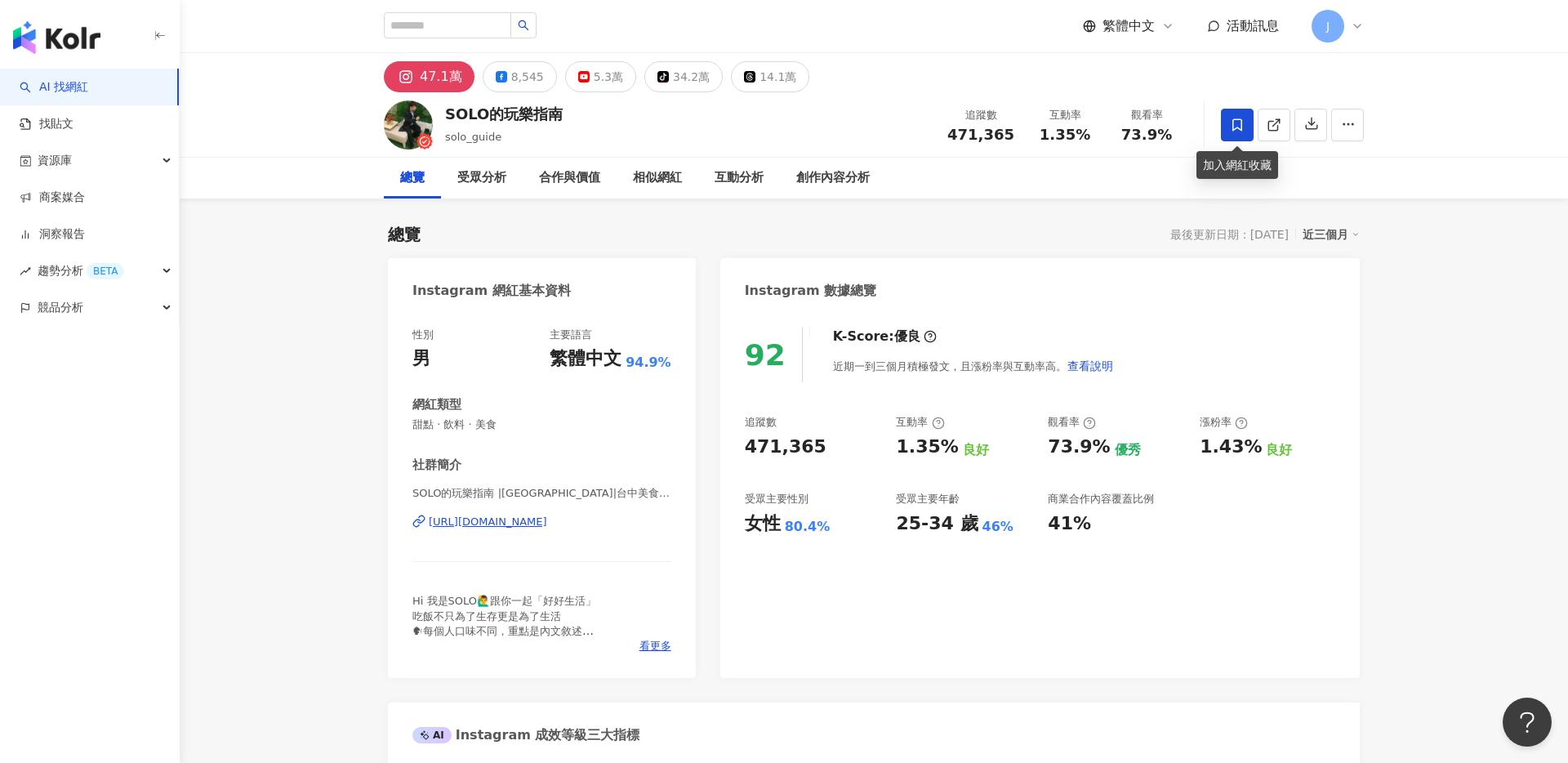
click at [1233, 131] on icon at bounding box center [1238, 125] width 15 height 15
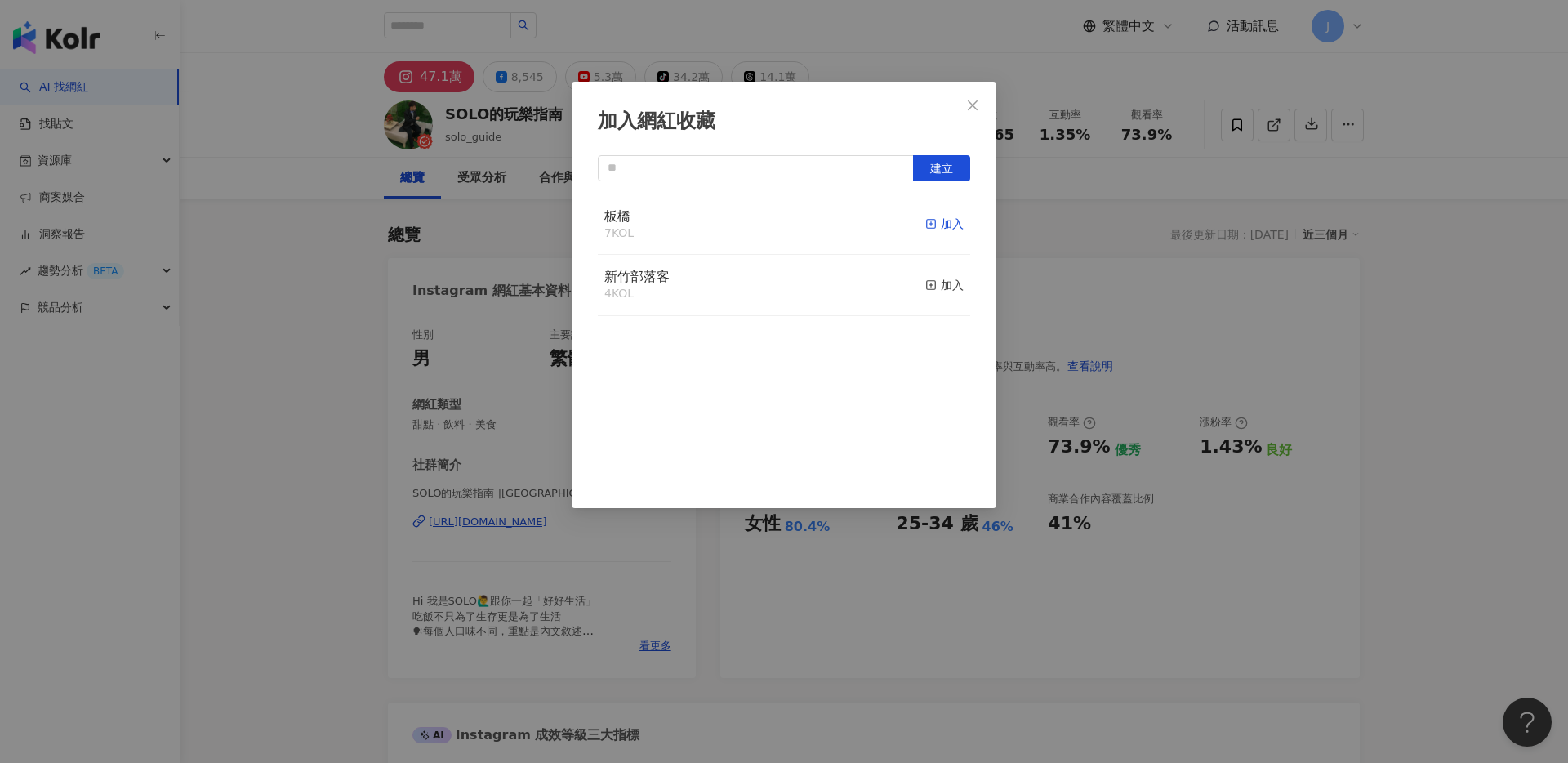
click at [932, 216] on div "加入" at bounding box center [945, 224] width 39 height 18
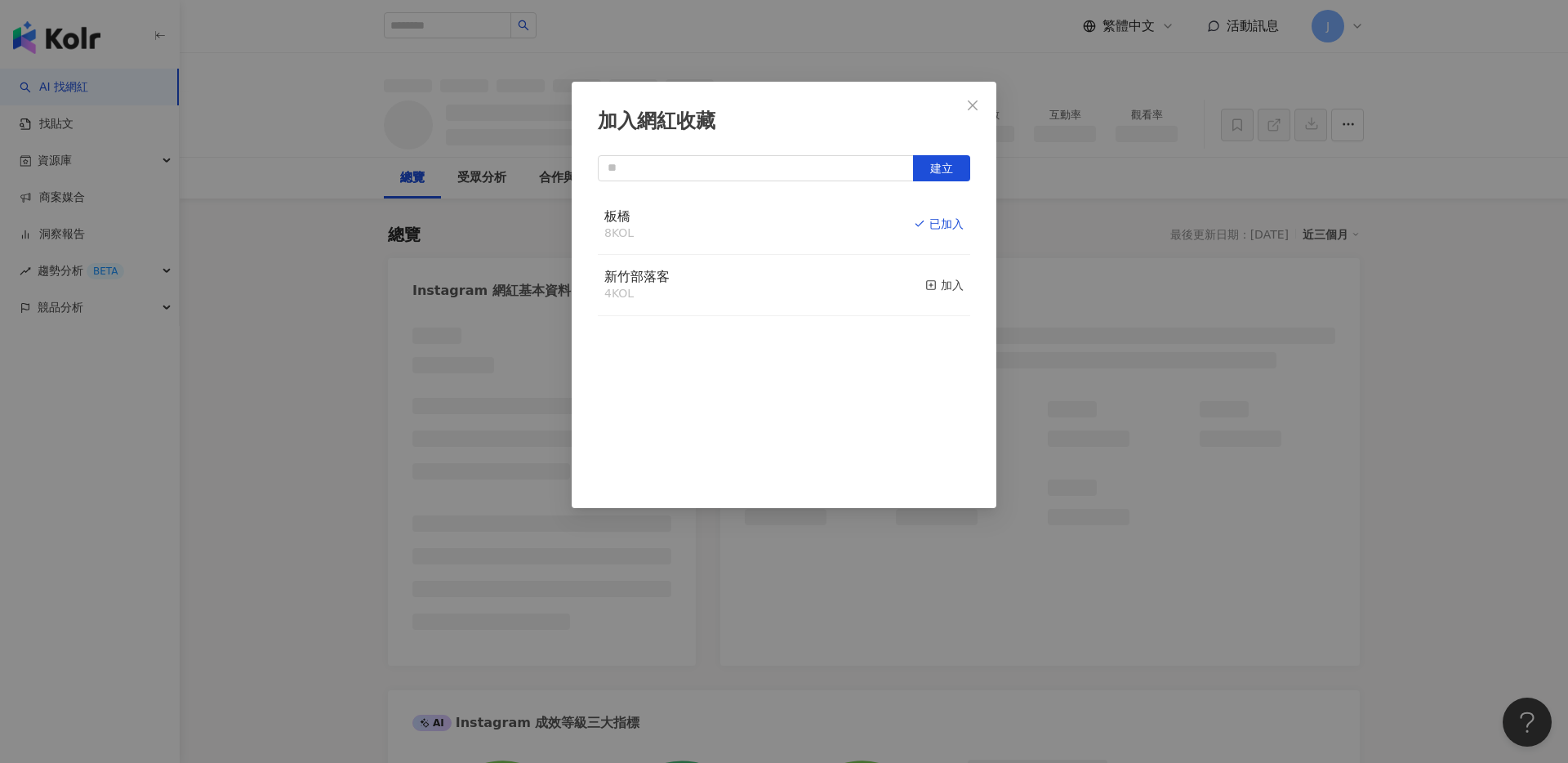
click at [966, 105] on icon "close" at bounding box center [972, 106] width 13 height 13
